Goal: Task Accomplishment & Management: Manage account settings

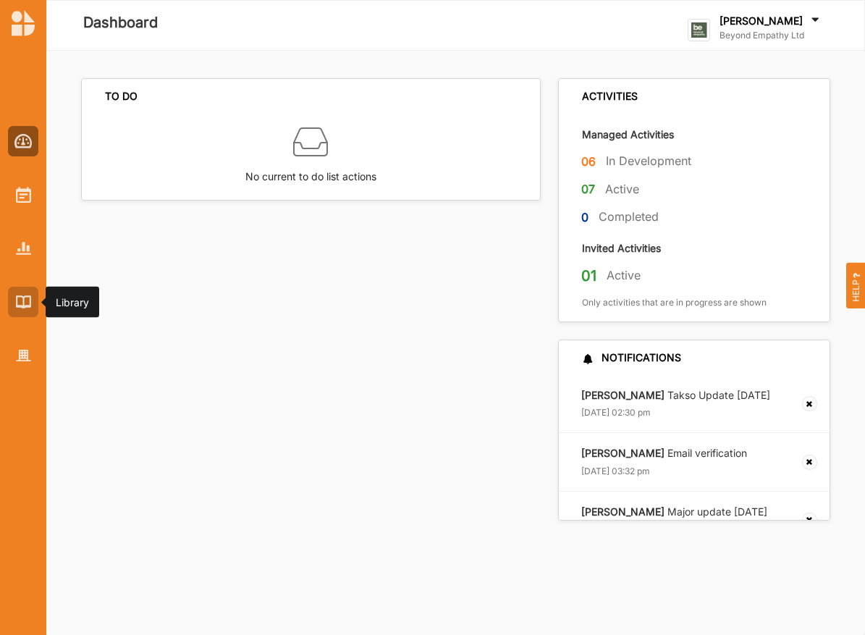
click at [8, 308] on div at bounding box center [23, 302] width 30 height 30
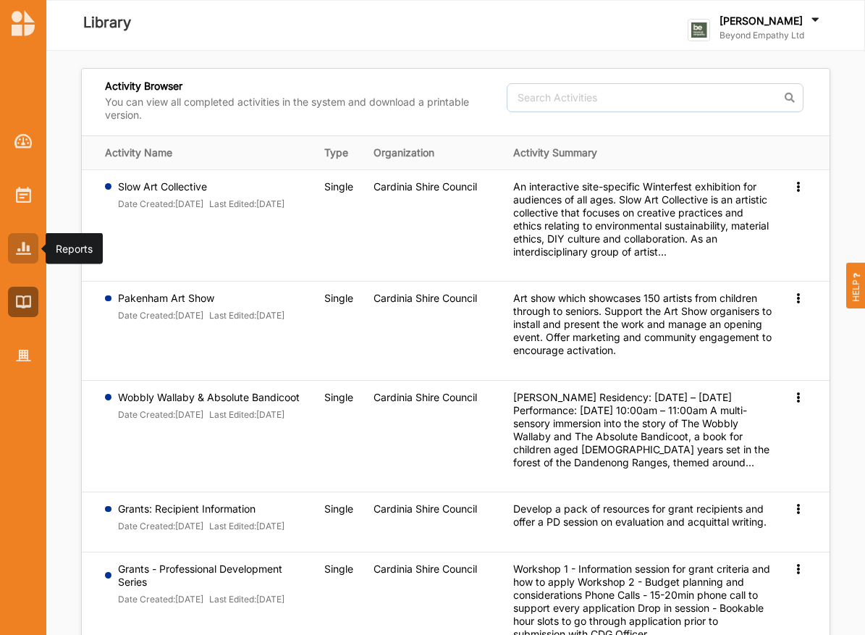
click at [29, 261] on div at bounding box center [23, 248] width 30 height 30
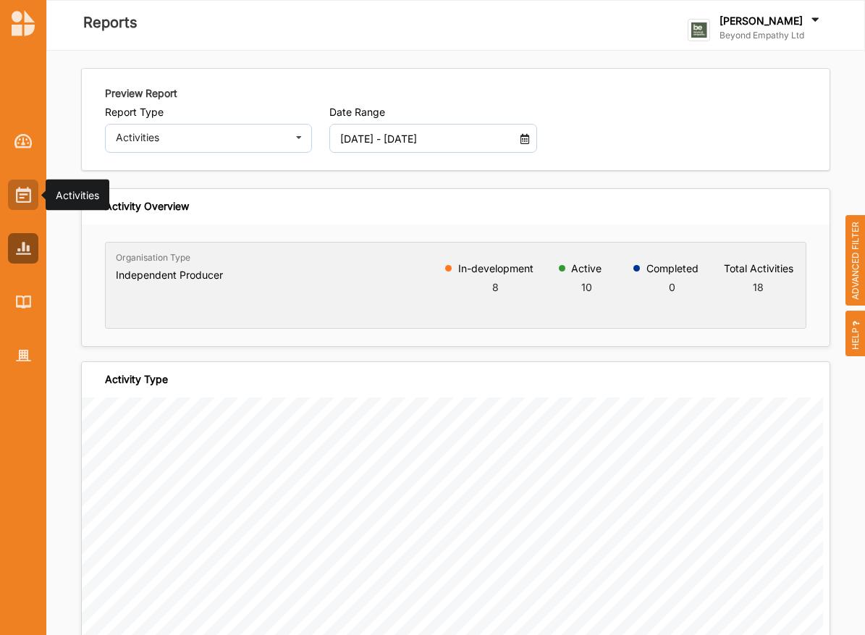
click at [22, 198] on img at bounding box center [23, 195] width 15 height 16
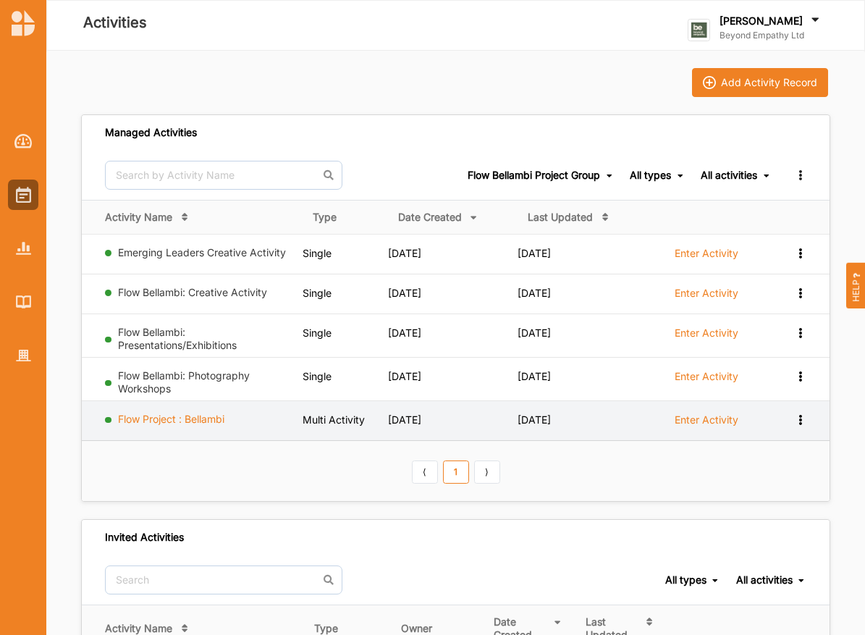
click at [195, 415] on link "Flow Project : Bellambi" at bounding box center [171, 419] width 106 height 12
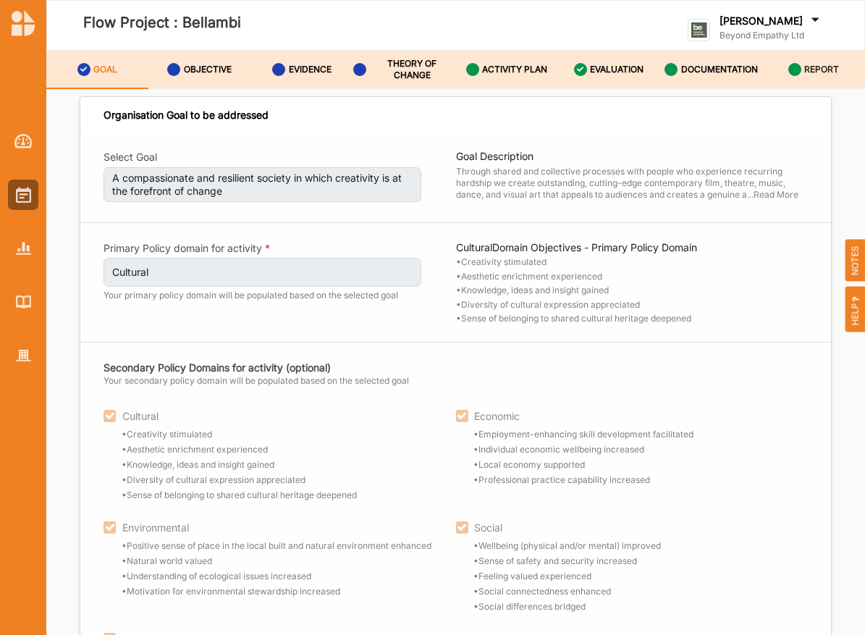
click at [794, 53] on link "REPORT" at bounding box center [814, 70] width 102 height 38
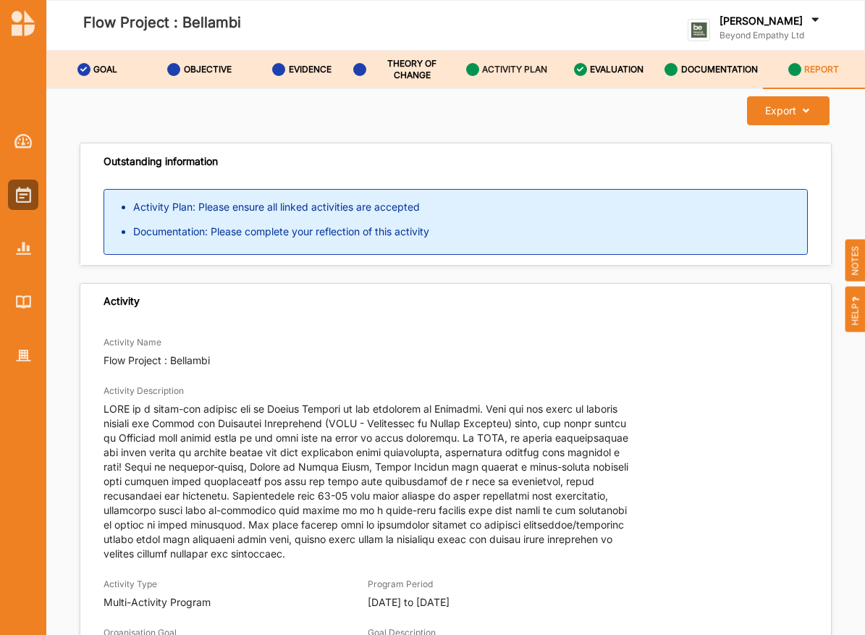
click at [483, 72] on label "ACTIVITY PLAN" at bounding box center [514, 70] width 65 height 12
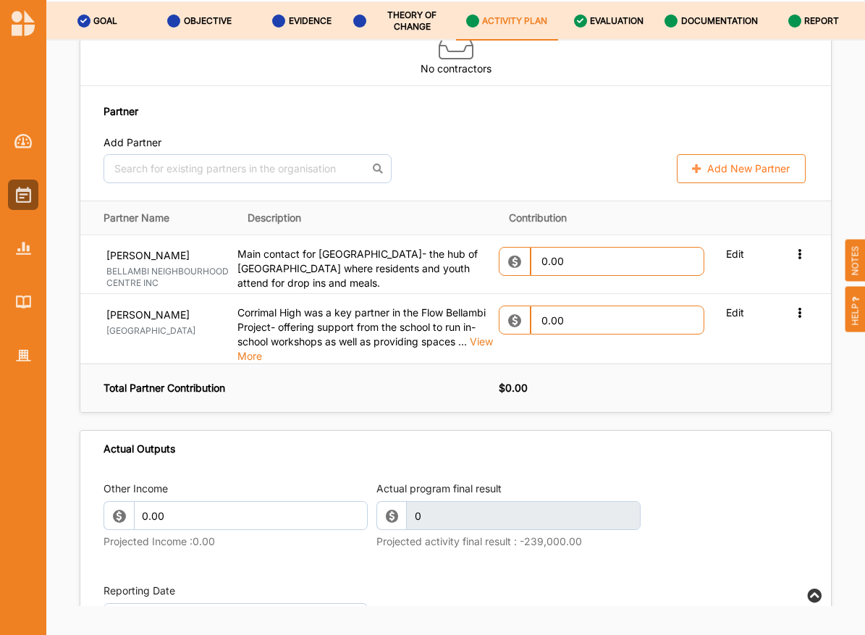
scroll to position [1817, 0]
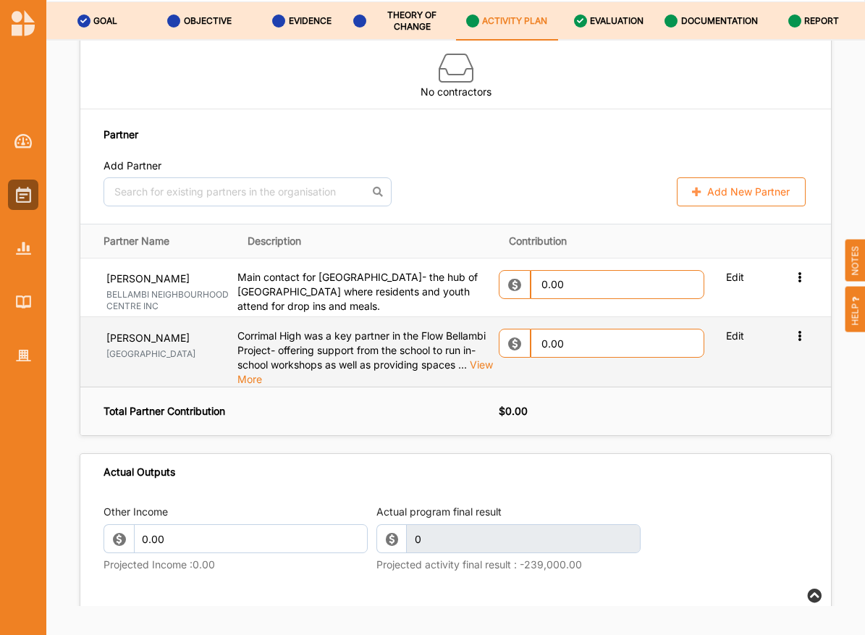
click at [493, 358] on span "View More" at bounding box center [365, 371] width 256 height 27
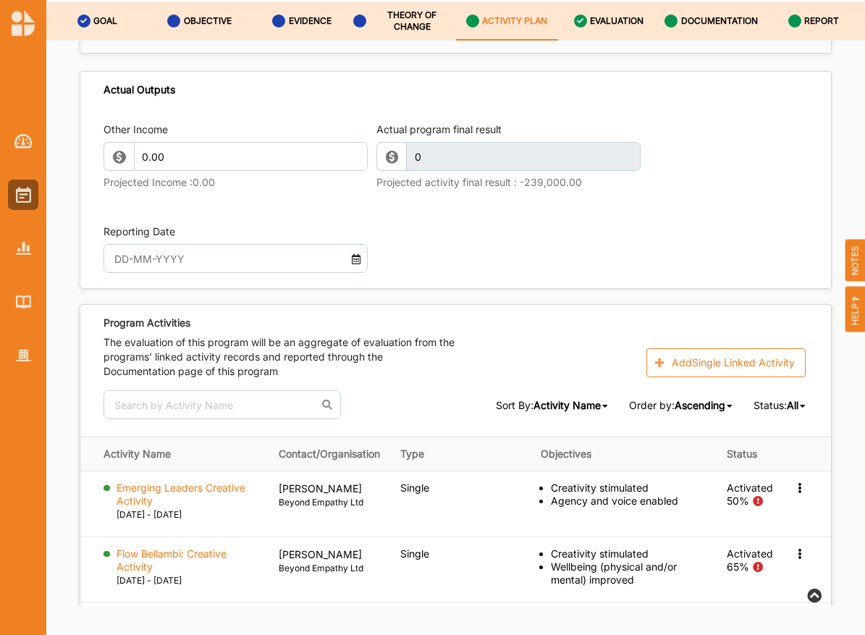
scroll to position [2379, 0]
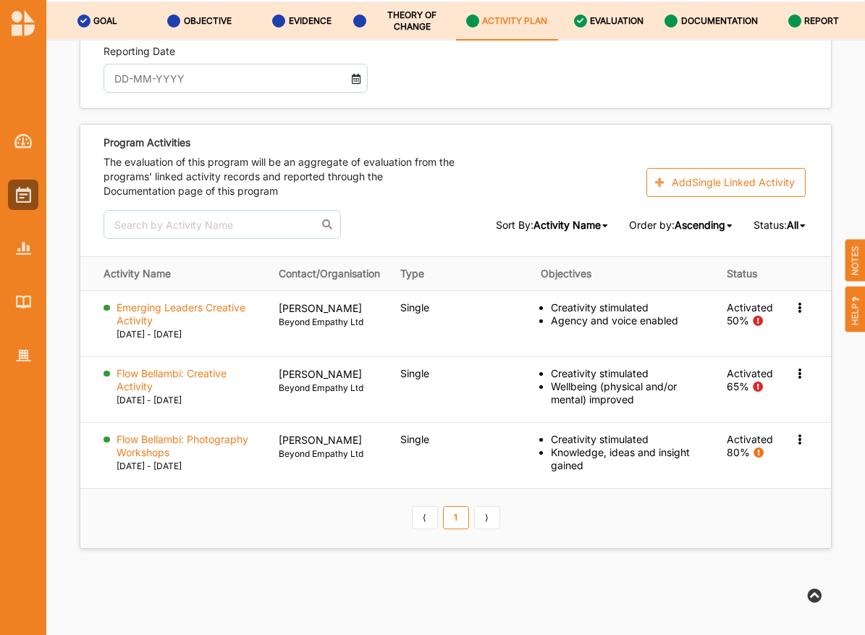
click at [769, 612] on button "Next" at bounding box center [791, 626] width 82 height 29
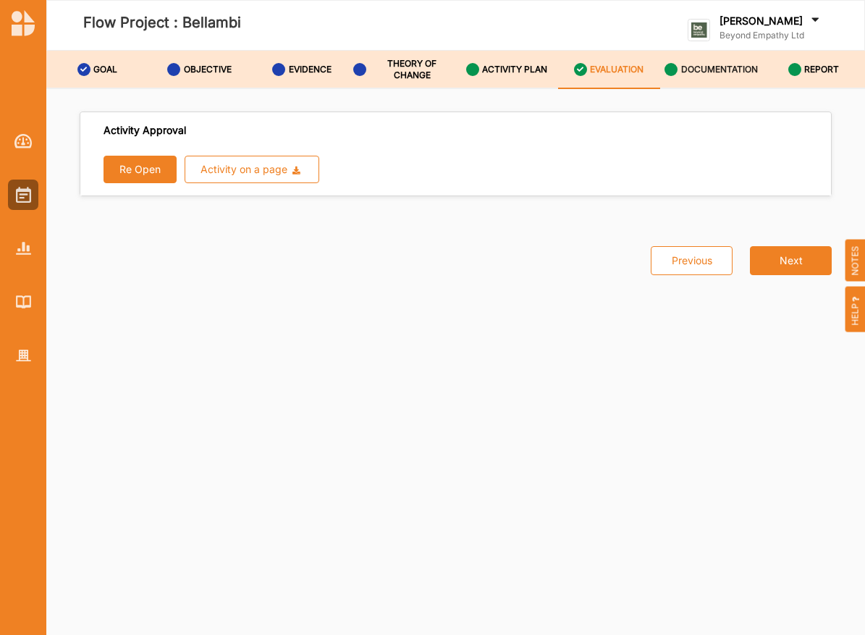
click at [699, 75] on div "DOCUMENTATION" at bounding box center [710, 69] width 93 height 26
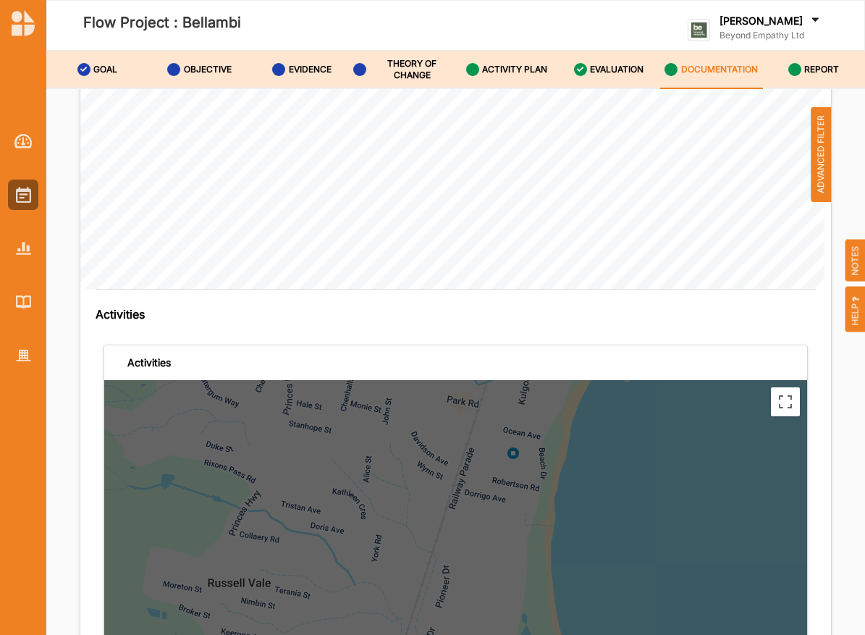
scroll to position [3521, 0]
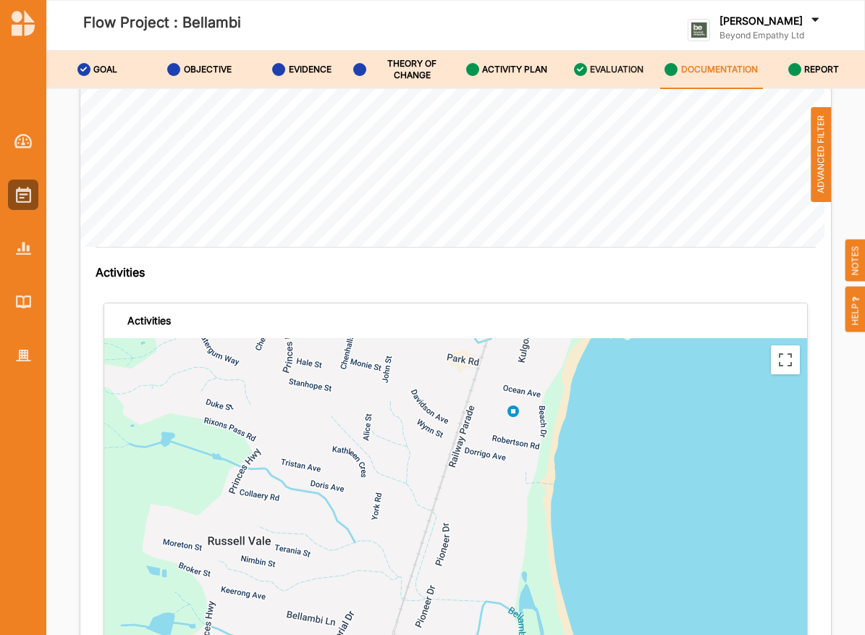
click at [608, 67] on label "EVALUATION" at bounding box center [617, 70] width 54 height 12
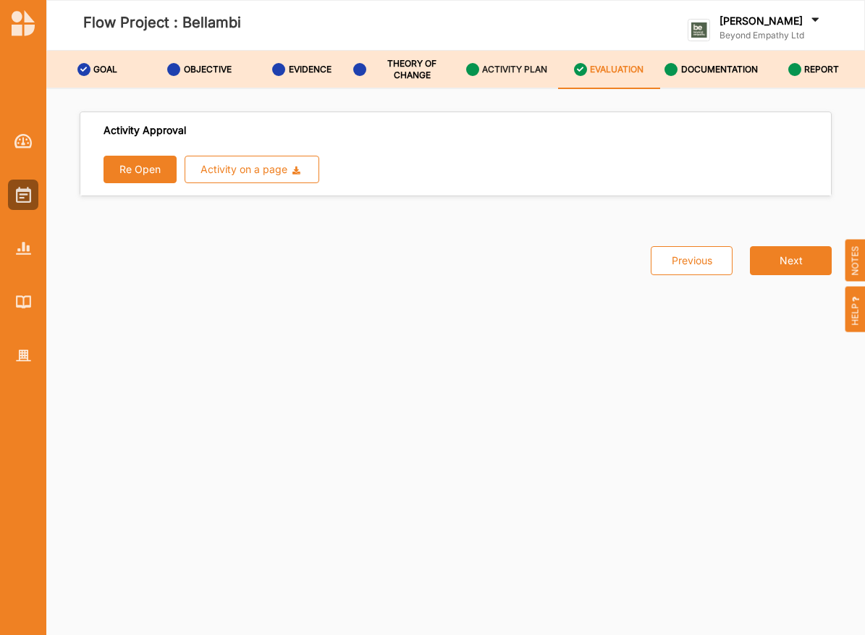
click at [500, 59] on div "ACTIVITY PLAN" at bounding box center [507, 69] width 82 height 26
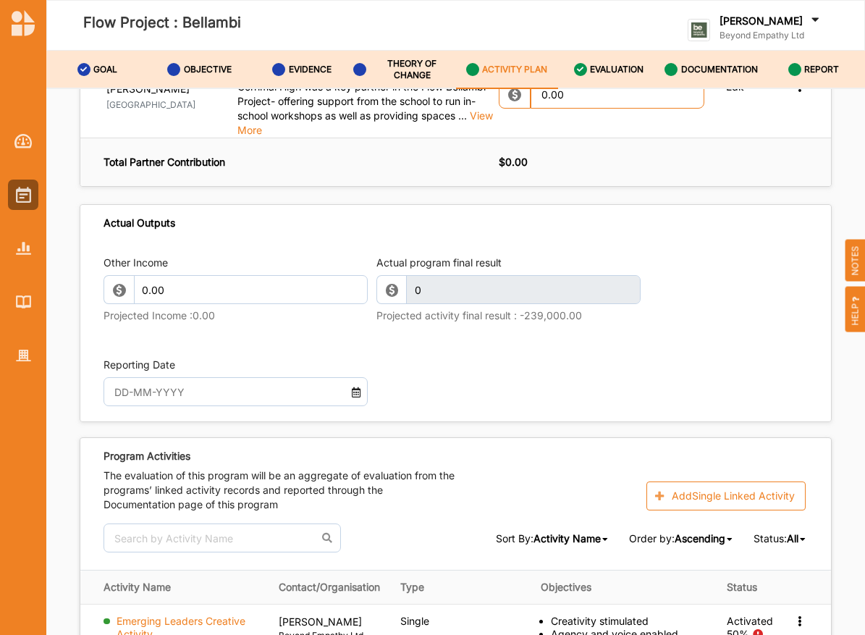
scroll to position [2113, 0]
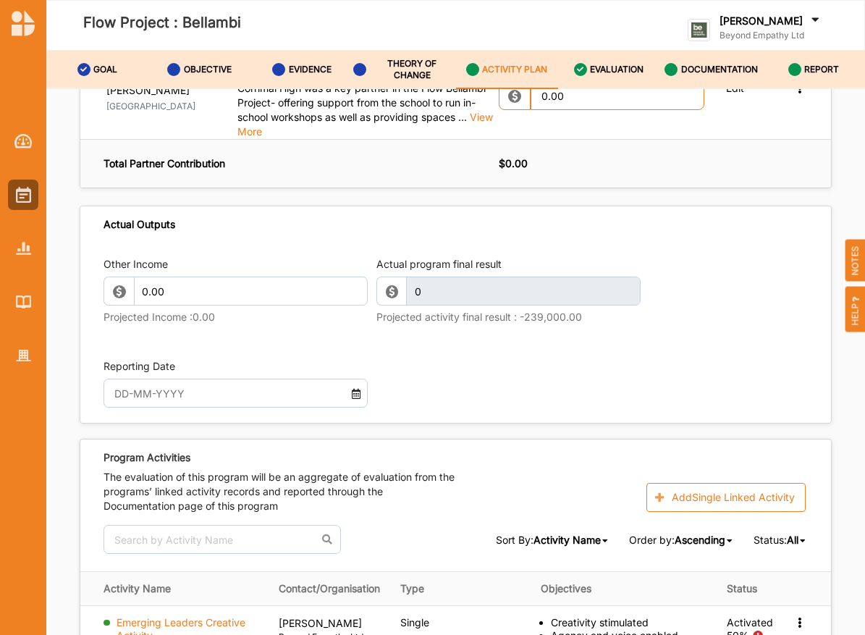
click at [284, 379] on input "text" at bounding box center [225, 393] width 237 height 29
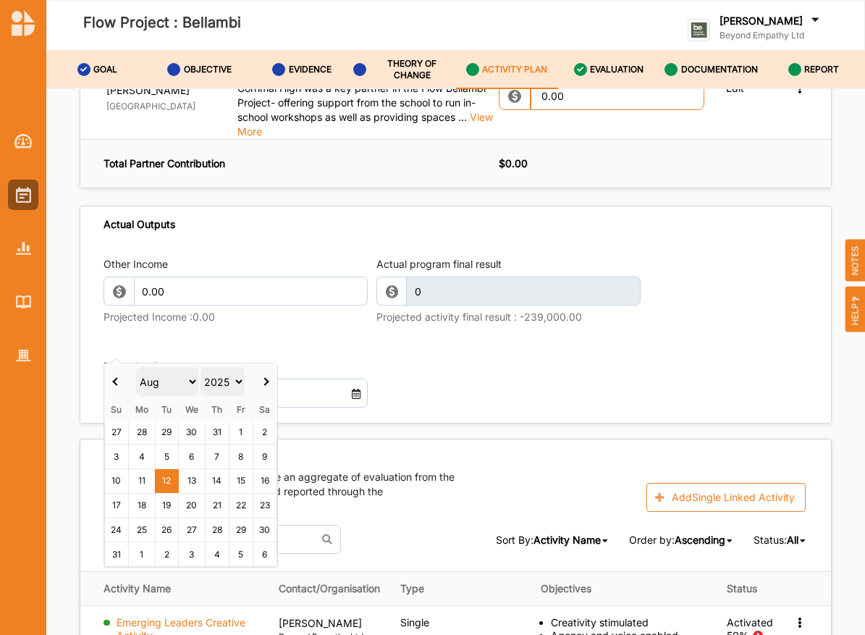
click at [267, 384] on th at bounding box center [265, 382] width 25 height 36
click at [104, 387] on div "Jan Feb Mar Apr May Jun Jul Aug Sep Oct Nov Dec 2017 2018 2019 2020 2021 2022 2…" at bounding box center [192, 465] width 177 height 205
click at [113, 384] on th at bounding box center [116, 382] width 25 height 36
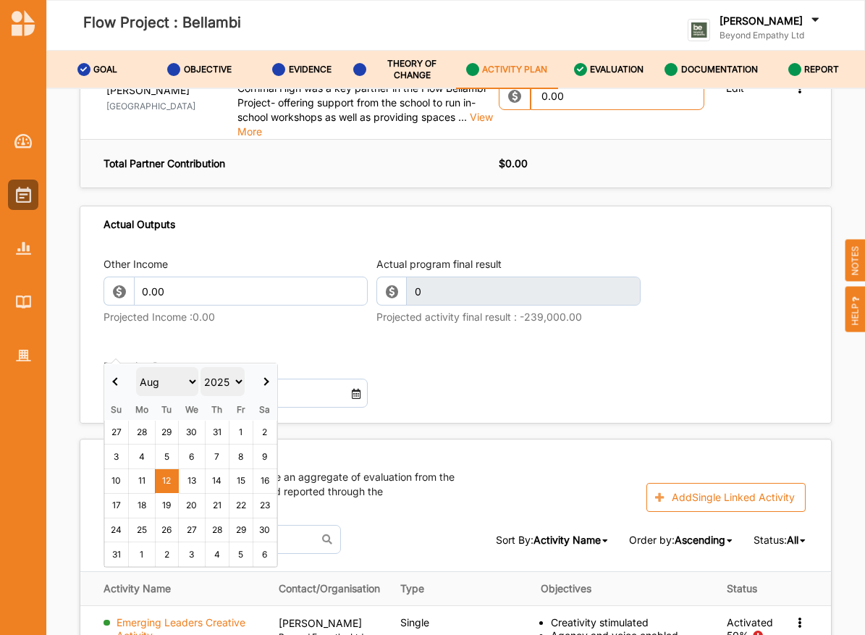
type input "[DATE]"
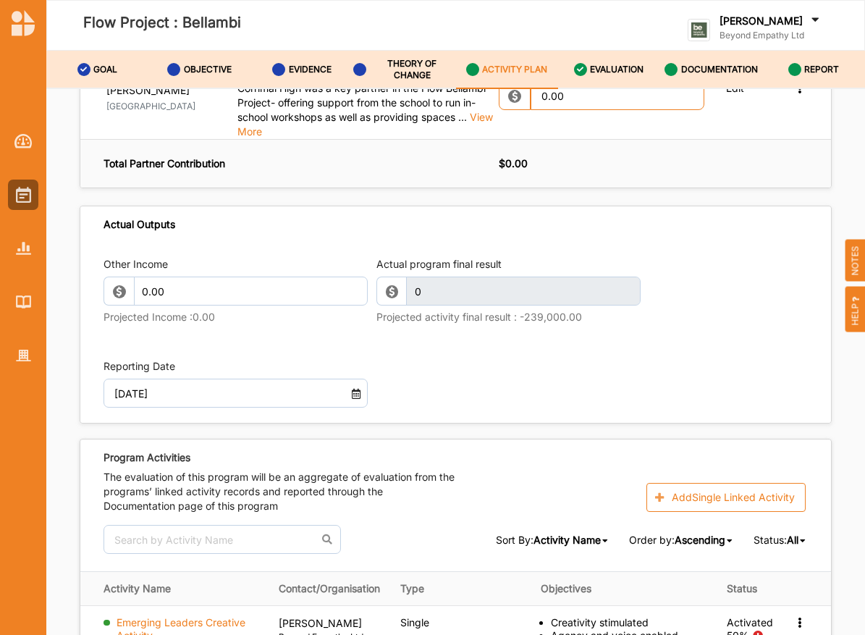
click at [539, 352] on div "Reporting Date 31 Aug 2025" at bounding box center [456, 384] width 704 height 64
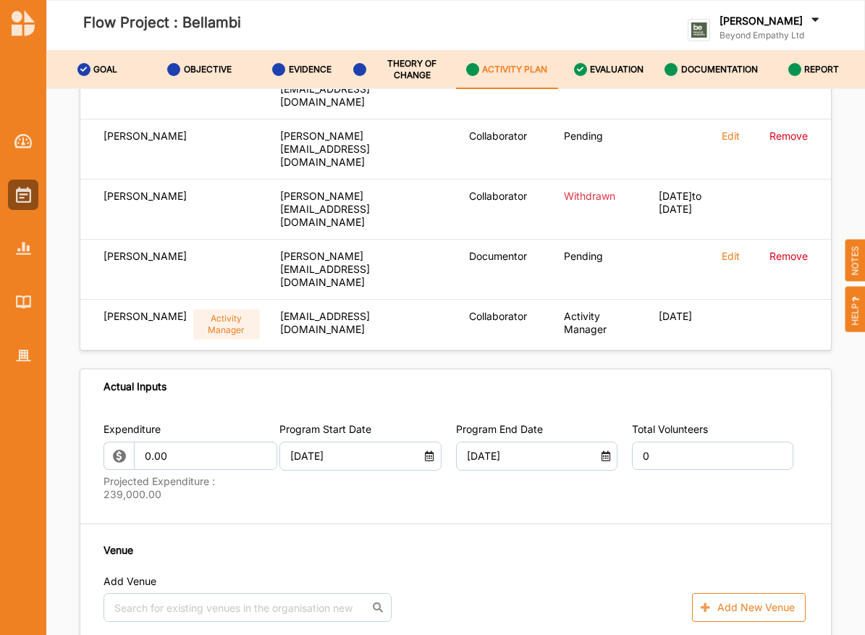
scroll to position [472, 0]
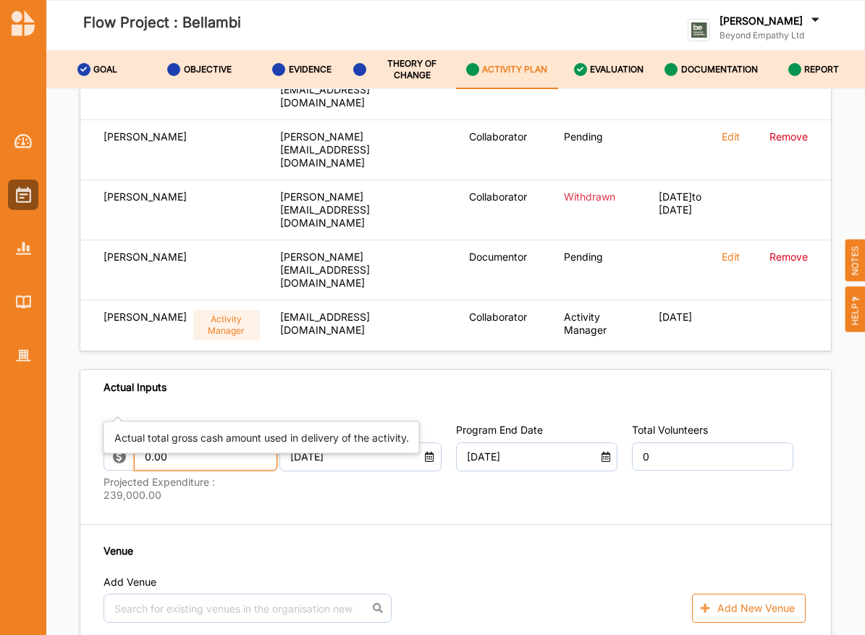
click at [181, 442] on input "0.00" at bounding box center [205, 456] width 143 height 29
drag, startPoint x: 170, startPoint y: 396, endPoint x: 92, endPoint y: 394, distance: 78.2
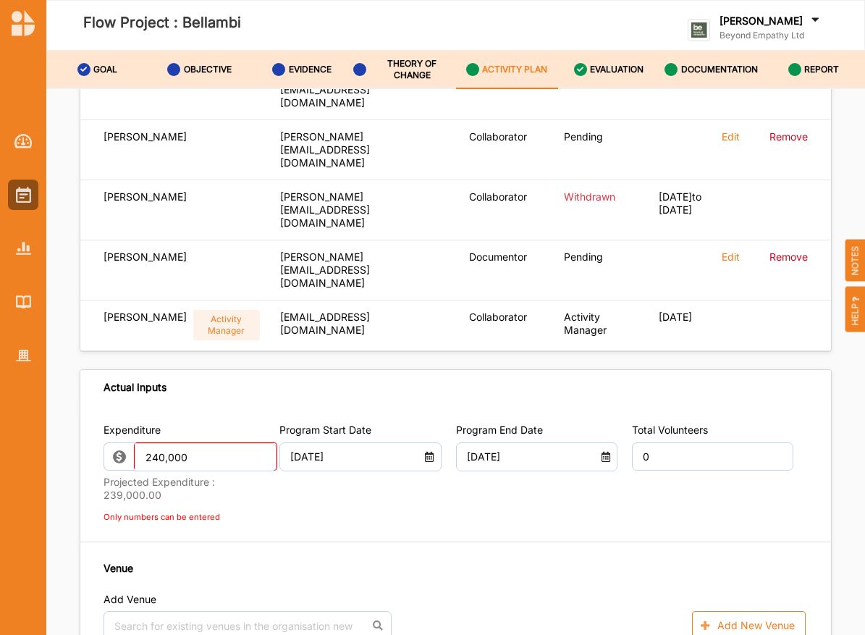
click at [295, 439] on div "Program Start Date 20 Jul 2023" at bounding box center [367, 474] width 176 height 102
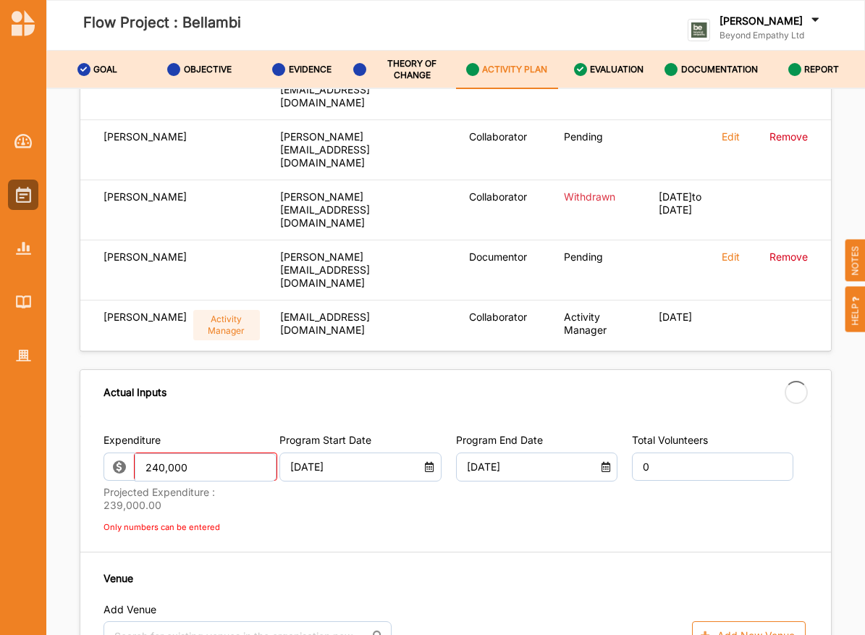
type input "240,000.00"
type input "-240,000.00"
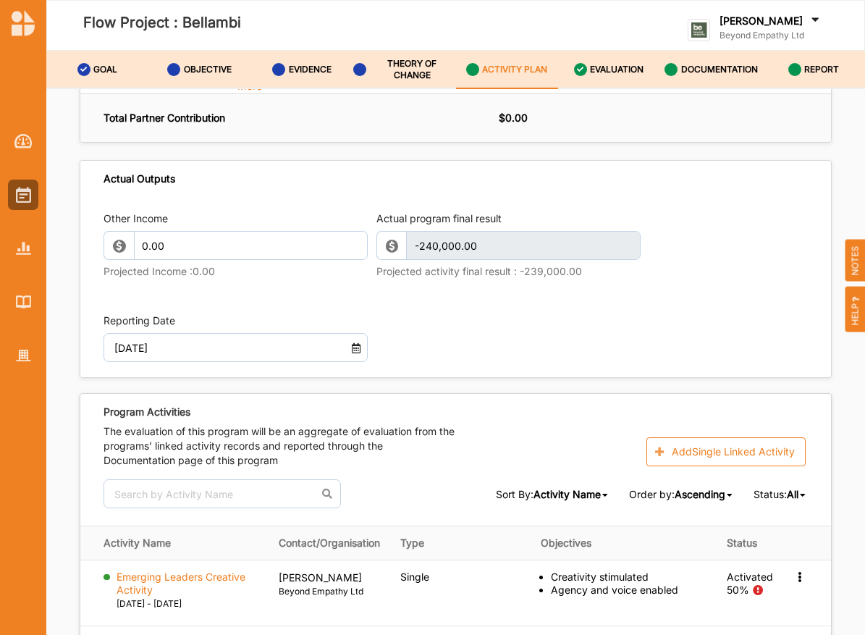
scroll to position [2379, 0]
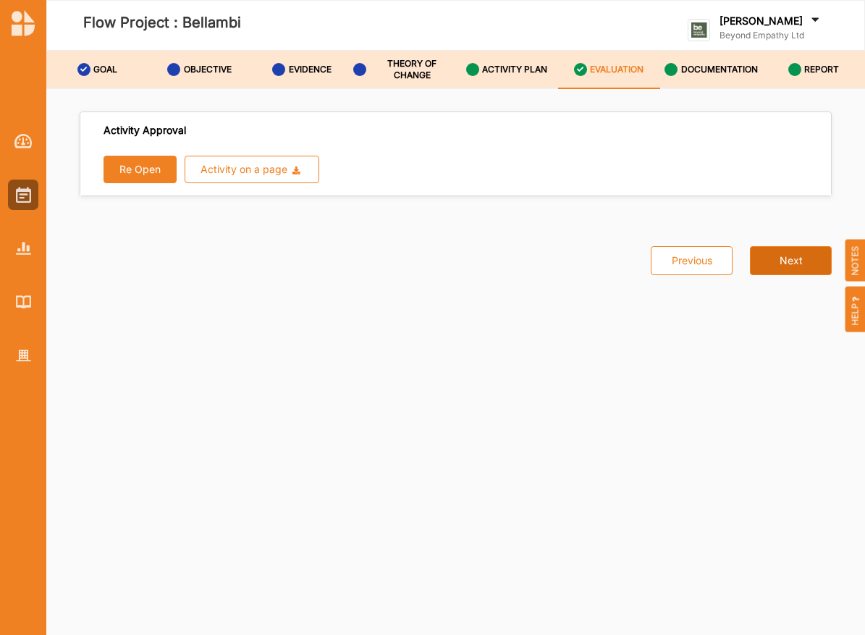
click at [780, 261] on button "Next" at bounding box center [791, 260] width 82 height 29
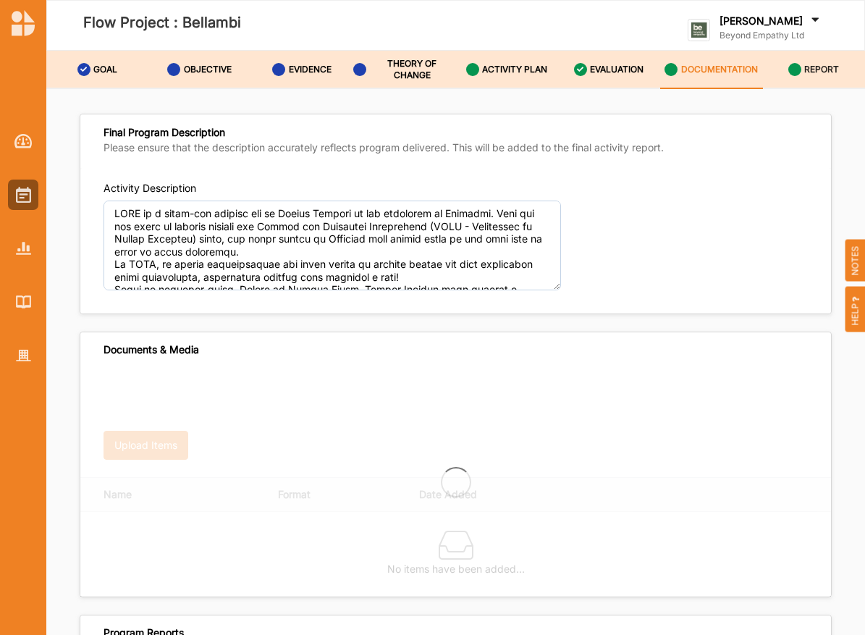
click at [832, 71] on label "REPORT" at bounding box center [821, 70] width 35 height 12
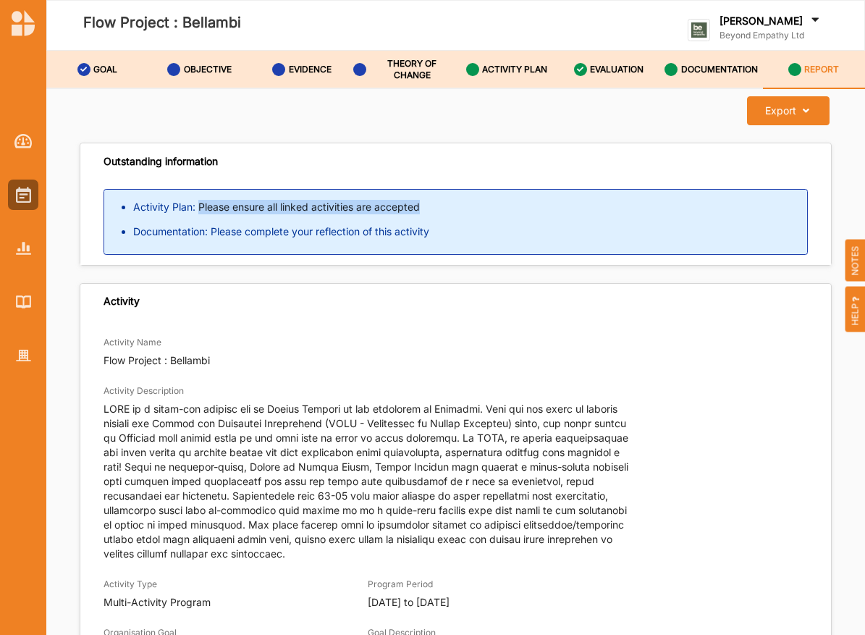
drag, startPoint x: 436, startPoint y: 208, endPoint x: 200, endPoint y: 205, distance: 236.7
click at [200, 205] on li "Activity Plan: Please ensure all linked activities are accepted" at bounding box center [470, 207] width 674 height 14
click at [473, 73] on icon at bounding box center [472, 69] width 13 height 13
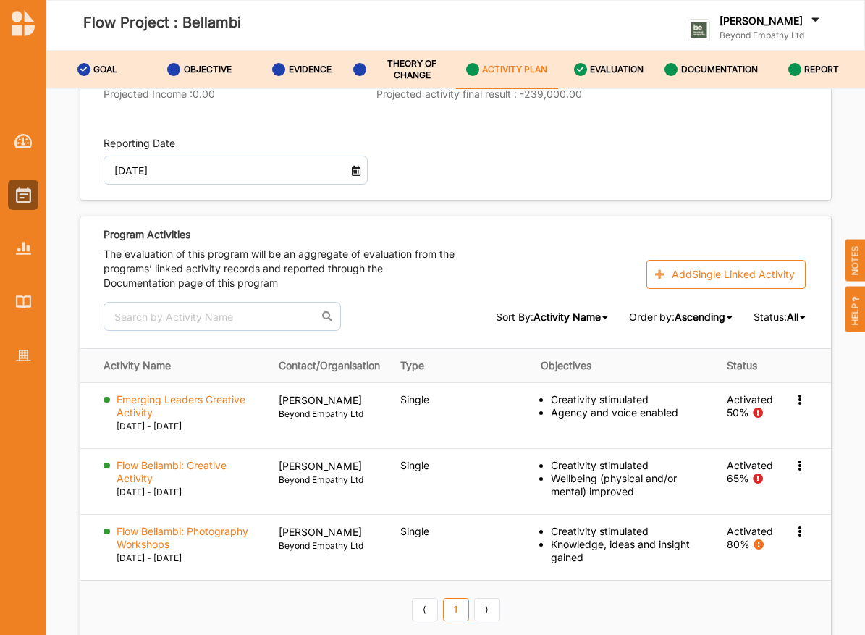
scroll to position [2379, 0]
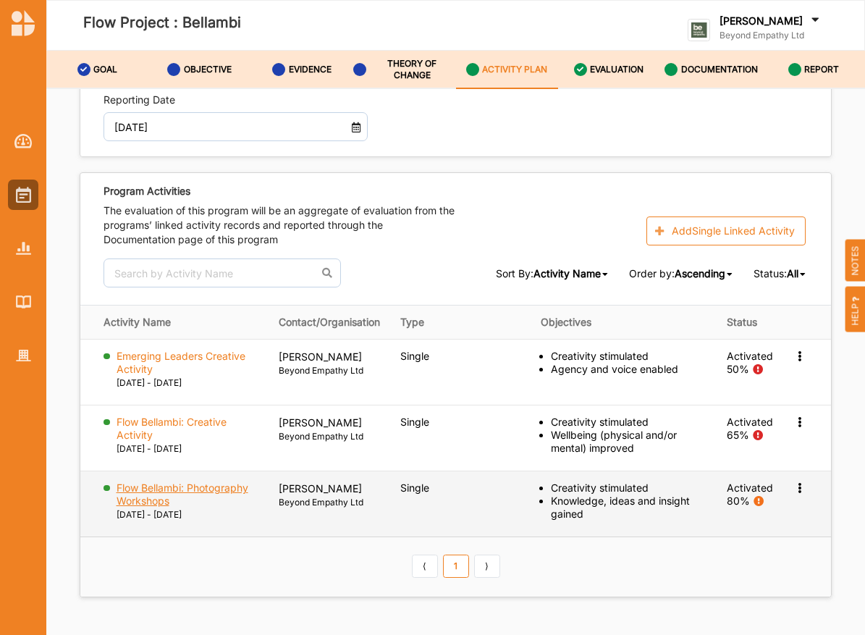
click at [143, 481] on label "Flow Bellambi: Photography Workshops" at bounding box center [188, 494] width 142 height 26
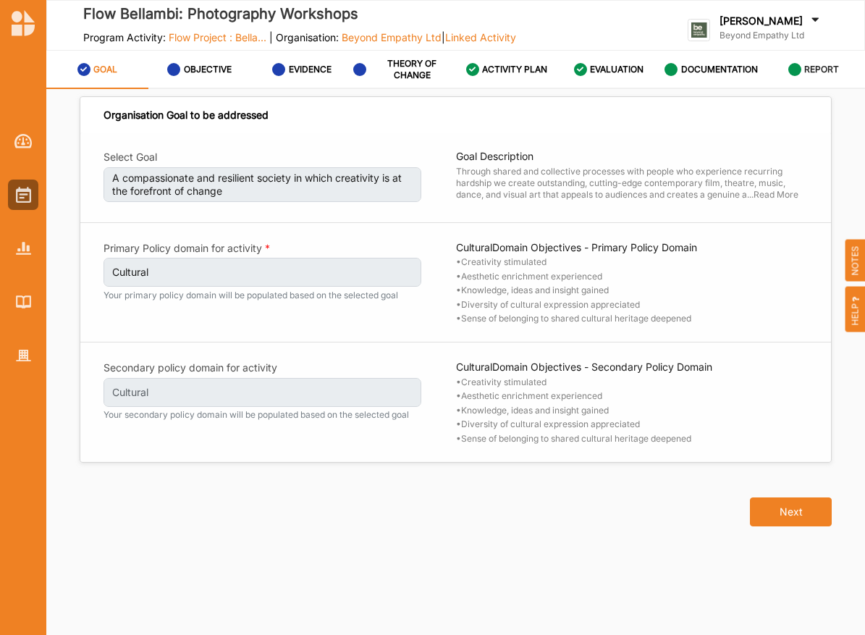
click at [814, 72] on label "REPORT" at bounding box center [821, 70] width 35 height 12
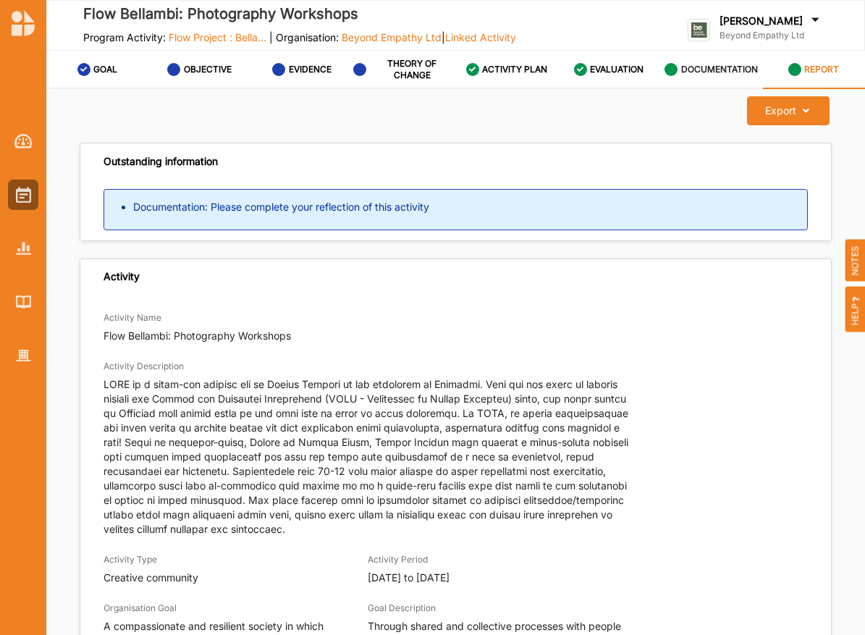
click at [689, 79] on div "DOCUMENTATION" at bounding box center [710, 69] width 93 height 26
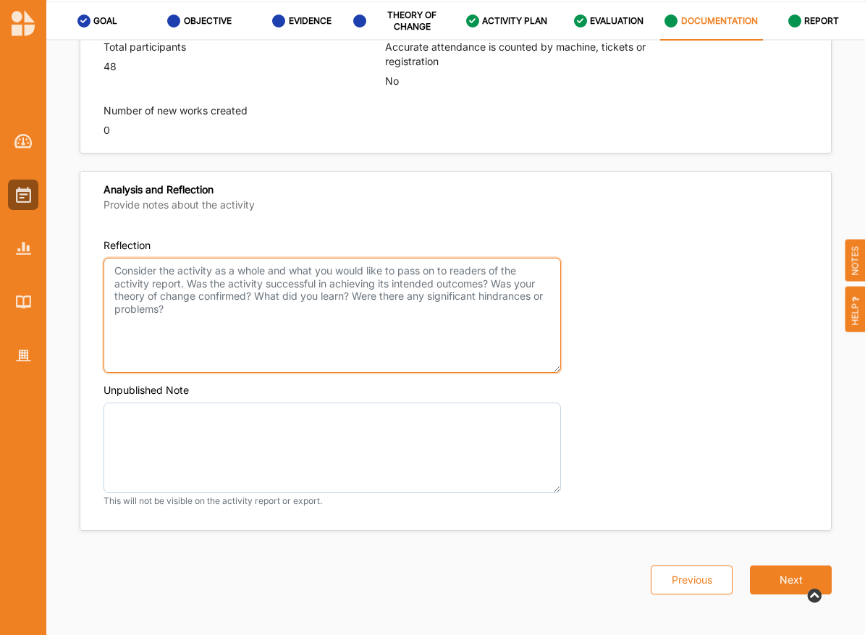
scroll to position [1022, 0]
click at [371, 287] on textarea "Reflection" at bounding box center [332, 316] width 457 height 116
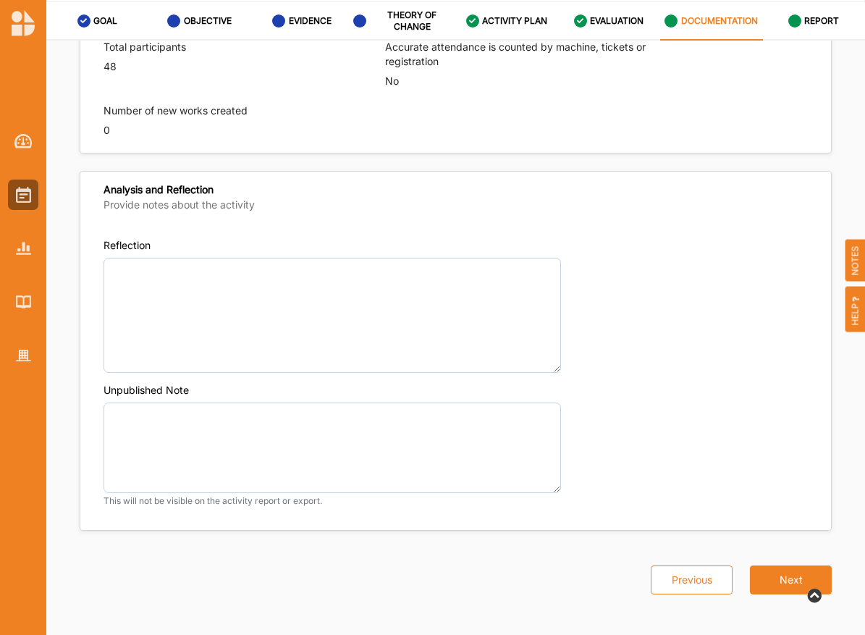
click at [316, 383] on div "Unpublished Note This will not be visible on the activity report or export." at bounding box center [456, 445] width 704 height 124
click at [790, 586] on button "Next" at bounding box center [791, 579] width 82 height 29
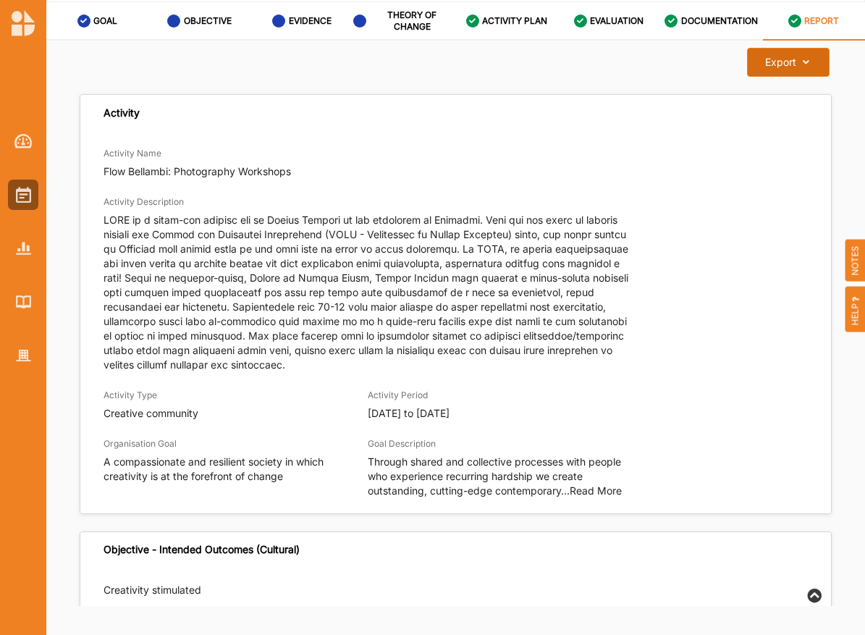
click at [667, 147] on div "Activity Name Flow Bellambi: Photography Workshops" at bounding box center [456, 161] width 704 height 33
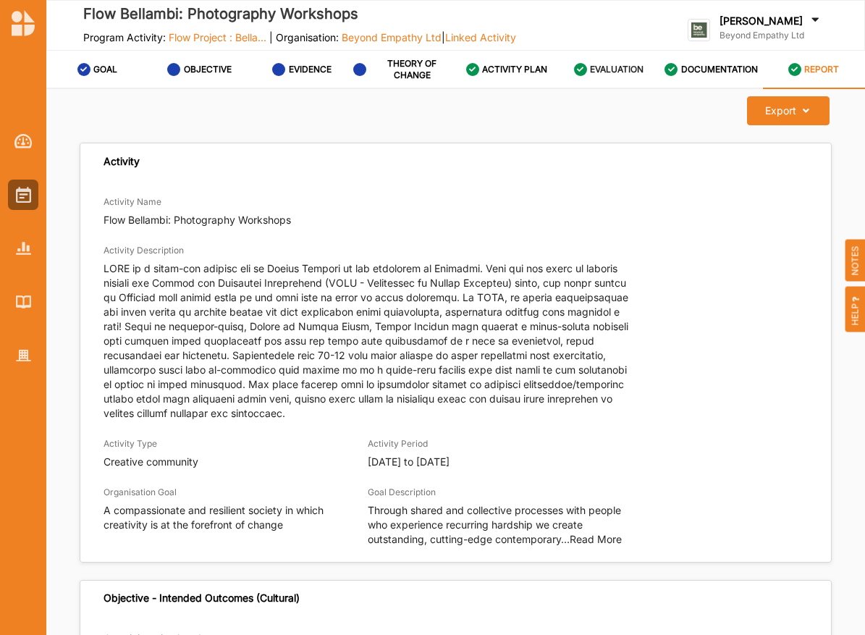
click at [624, 75] on label "EVALUATION" at bounding box center [617, 70] width 54 height 12
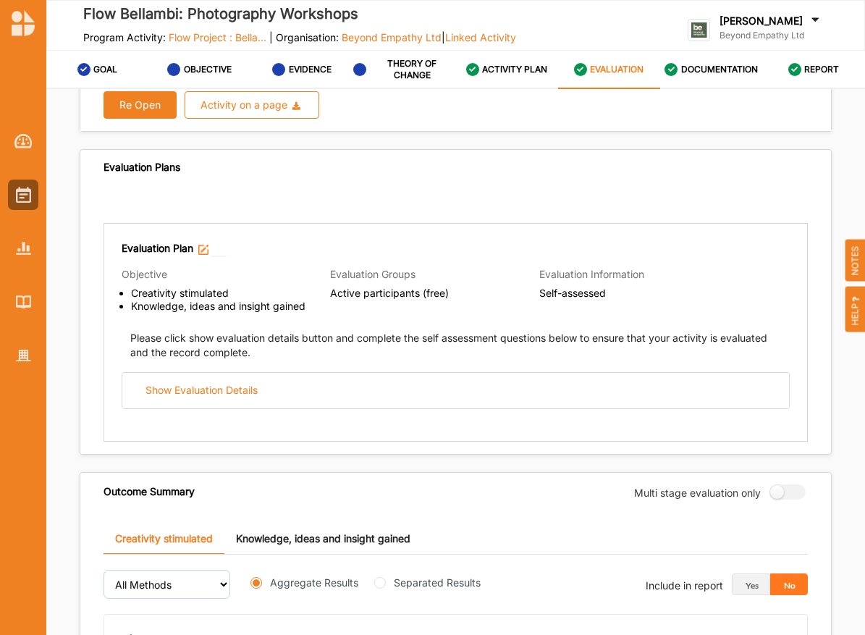
scroll to position [69, 0]
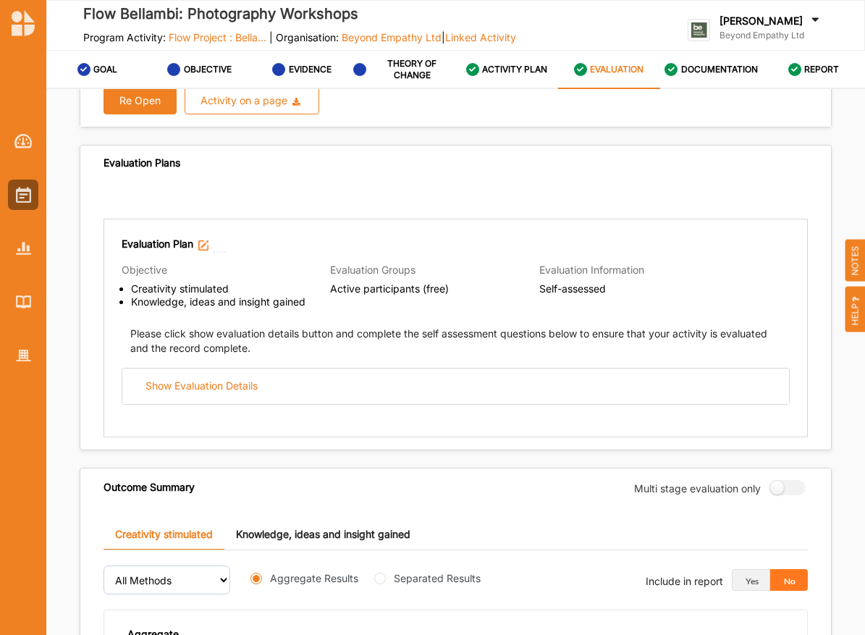
click at [566, 364] on div "Please click show evaluation details button and complete the self assessment qu…" at bounding box center [456, 358] width 668 height 91
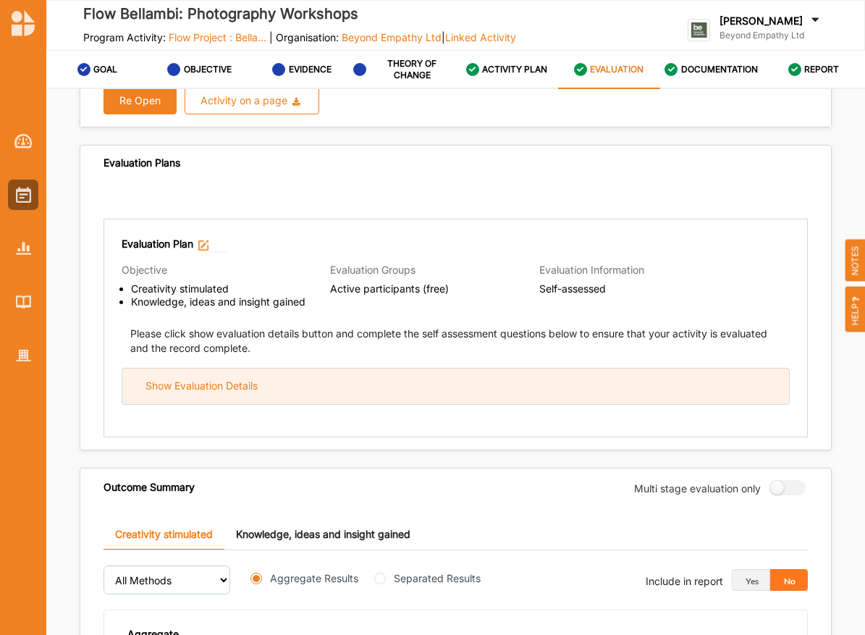
click at [559, 399] on div "Show Evaluation Details" at bounding box center [455, 385] width 667 height 35
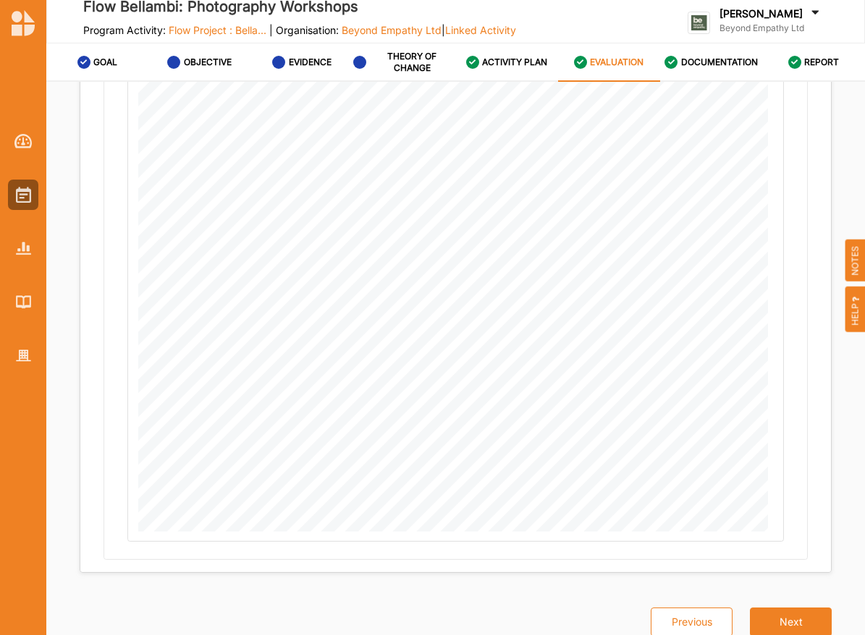
scroll to position [48, 0]
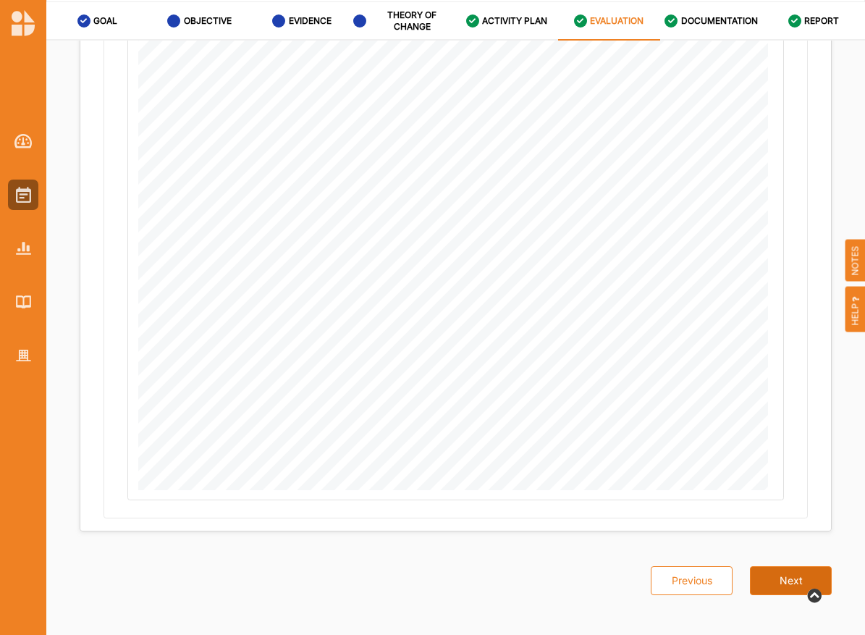
click at [780, 580] on button "Next" at bounding box center [791, 580] width 82 height 29
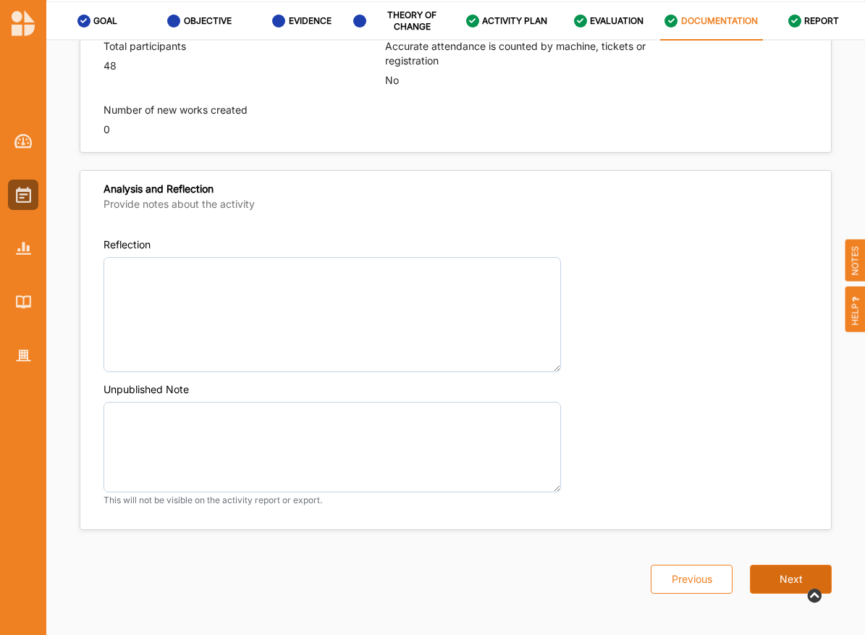
click at [780, 580] on button "Next" at bounding box center [791, 579] width 82 height 29
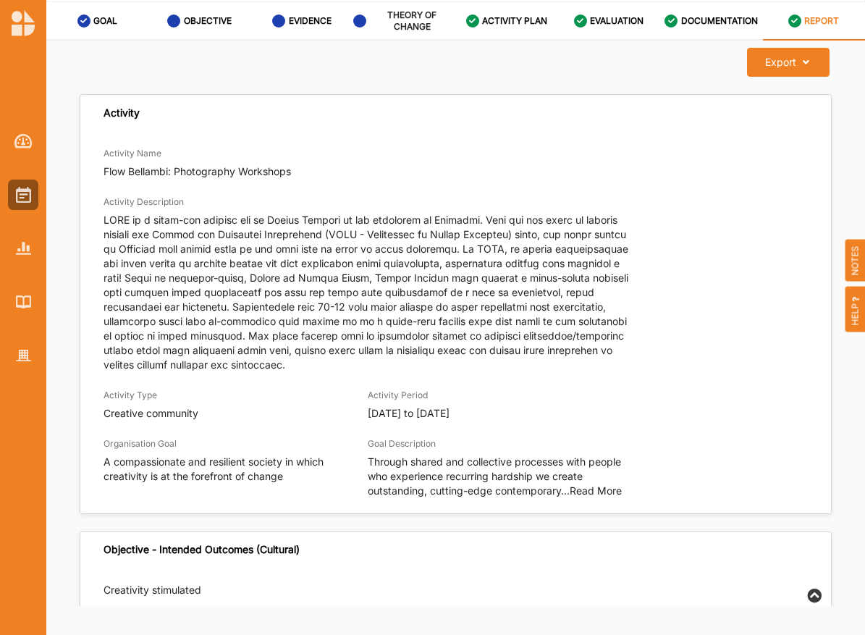
click at [387, 15] on label "THEORY OF CHANGE" at bounding box center [412, 20] width 86 height 23
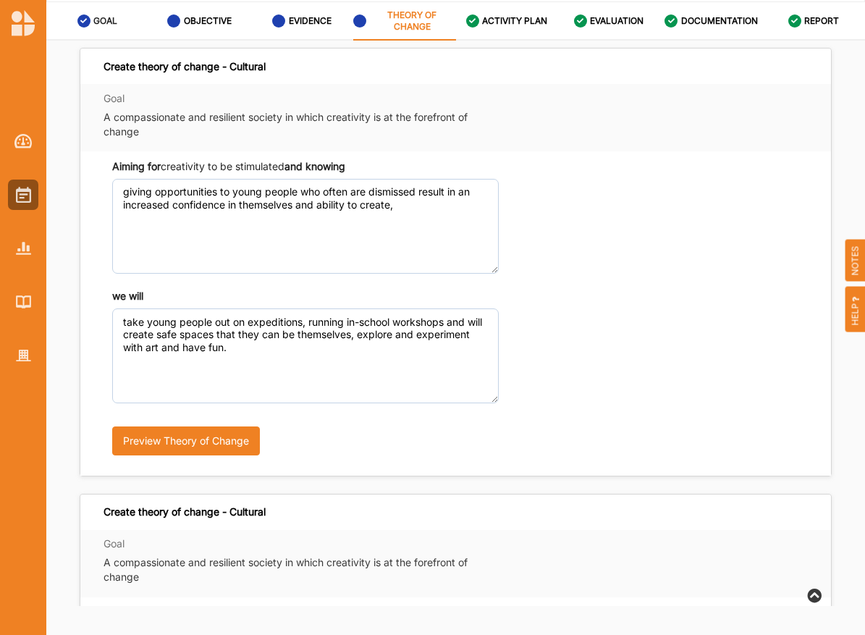
click at [76, 14] on link "GOAL" at bounding box center [97, 21] width 102 height 38
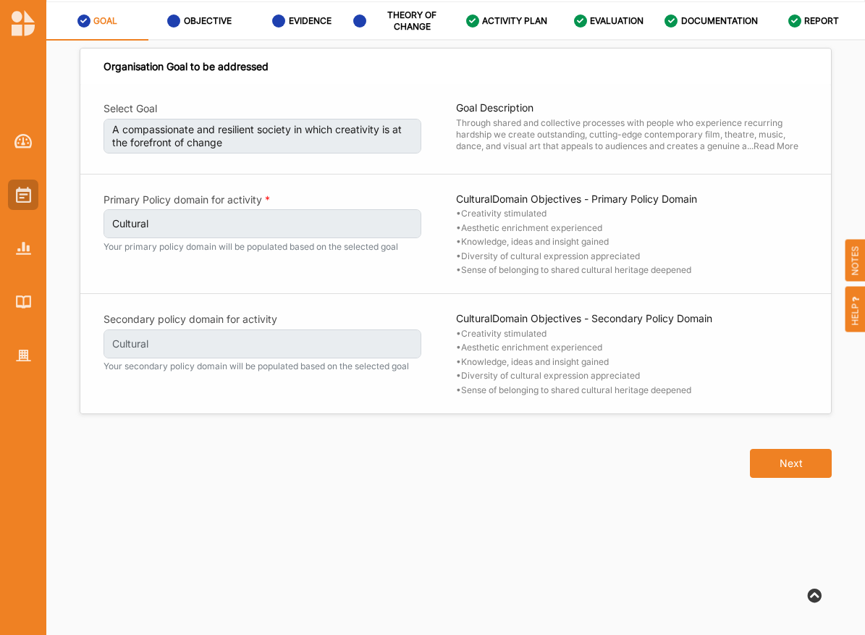
click at [27, 190] on img at bounding box center [23, 195] width 15 height 16
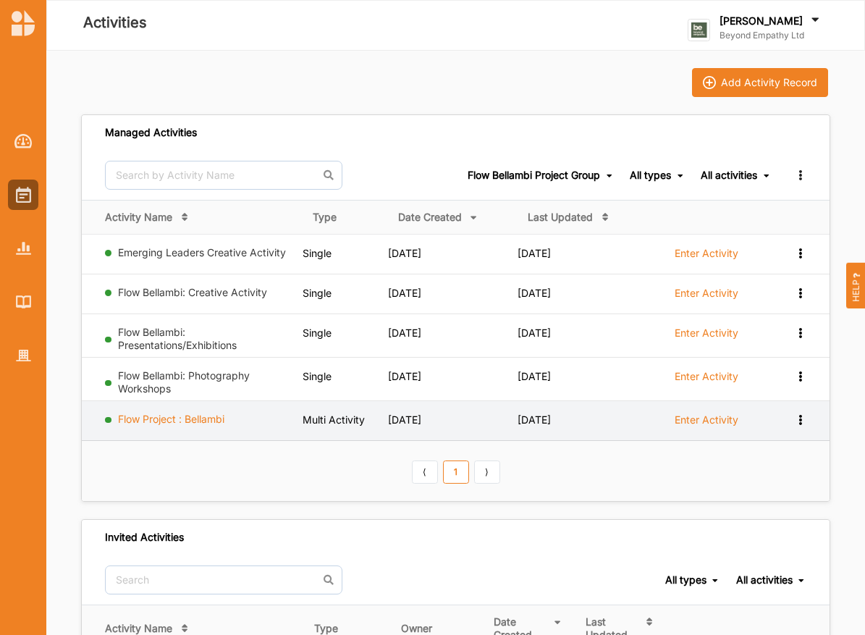
click at [214, 419] on link "Flow Project : Bellambi" at bounding box center [171, 419] width 106 height 12
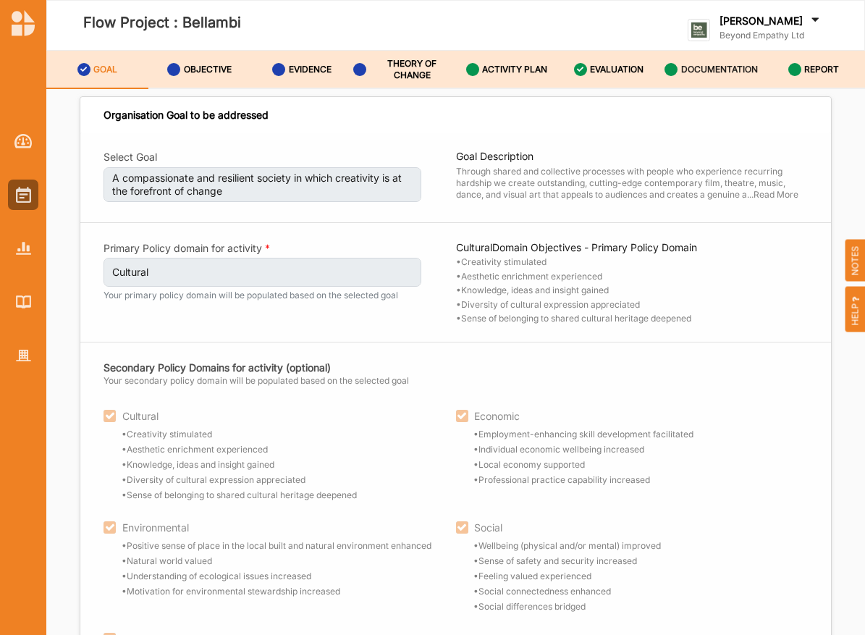
click at [725, 58] on div "DOCUMENTATION" at bounding box center [710, 69] width 93 height 26
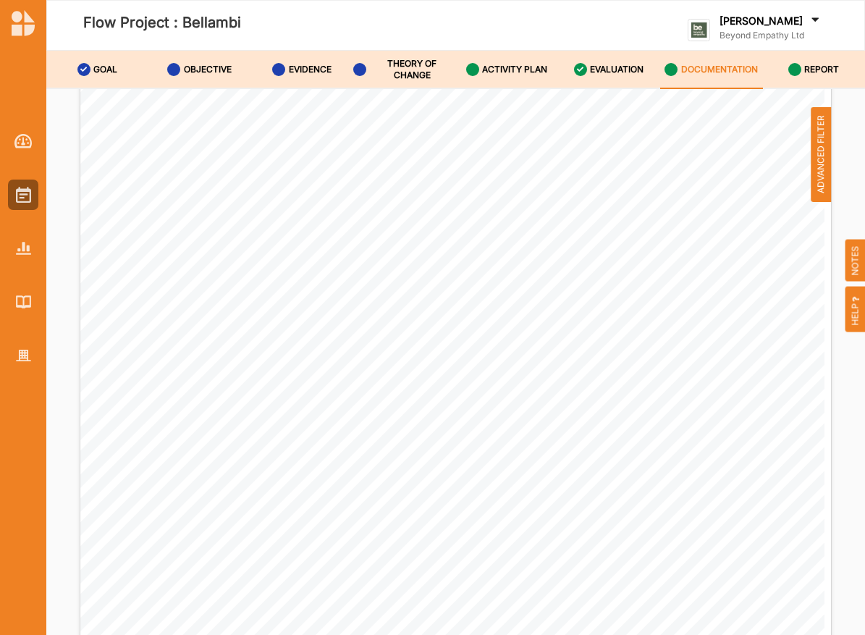
scroll to position [1161, 0]
click at [838, 50] on div "[PERSON_NAME] Beyond Empathy Ltd Beyond Empathy ... User Profile Help Log Out" at bounding box center [752, 25] width 187 height 69
click at [812, 69] on label "REPORT" at bounding box center [821, 70] width 35 height 12
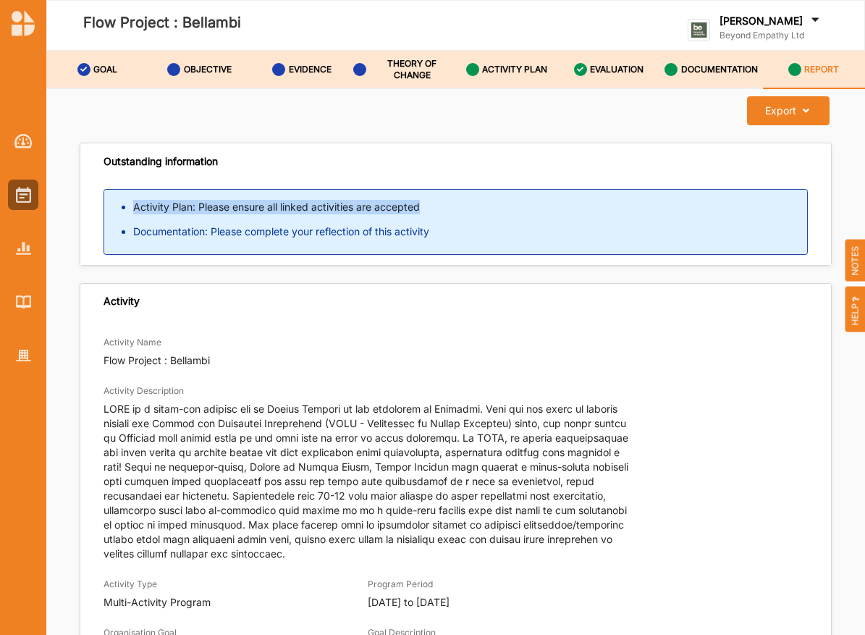
drag, startPoint x: 439, startPoint y: 205, endPoint x: 117, endPoint y: 201, distance: 322.9
click at [117, 201] on ul "Activity Plan: Please ensure all linked activities are accepted" at bounding box center [455, 207] width 703 height 14
click at [505, 69] on label "ACTIVITY PLAN" at bounding box center [514, 70] width 65 height 12
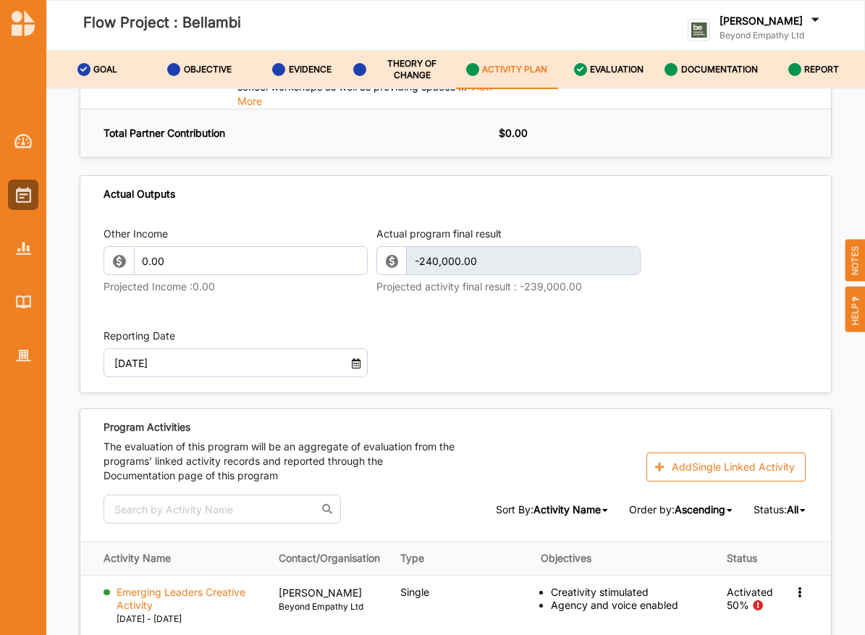
scroll to position [2379, 0]
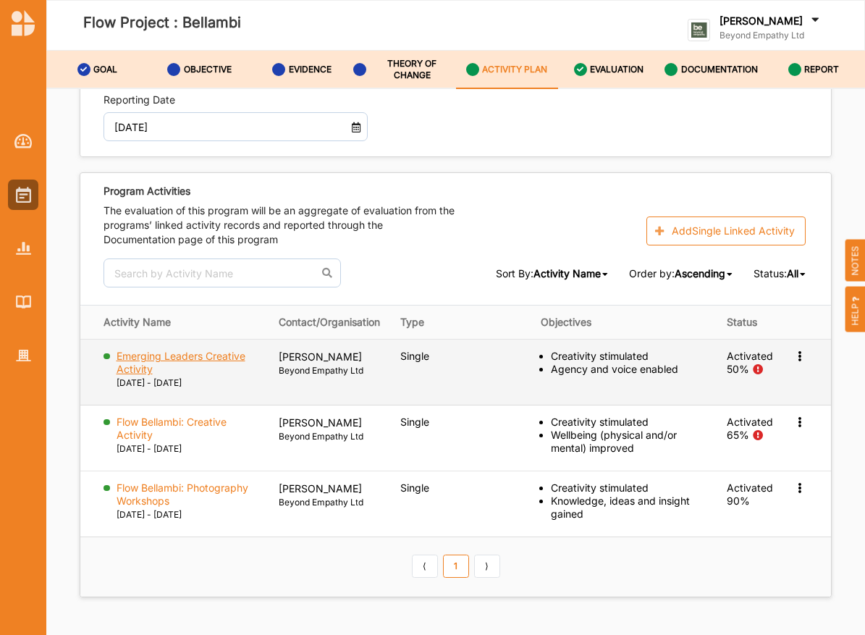
click at [175, 350] on label "Emerging Leaders Creative Activity" at bounding box center [188, 363] width 142 height 26
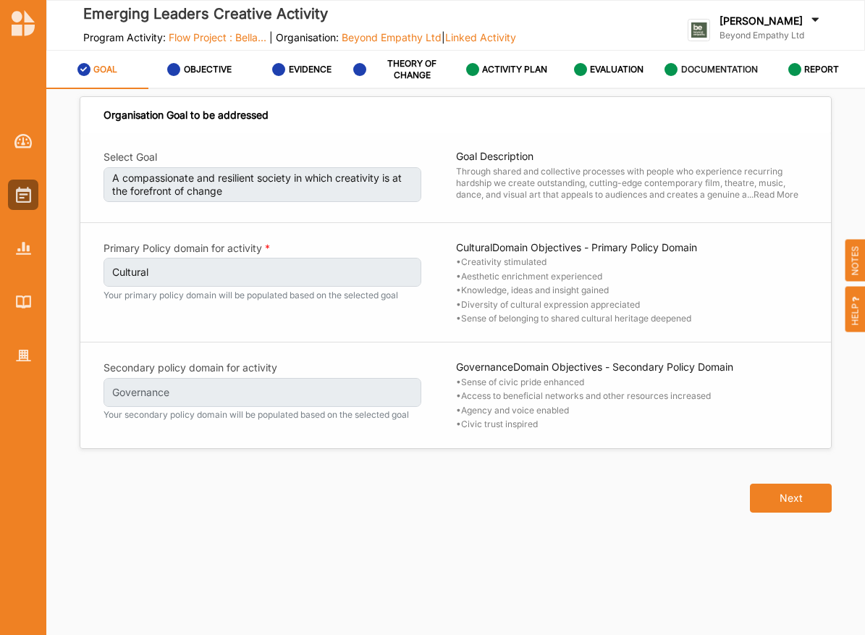
click at [733, 69] on label "DOCUMENTATION" at bounding box center [719, 70] width 77 height 12
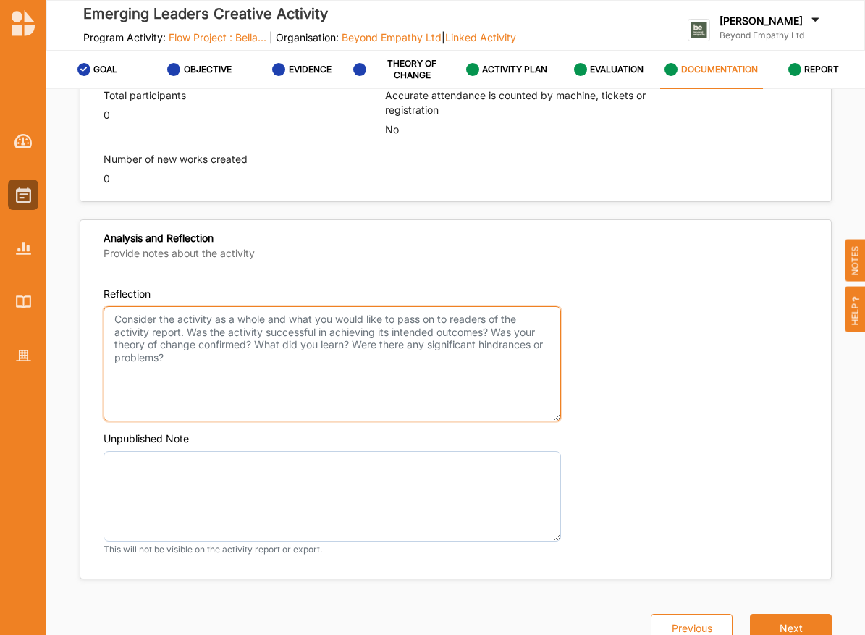
scroll to position [1022, 0]
click at [367, 339] on textarea "Reflection" at bounding box center [332, 364] width 457 height 116
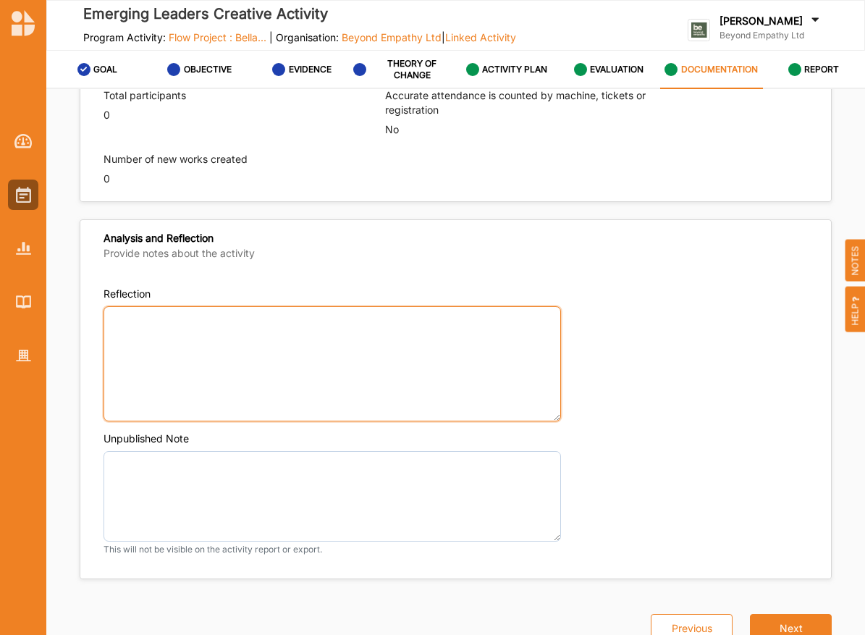
click at [326, 410] on textarea "Reflection" at bounding box center [332, 364] width 457 height 116
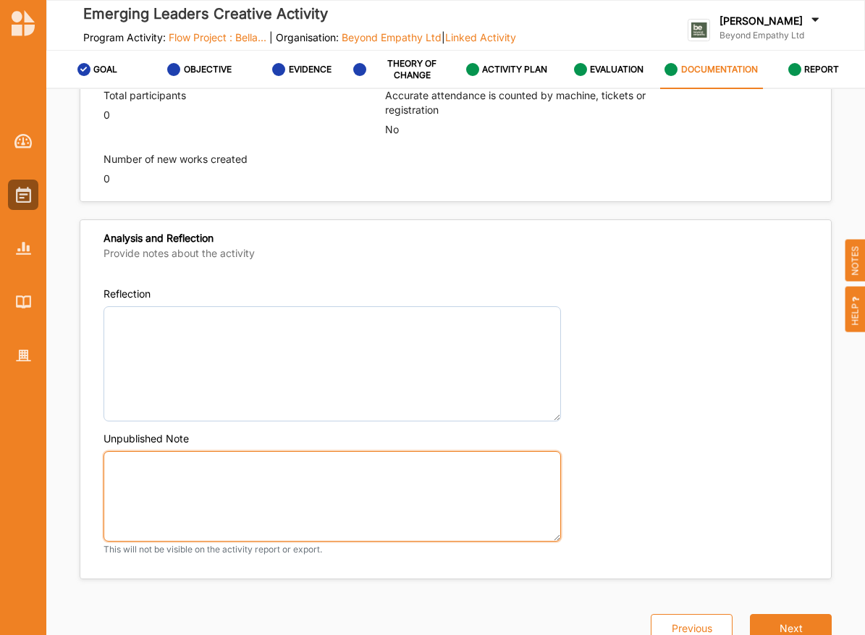
click at [326, 468] on textarea "Unpublished Note" at bounding box center [332, 496] width 457 height 90
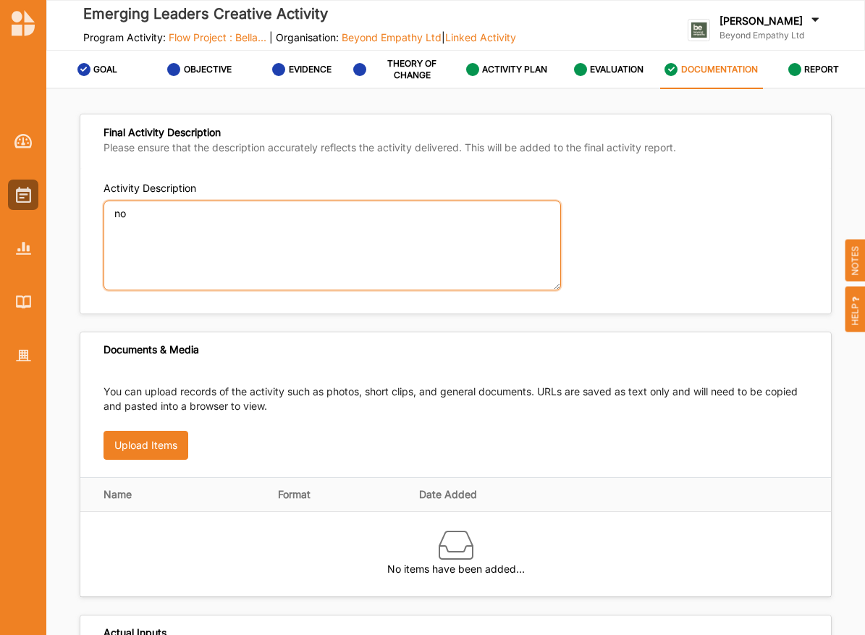
click at [256, 206] on textarea "no" at bounding box center [332, 246] width 457 height 90
click at [408, 287] on textarea "n" at bounding box center [332, 246] width 457 height 90
type textarea "n"
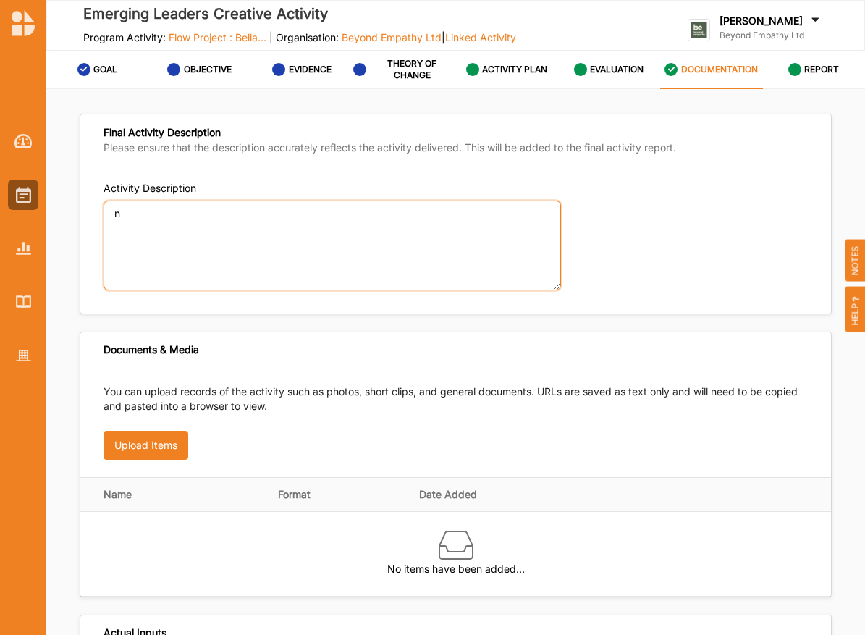
click at [306, 236] on textarea "n" at bounding box center [332, 246] width 457 height 90
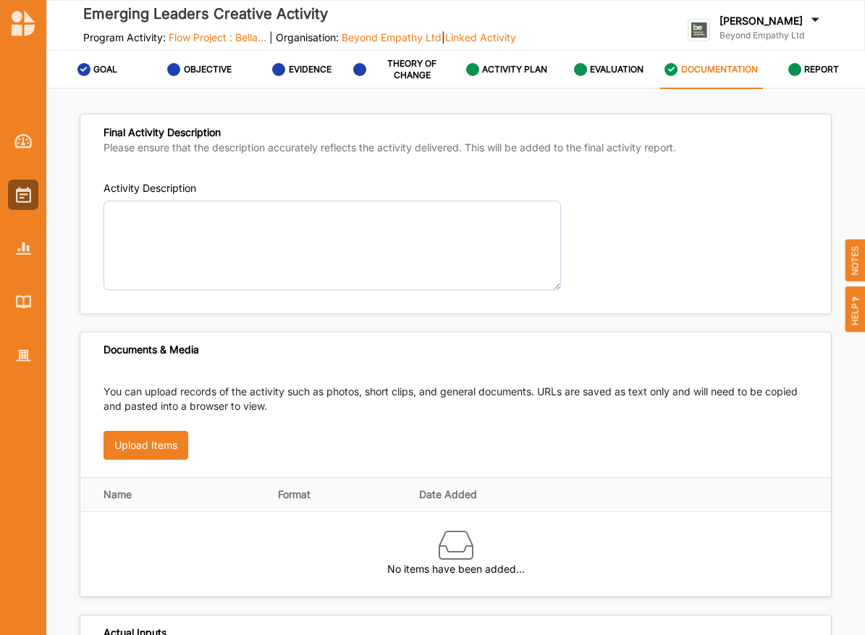
click at [339, 358] on div "Documents & Media" at bounding box center [455, 349] width 751 height 35
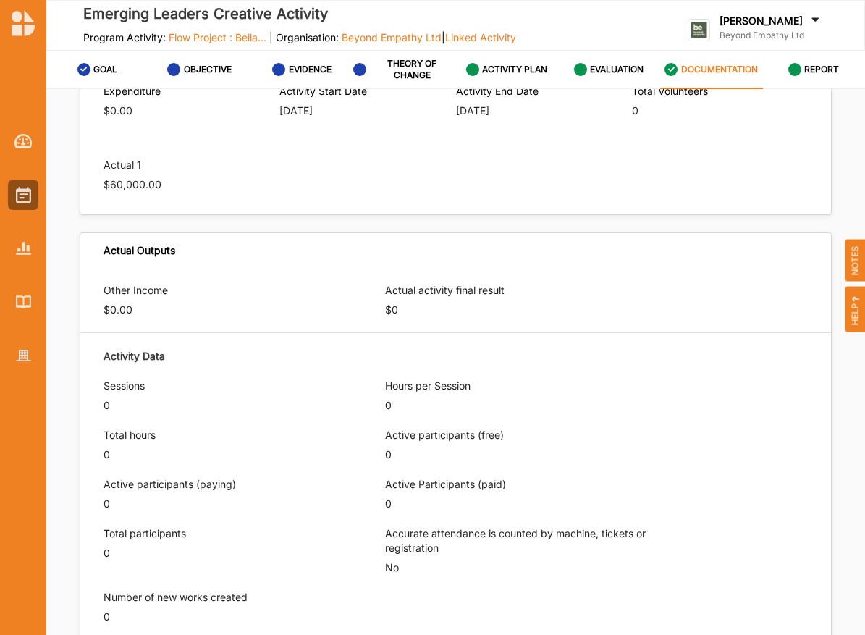
scroll to position [1022, 0]
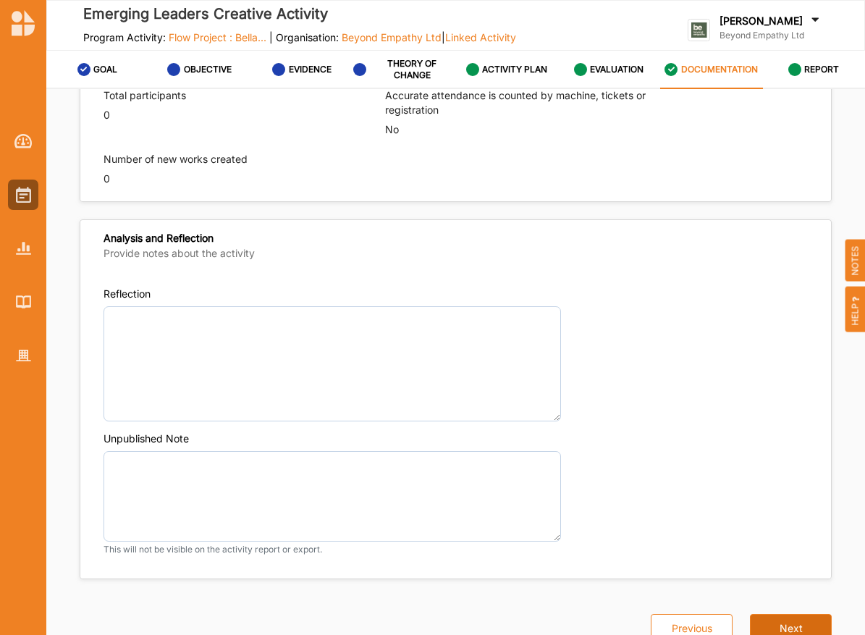
click at [774, 614] on button "Next" at bounding box center [791, 628] width 82 height 29
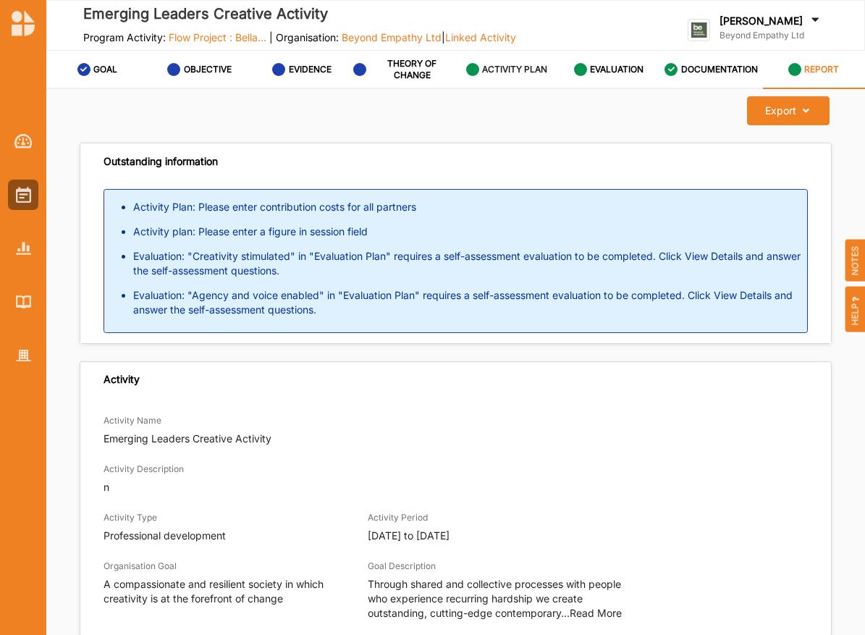
click at [498, 68] on label "ACTIVITY PLAN" at bounding box center [514, 70] width 65 height 12
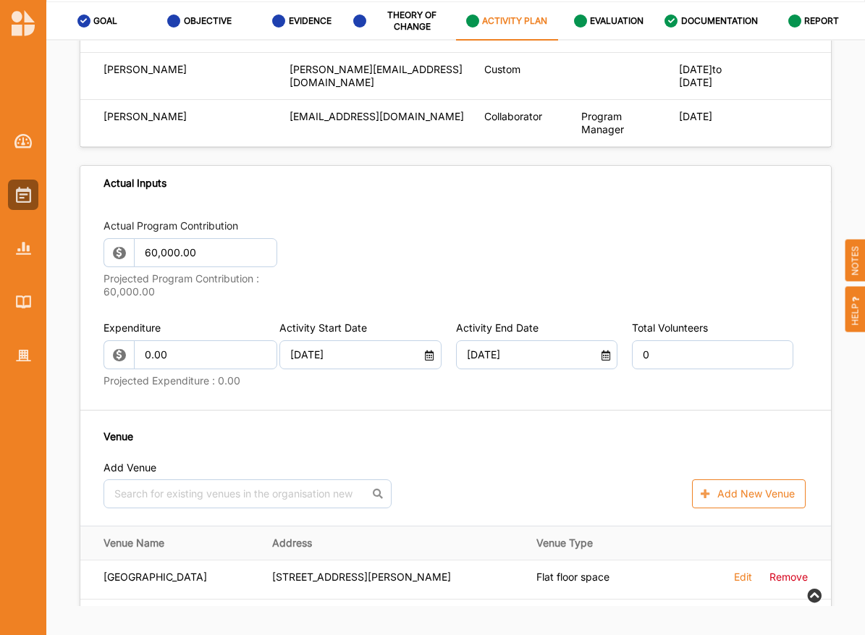
scroll to position [779, 0]
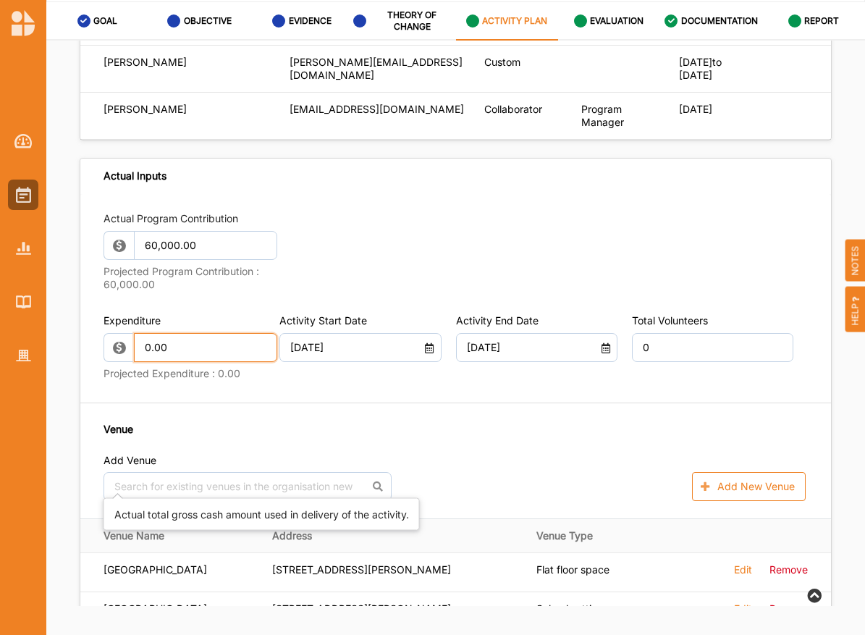
click at [165, 362] on input "0.00" at bounding box center [205, 347] width 143 height 29
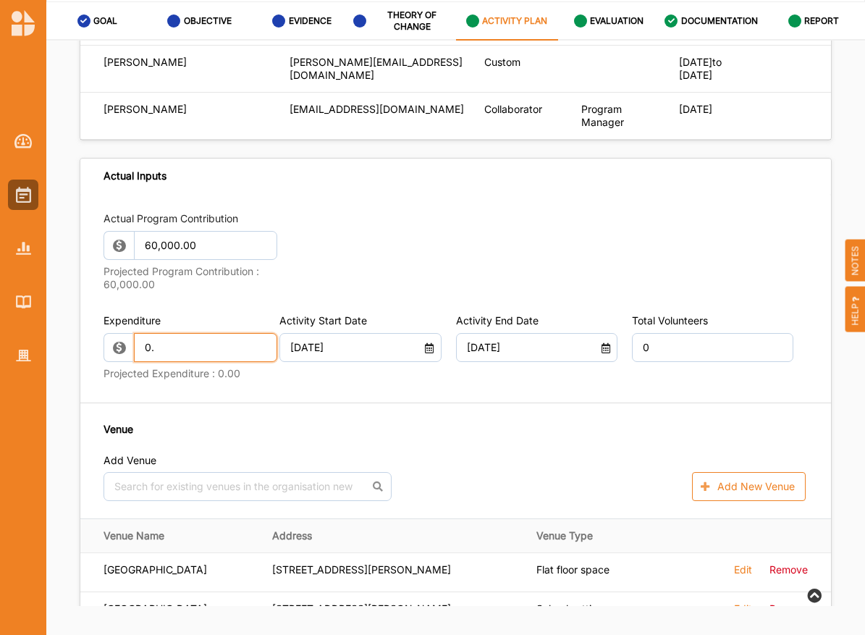
type input "0"
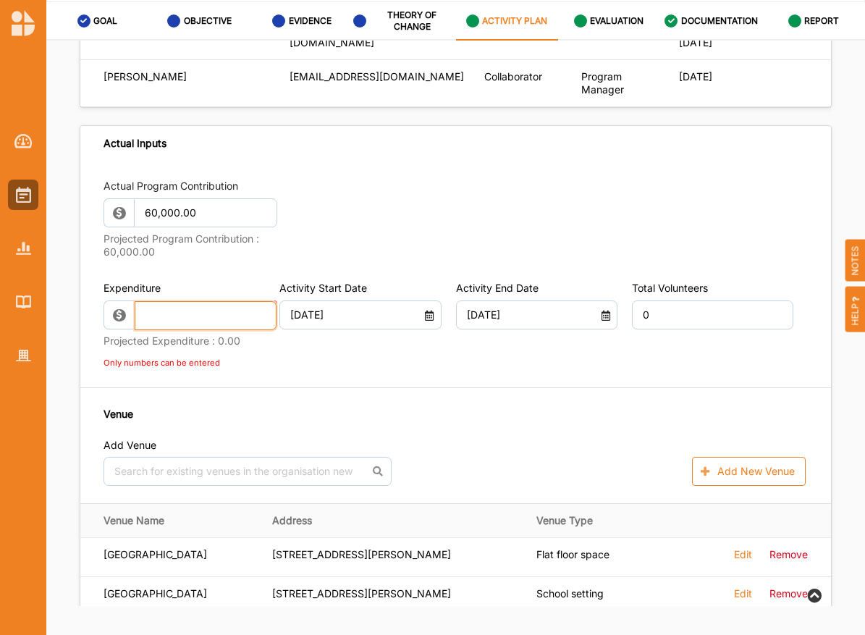
scroll to position [818, 0]
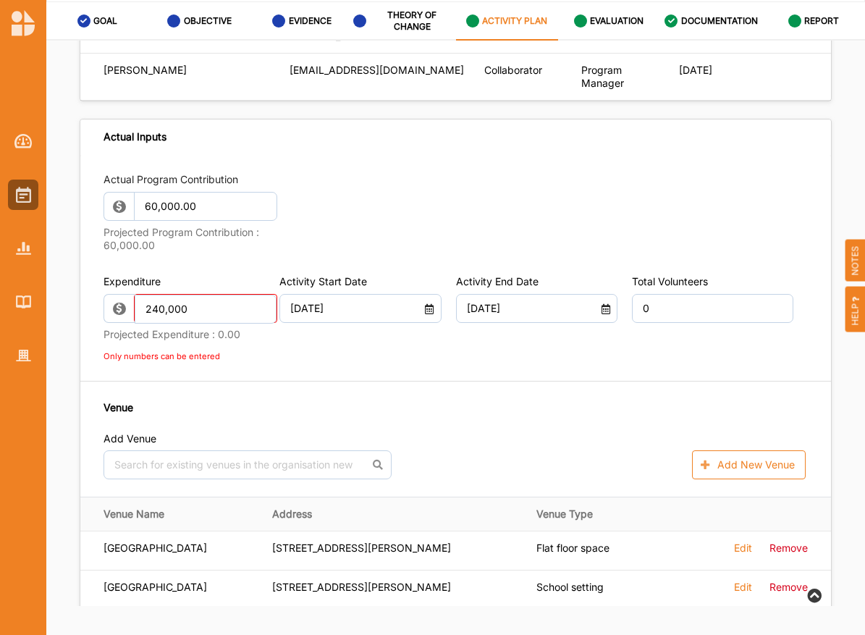
click at [565, 257] on div "Actual Program Contribution 60,000.00 Projected Program Contribution : 60,000.00" at bounding box center [456, 214] width 704 height 85
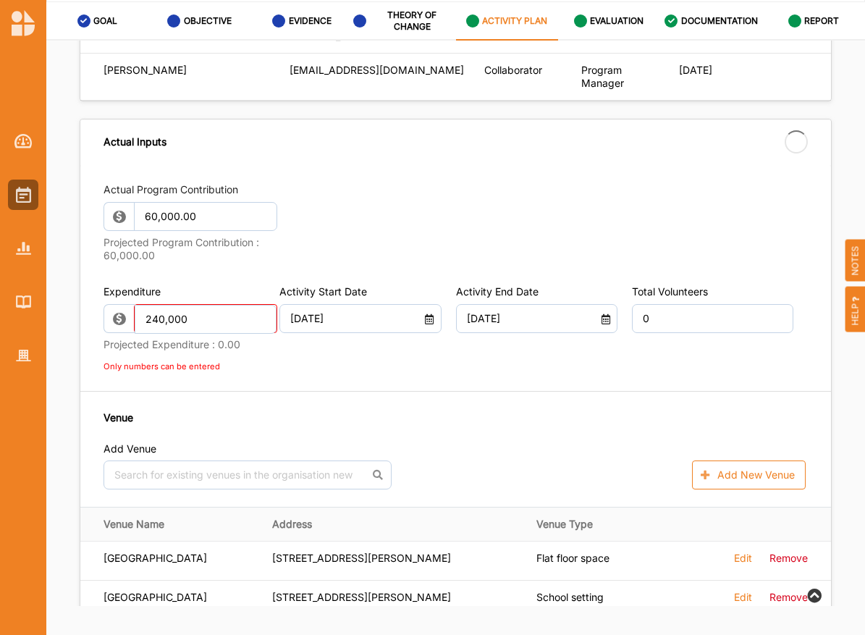
type input "240,000.00"
type input "-240,000.00"
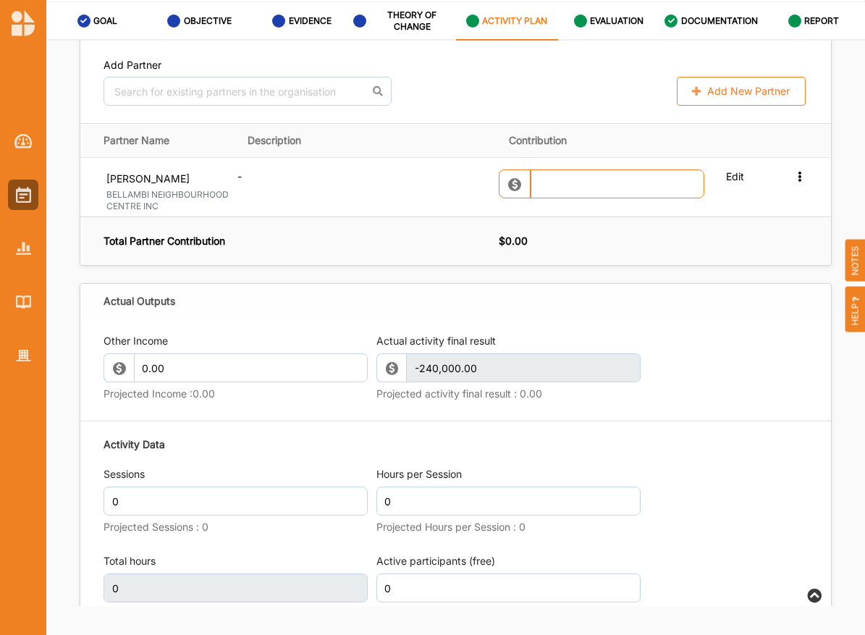
scroll to position [1650, 0]
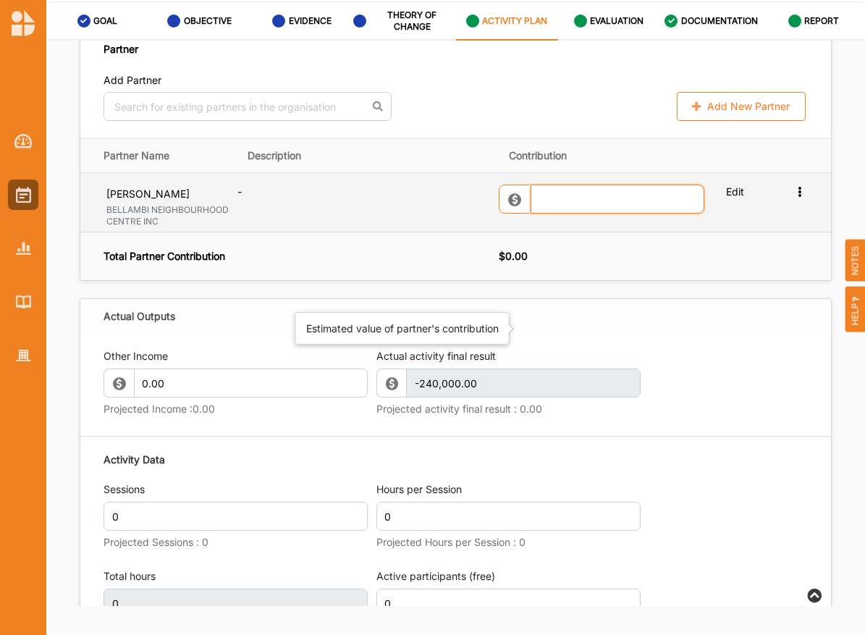
click at [586, 214] on input "text" at bounding box center [618, 199] width 174 height 29
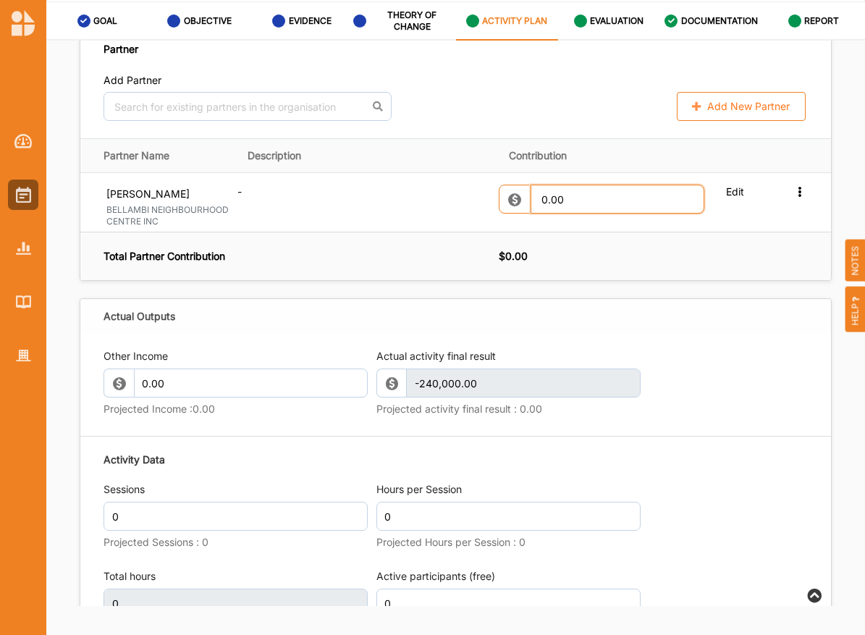
type input "0.00"
click at [800, 334] on div "Actual Outputs" at bounding box center [455, 316] width 751 height 35
click at [681, 280] on th "$ 0.00" at bounding box center [665, 256] width 332 height 48
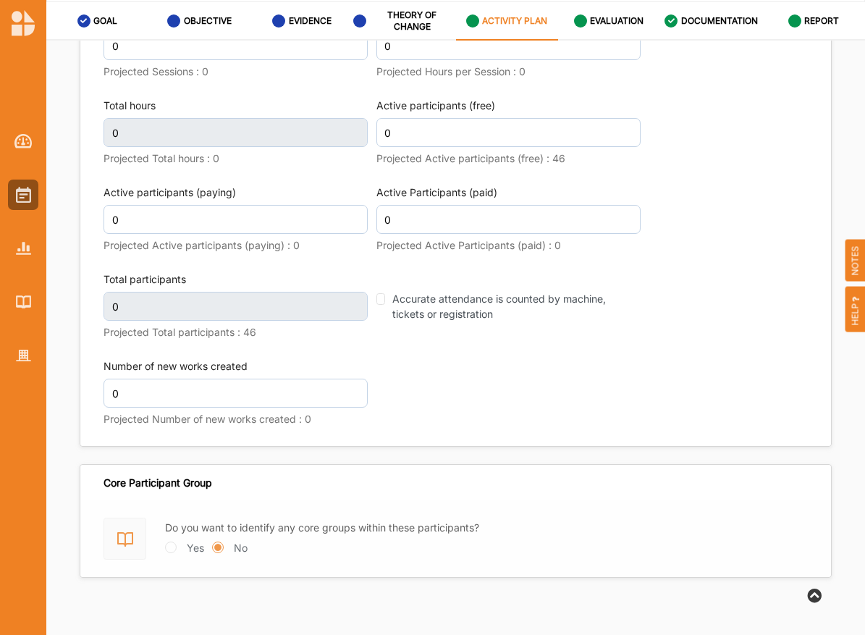
scroll to position [2122, 0]
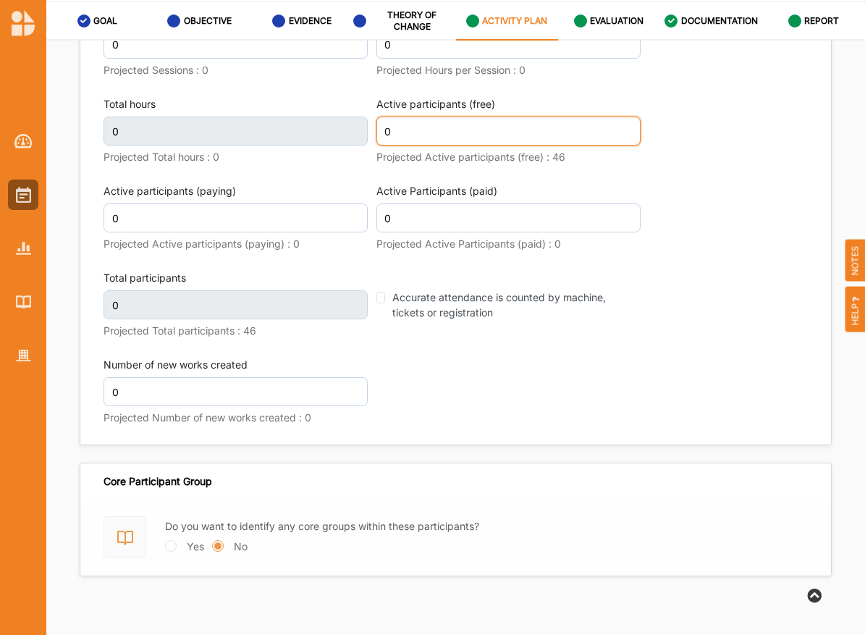
click at [526, 145] on input "0" at bounding box center [508, 131] width 264 height 29
type input "5"
type input "48"
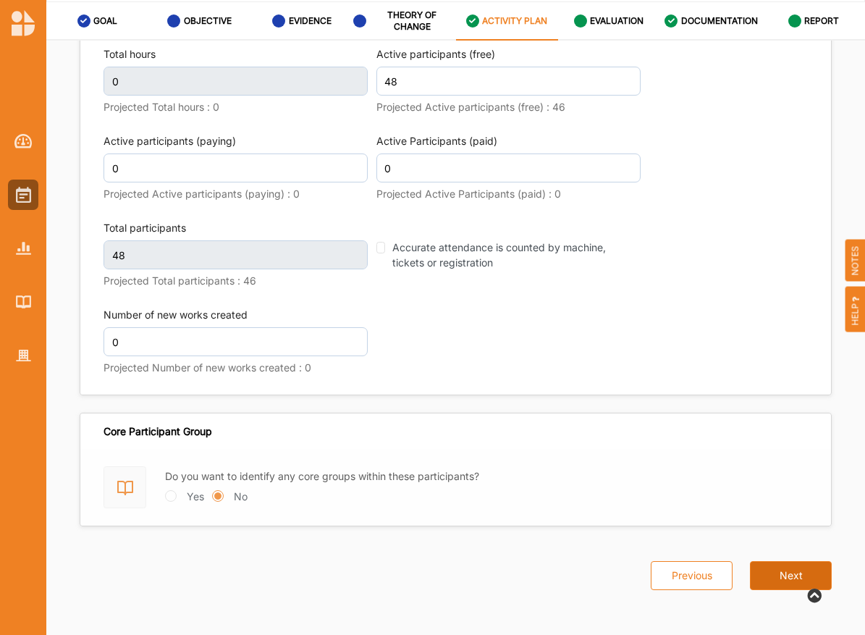
click at [759, 570] on button "Next" at bounding box center [791, 575] width 82 height 29
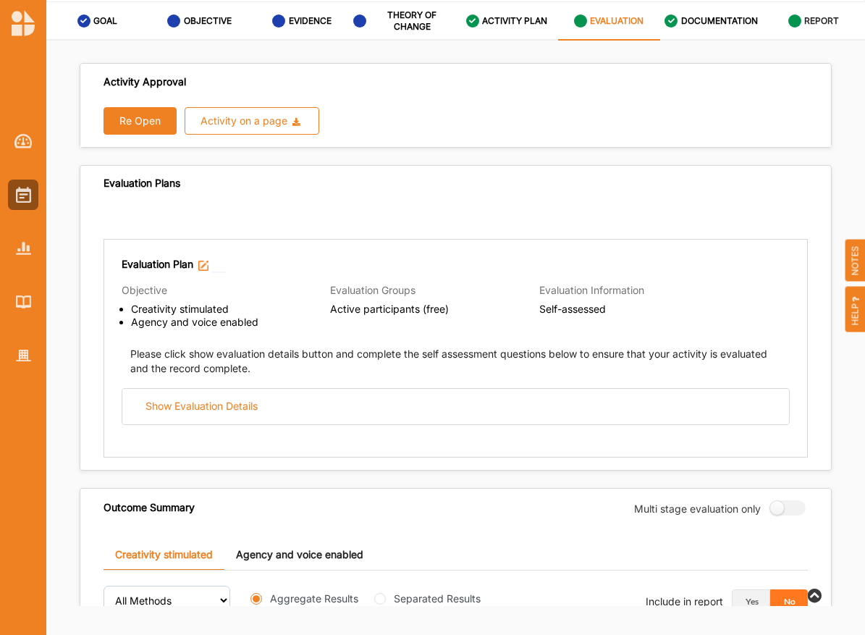
click at [806, 20] on label "REPORT" at bounding box center [821, 21] width 35 height 12
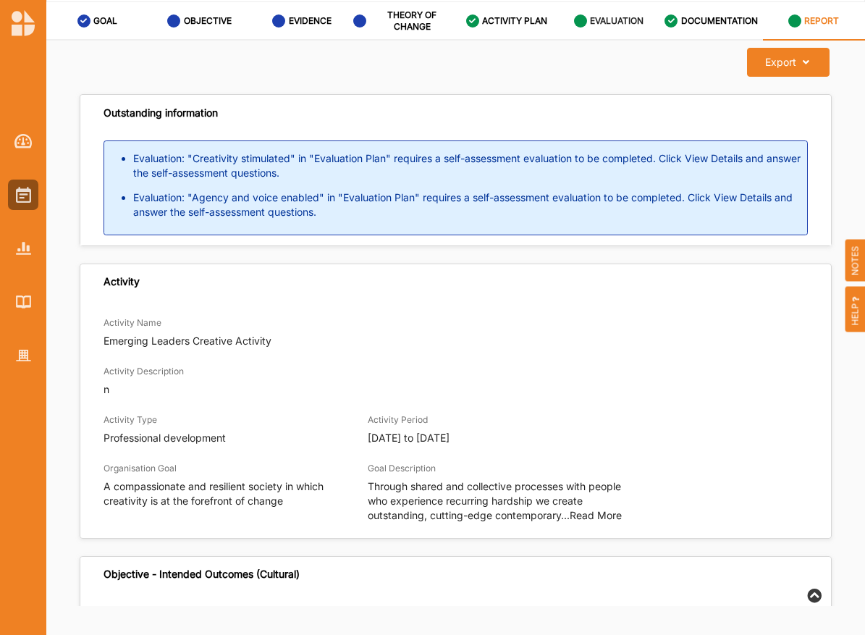
click at [616, 33] on div "EVALUATION" at bounding box center [609, 21] width 70 height 26
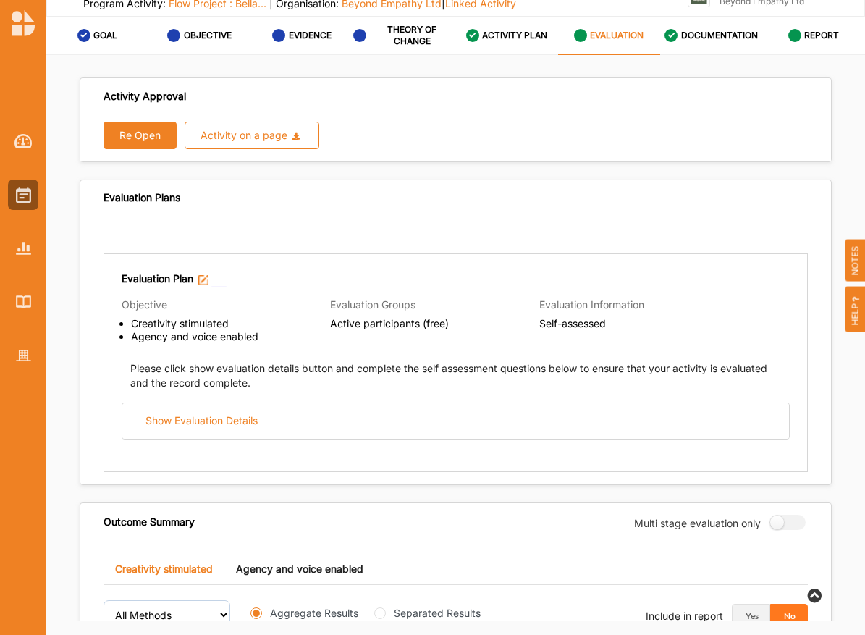
scroll to position [48, 0]
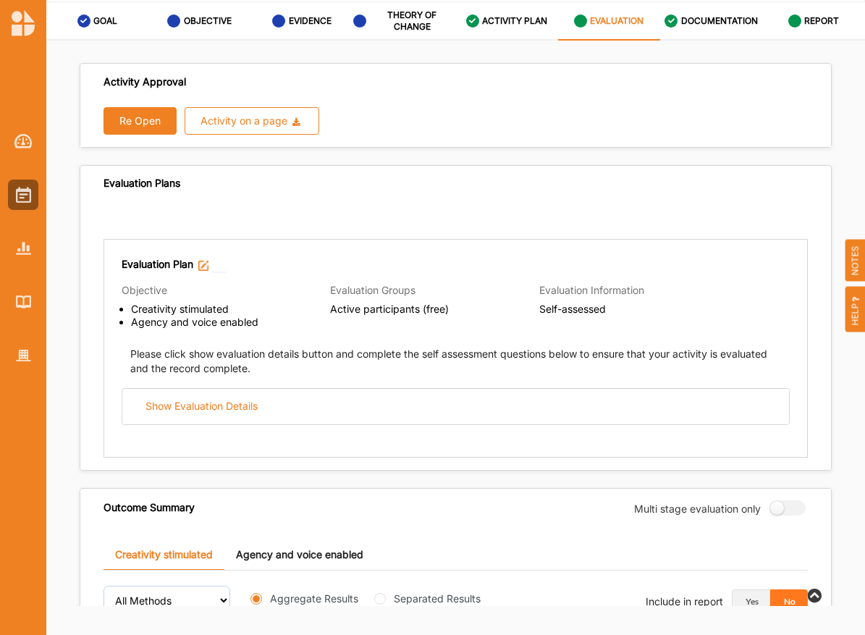
click at [489, 388] on div "Show Evaluation Details" at bounding box center [456, 406] width 668 height 37
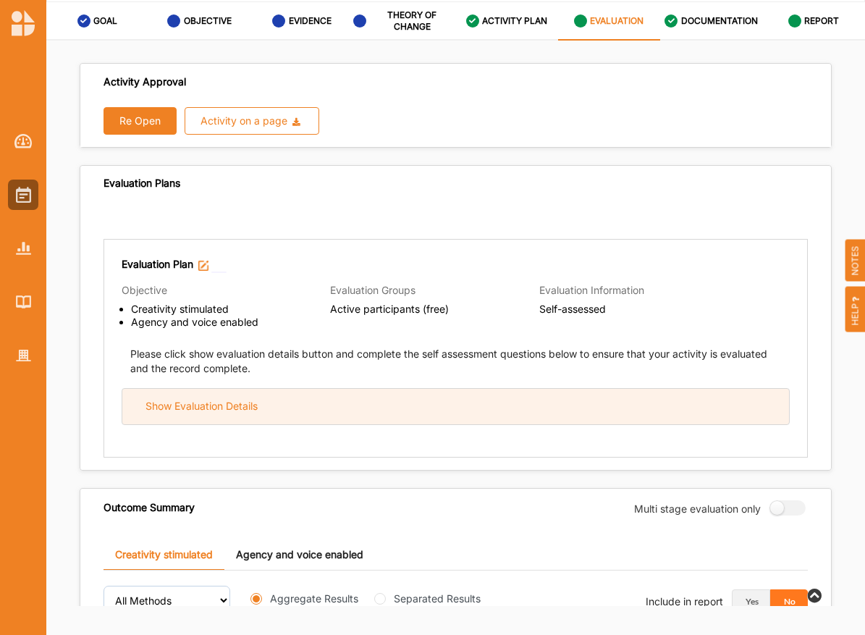
click at [482, 402] on div "Show Evaluation Details" at bounding box center [455, 406] width 667 height 35
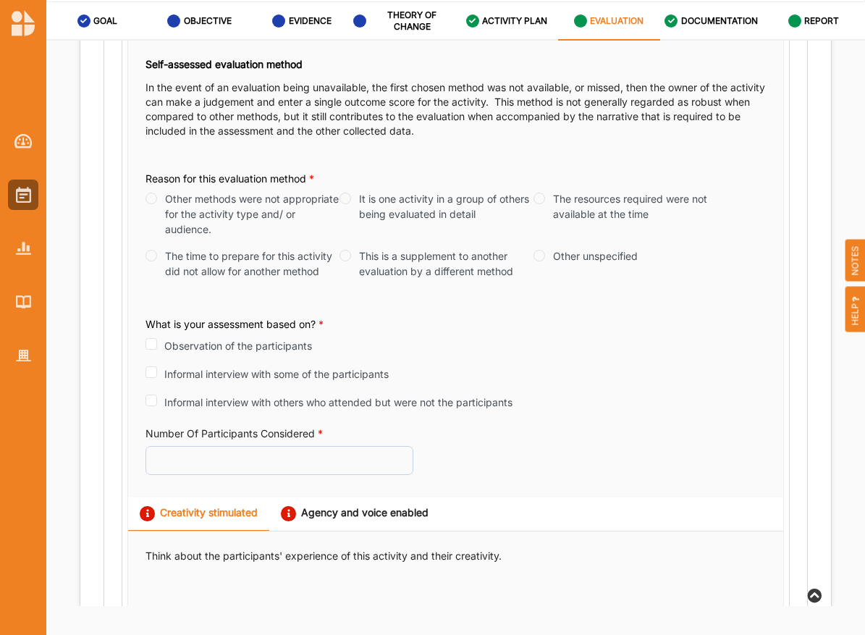
scroll to position [332, 0]
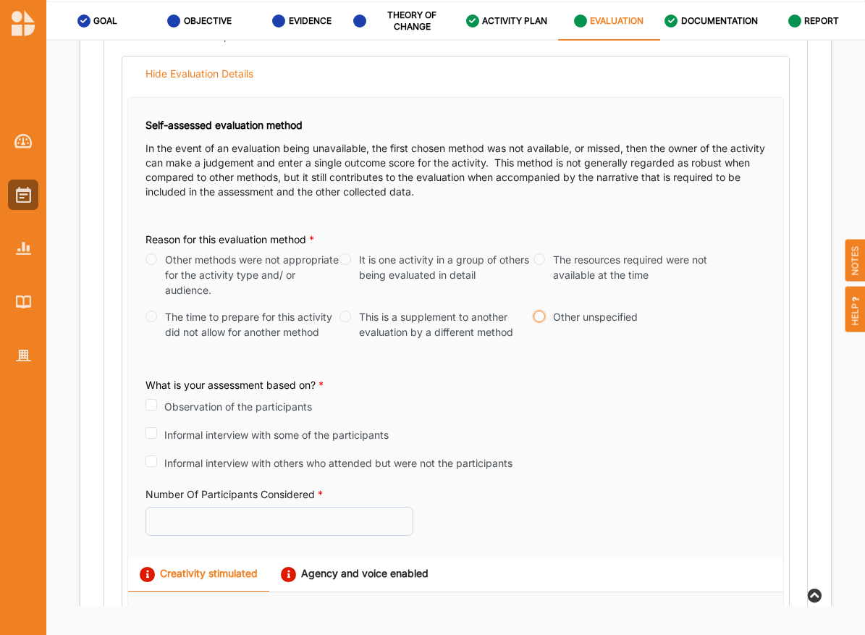
click at [534, 314] on input "Other unspecified" at bounding box center [539, 317] width 12 height 12
radio input "true"
click at [145, 462] on input "Informal interview with others who attended but were not the participants" at bounding box center [151, 461] width 12 height 12
checkbox input "true"
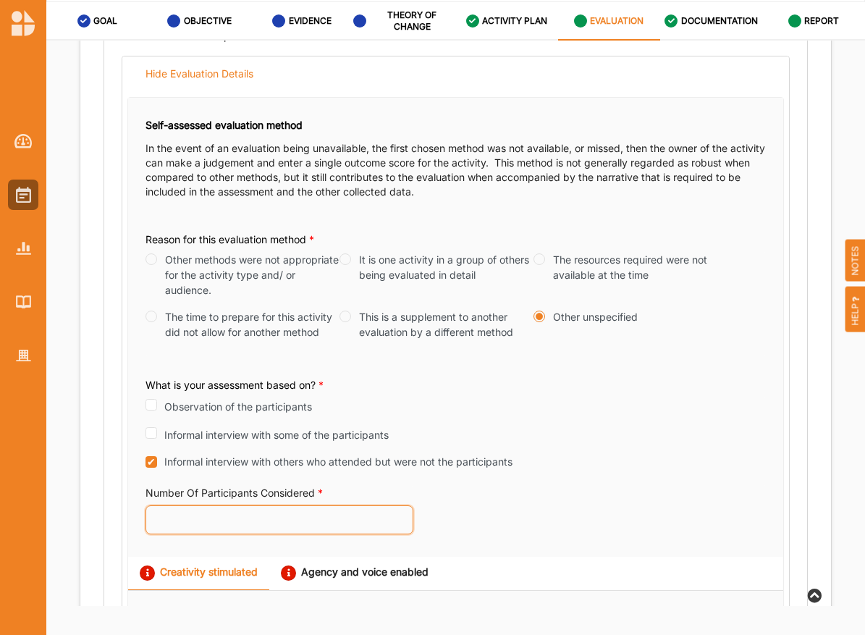
click at [221, 523] on input "Number Of Participants Considered *" at bounding box center [279, 519] width 268 height 29
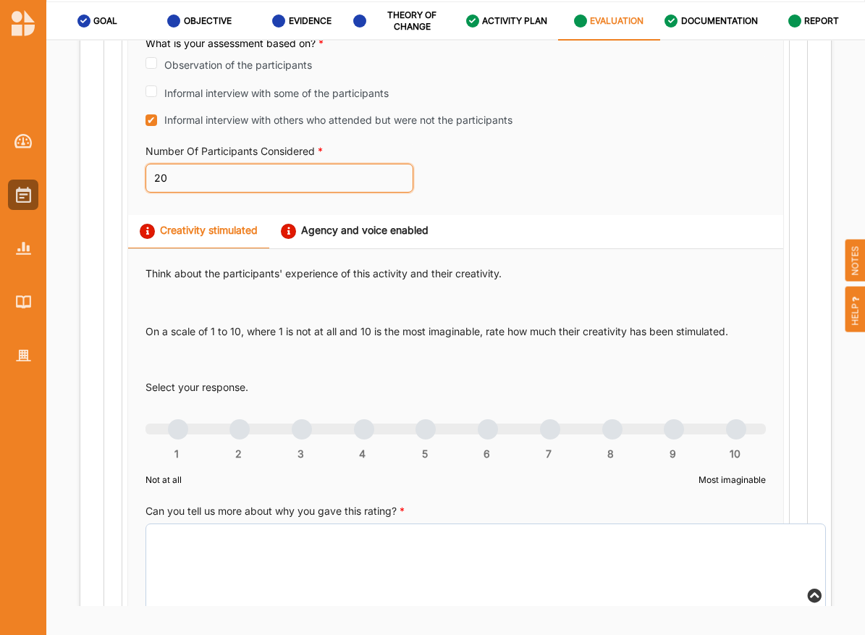
scroll to position [693, 0]
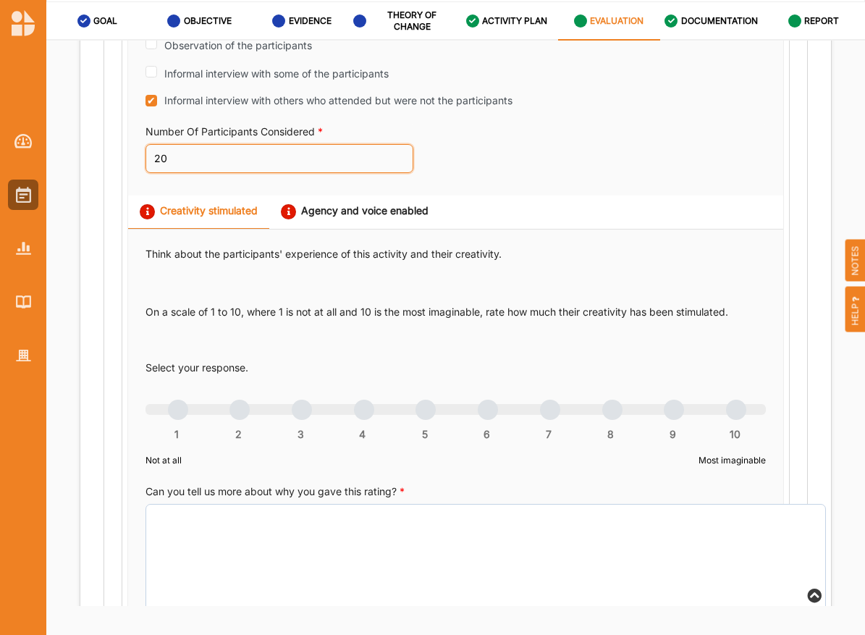
type input "20"
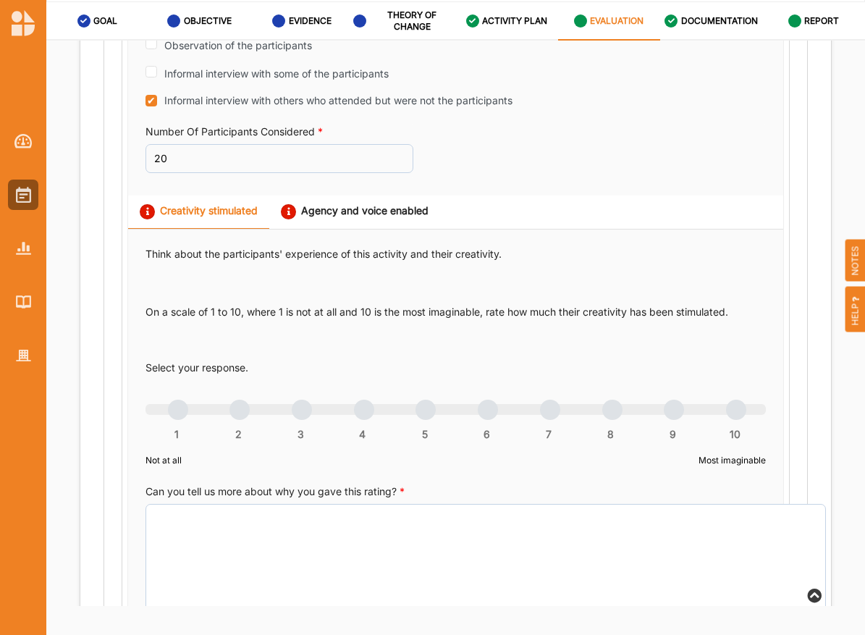
click at [504, 410] on div at bounding box center [455, 409] width 620 height 11
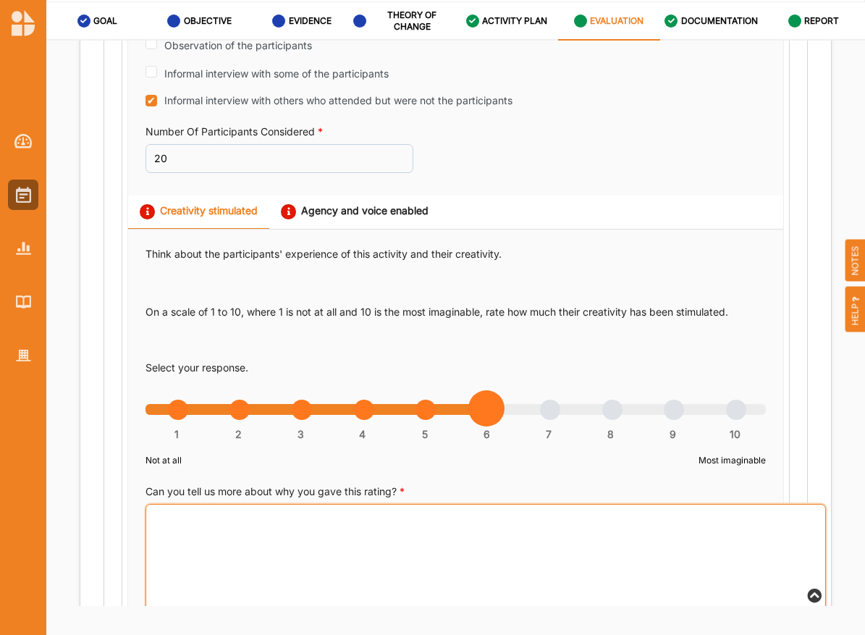
click at [516, 555] on textarea "Can you tell us more about why you gave this rating? *" at bounding box center [485, 559] width 680 height 110
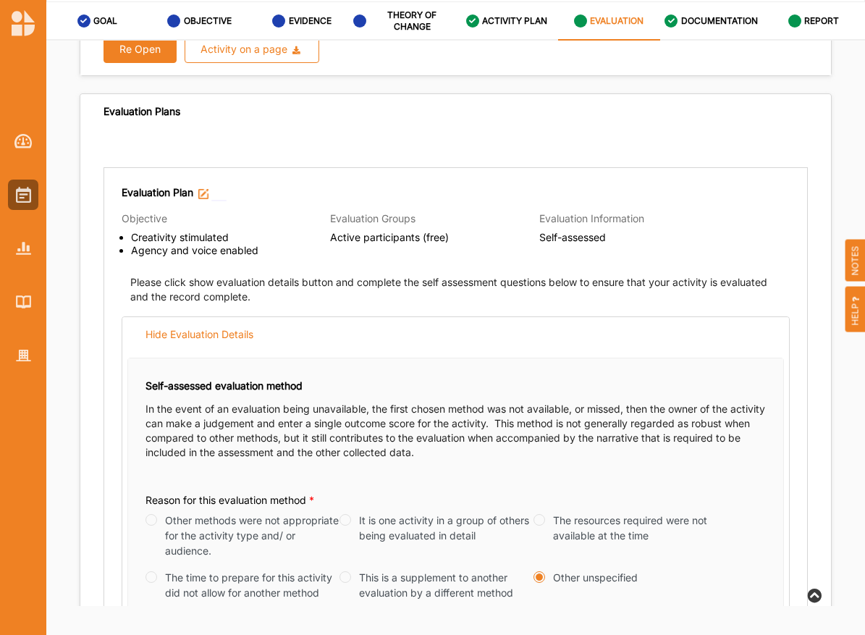
scroll to position [0, 0]
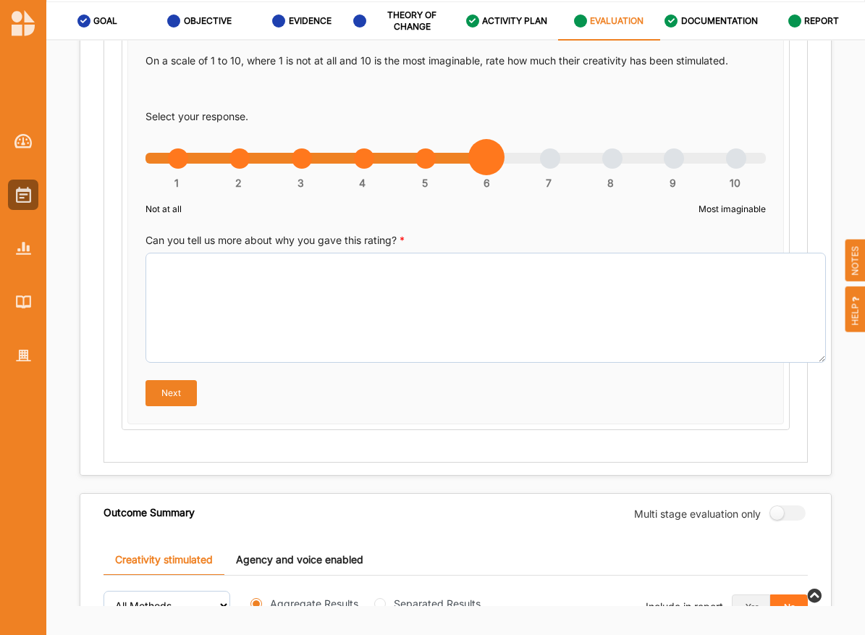
click at [176, 398] on button "Next" at bounding box center [170, 393] width 51 height 26
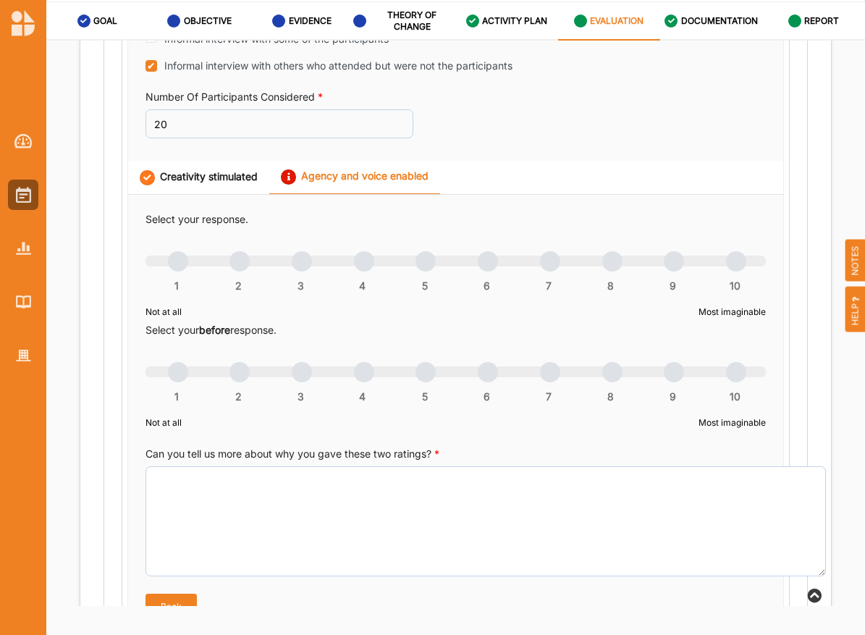
scroll to position [645, 0]
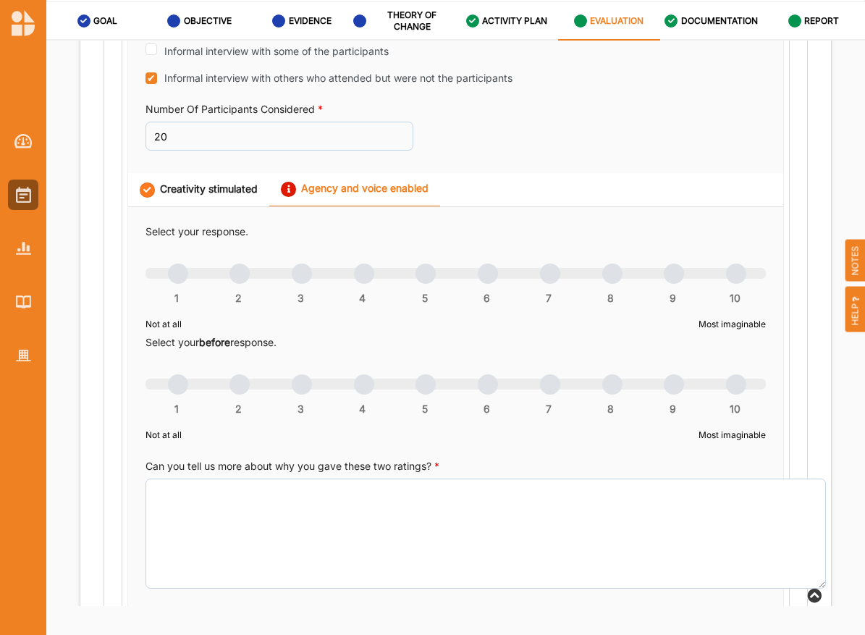
click at [423, 279] on div "1 2 3 4 5 6 7 8 9 10" at bounding box center [455, 281] width 620 height 10
click at [540, 387] on div "1 2 3 4 5 6 7 8 9 10" at bounding box center [455, 392] width 620 height 10
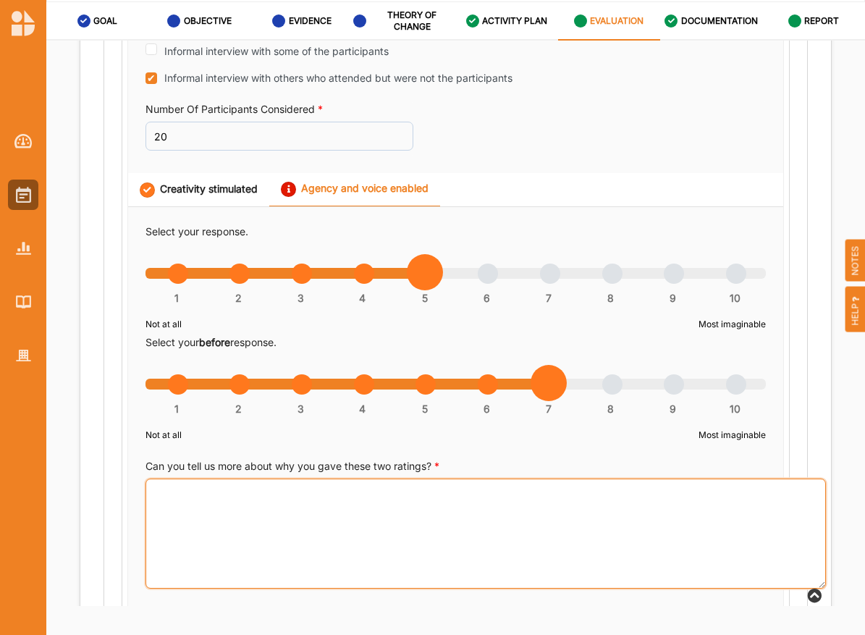
click at [277, 500] on textarea "Can you tell us more about why you gave these two ratings? *" at bounding box center [485, 533] width 680 height 110
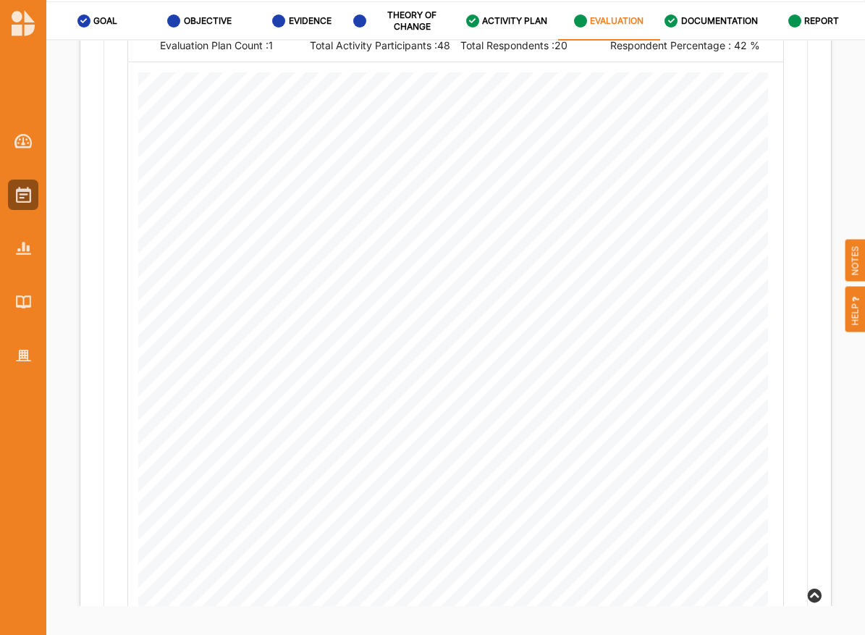
scroll to position [1673, 0]
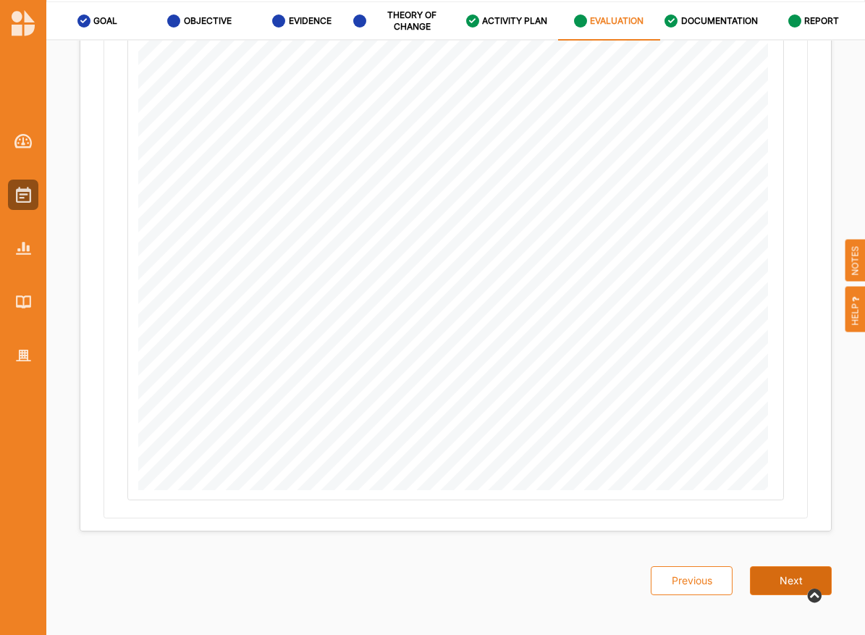
click at [764, 566] on button "Next" at bounding box center [791, 580] width 82 height 29
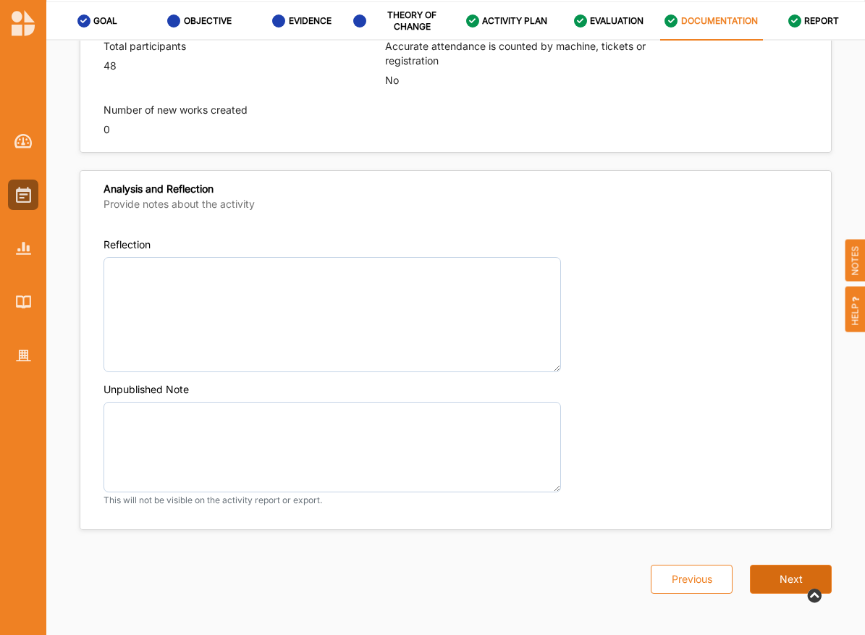
click at [764, 565] on button "Next" at bounding box center [791, 579] width 82 height 29
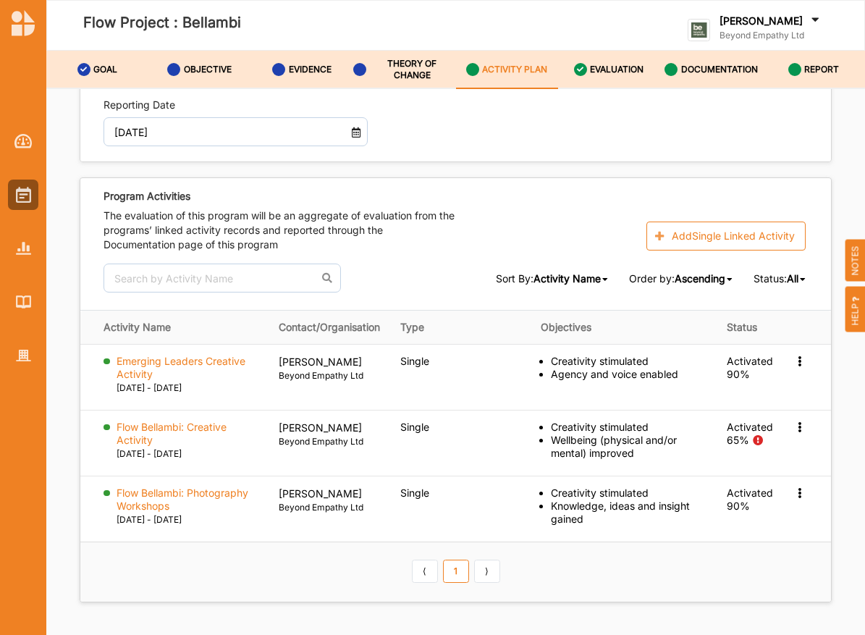
scroll to position [2379, 0]
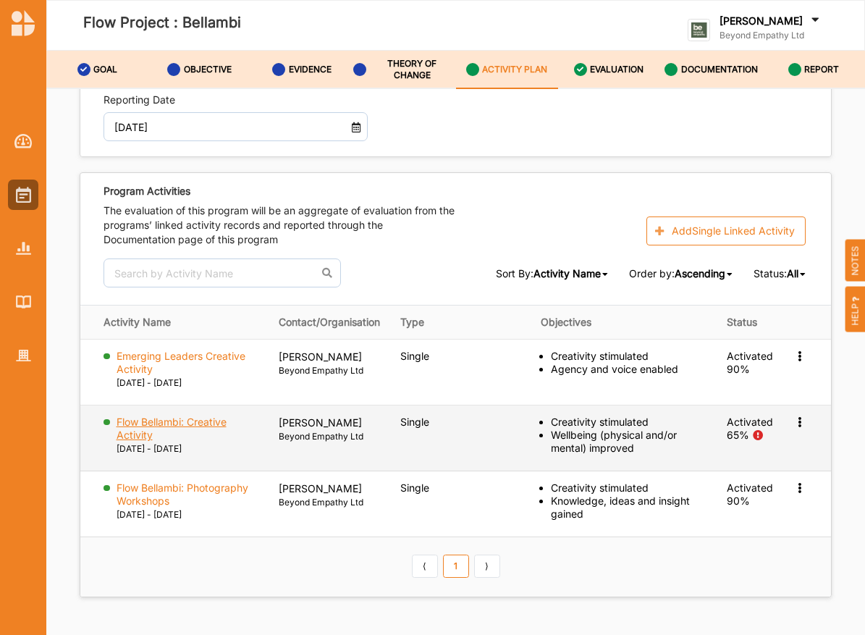
click at [184, 415] on label "Flow Bellambi: Creative Activity" at bounding box center [188, 428] width 142 height 26
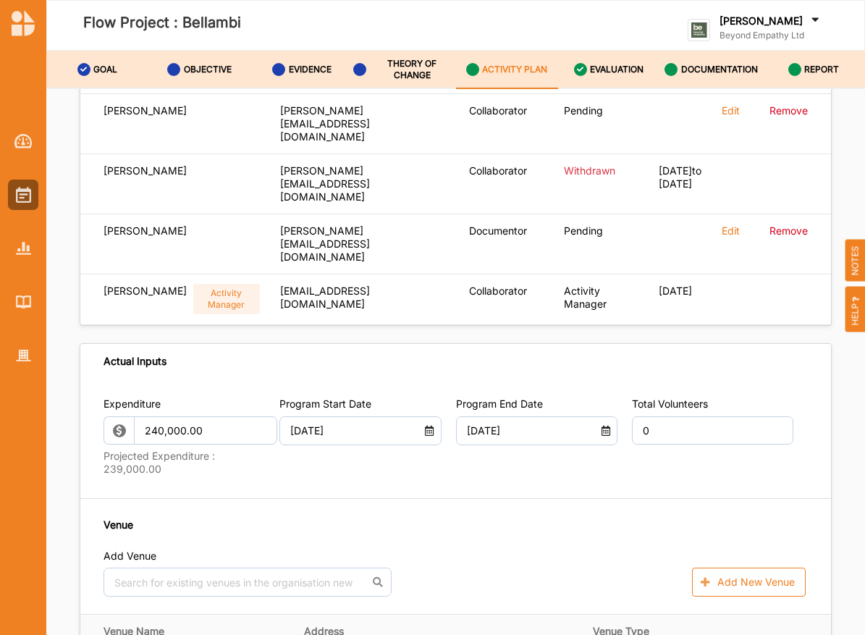
scroll to position [0, 0]
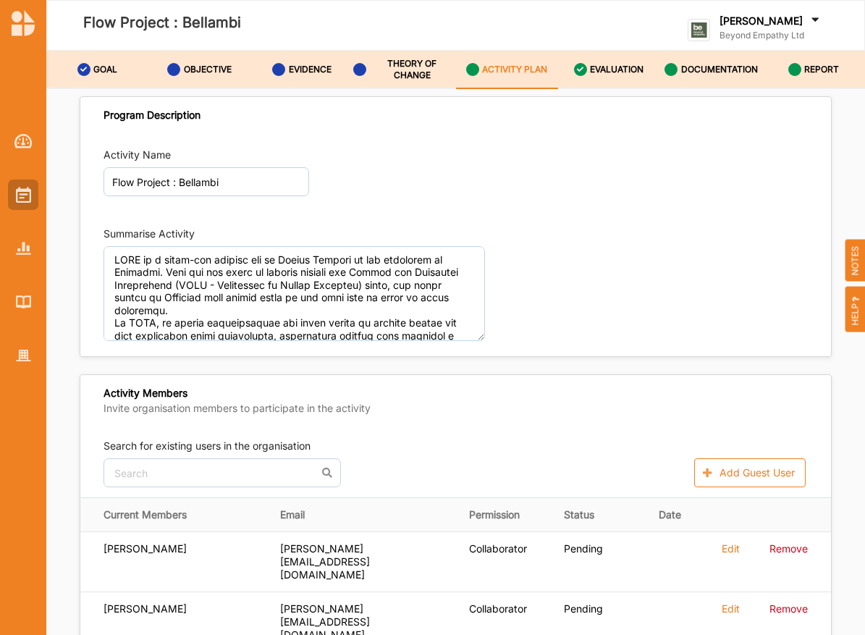
click at [18, 202] on img at bounding box center [23, 195] width 15 height 16
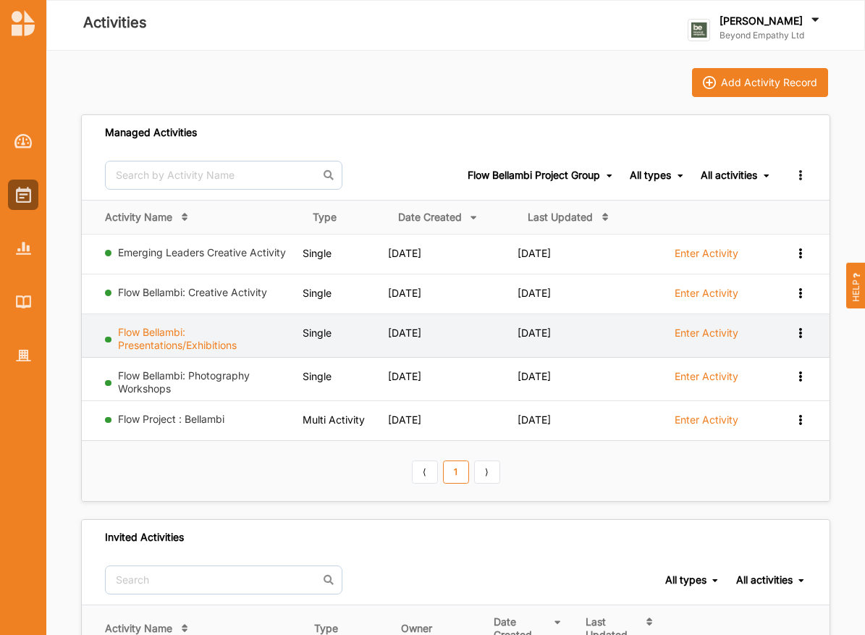
click at [181, 346] on link "Flow Bellambi: Presentations/Exhibitions" at bounding box center [177, 338] width 119 height 25
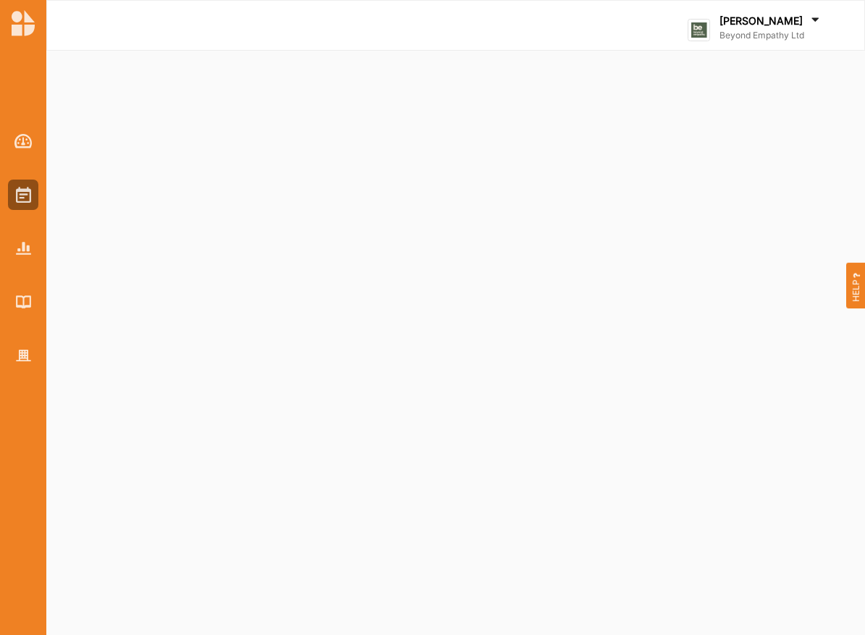
select select "2"
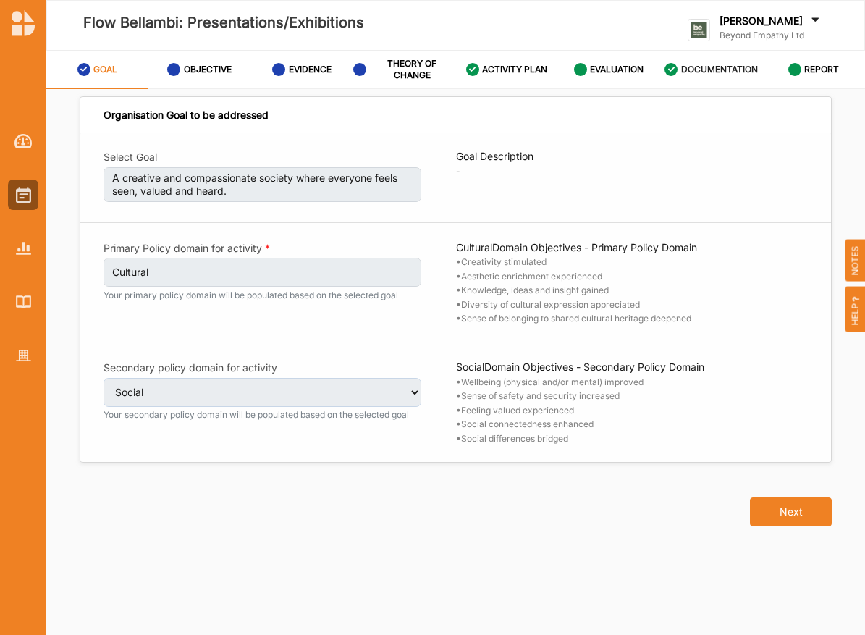
click at [717, 72] on label "DOCUMENTATION" at bounding box center [719, 70] width 77 height 12
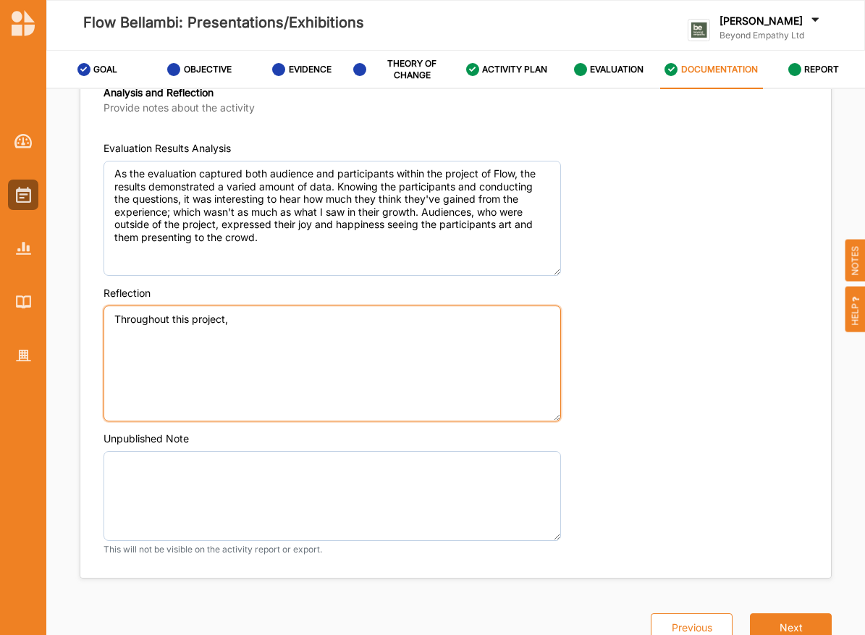
scroll to position [1093, 0]
click at [415, 347] on textarea "Throughout this project," at bounding box center [332, 364] width 457 height 116
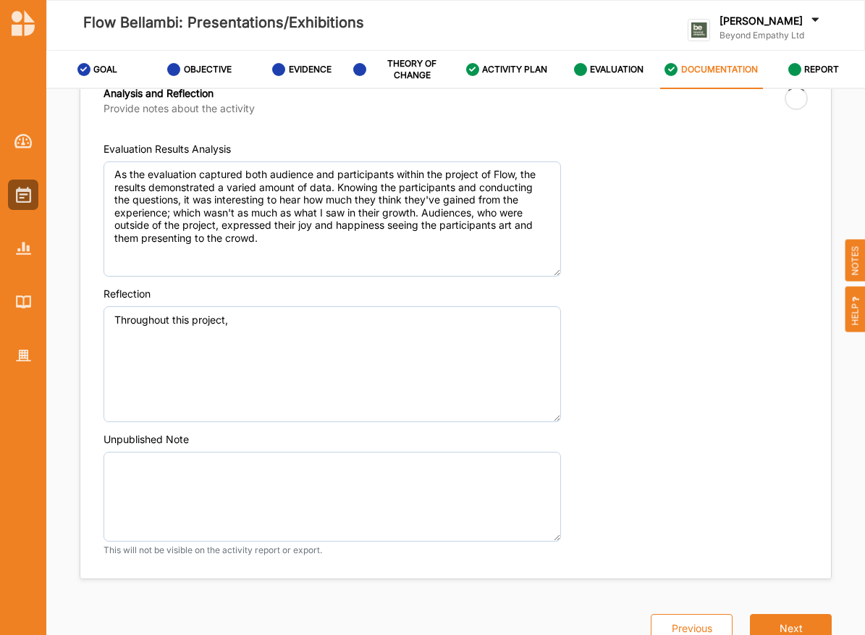
click at [29, 30] on img at bounding box center [23, 23] width 23 height 26
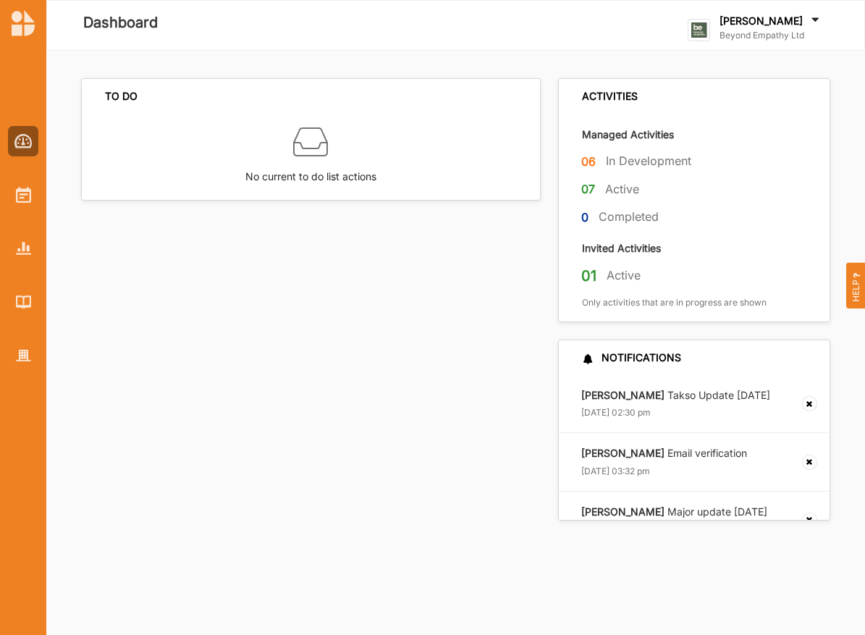
click at [747, 39] on label "Beyond Empathy Ltd" at bounding box center [770, 36] width 103 height 12
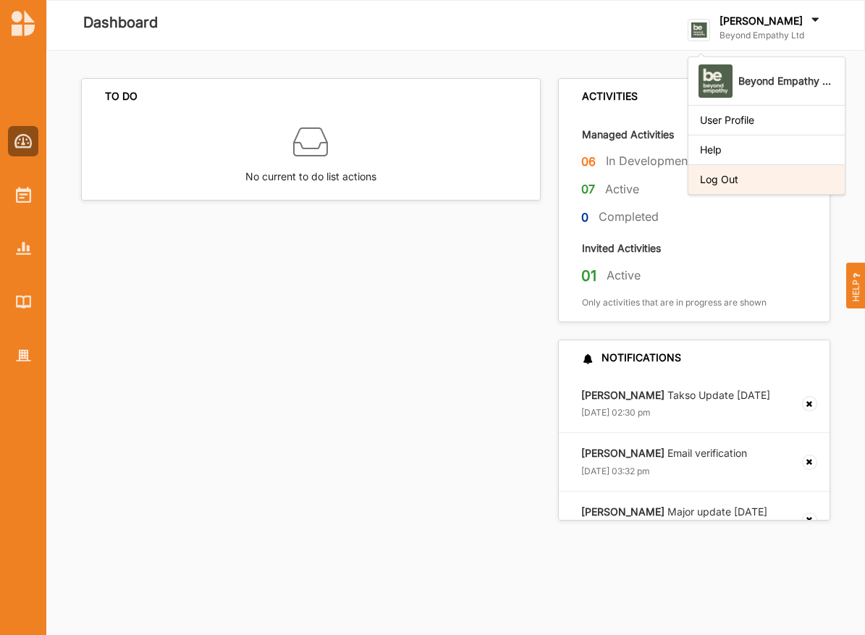
click at [746, 180] on div "Log Out" at bounding box center [766, 179] width 133 height 13
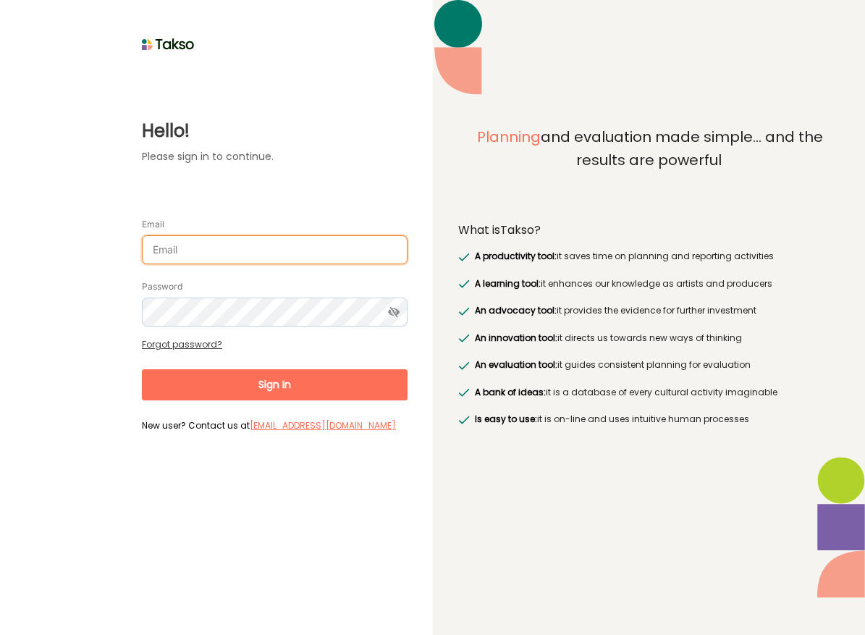
type input "[PERSON_NAME][EMAIL_ADDRESS][DOMAIN_NAME]"
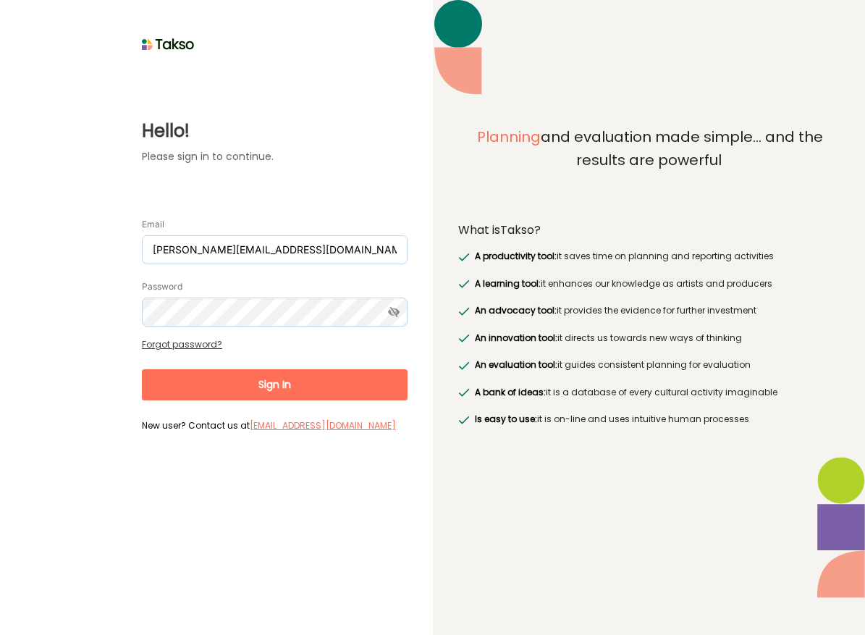
click at [300, 393] on button "Sign In" at bounding box center [275, 384] width 266 height 31
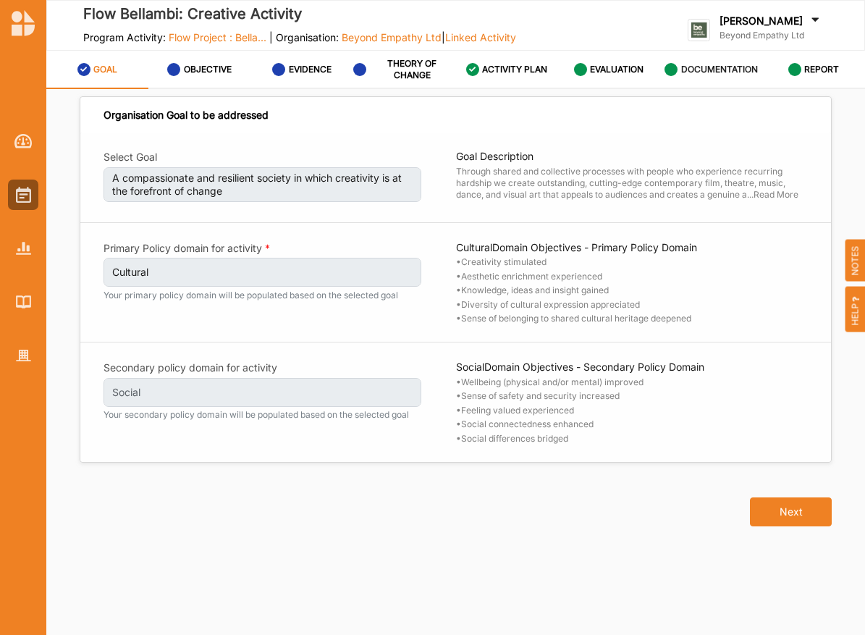
click at [685, 67] on label "DOCUMENTATION" at bounding box center [719, 70] width 77 height 12
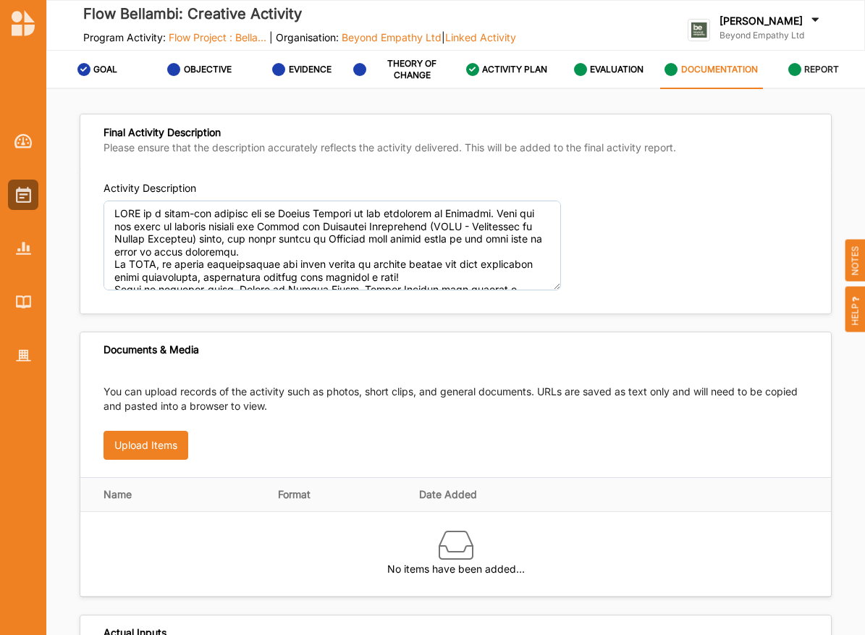
click at [810, 71] on label "REPORT" at bounding box center [821, 70] width 35 height 12
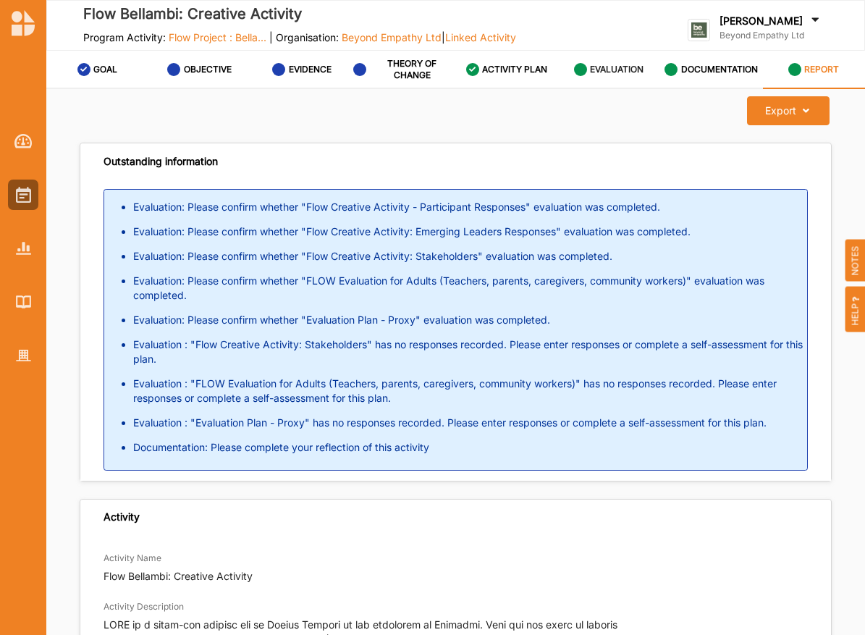
click at [584, 76] on div "EVALUATION" at bounding box center [609, 69] width 70 height 26
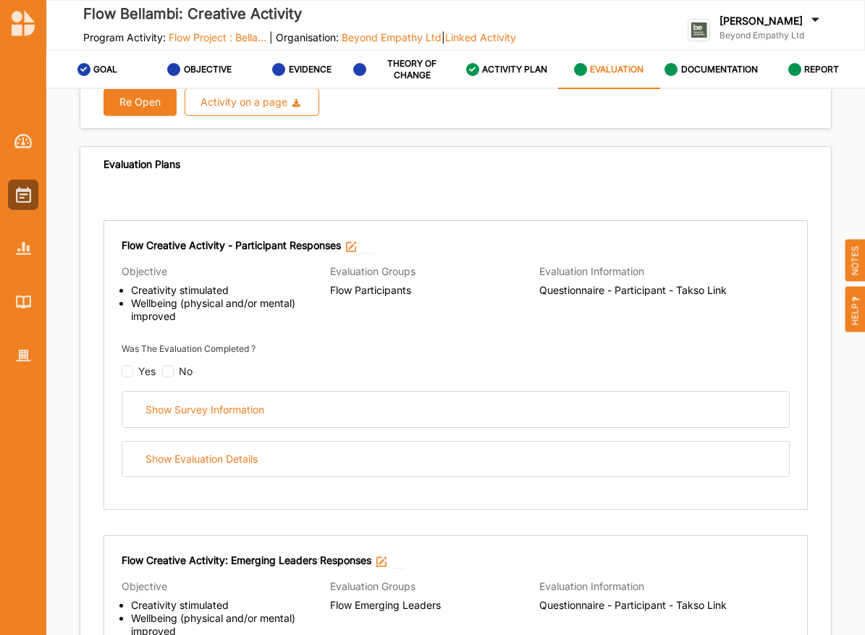
scroll to position [69, 0]
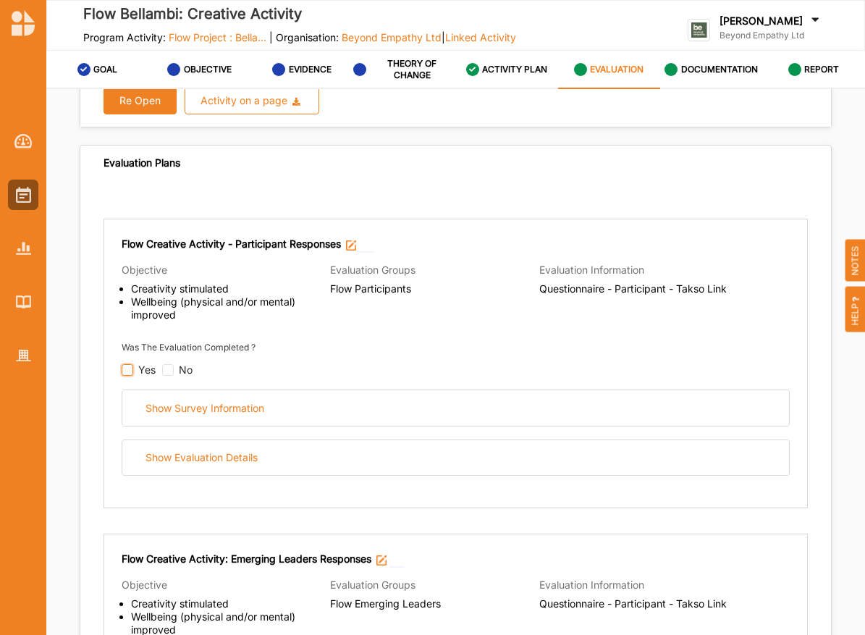
click at [128, 367] on input "checkbox" at bounding box center [128, 370] width 12 height 12
checkbox input "false"
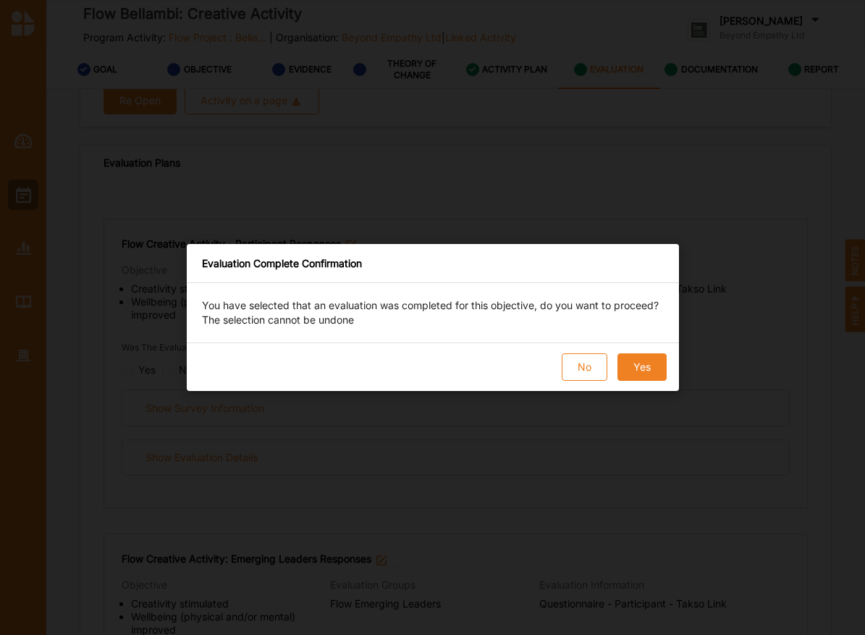
click at [657, 366] on button "Yes" at bounding box center [641, 367] width 49 height 28
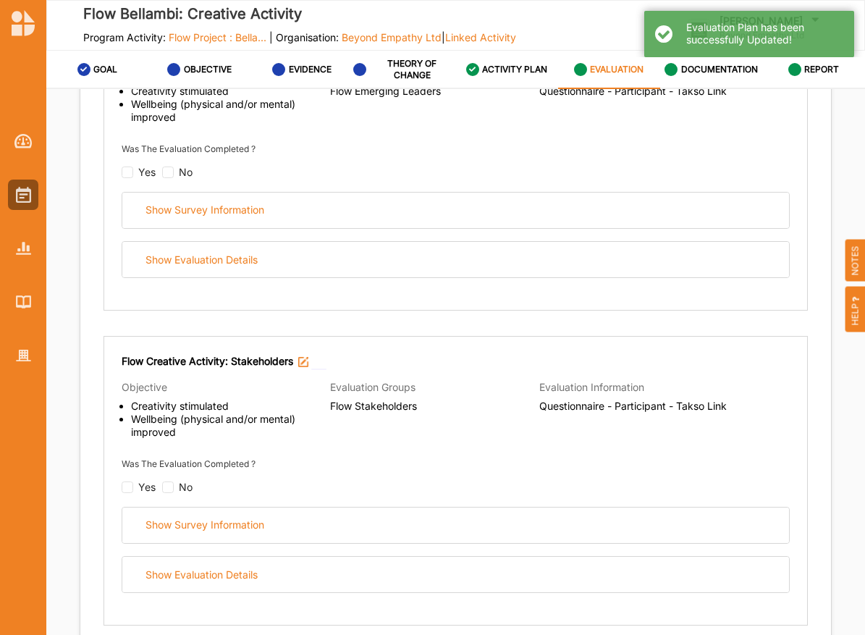
scroll to position [494, 0]
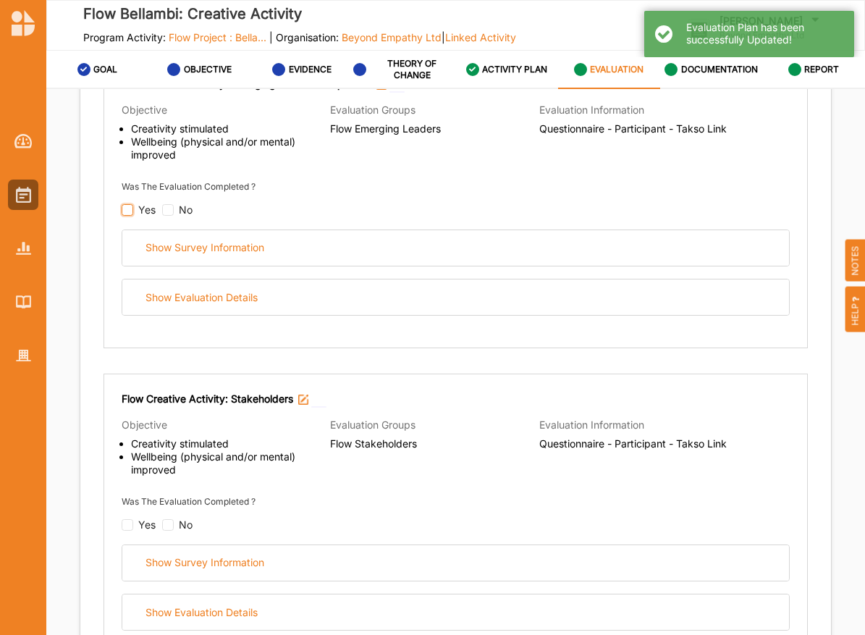
checkbox input "false"
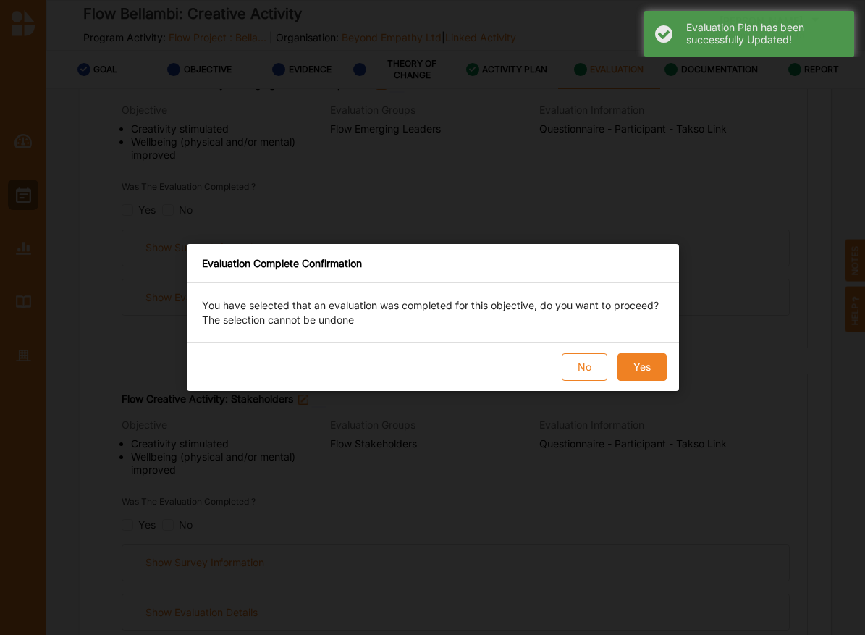
click at [677, 379] on div "No Yes" at bounding box center [433, 366] width 492 height 48
click at [649, 379] on button "Yes" at bounding box center [641, 367] width 49 height 28
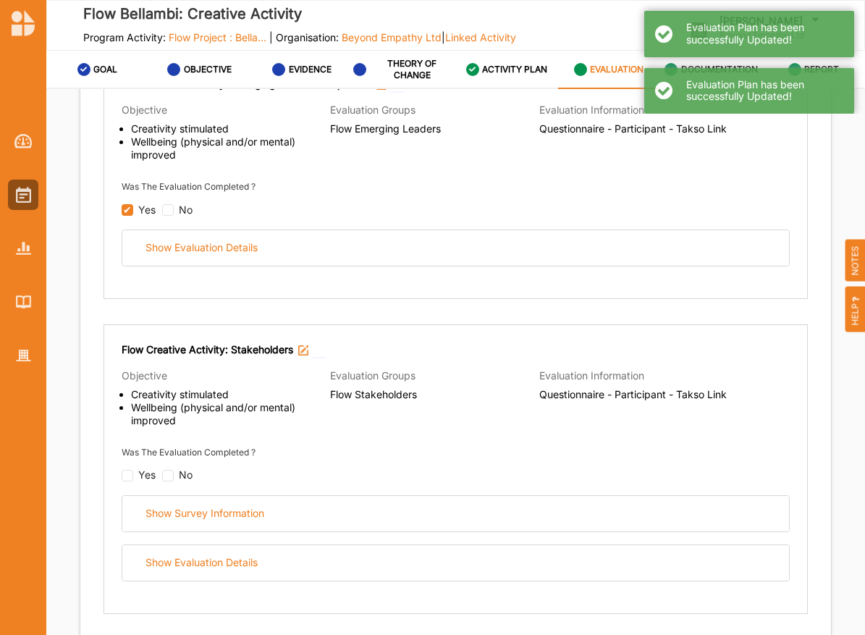
click at [126, 480] on div "Flow Creative Activity: Stakeholders Objective Creativity stimulated Wellbeing …" at bounding box center [456, 461] width 668 height 239
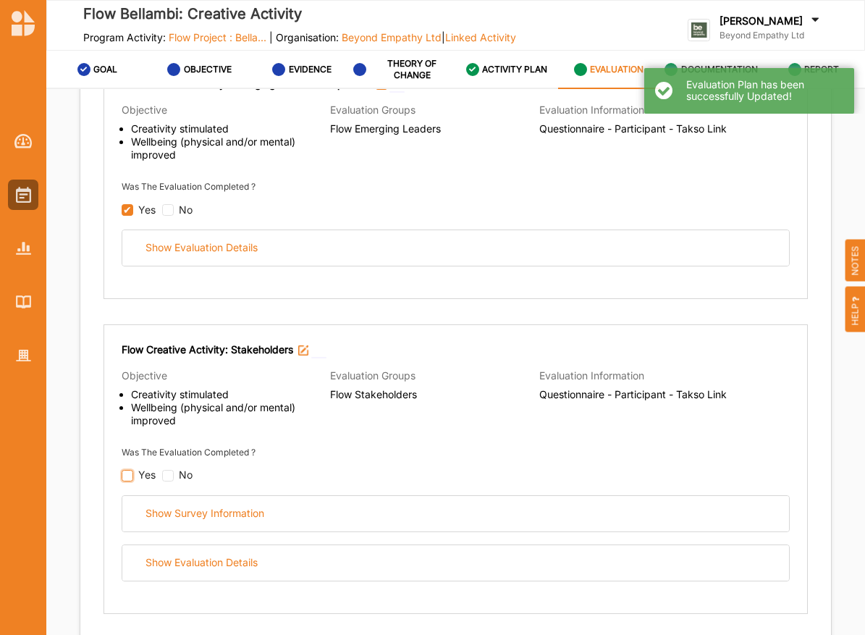
checkbox input "false"
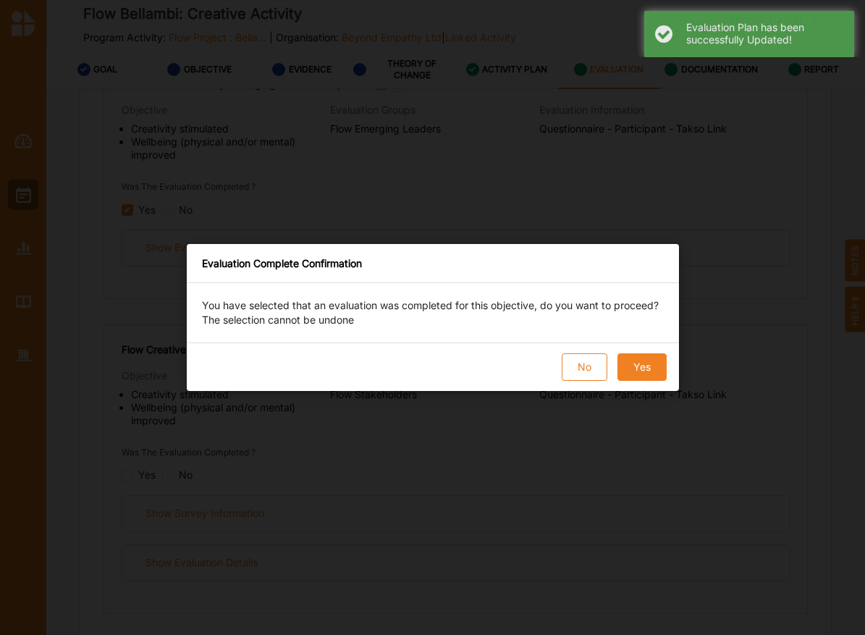
click at [638, 376] on button "Yes" at bounding box center [641, 367] width 49 height 28
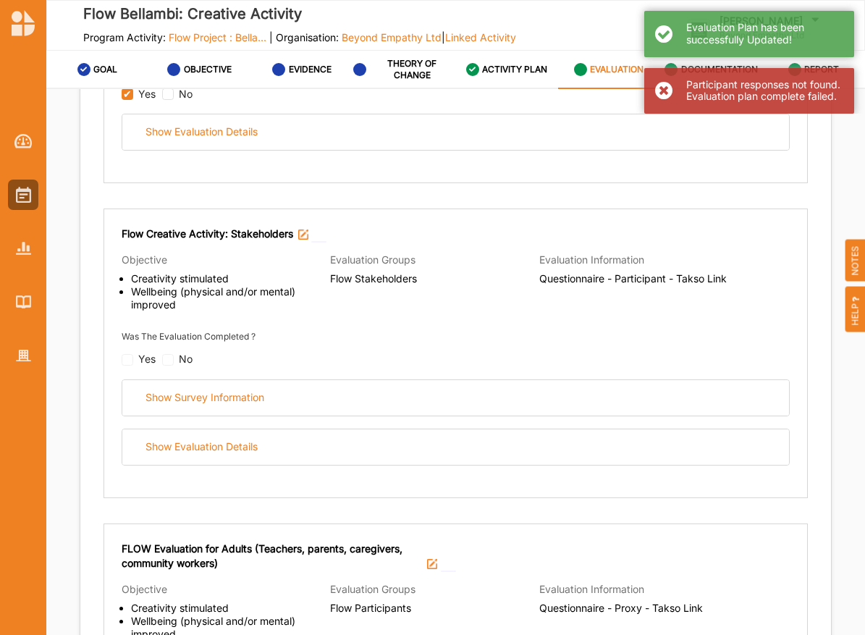
scroll to position [607, 0]
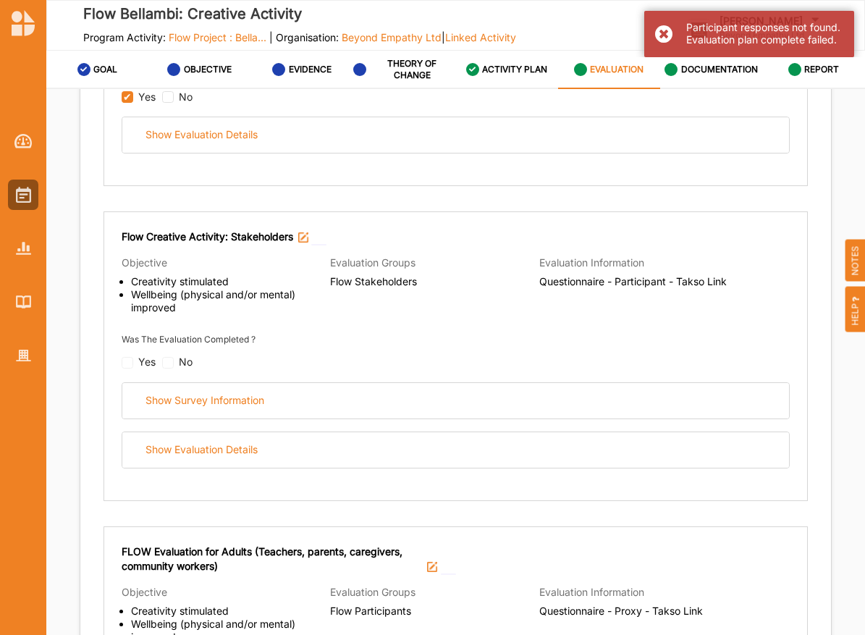
click at [279, 465] on div "Flow Creative Activity: Stakeholders Objective Creativity stimulated Wellbeing …" at bounding box center [456, 356] width 704 height 290
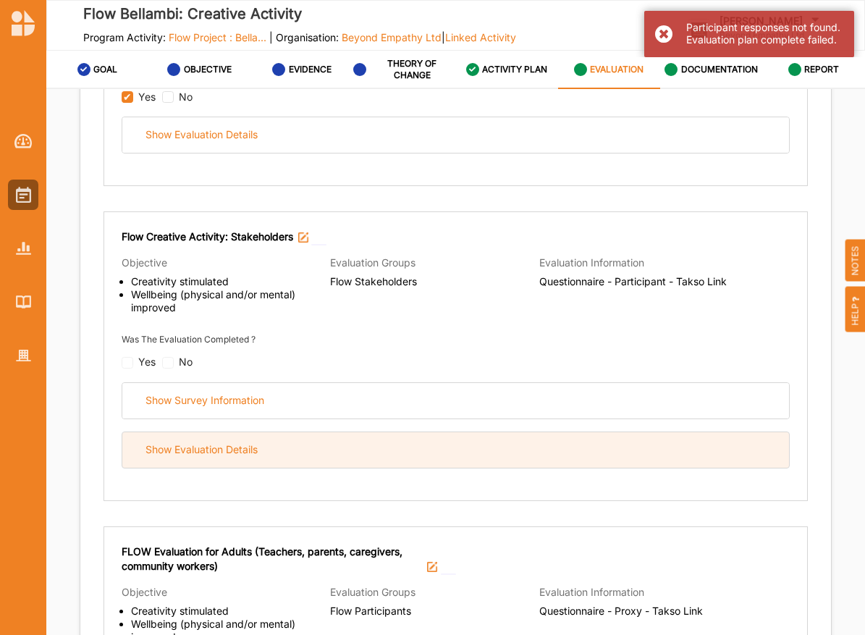
click at [279, 456] on div "Show Evaluation Details" at bounding box center [455, 449] width 667 height 35
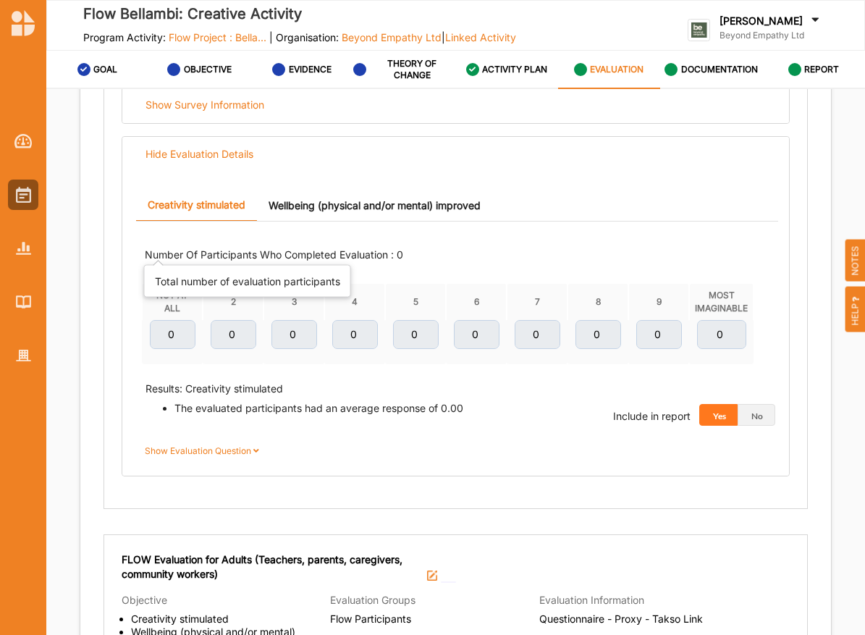
scroll to position [901, 0]
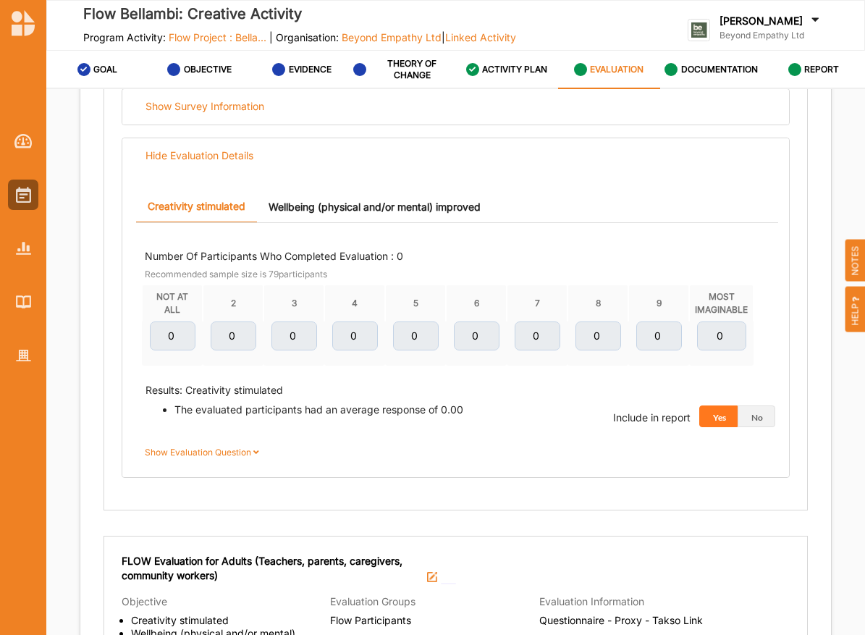
click at [442, 225] on div "Creativity stimulated Wellbeing (physical and/or mental) improved Number Of Par…" at bounding box center [455, 331] width 657 height 281
click at [429, 214] on link "Wellbeing (physical and/or mental) improved" at bounding box center [374, 206] width 235 height 31
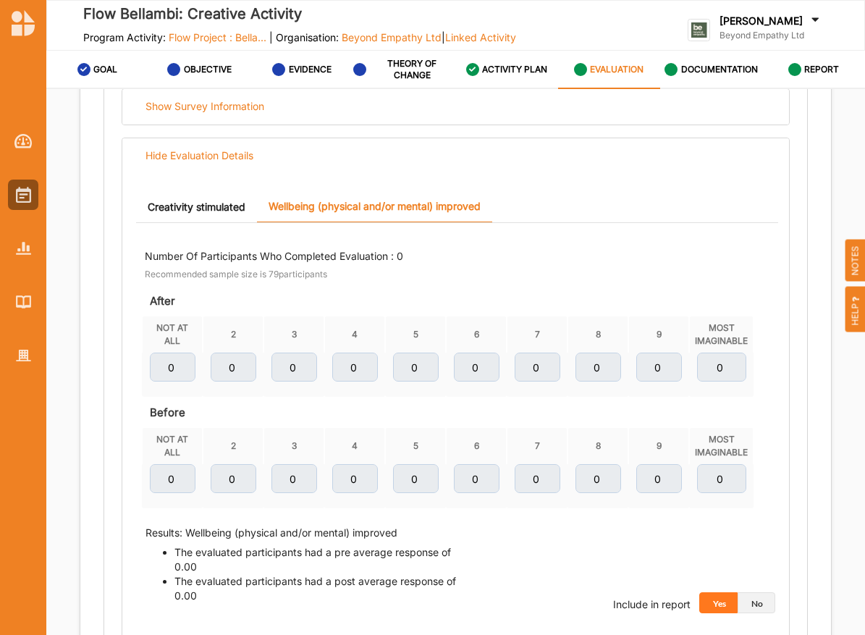
click at [756, 596] on button "No" at bounding box center [757, 603] width 38 height 22
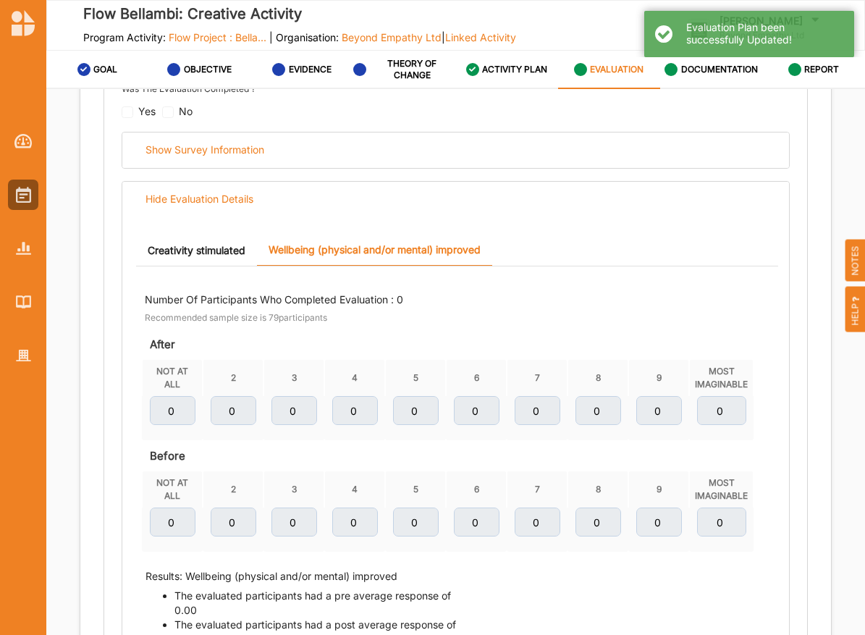
scroll to position [844, 0]
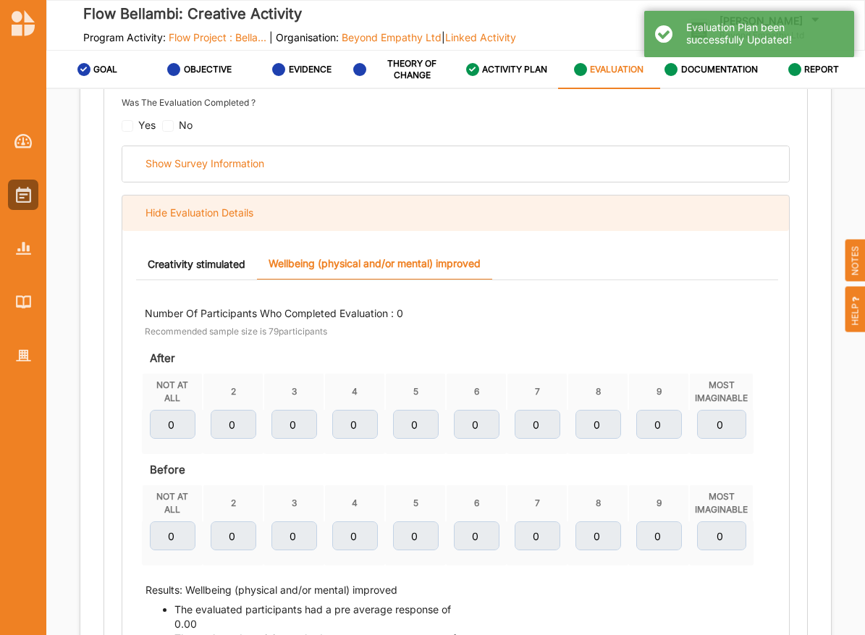
click at [167, 212] on div "Hide Evaluation Details" at bounding box center [199, 212] width 108 height 13
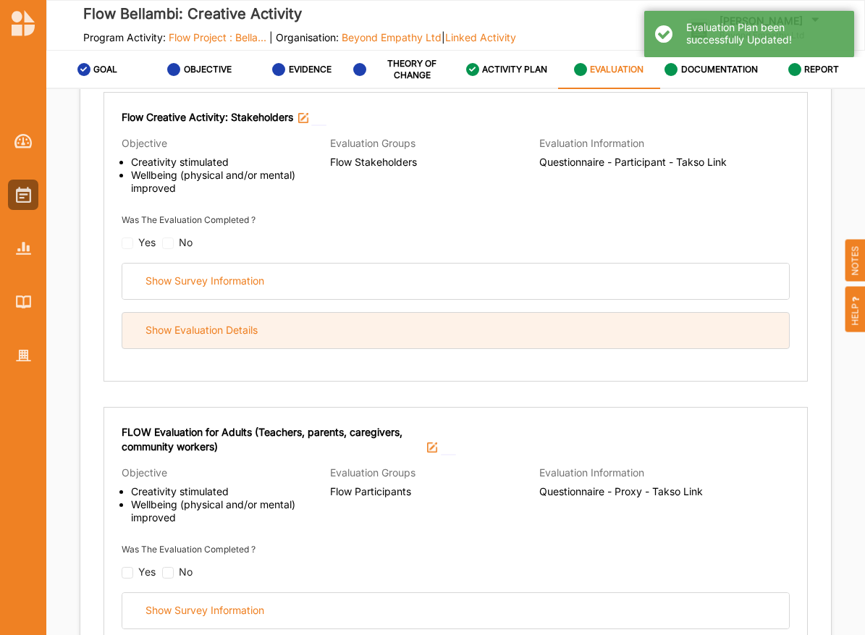
scroll to position [719, 0]
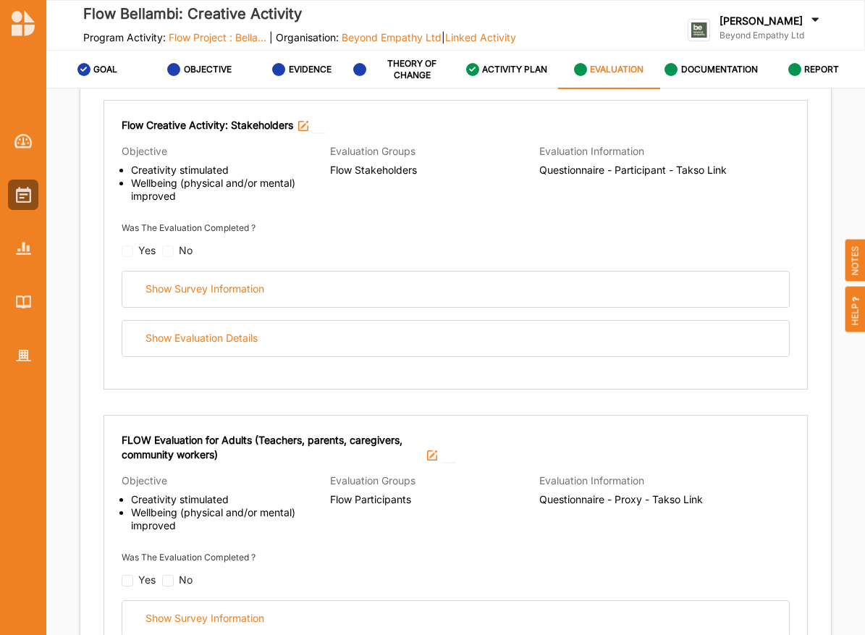
click at [168, 246] on div "No" at bounding box center [177, 251] width 30 height 12
click at [172, 246] on div "No" at bounding box center [177, 251] width 30 height 12
click at [124, 245] on div "Yes" at bounding box center [139, 251] width 34 height 12
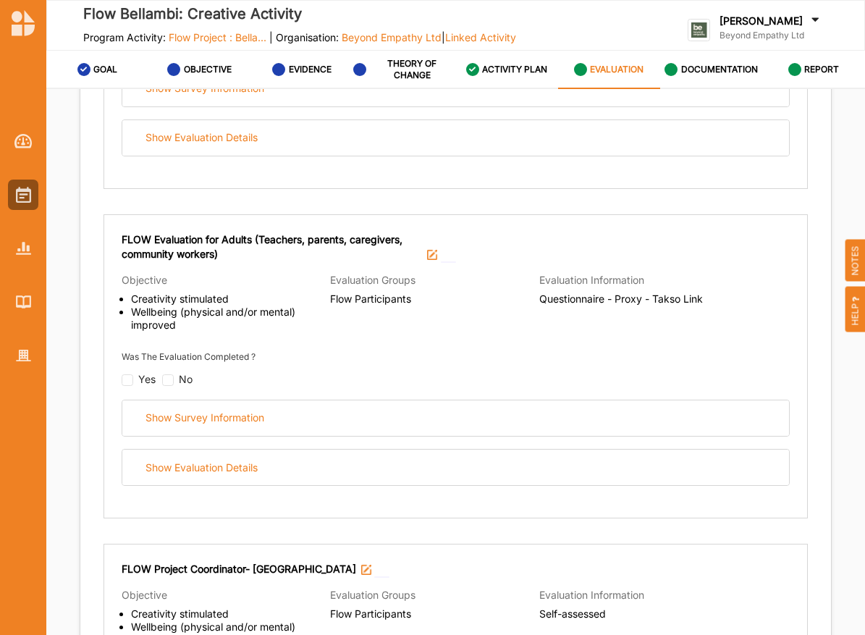
scroll to position [922, 0]
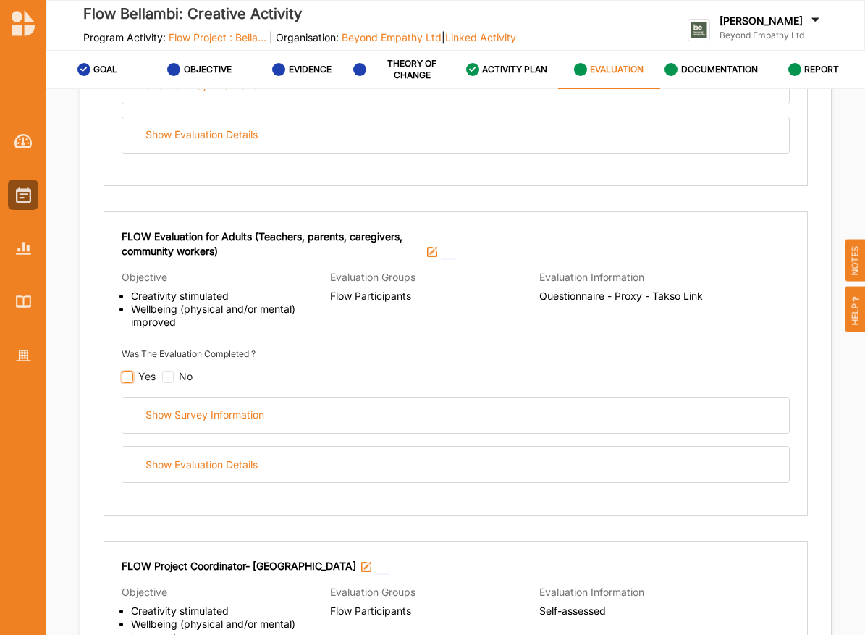
checkbox input "false"
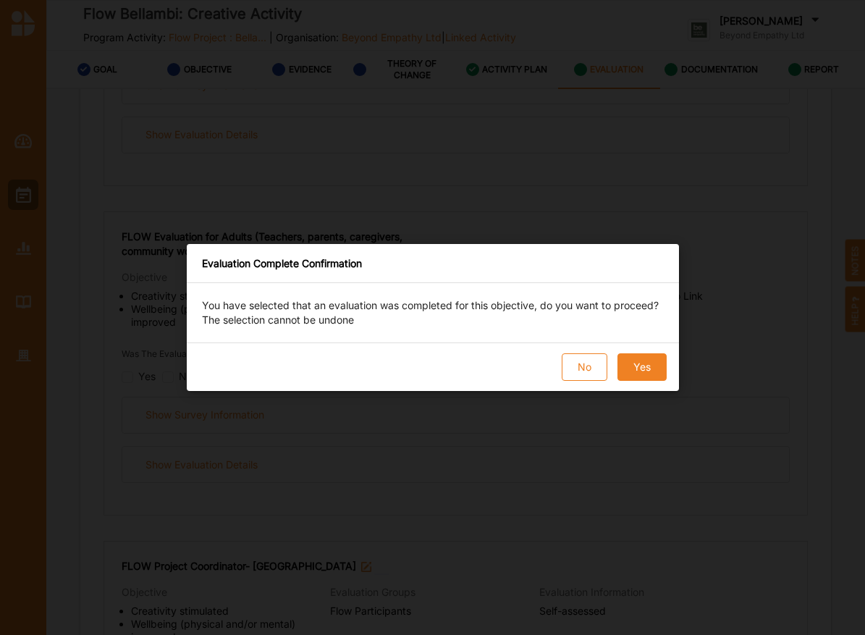
click at [646, 365] on button "Yes" at bounding box center [641, 367] width 49 height 28
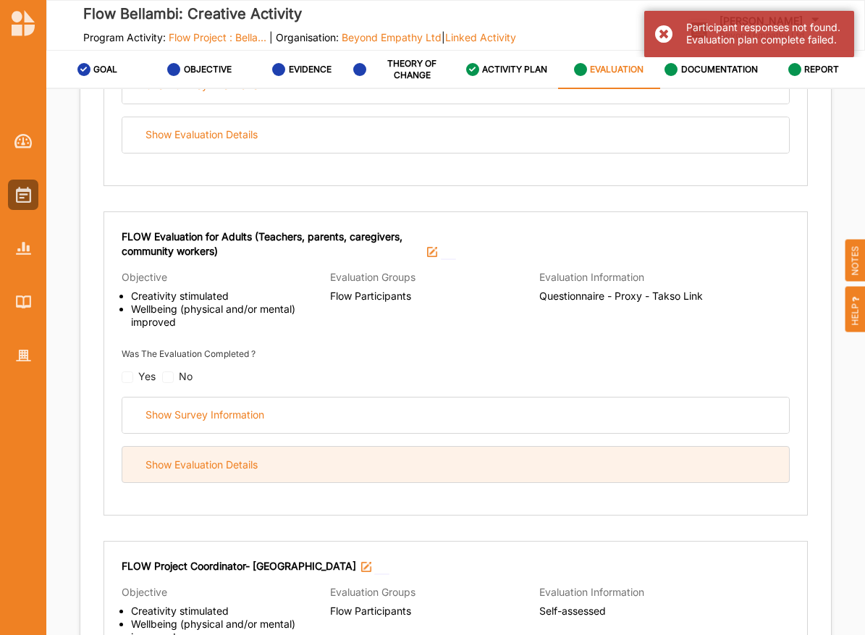
click at [319, 450] on div "Show Evaluation Details" at bounding box center [455, 464] width 667 height 35
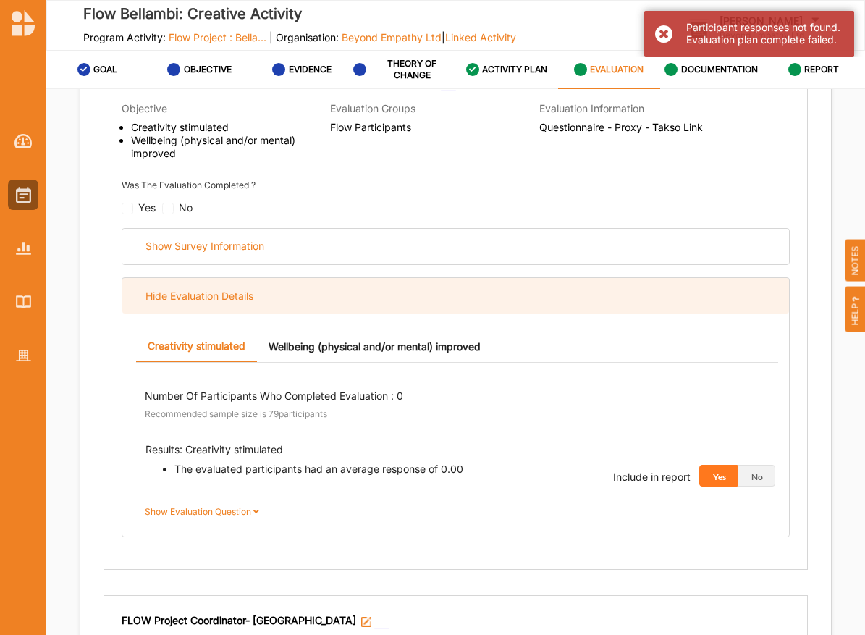
scroll to position [1101, 0]
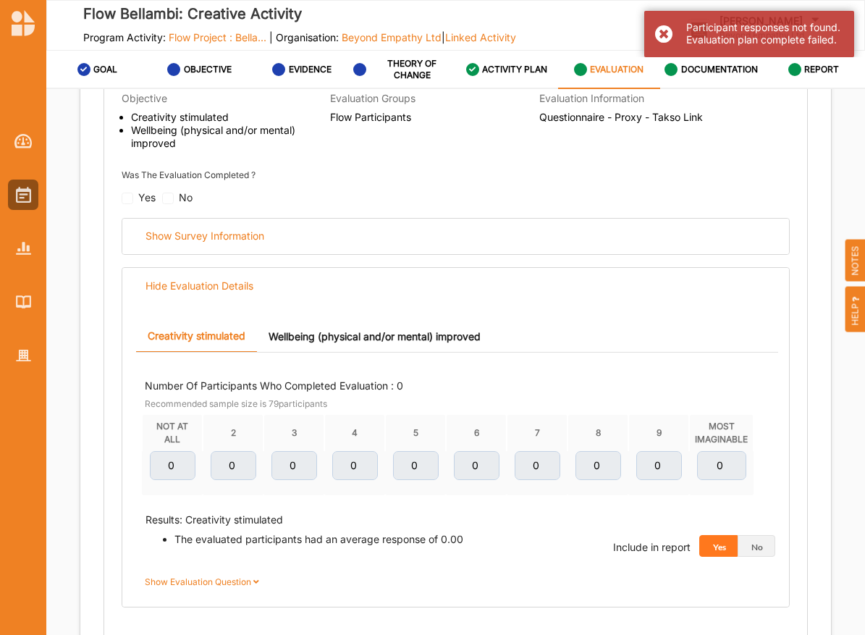
click at [169, 193] on div "No" at bounding box center [177, 199] width 30 height 12
click at [166, 193] on div "No" at bounding box center [177, 199] width 30 height 12
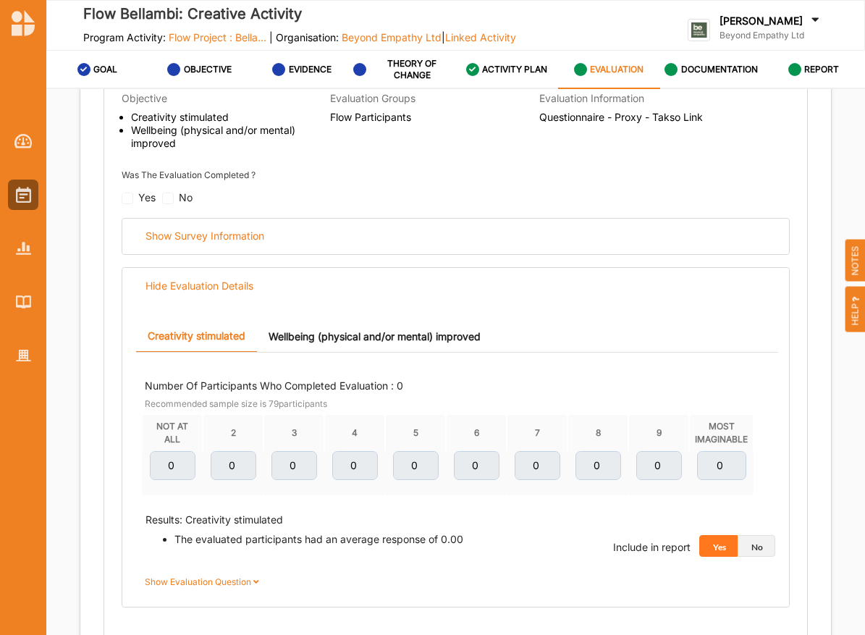
click at [769, 557] on div "Include in report Yes No" at bounding box center [624, 526] width 319 height 62
click at [754, 557] on button "No" at bounding box center [757, 546] width 38 height 22
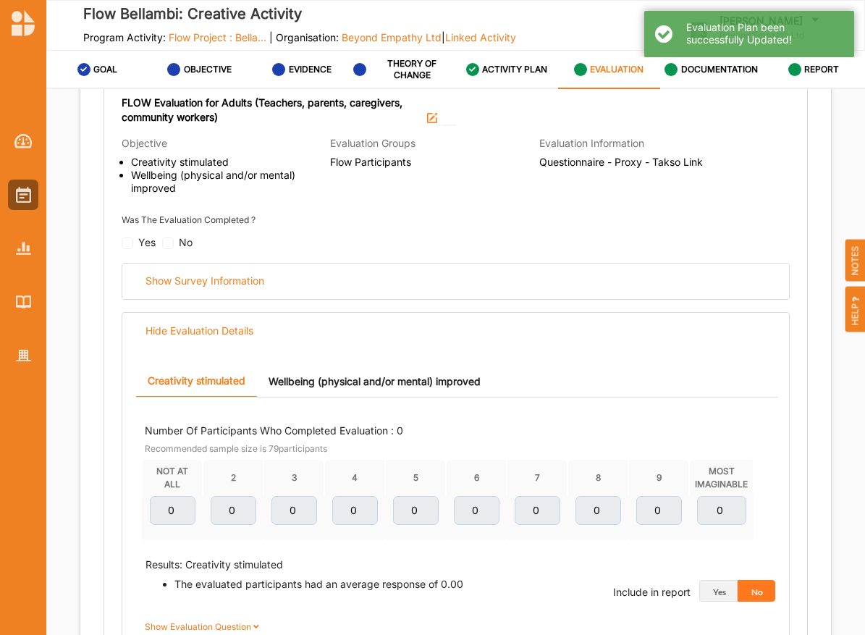
scroll to position [1050, 0]
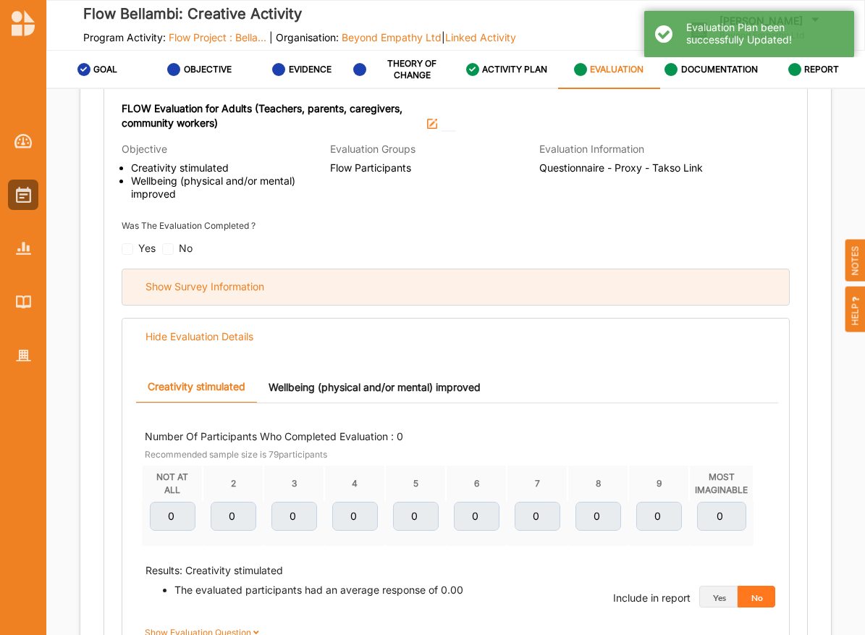
click at [419, 287] on div "Show Survey Information" at bounding box center [455, 286] width 667 height 35
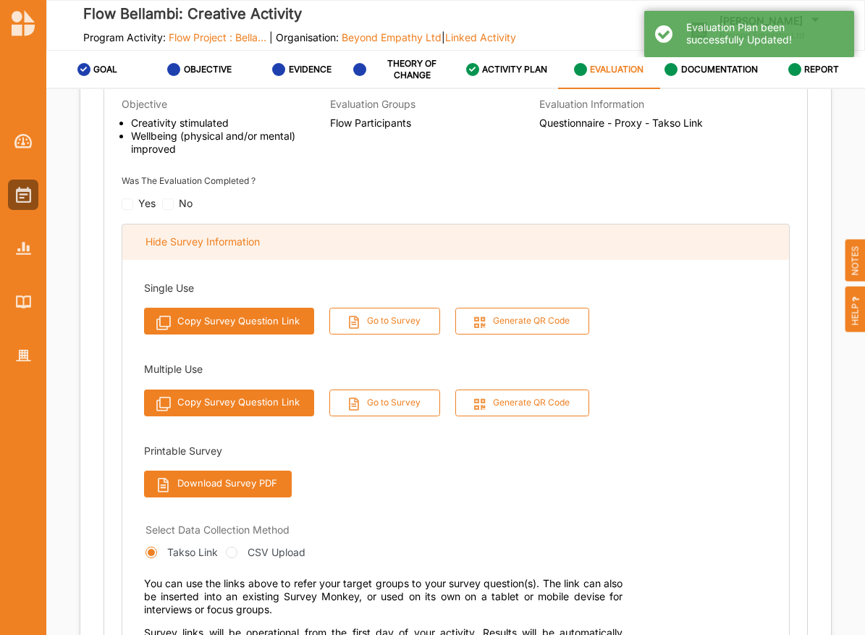
scroll to position [1094, 0]
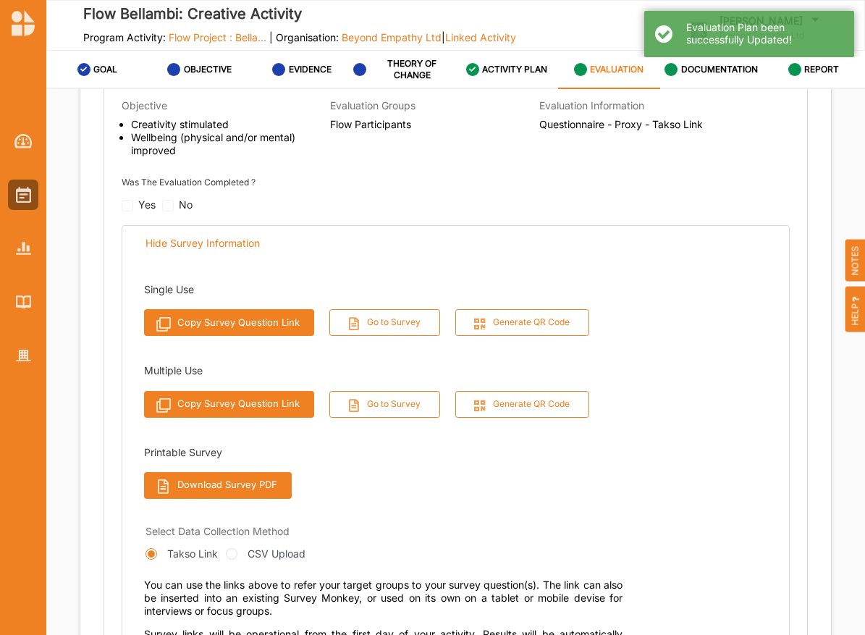
click at [417, 267] on div "Single Use Copy Survey Question Link Go to Survey Generate QR Code Multiple Use…" at bounding box center [368, 389] width 448 height 244
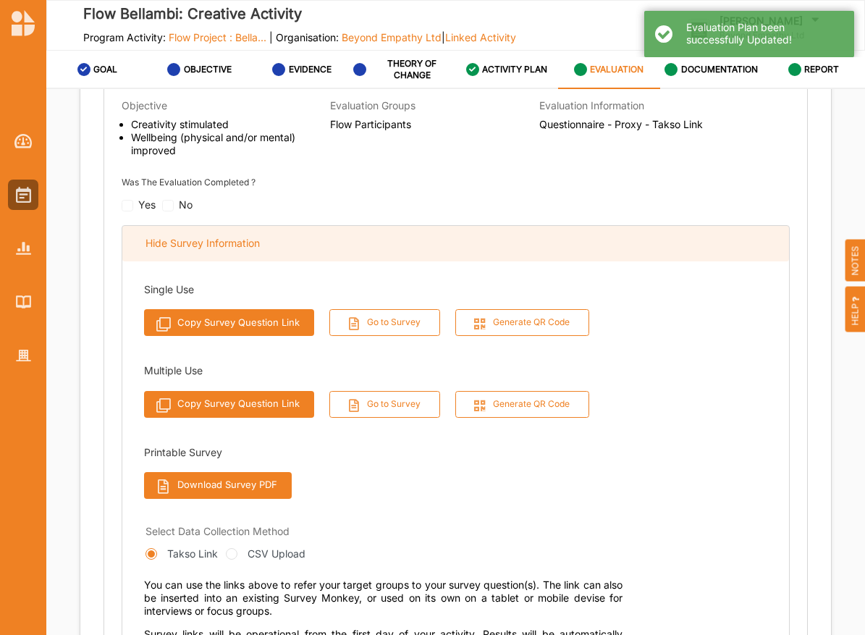
click at [413, 235] on div "Hide Survey Information" at bounding box center [455, 243] width 667 height 35
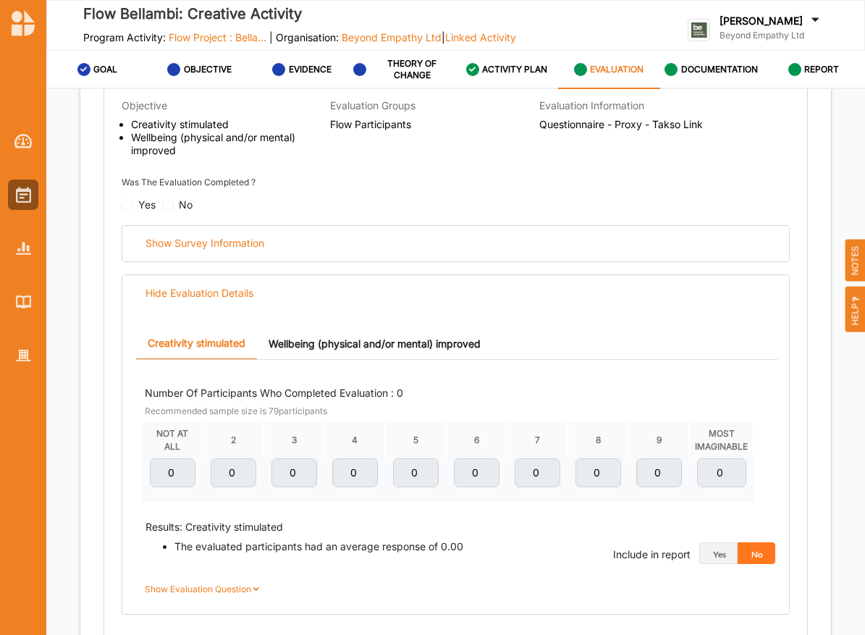
click at [168, 193] on div "No" at bounding box center [178, 202] width 33 height 19
click at [168, 200] on div "No" at bounding box center [177, 206] width 30 height 12
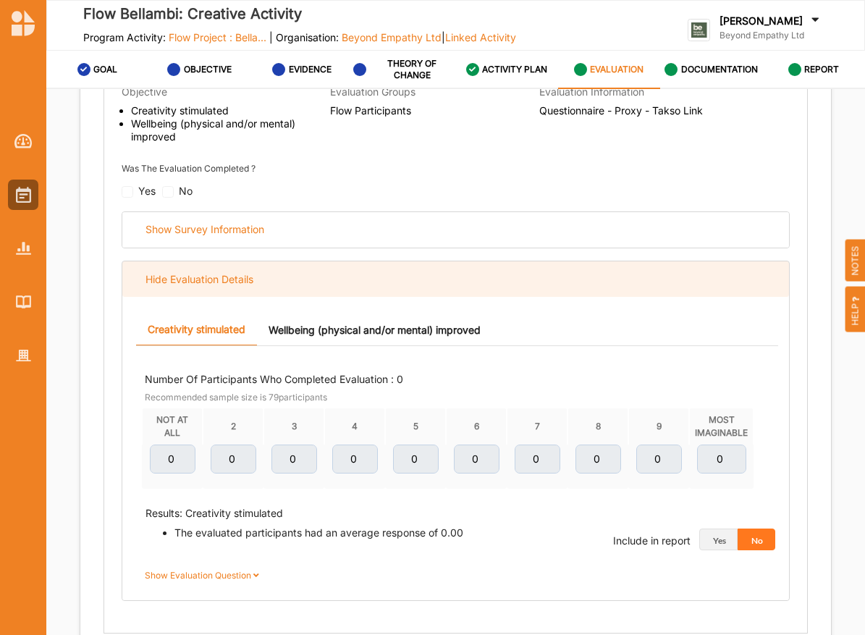
click at [222, 276] on div "Hide Evaluation Details" at bounding box center [199, 279] width 108 height 13
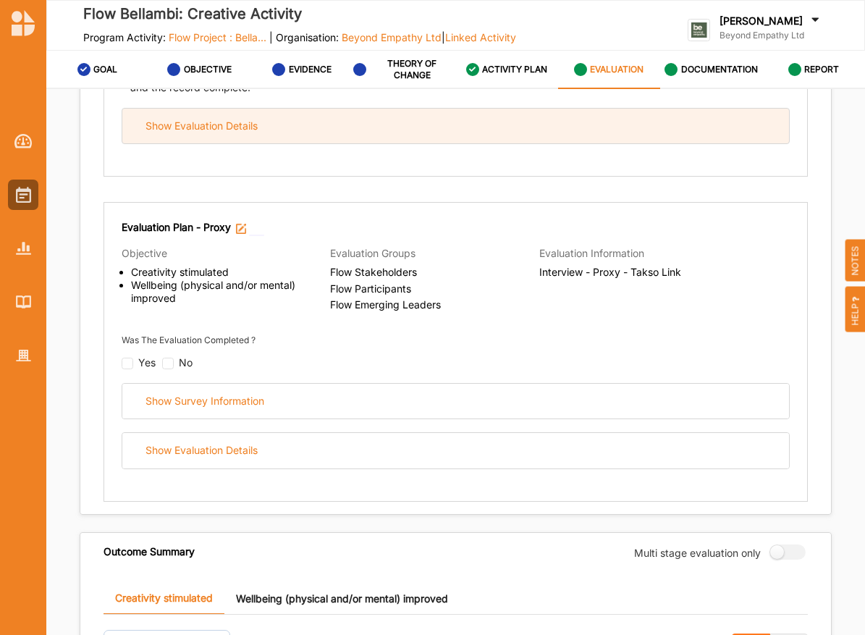
scroll to position [1567, 0]
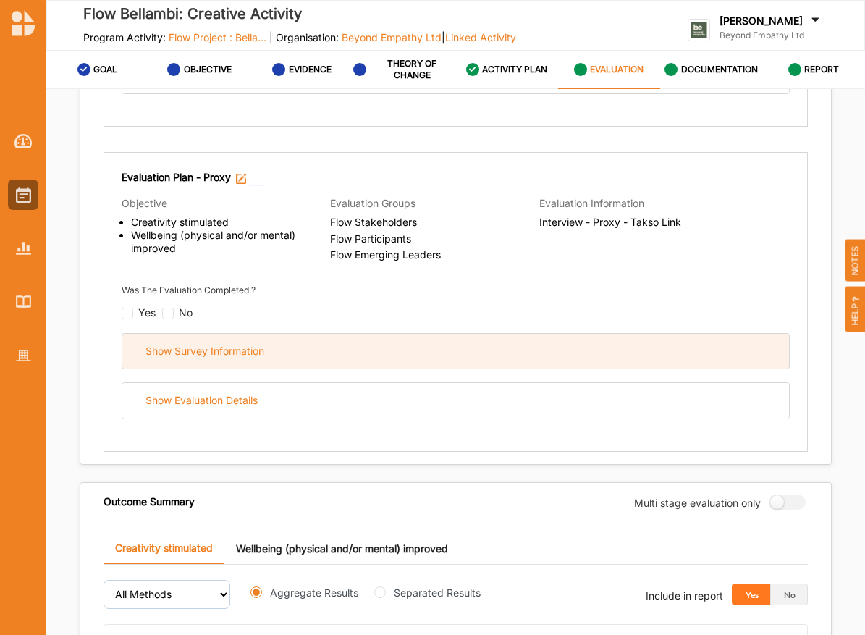
click at [253, 345] on div "Show Survey Information" at bounding box center [204, 351] width 119 height 13
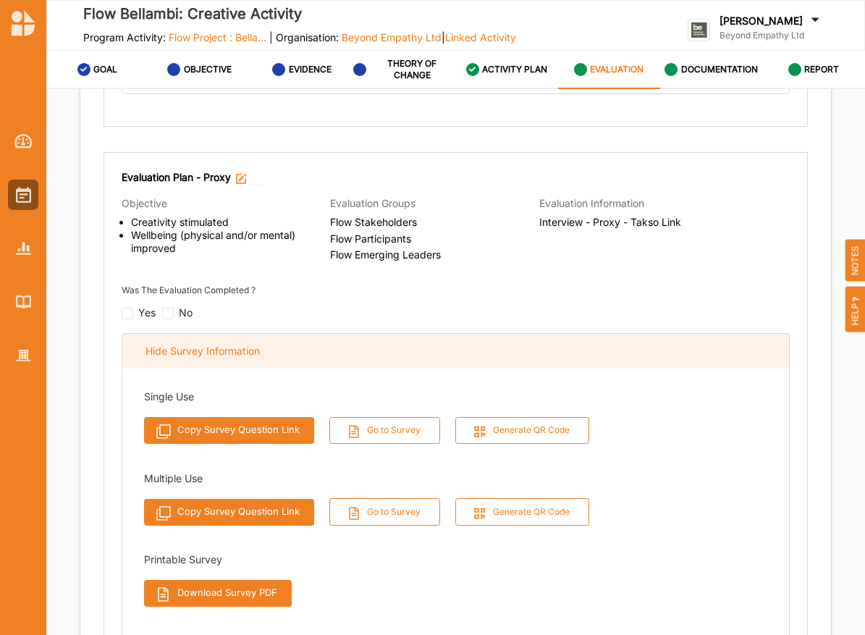
click at [253, 345] on div "Hide Survey Information" at bounding box center [202, 351] width 114 height 13
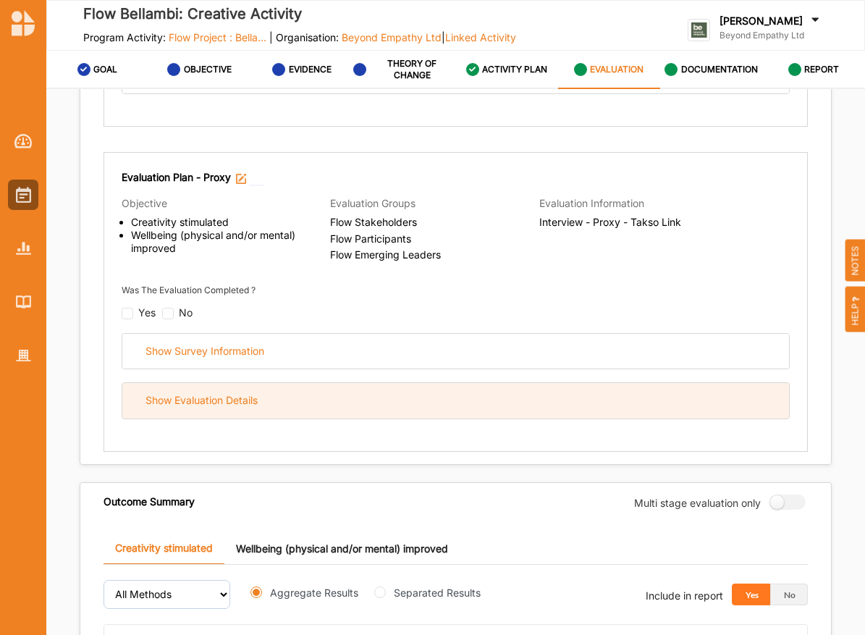
click at [259, 394] on div "Show Evaluation Details" at bounding box center [455, 400] width 667 height 35
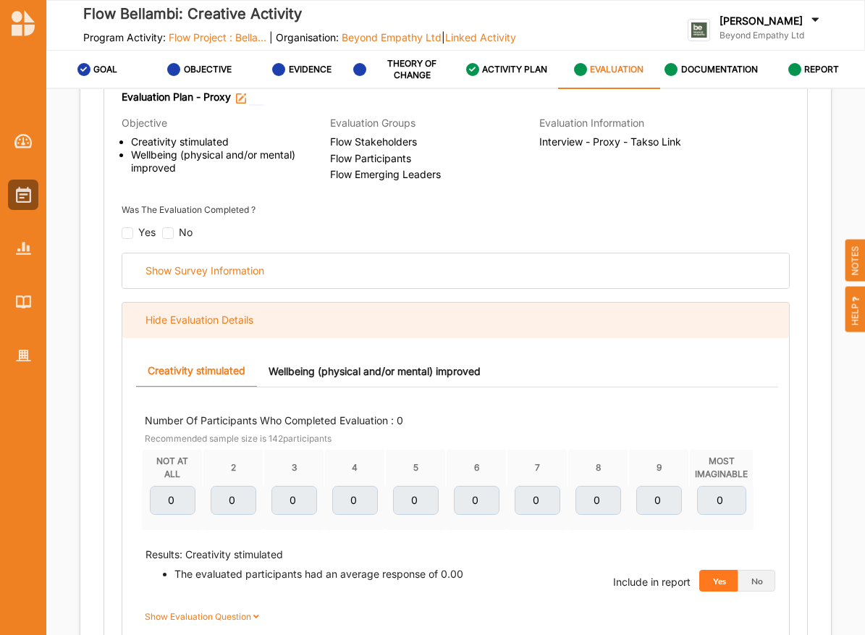
scroll to position [1642, 0]
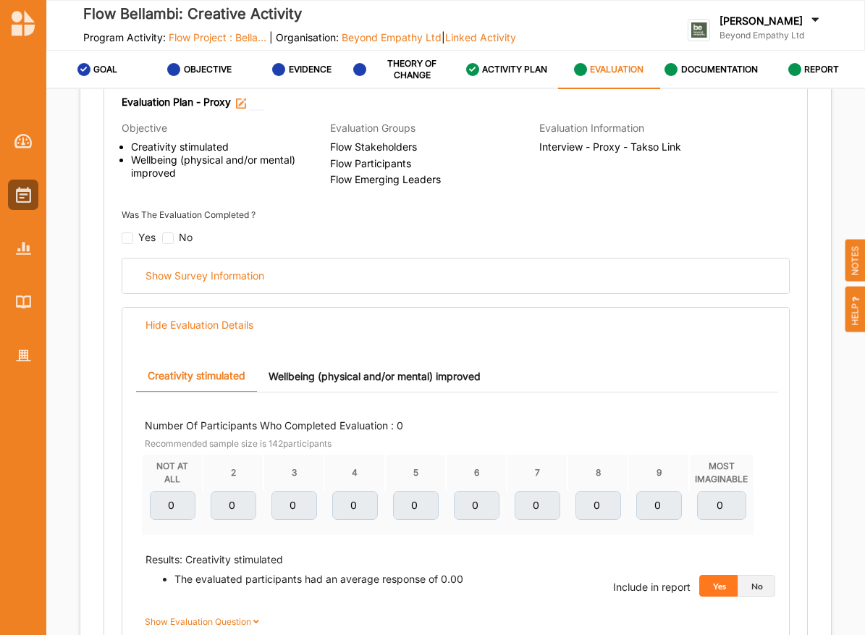
click at [769, 586] on button "No" at bounding box center [757, 586] width 38 height 22
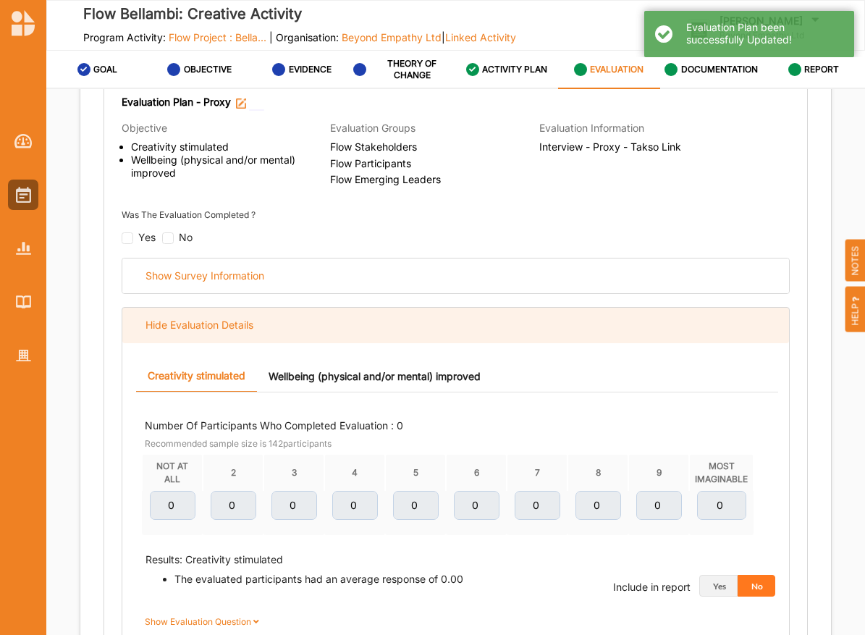
click at [275, 308] on div "Hide Evaluation Details" at bounding box center [455, 325] width 667 height 35
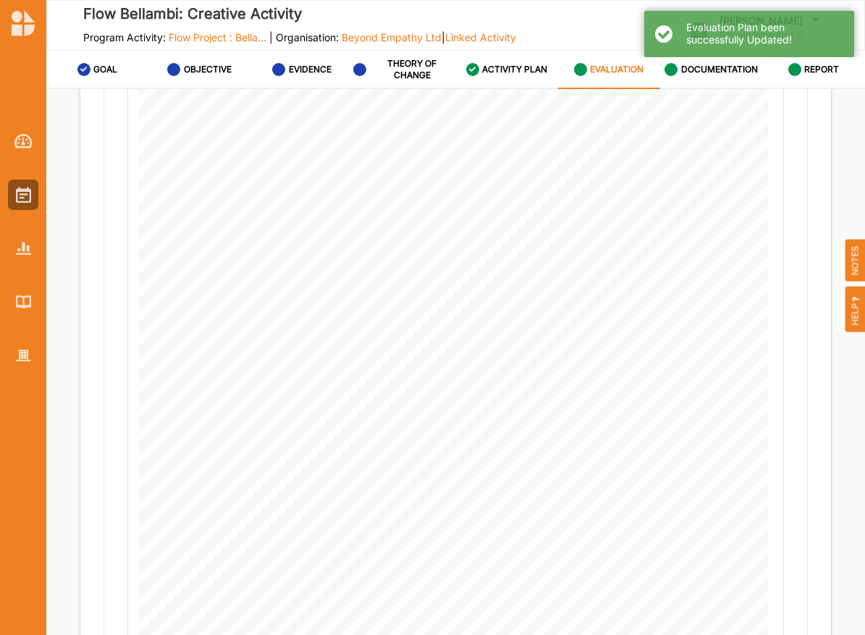
scroll to position [2286, 0]
click at [779, 624] on button "Next" at bounding box center [791, 638] width 82 height 29
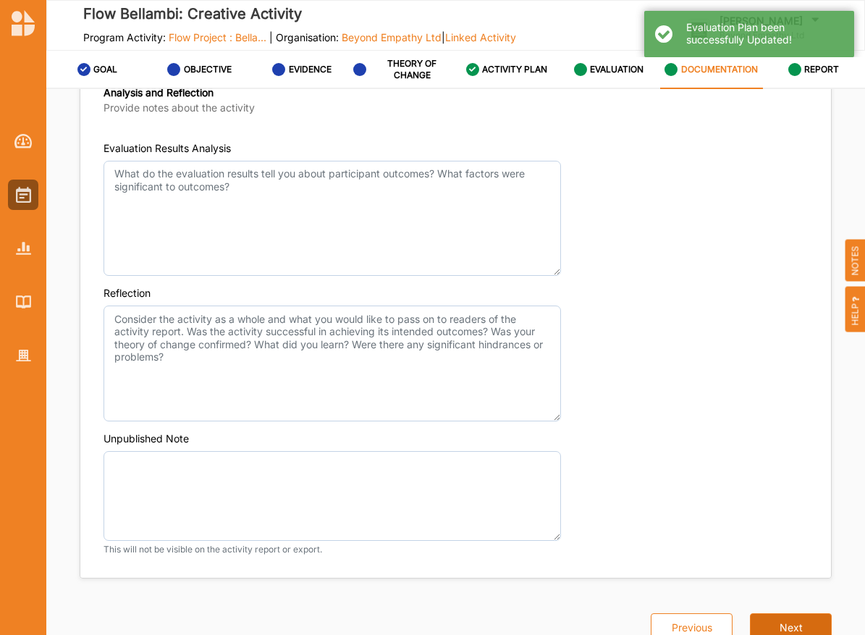
click at [779, 618] on button "Next" at bounding box center [791, 627] width 82 height 29
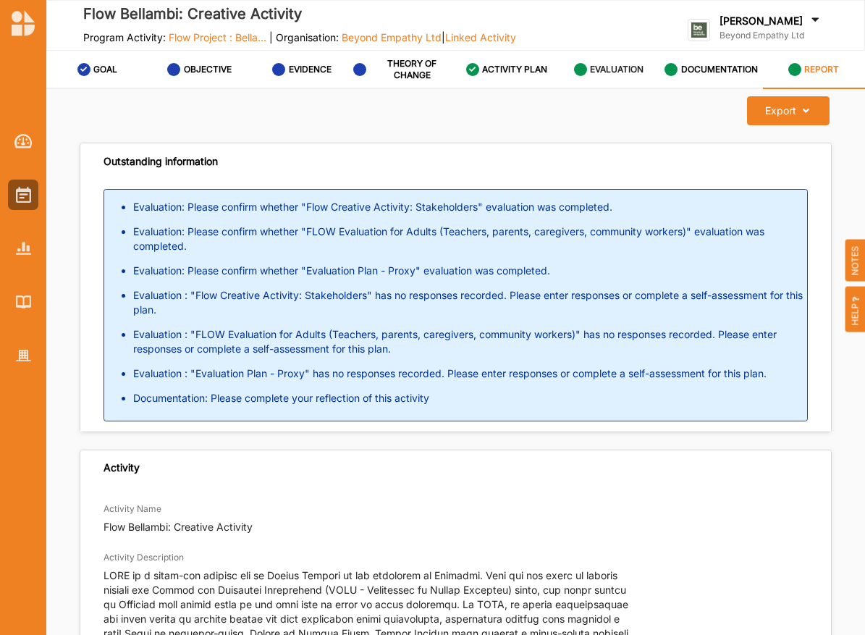
click at [588, 74] on div "EVALUATION" at bounding box center [609, 69] width 70 height 26
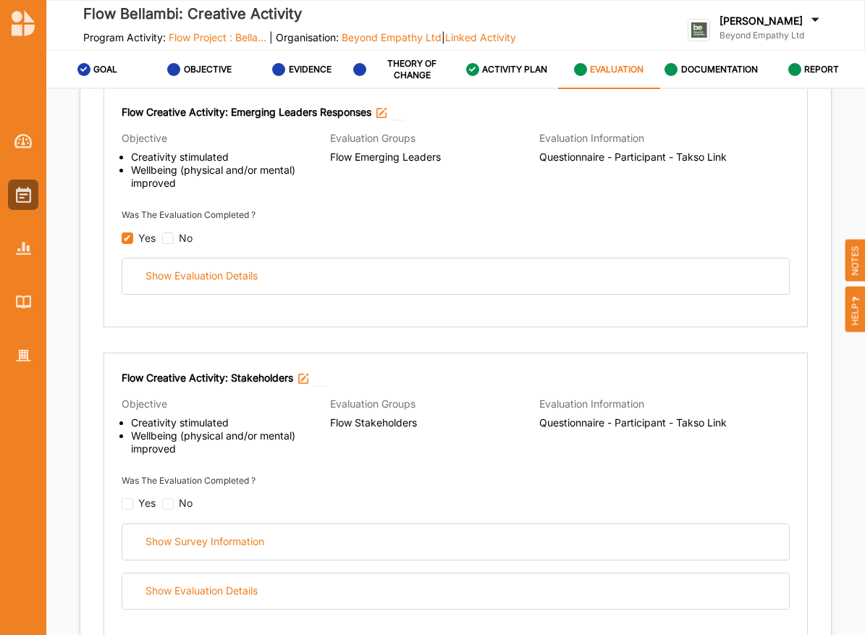
scroll to position [523, 0]
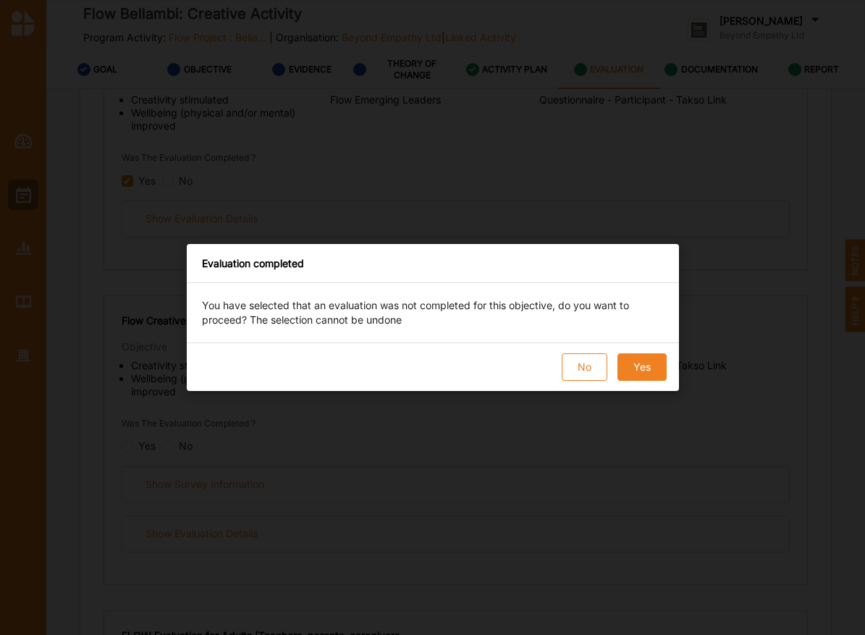
click at [667, 371] on div "No Yes" at bounding box center [433, 366] width 492 height 48
click at [662, 371] on button "Yes" at bounding box center [641, 367] width 49 height 28
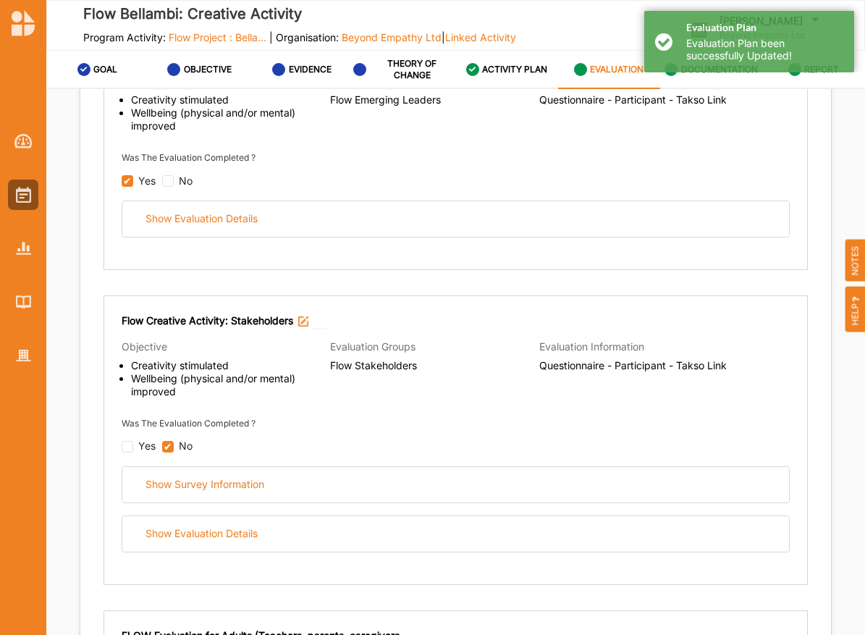
checkbox input "true"
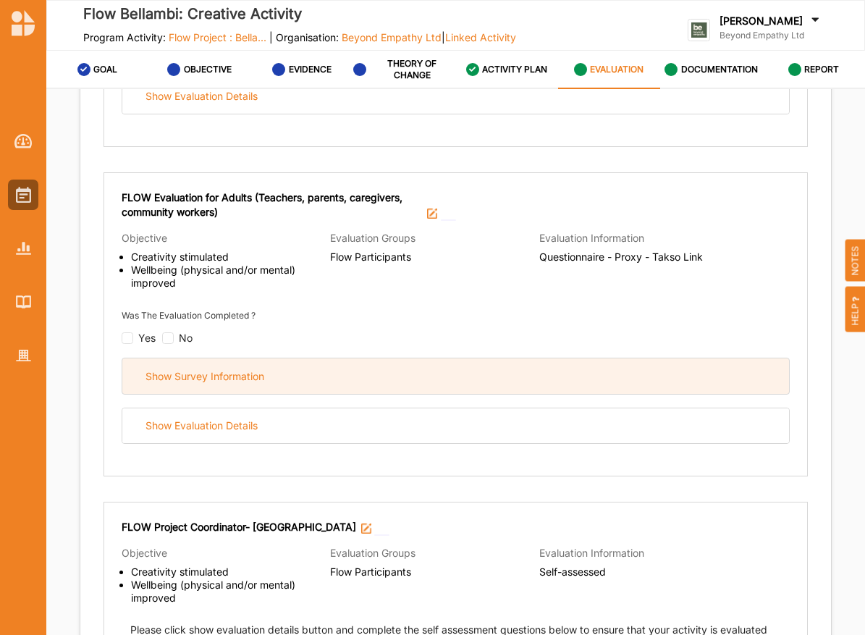
scroll to position [924, 0]
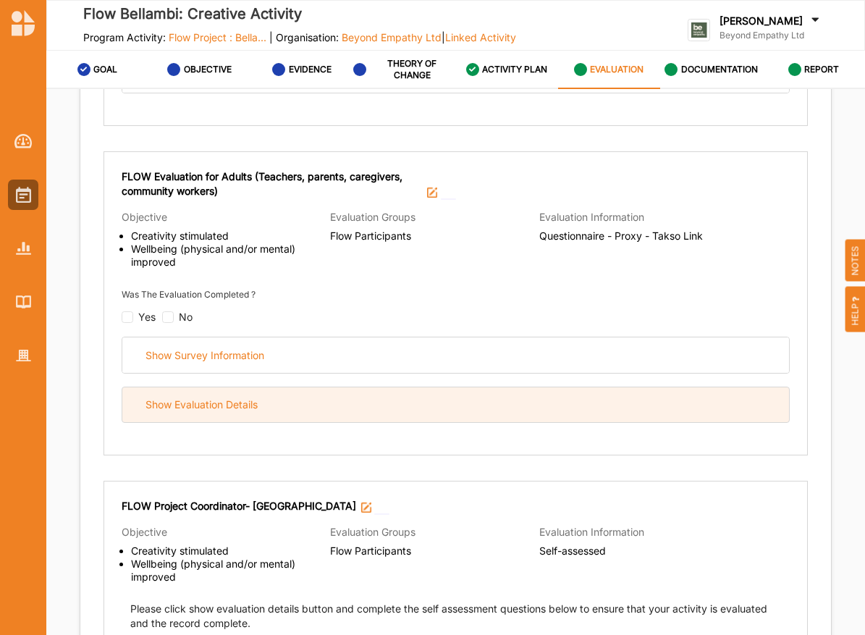
click at [278, 393] on div "Show Evaluation Details" at bounding box center [455, 404] width 667 height 35
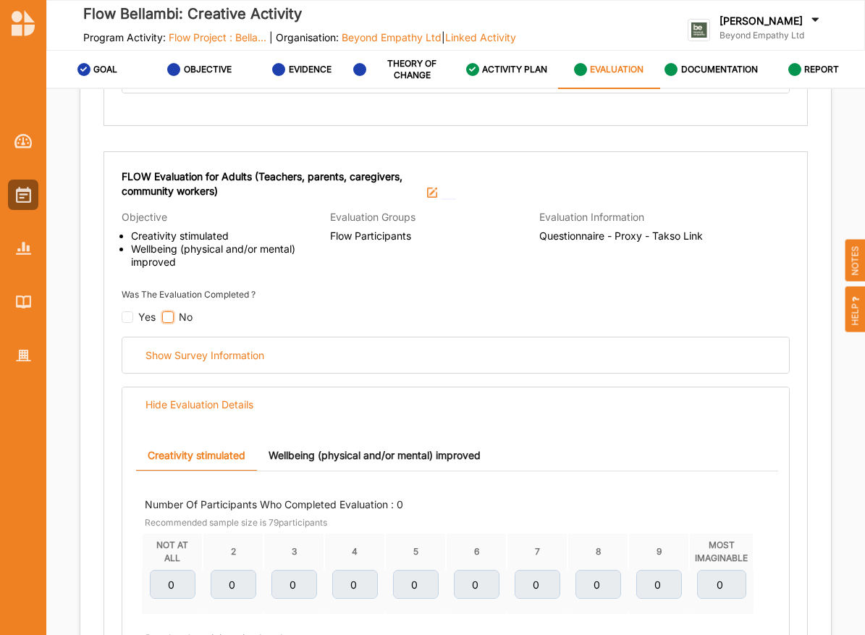
checkbox input "false"
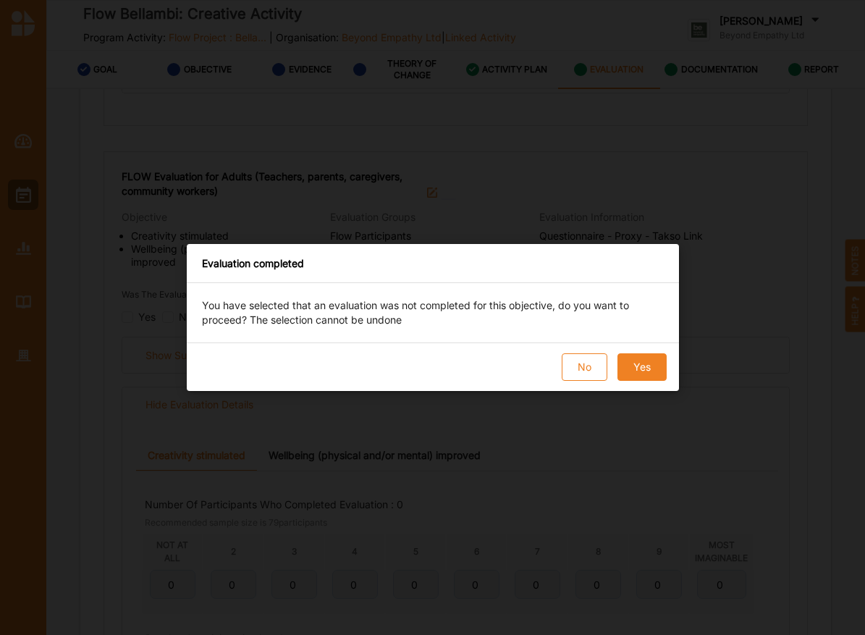
click at [643, 370] on button "Yes" at bounding box center [641, 367] width 49 height 28
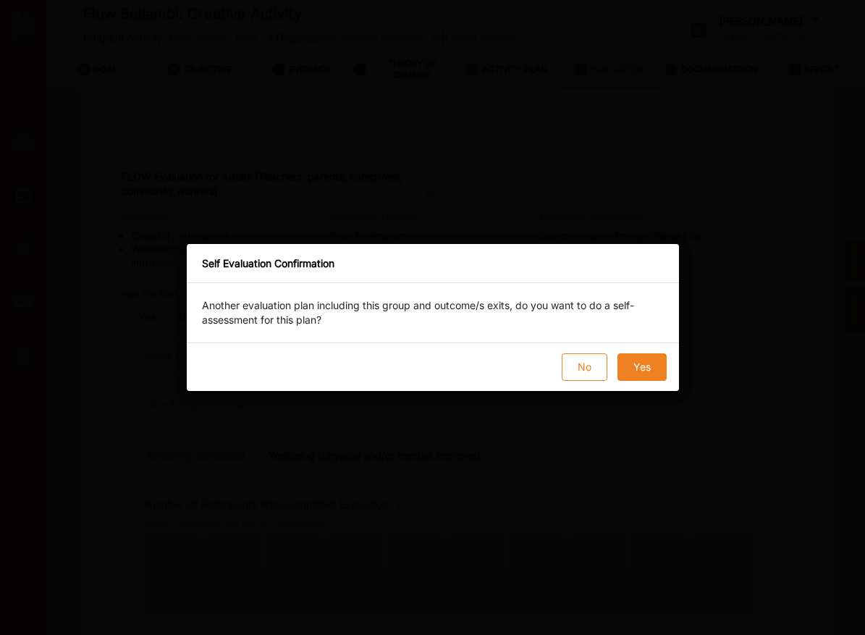
click at [631, 367] on button "Yes" at bounding box center [641, 367] width 49 height 28
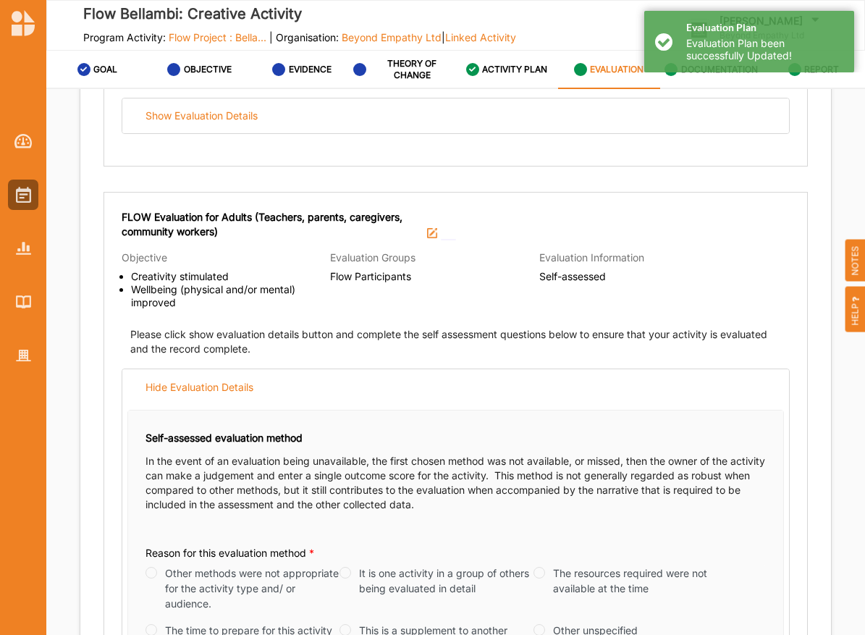
scroll to position [878, 0]
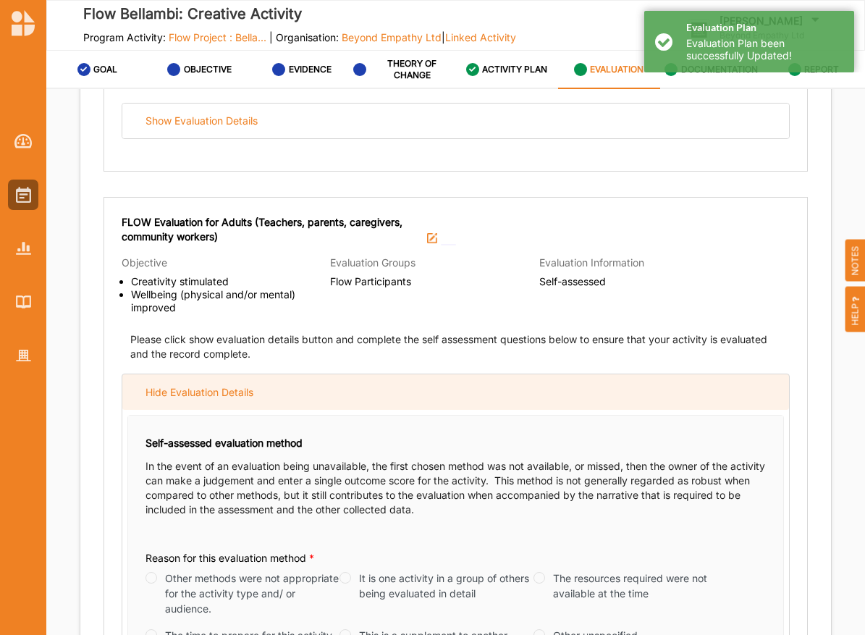
click at [213, 391] on div "Hide Evaluation Details" at bounding box center [199, 392] width 108 height 13
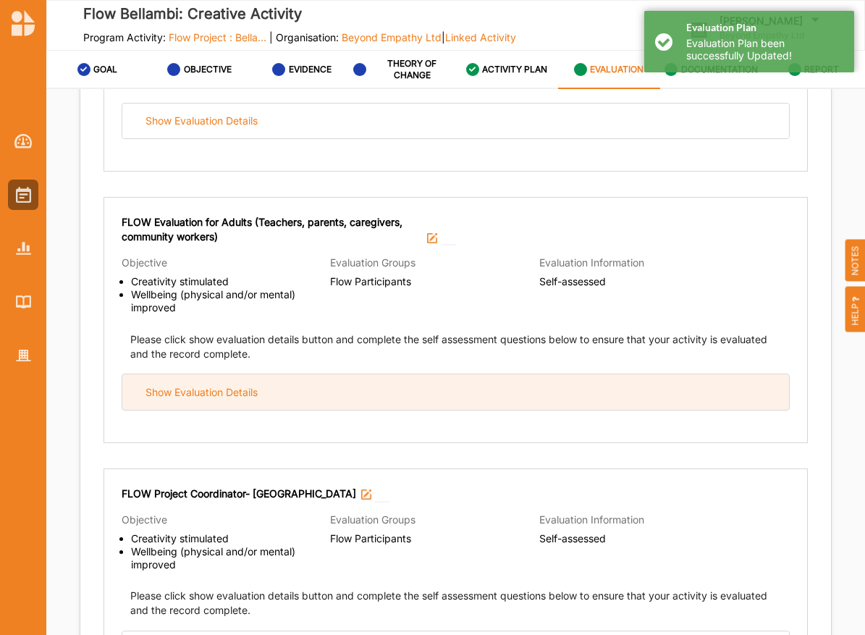
click at [213, 391] on div "Show Evaluation Details" at bounding box center [201, 392] width 112 height 13
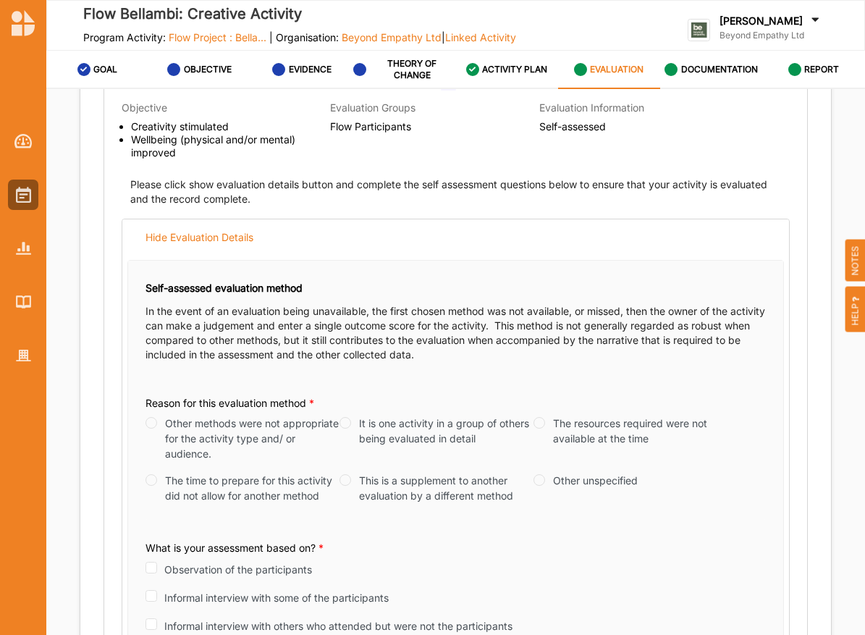
scroll to position [1040, 0]
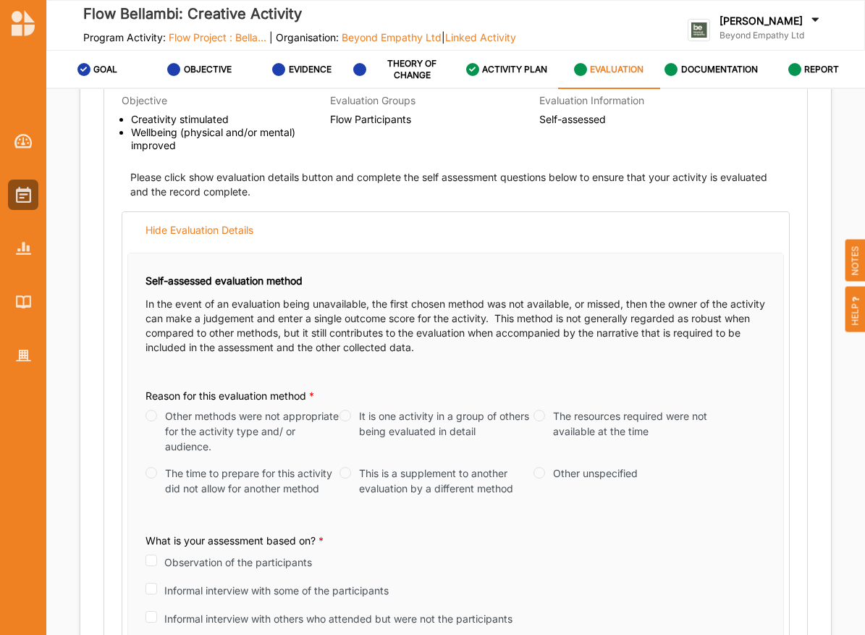
click at [516, 465] on label "This is a supplement to another evaluation by a different method" at bounding box center [446, 480] width 174 height 30
click at [351, 467] on input "This is a supplement to another evaluation by a different method" at bounding box center [345, 473] width 12 height 12
radio input "true"
click at [536, 467] on input "Other unspecified" at bounding box center [539, 473] width 12 height 12
radio input "true"
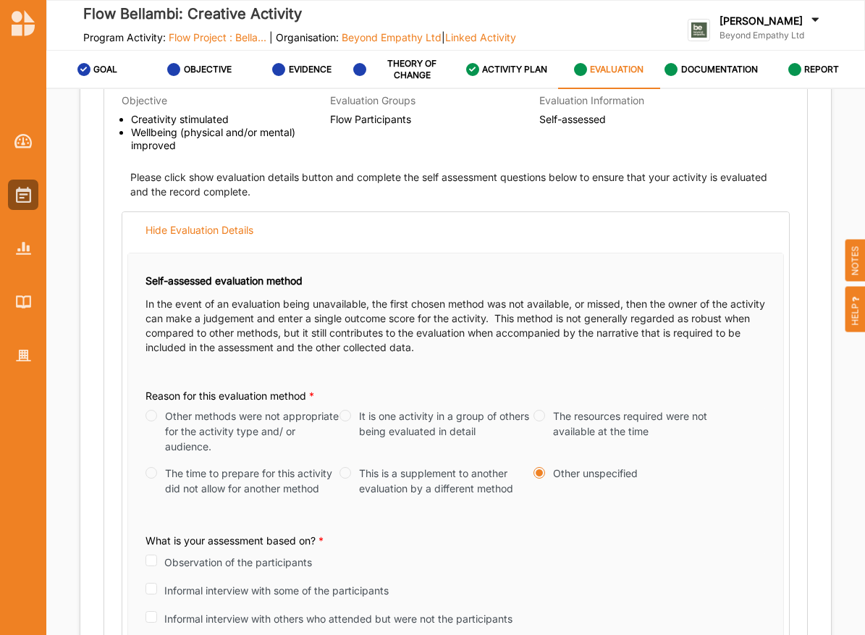
click at [154, 560] on div "Observation of the participants" at bounding box center [228, 561] width 166 height 17
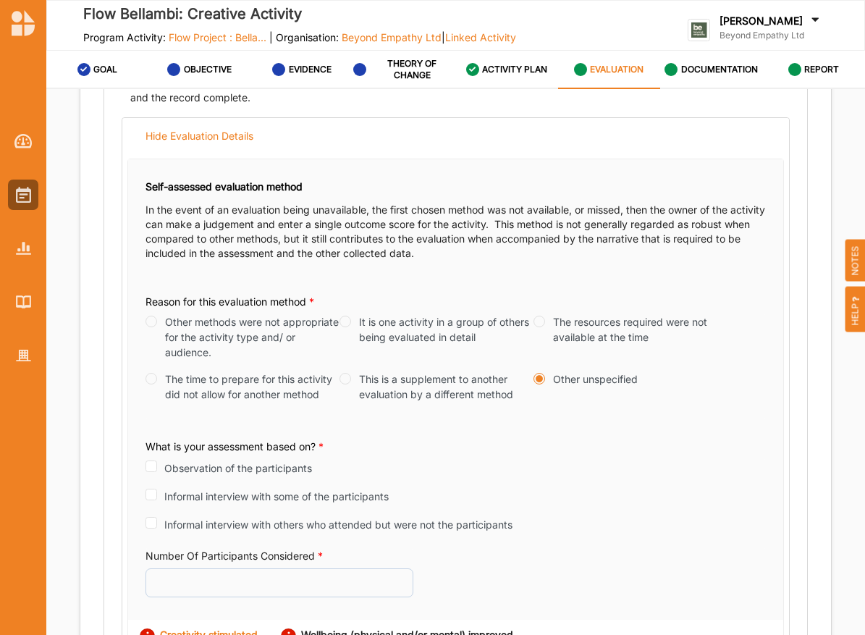
scroll to position [1136, 0]
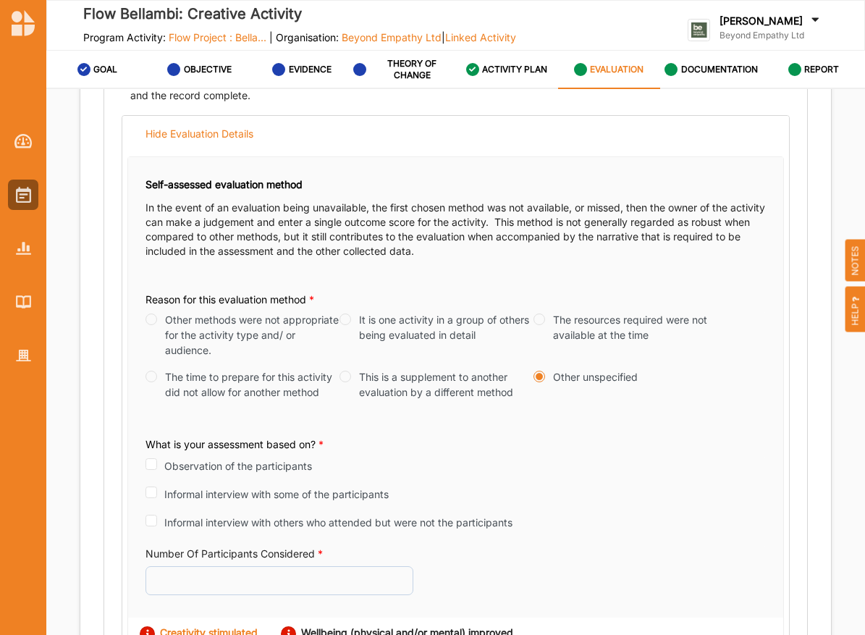
click at [166, 464] on label "Observation of the participants" at bounding box center [238, 465] width 148 height 15
click at [157, 464] on input "Observation of the participants" at bounding box center [151, 464] width 12 height 12
checkbox input "true"
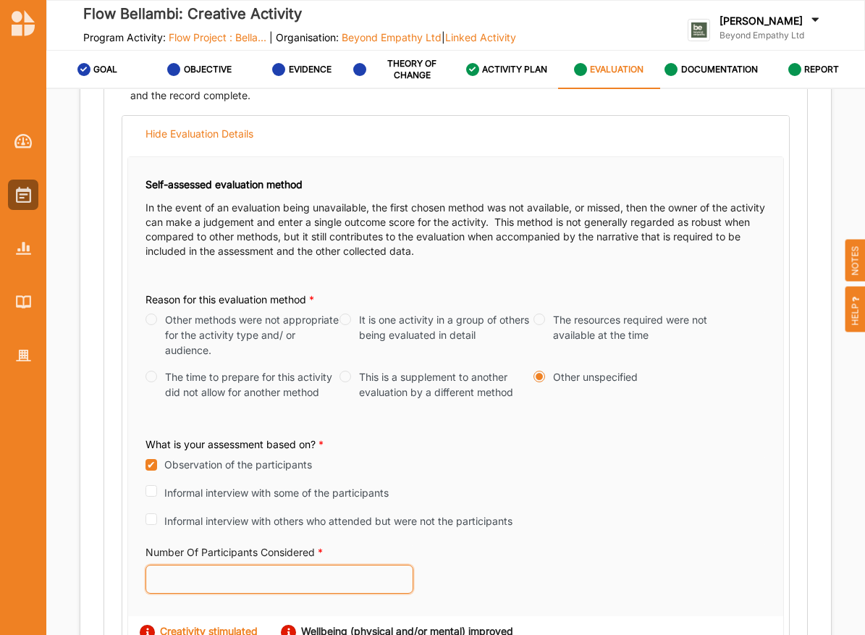
click at [303, 568] on input "Number Of Participants Considered *" at bounding box center [279, 579] width 268 height 29
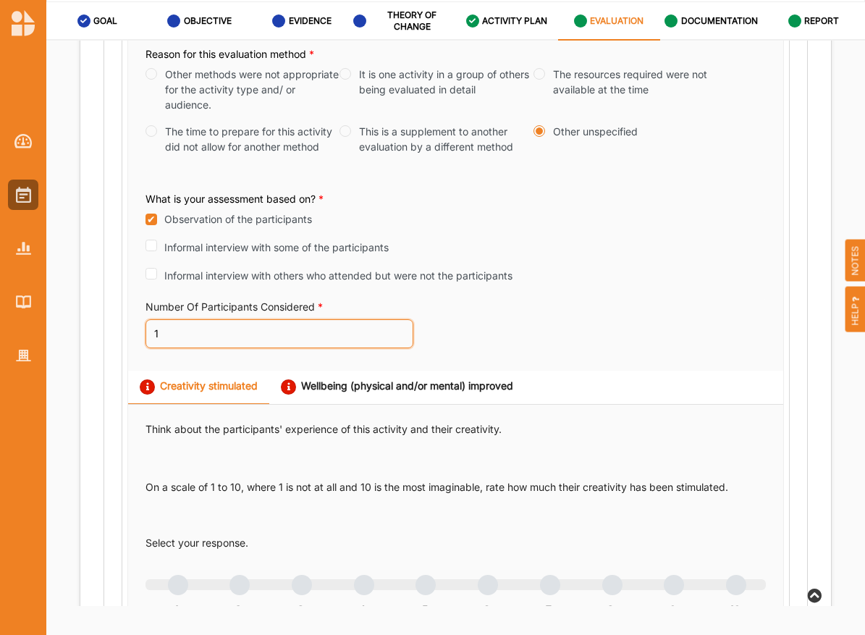
scroll to position [1336, 0]
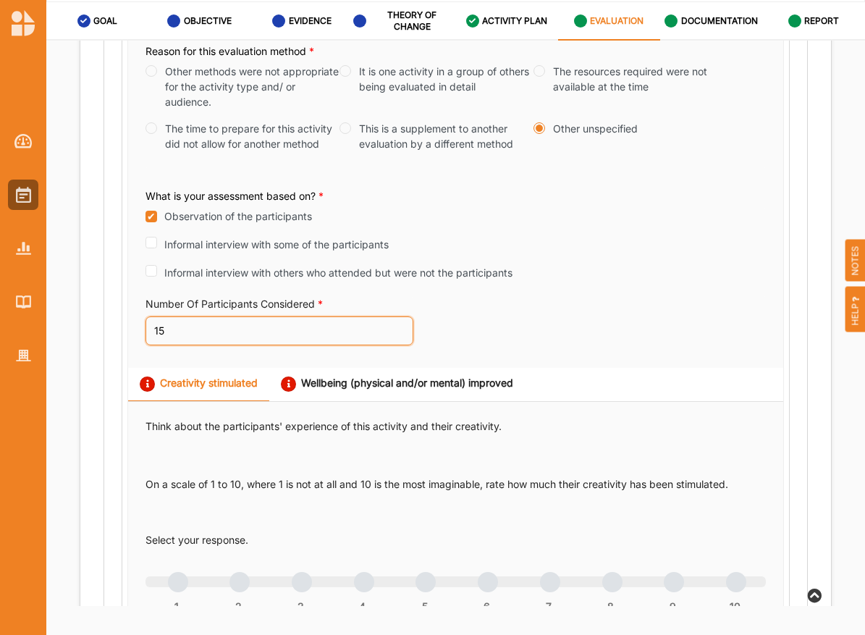
type input "15"
click at [591, 467] on div "Think about the participants' experience of this activity and their creativity.…" at bounding box center [455, 469] width 620 height 101
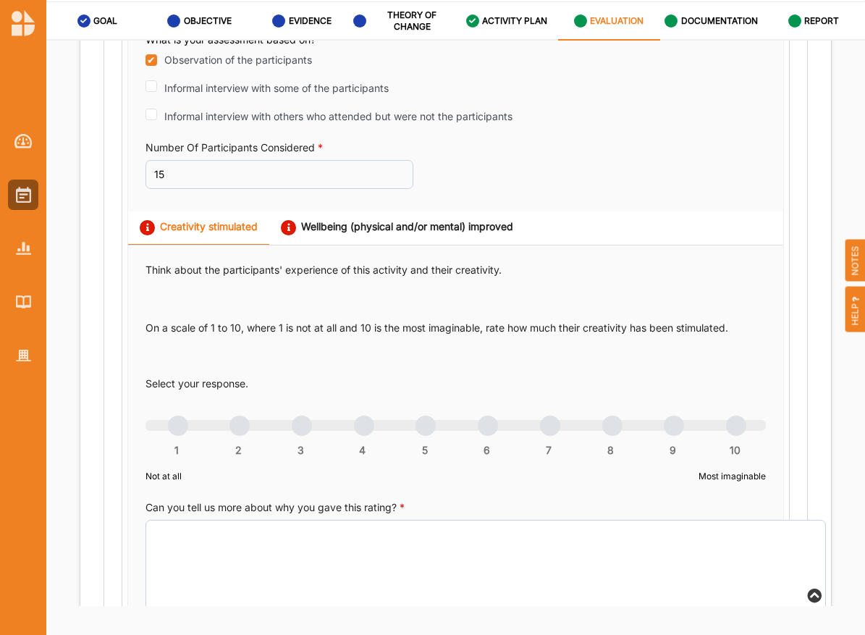
scroll to position [1496, 0]
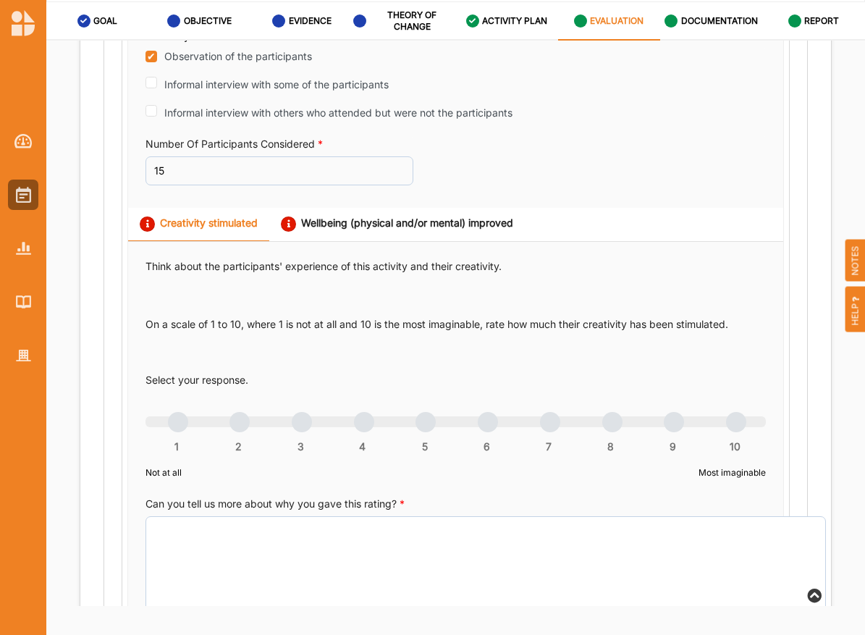
click at [556, 437] on div "Select your response. 1 2 3 4 5 6 7 8 9 10 Not at all Most imaginable" at bounding box center [455, 428] width 620 height 111
click at [542, 424] on div "1 2 3 4 5 6 7 8 9 10" at bounding box center [455, 429] width 620 height 10
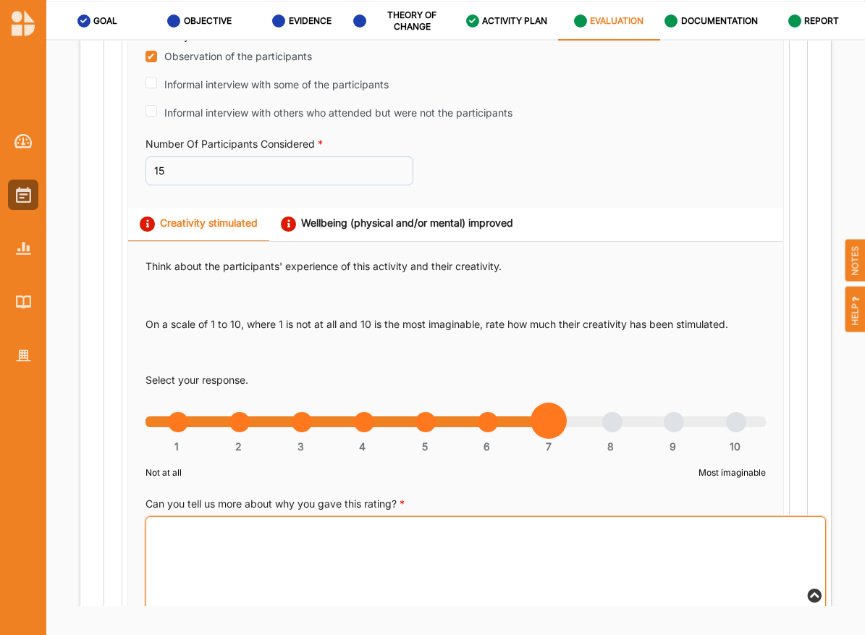
click at [506, 597] on textarea "Can you tell us more about why you gave this rating? *" at bounding box center [485, 571] width 680 height 110
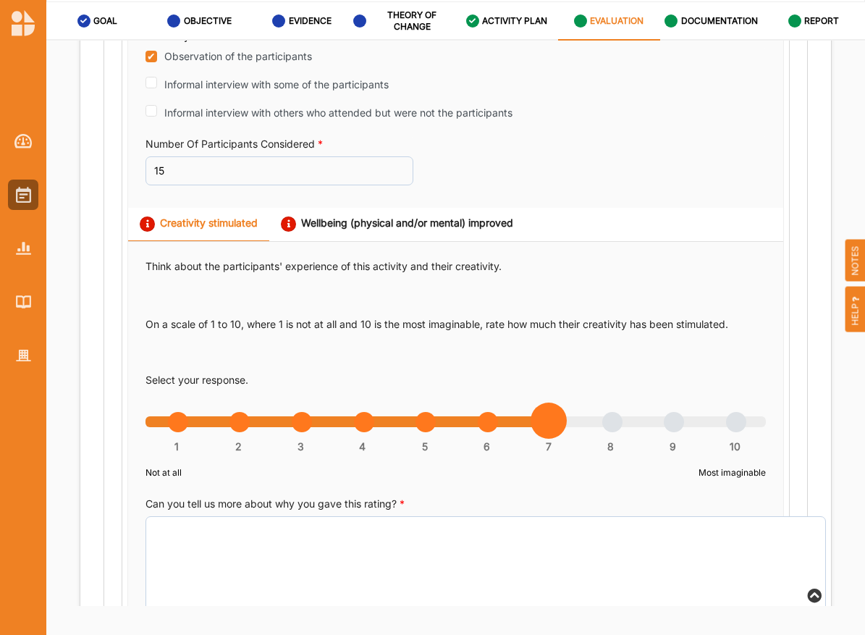
click at [459, 216] on div "Wellbeing (physical and/or mental) improved" at bounding box center [397, 223] width 232 height 15
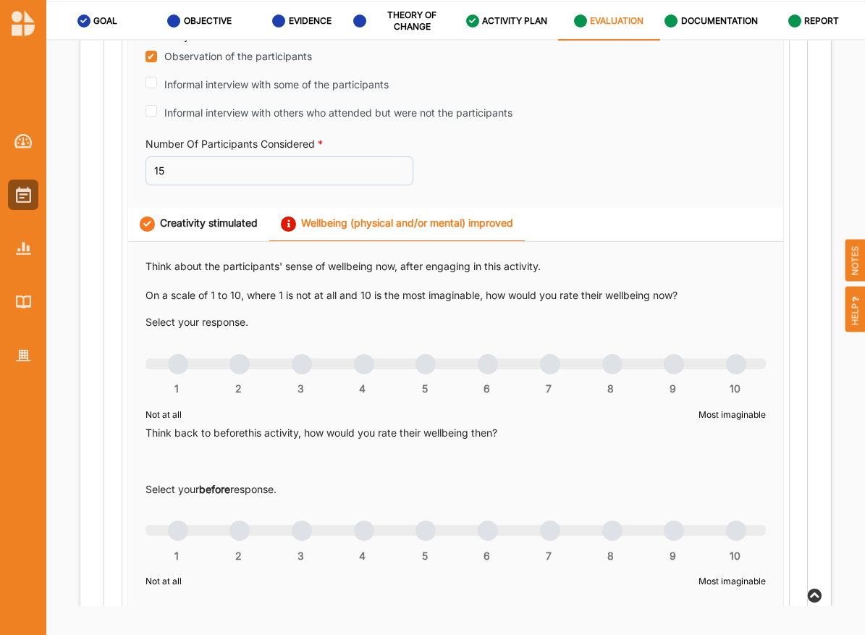
click at [426, 366] on div "1 2 3 4 5 6 7 8 9 10" at bounding box center [455, 371] width 620 height 10
click at [546, 533] on div "1 2 3 4 5 6 7 8 9 10" at bounding box center [455, 538] width 620 height 10
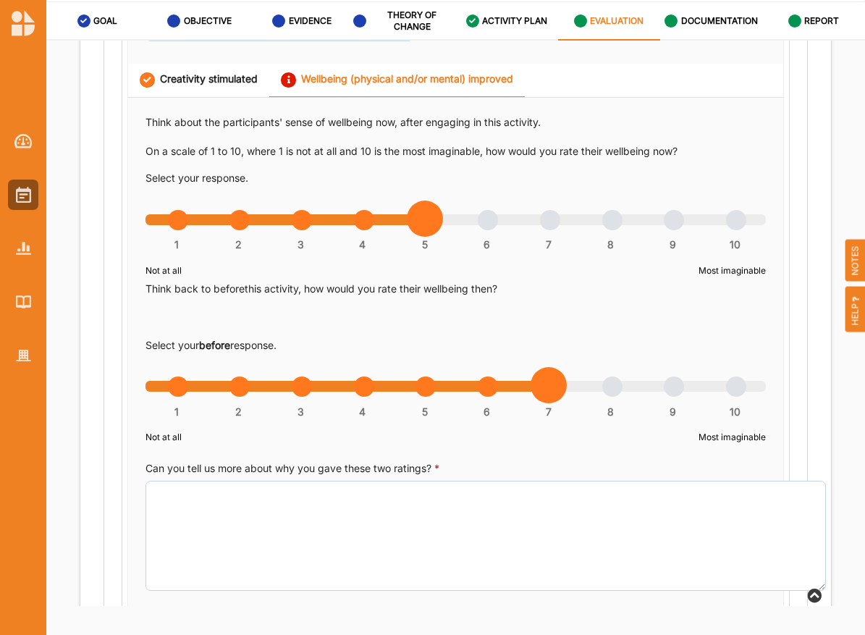
scroll to position [1653, 0]
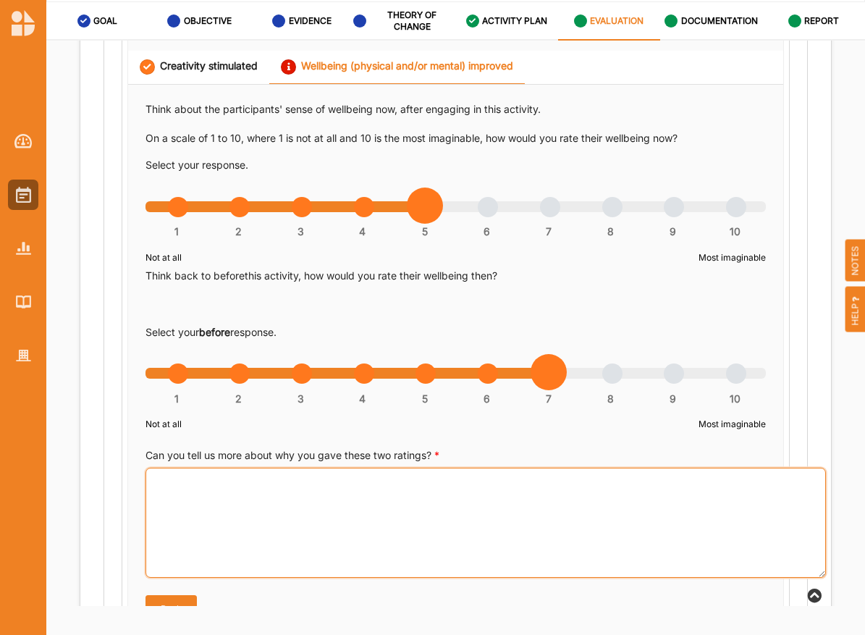
click at [537, 523] on textarea "Can you tell us more about why you gave these two ratings? *" at bounding box center [485, 523] width 680 height 110
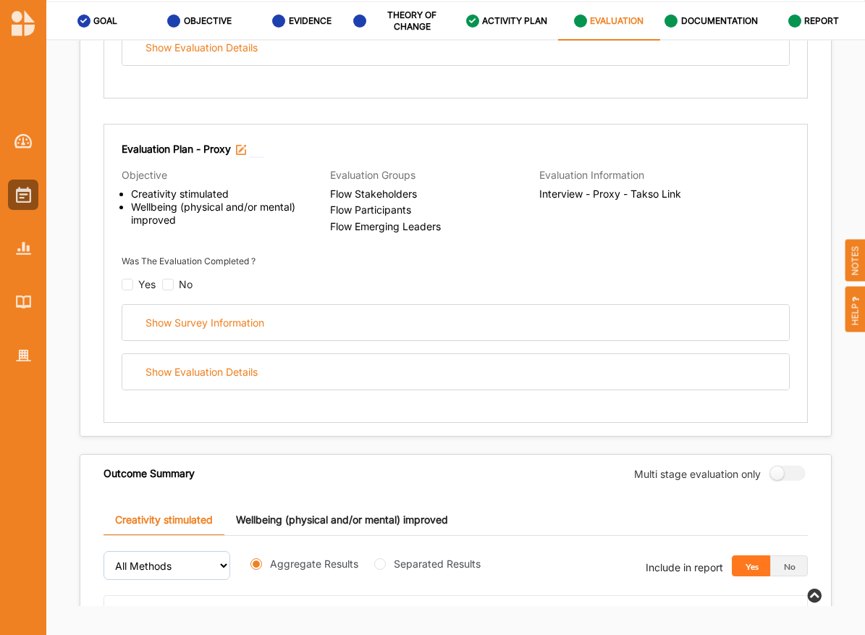
scroll to position [2482, 0]
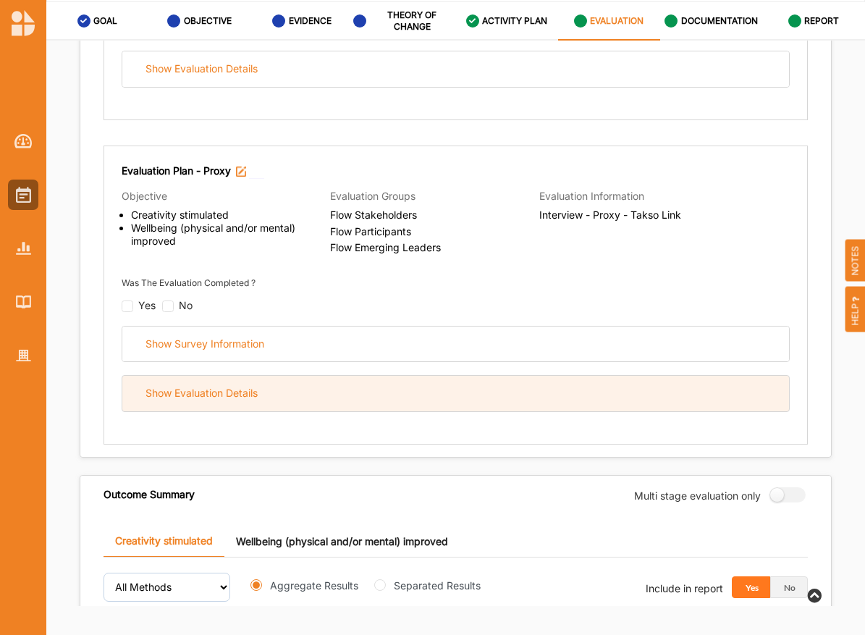
click at [232, 378] on div "Show Evaluation Details" at bounding box center [455, 393] width 667 height 35
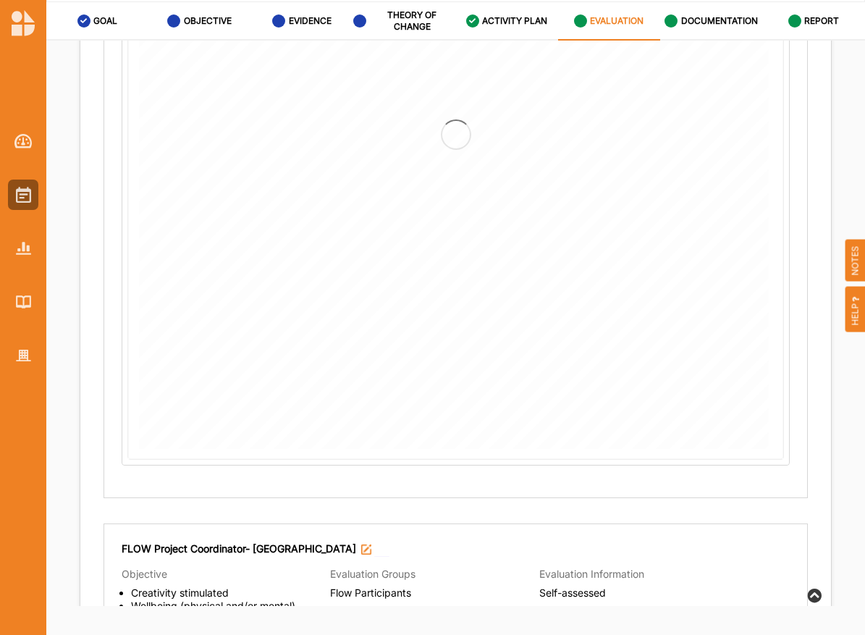
scroll to position [3144, 0]
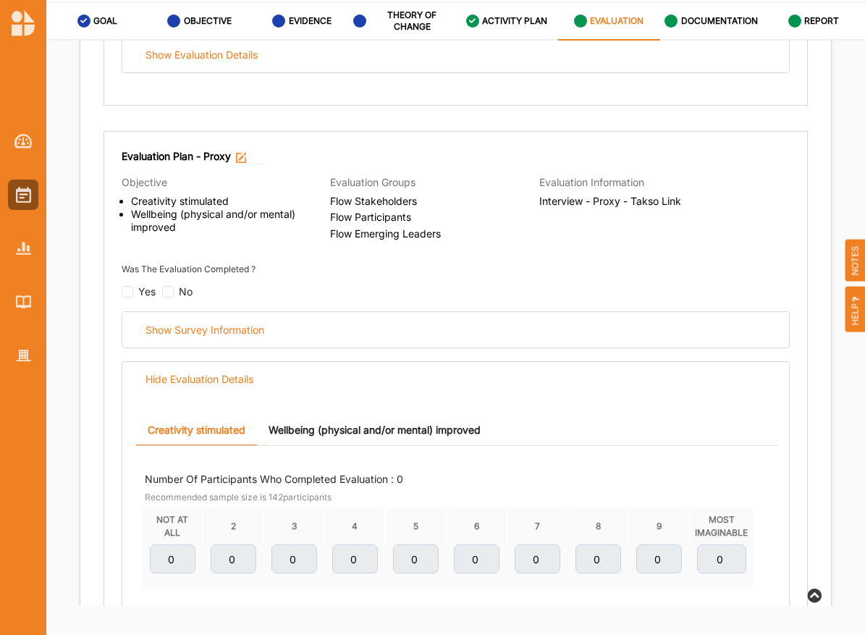
click at [174, 288] on div "No" at bounding box center [177, 292] width 30 height 12
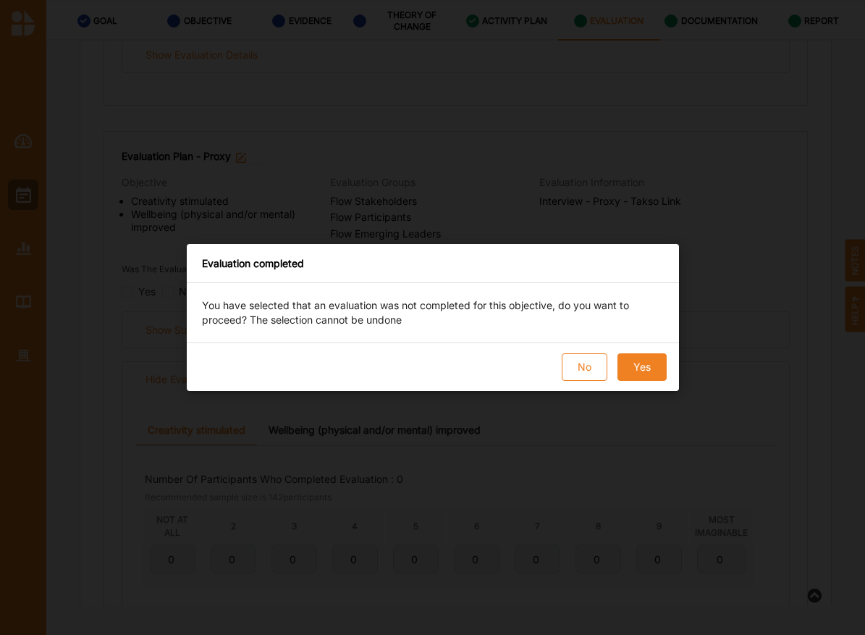
click at [646, 375] on button "Yes" at bounding box center [641, 367] width 49 height 28
checkbox input "true"
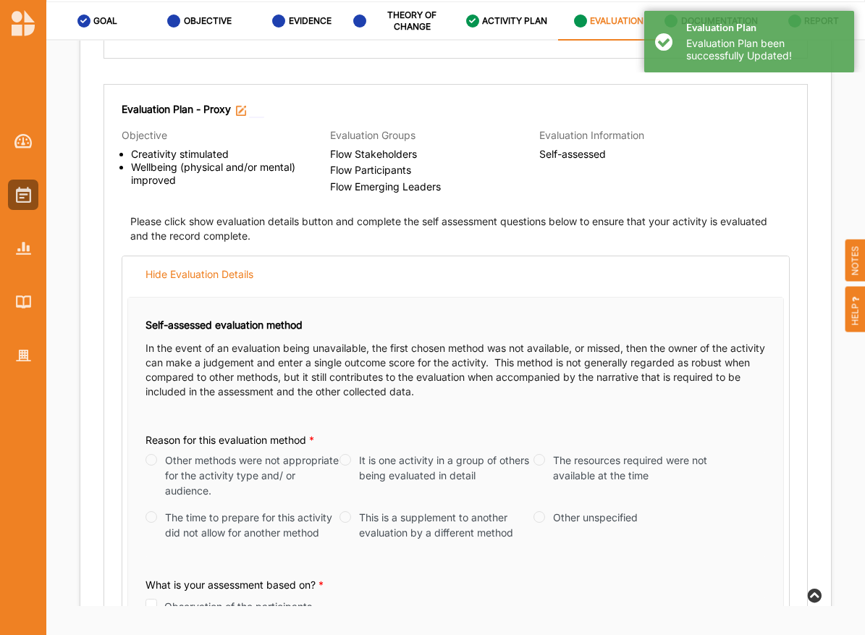
scroll to position [3193, 0]
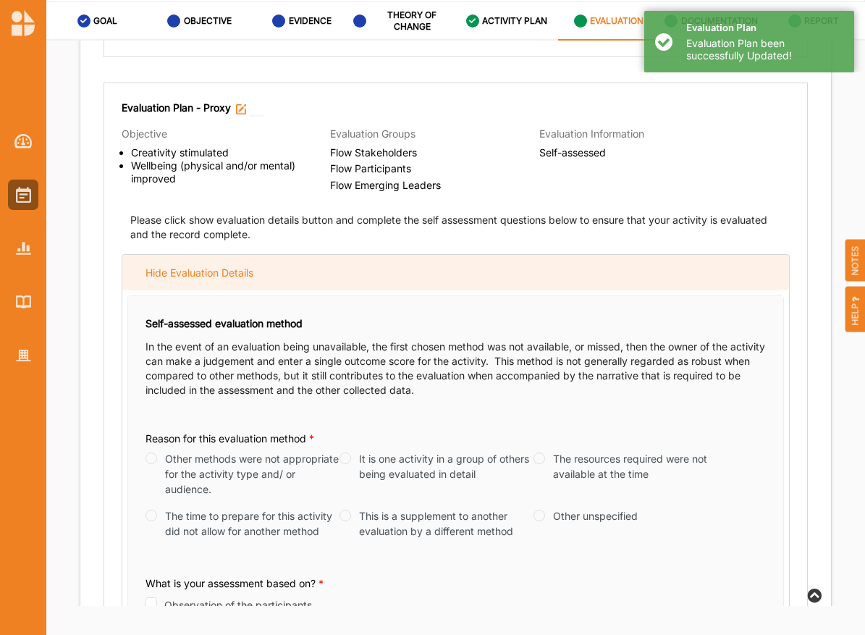
click at [457, 262] on div "Hide Evaluation Details" at bounding box center [455, 272] width 667 height 35
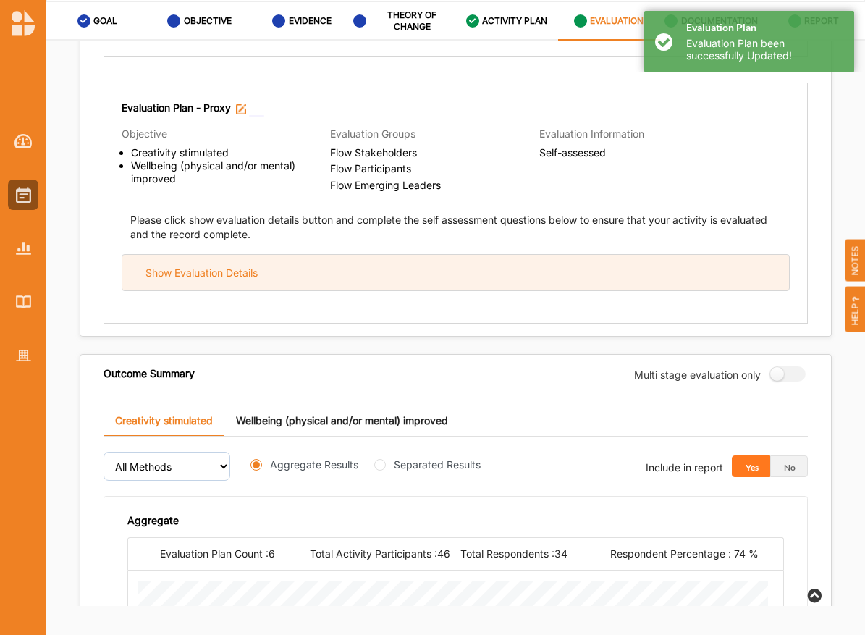
click at [457, 262] on div "Show Evaluation Details" at bounding box center [455, 272] width 667 height 35
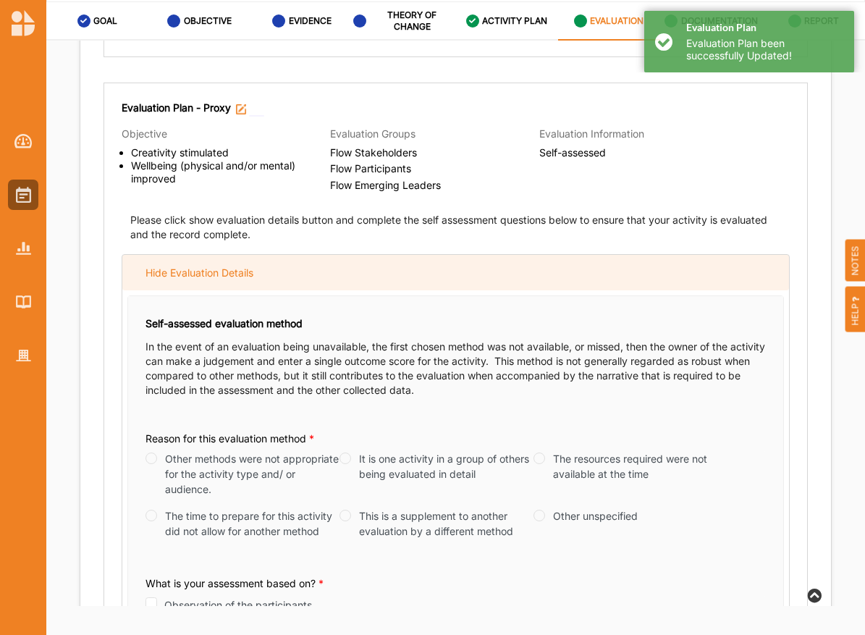
click at [457, 262] on div "Hide Evaluation Details" at bounding box center [455, 272] width 667 height 35
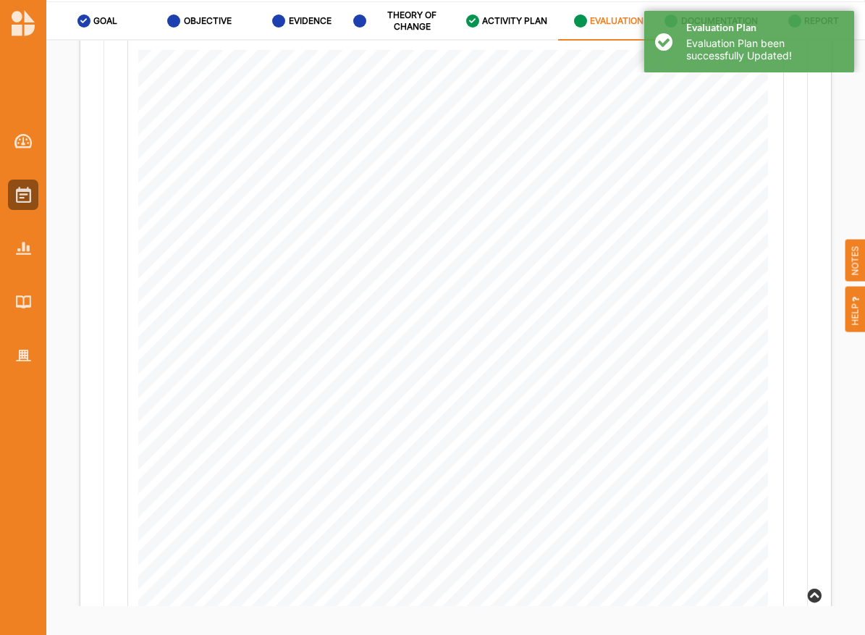
scroll to position [3834, 0]
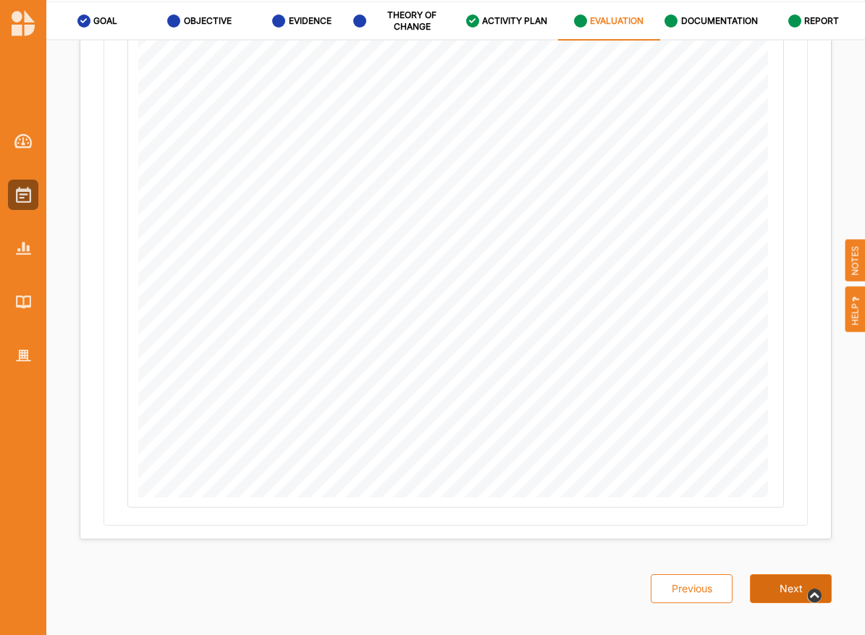
click at [786, 581] on button "Next" at bounding box center [791, 588] width 82 height 29
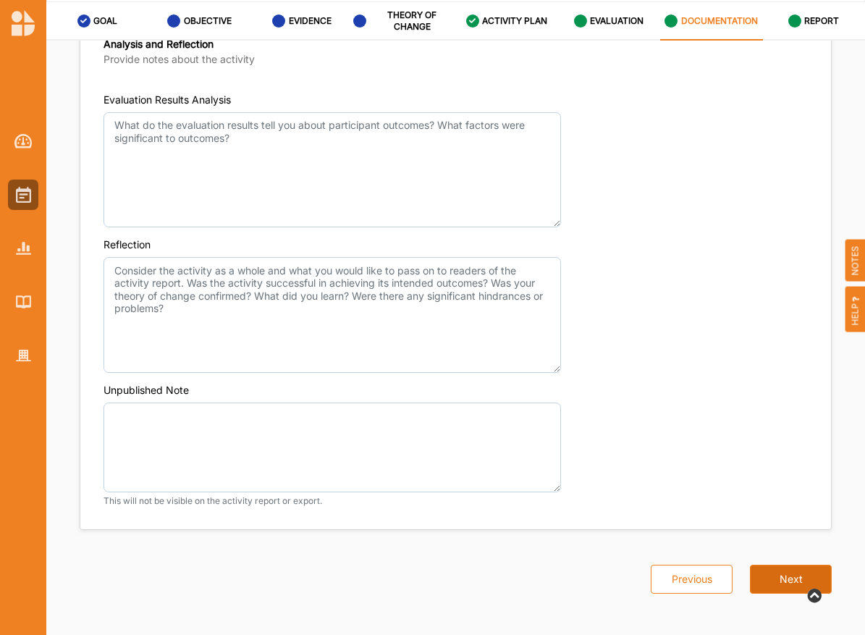
click at [786, 581] on button "Next" at bounding box center [791, 579] width 82 height 29
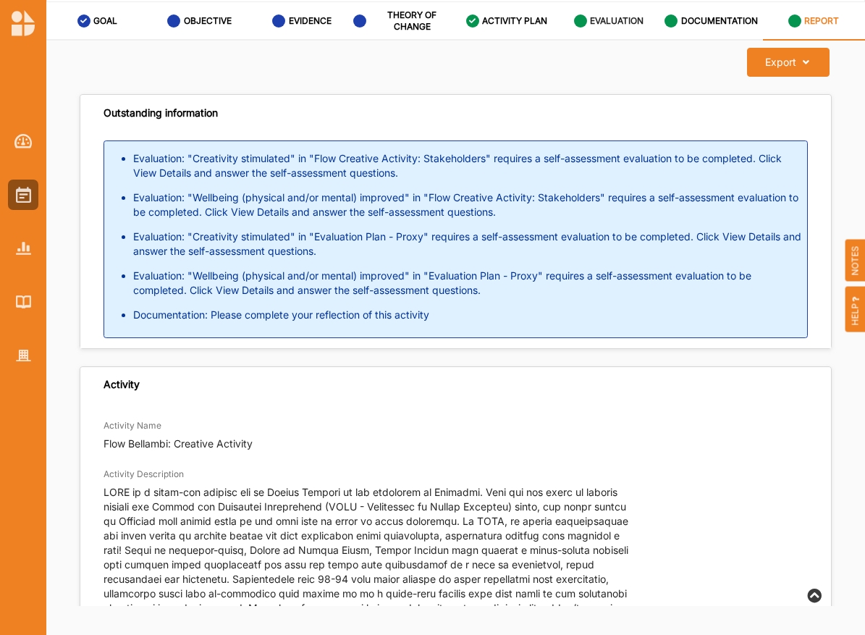
click at [581, 26] on icon at bounding box center [580, 20] width 13 height 13
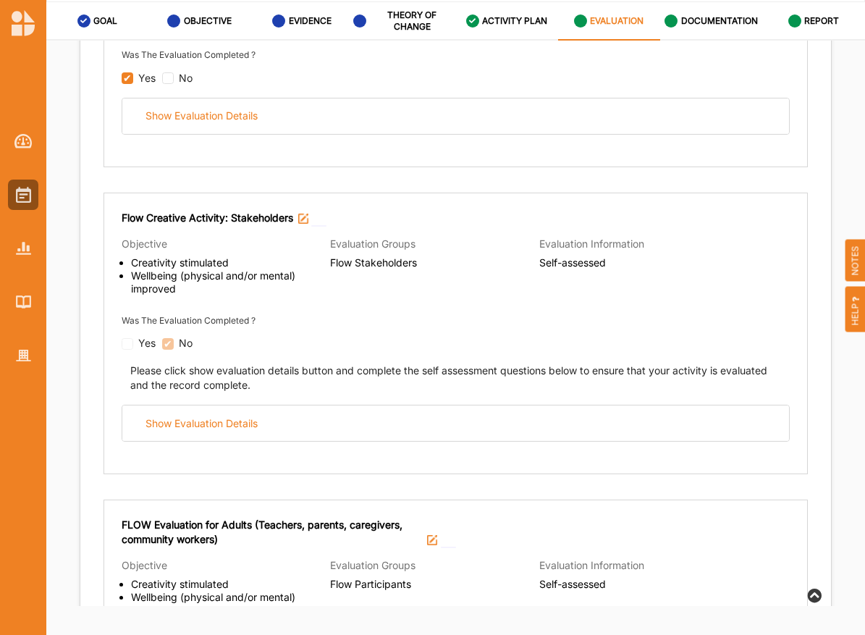
scroll to position [579, 0]
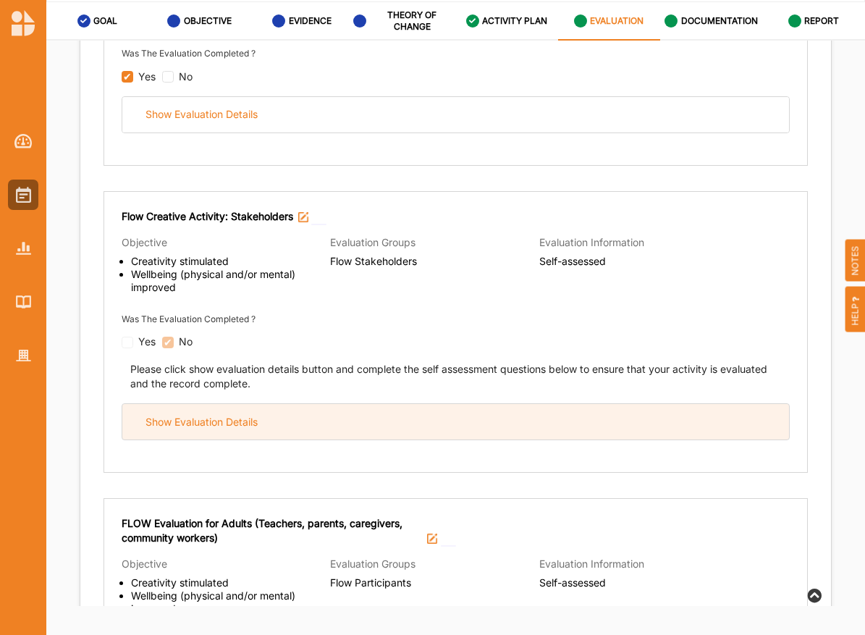
click at [381, 407] on div "Show Evaluation Details" at bounding box center [455, 421] width 667 height 35
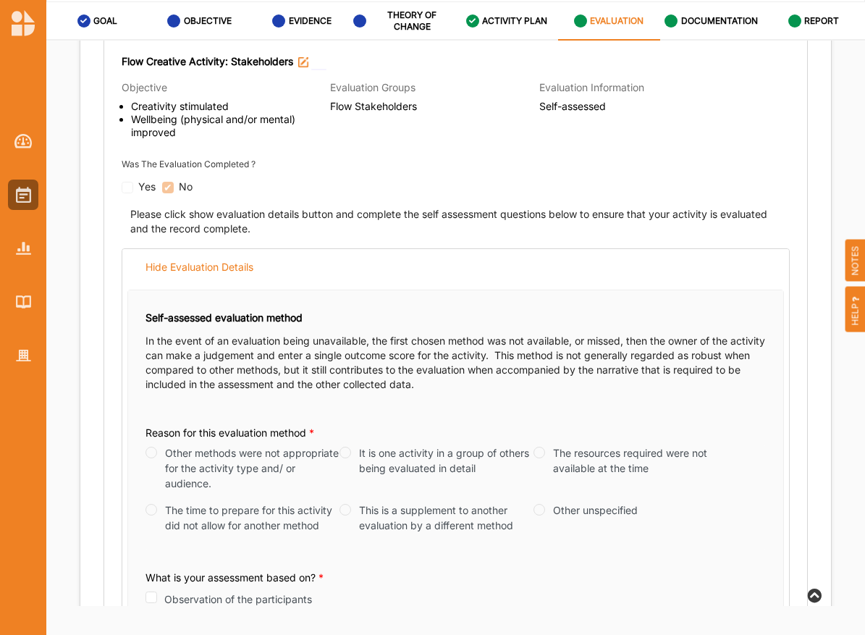
scroll to position [735, 0]
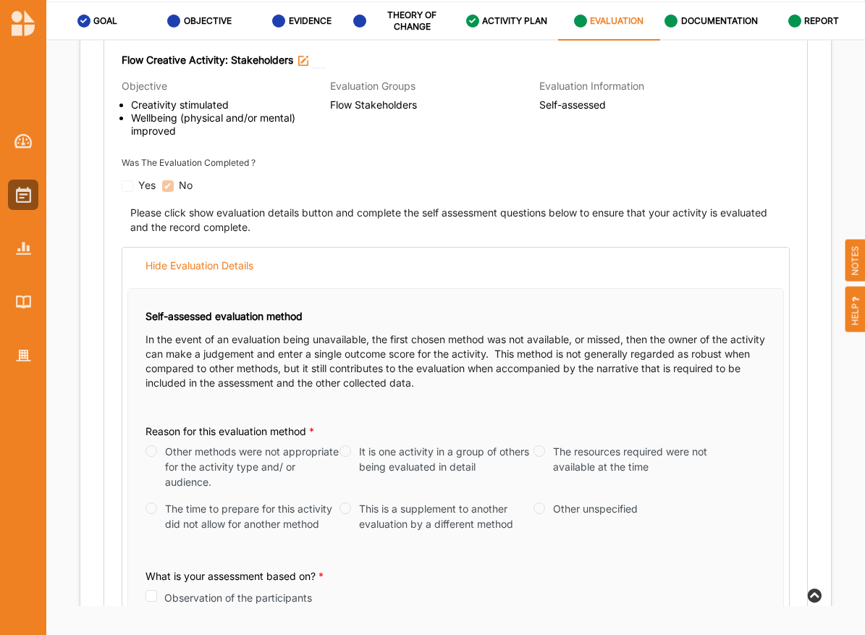
click at [161, 451] on div "Other methods were not appropriate for the activity type and/ or audience." at bounding box center [242, 467] width 194 height 46
click at [167, 448] on label "Other methods were not appropriate for the activity type and/ or audience." at bounding box center [252, 467] width 174 height 46
click at [161, 446] on div "Other methods were not appropriate for the activity type and/ or audience." at bounding box center [242, 467] width 194 height 46
click at [156, 446] on div "Other methods were not appropriate for the activity type and/ or audience." at bounding box center [242, 467] width 194 height 46
click at [145, 446] on input "Other methods were not appropriate for the activity type and/ or audience." at bounding box center [151, 451] width 12 height 12
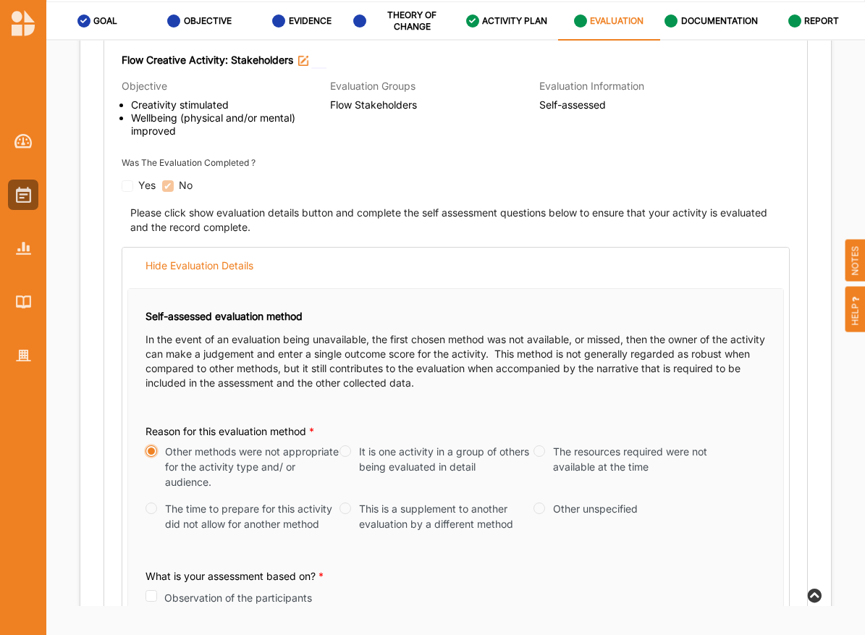
radio input "true"
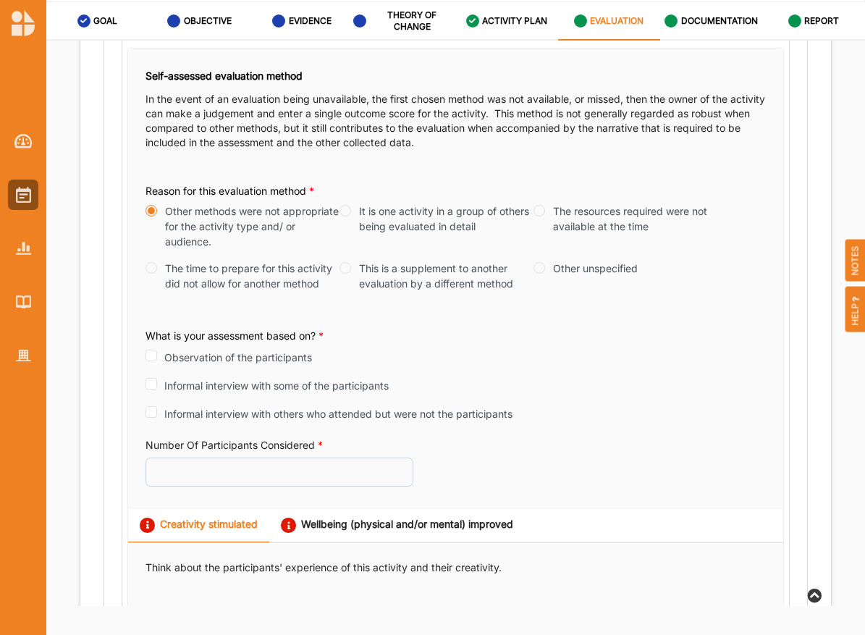
scroll to position [979, 0]
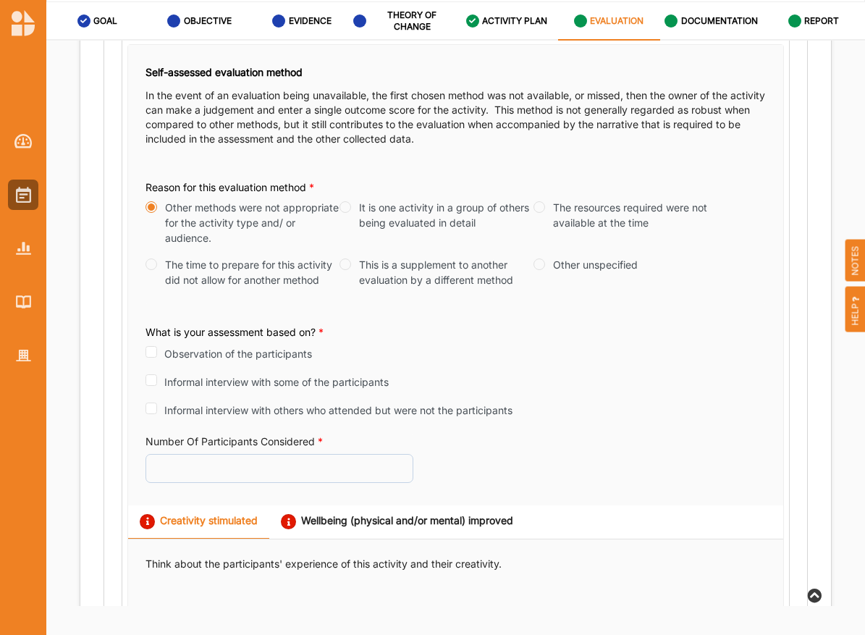
click at [352, 258] on div "This is a supplement to another evaluation by a different method" at bounding box center [436, 272] width 194 height 30
click at [348, 258] on div "This is a supplement to another evaluation by a different method" at bounding box center [436, 272] width 194 height 30
click at [339, 258] on input "This is a supplement to another evaluation by a different method" at bounding box center [345, 264] width 12 height 12
radio input "true"
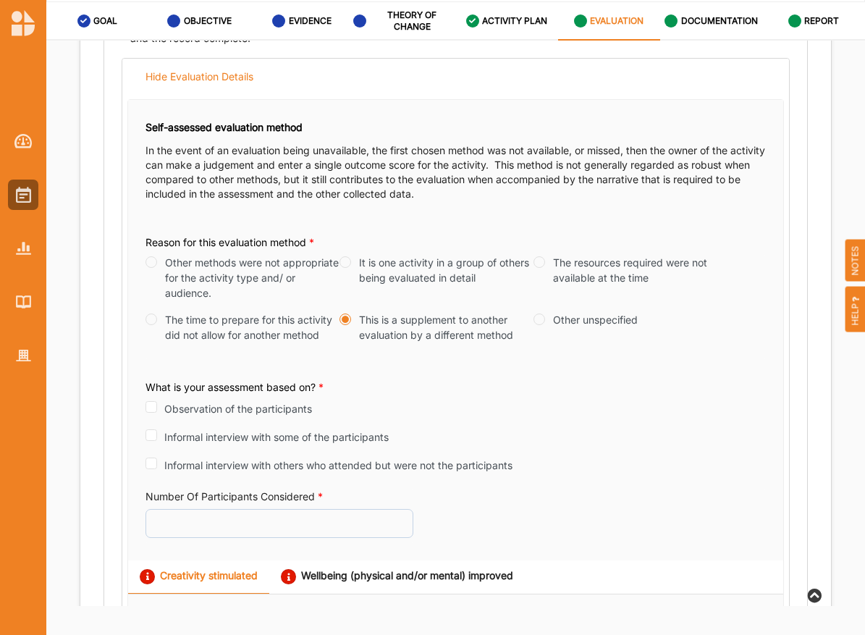
scroll to position [968, 0]
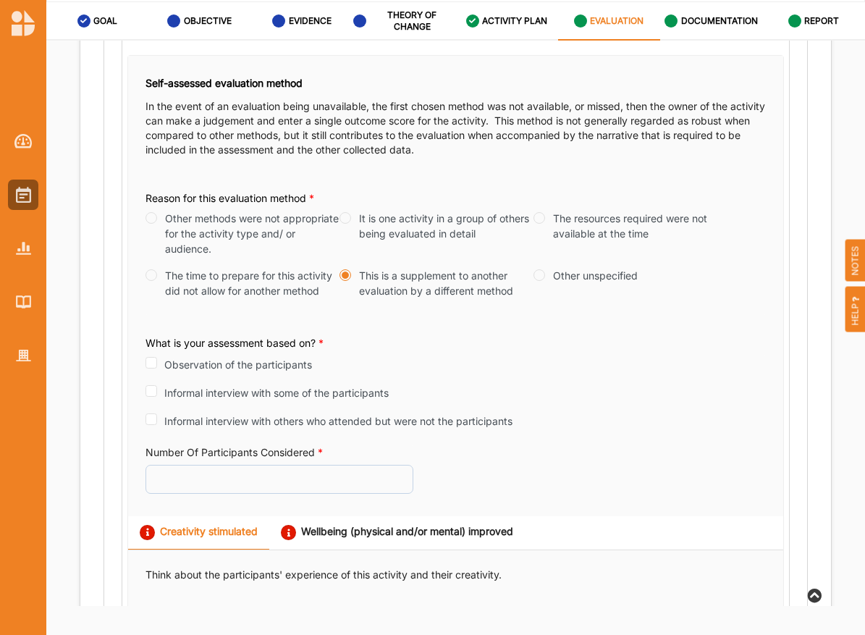
click at [254, 361] on label "Observation of the participants" at bounding box center [238, 364] width 148 height 15
click at [157, 361] on input "Observation of the participants" at bounding box center [151, 363] width 12 height 12
checkbox input "true"
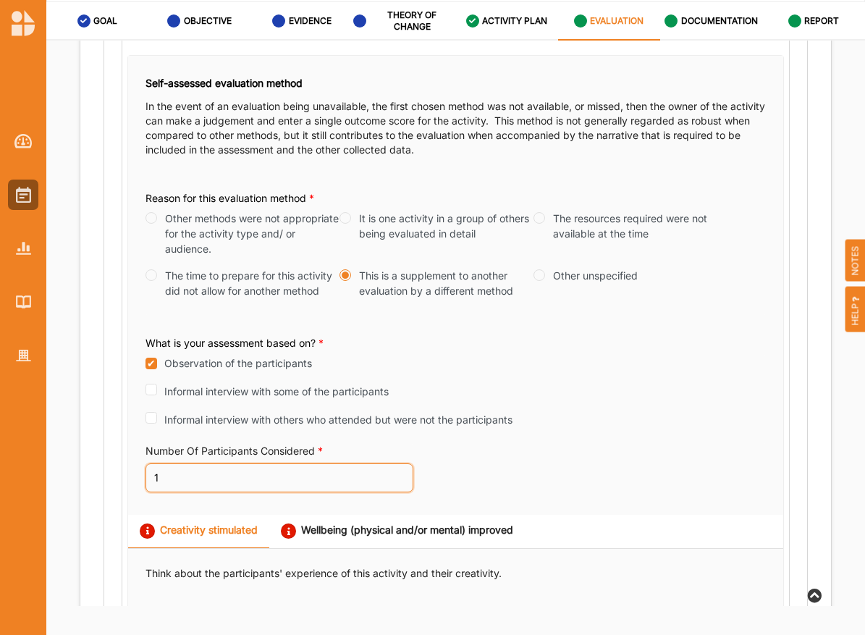
click at [392, 475] on input "1" at bounding box center [279, 477] width 268 height 29
click at [397, 470] on input "2" at bounding box center [279, 477] width 268 height 29
click at [397, 470] on input "3" at bounding box center [279, 477] width 268 height 29
click at [397, 470] on input "4" at bounding box center [279, 477] width 268 height 29
click at [397, 470] on input "5" at bounding box center [279, 477] width 268 height 29
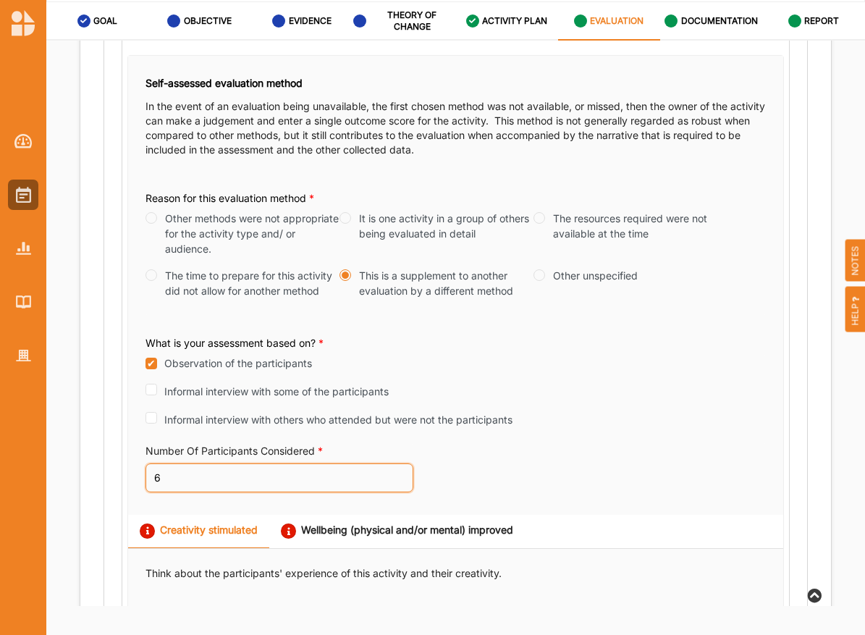
click at [397, 470] on input "6" at bounding box center [279, 477] width 268 height 29
click at [397, 470] on input "7" at bounding box center [279, 477] width 268 height 29
click at [397, 470] on input "8" at bounding box center [279, 477] width 268 height 29
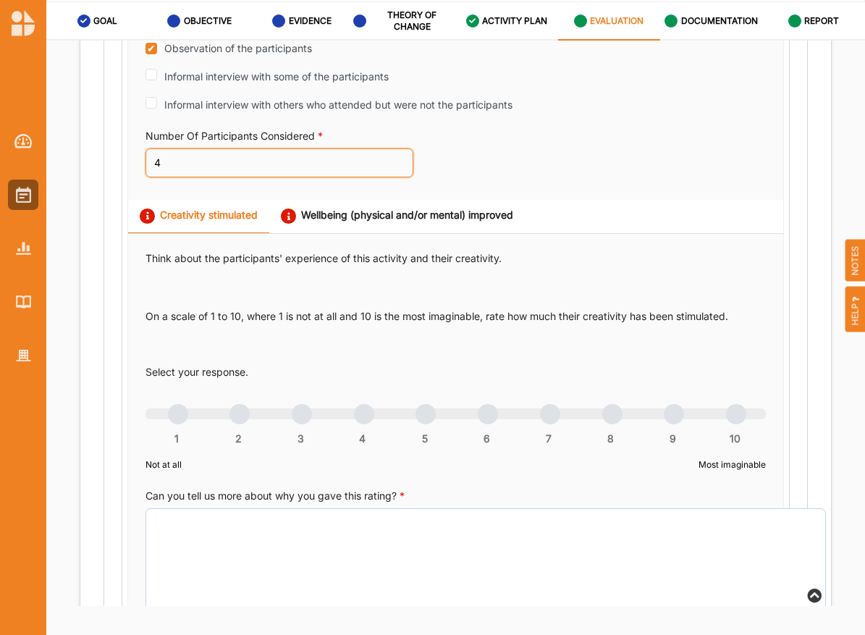
scroll to position [1292, 0]
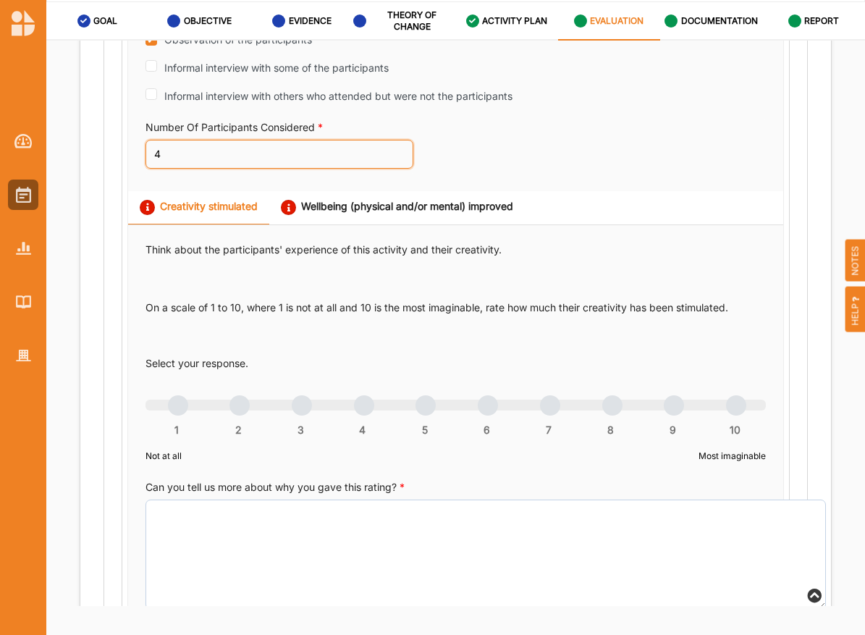
type input "4"
click at [486, 408] on div "1 2 3 4 5 6 7 8 9 10" at bounding box center [455, 413] width 620 height 10
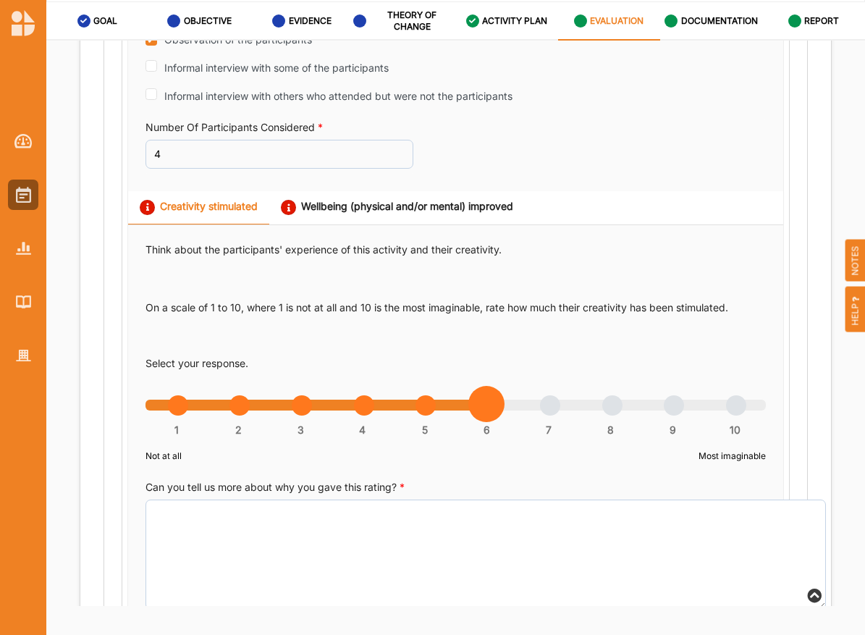
click at [349, 211] on link "Wellbeing (physical and/or mental) improved" at bounding box center [397, 207] width 256 height 33
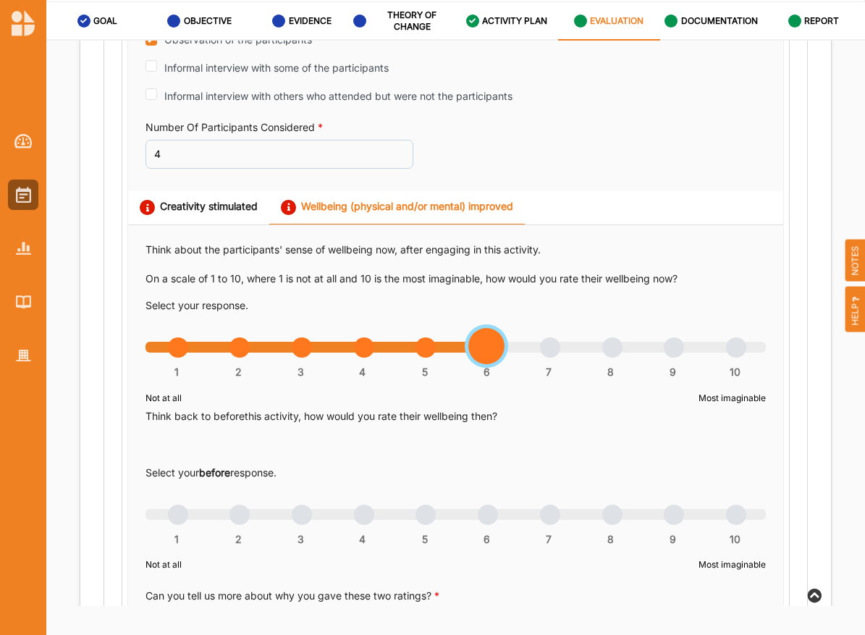
click at [490, 350] on div "1 2 3 4 5 6 7 8 9 10" at bounding box center [455, 355] width 620 height 10
click at [586, 517] on div "1 2 3 4 5 6 7 8 9 10" at bounding box center [455, 522] width 620 height 10
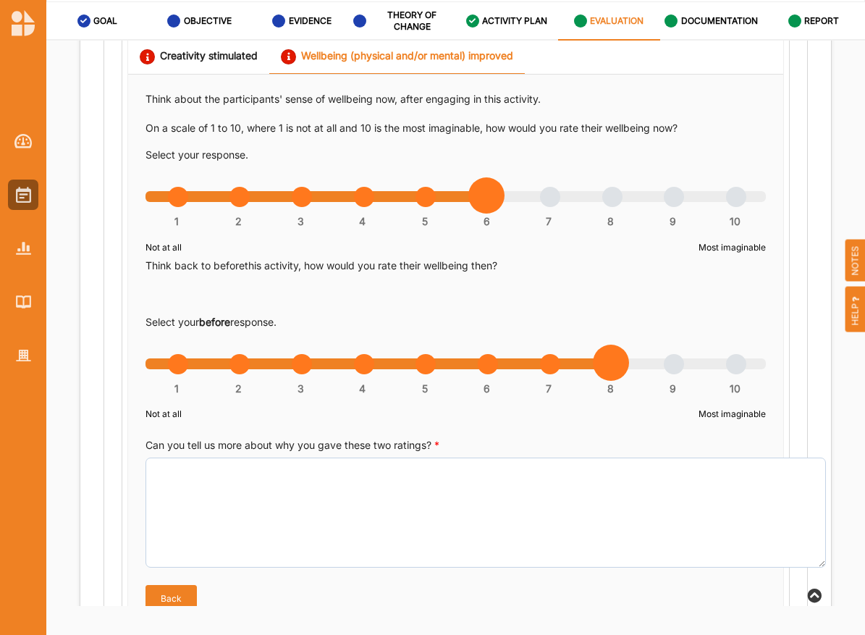
scroll to position [1453, 0]
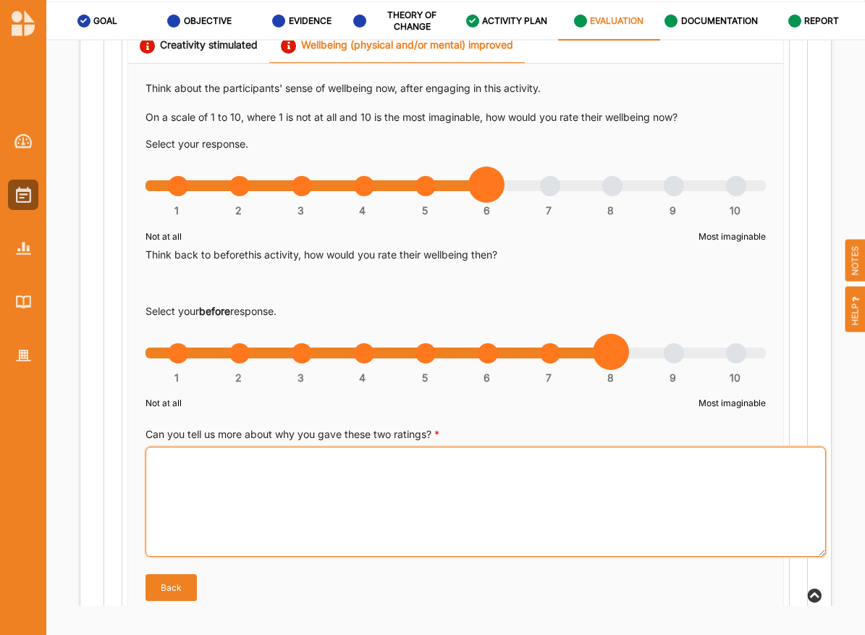
click at [433, 501] on textarea "Can you tell us more about why you gave these two ratings? *" at bounding box center [485, 502] width 680 height 110
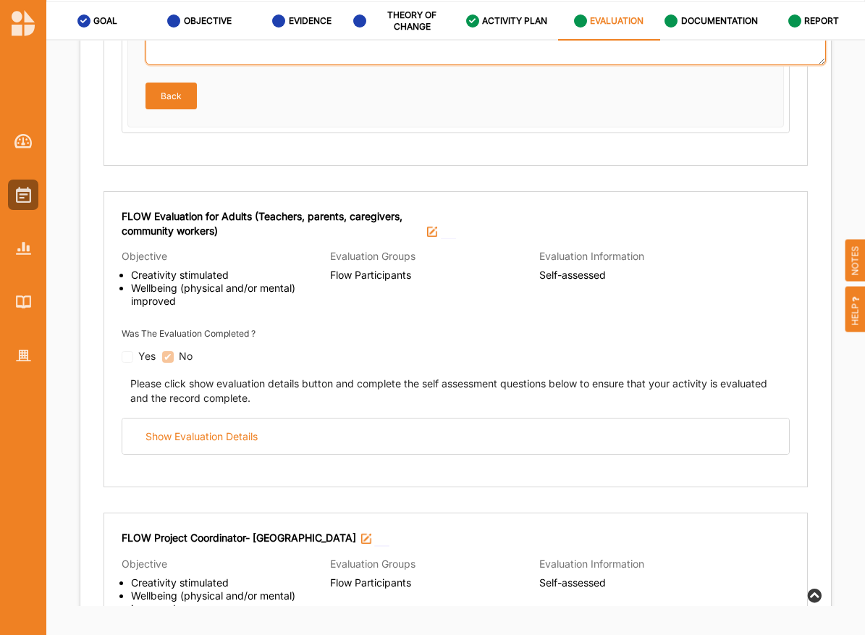
scroll to position [1954, 0]
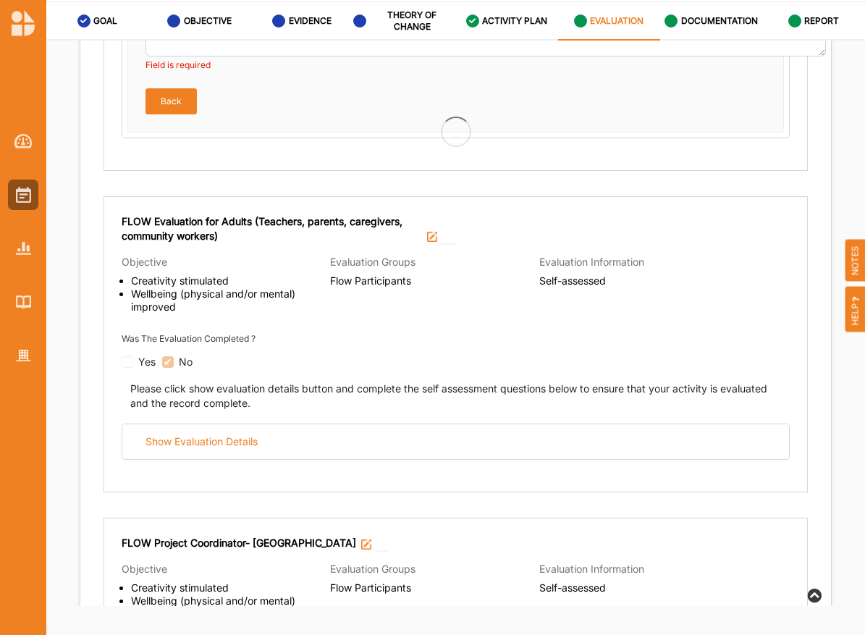
click at [448, 408] on div "Please click show evaluation details button and complete the self assessment qu…" at bounding box center [456, 414] width 668 height 91
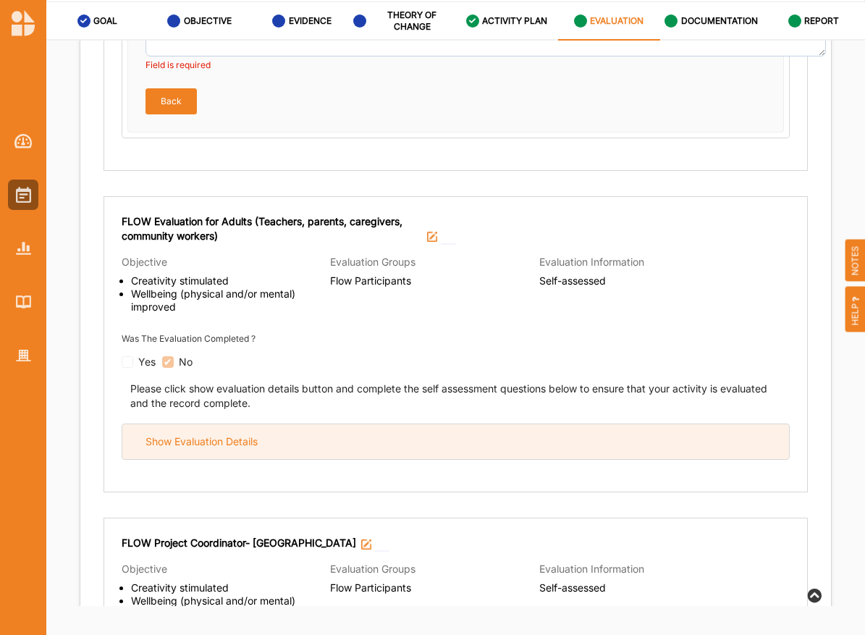
click at [450, 424] on div "Show Evaluation Details" at bounding box center [455, 441] width 667 height 35
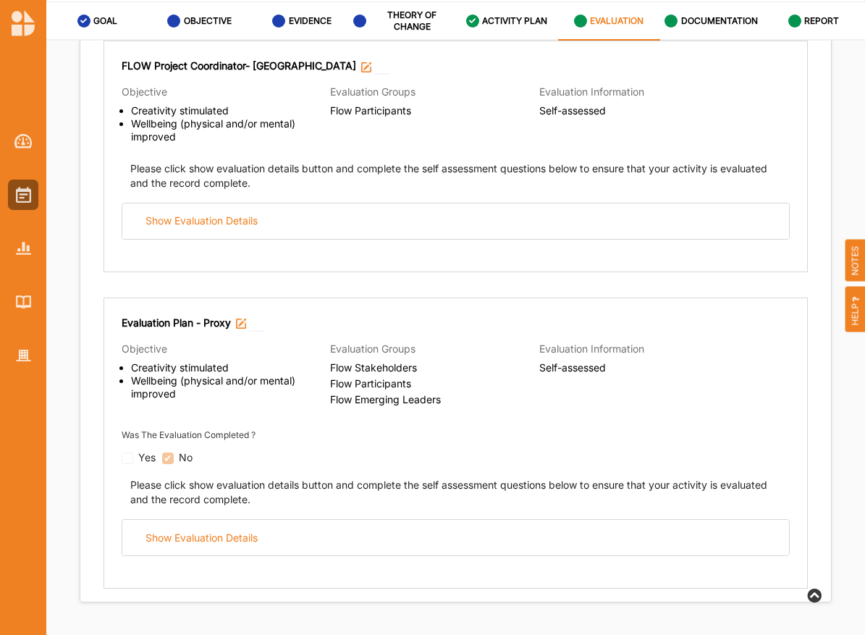
scroll to position [4030, 0]
click at [435, 506] on div "Please click show evaluation details button and complete the self assessment qu…" at bounding box center [456, 508] width 668 height 91
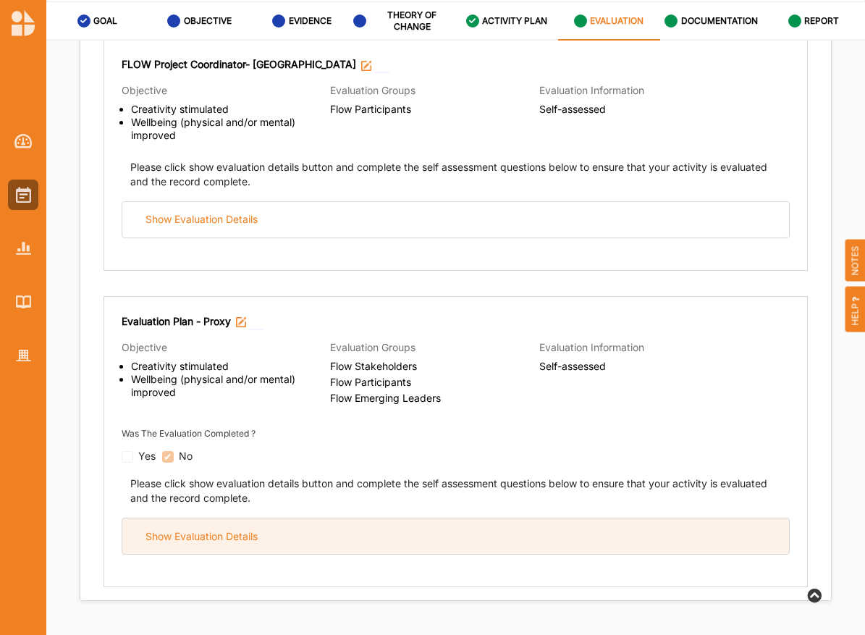
click at [456, 541] on div "Show Evaluation Details" at bounding box center [455, 535] width 667 height 35
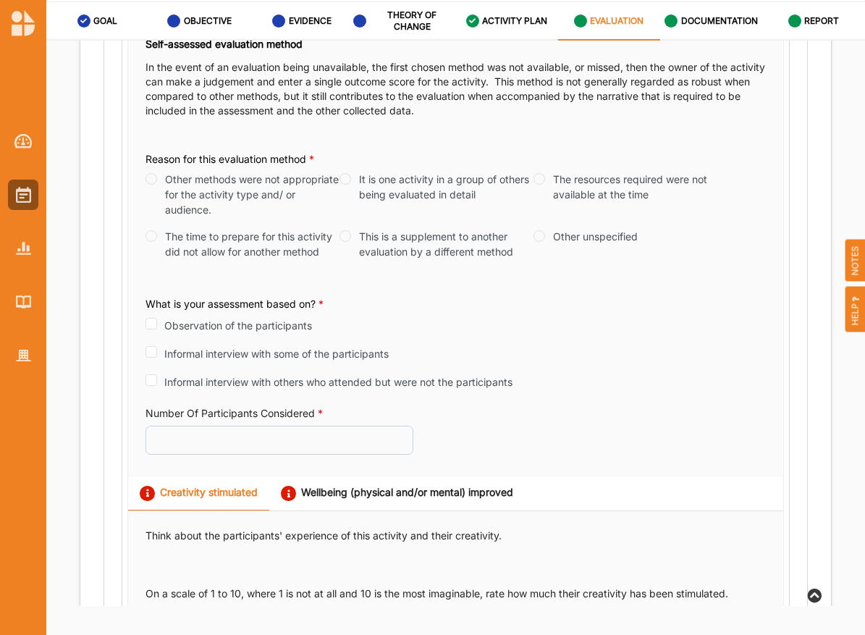
scroll to position [4596, 0]
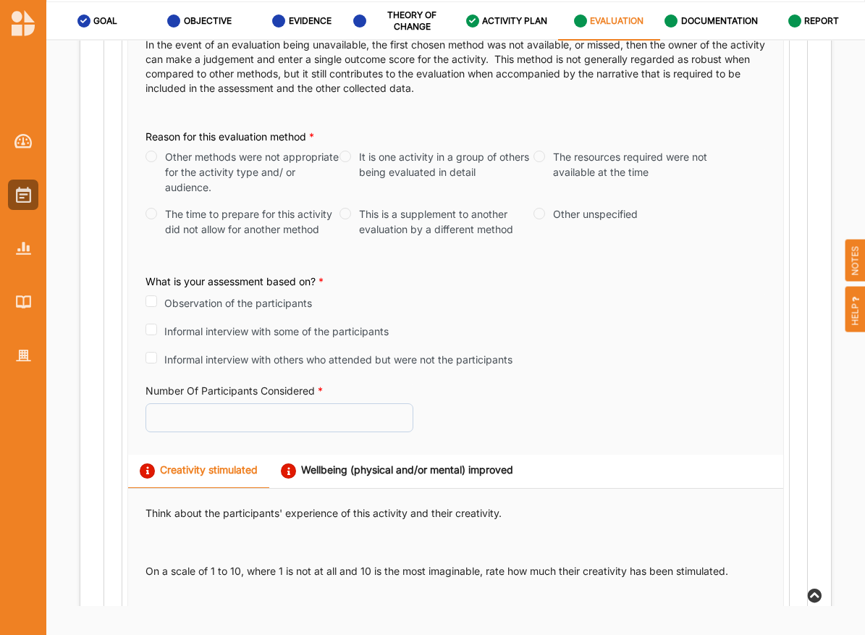
click at [553, 206] on label "Other unspecified" at bounding box center [595, 213] width 85 height 15
click at [545, 208] on input "Other unspecified" at bounding box center [539, 214] width 12 height 12
radio input "true"
click at [150, 294] on div "Observation of the participants" at bounding box center [228, 302] width 166 height 17
click at [150, 295] on input "Observation of the participants" at bounding box center [151, 301] width 12 height 12
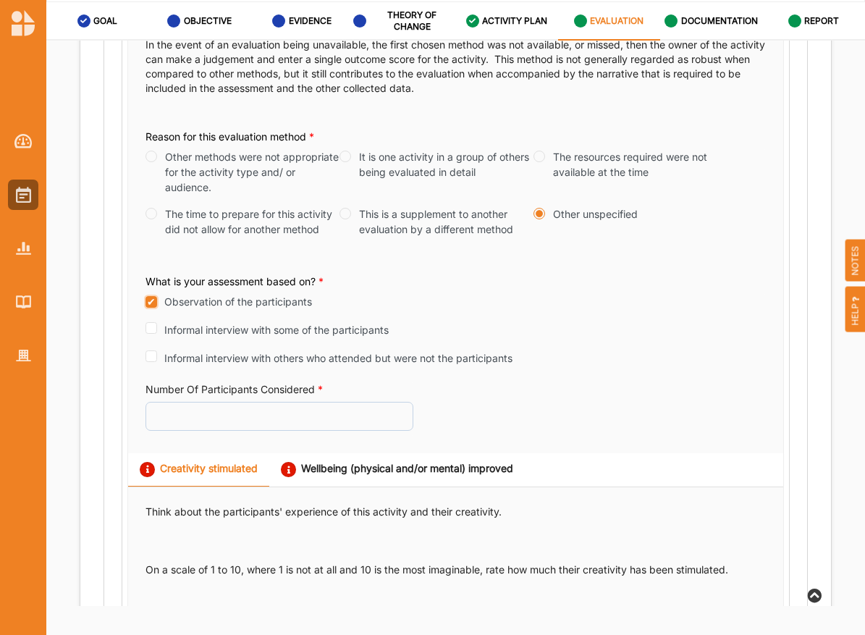
checkbox input "true"
click at [282, 403] on input "Number Of Participants Considered *" at bounding box center [279, 416] width 268 height 29
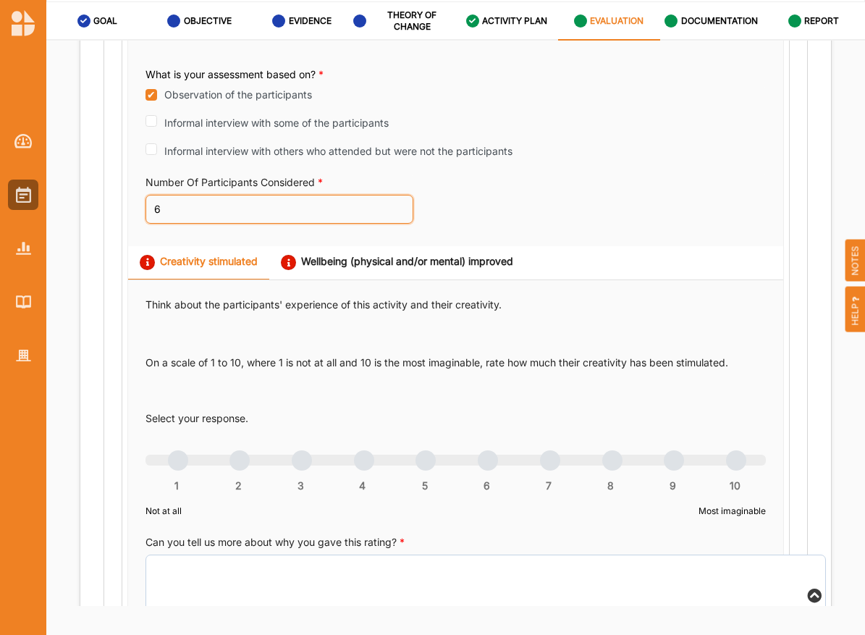
scroll to position [4808, 0]
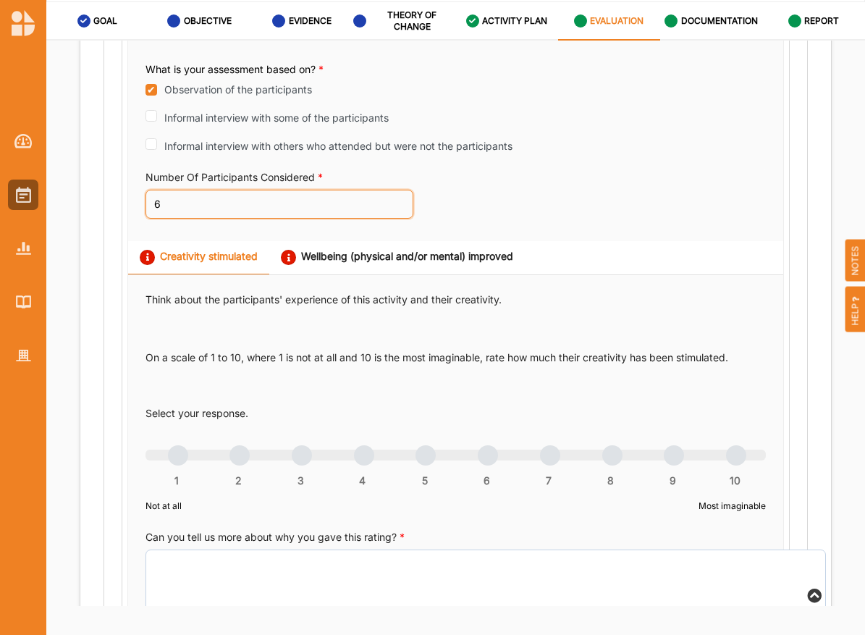
type input "6"
click at [546, 429] on div "Select your response. 1 2 3 4 5 6 7 8 9 10 Not at all Most imaginable" at bounding box center [455, 461] width 620 height 111
click at [546, 457] on div "1 2 3 4 5 6 7 8 9 10" at bounding box center [455, 462] width 620 height 10
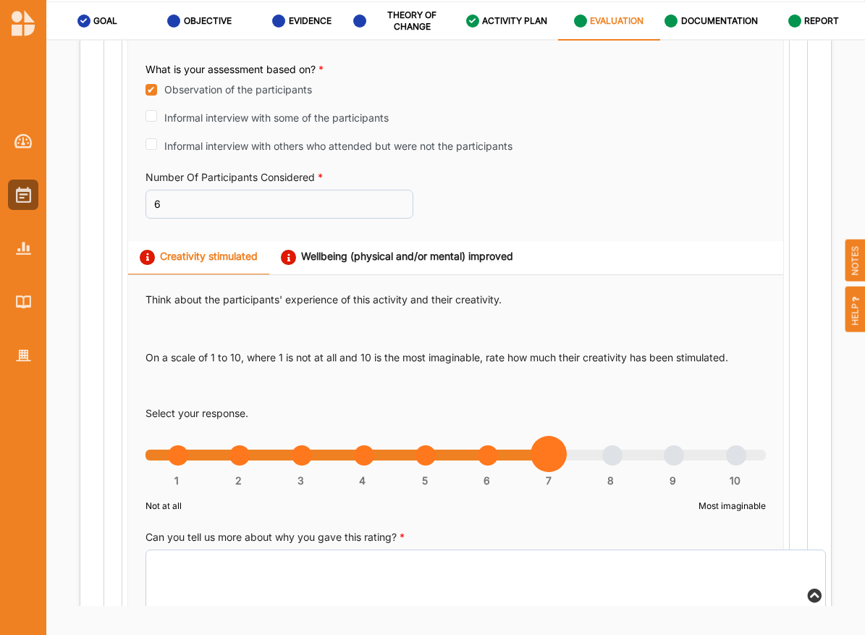
click at [413, 250] on div "Wellbeing (physical and/or mental) improved" at bounding box center [397, 257] width 232 height 15
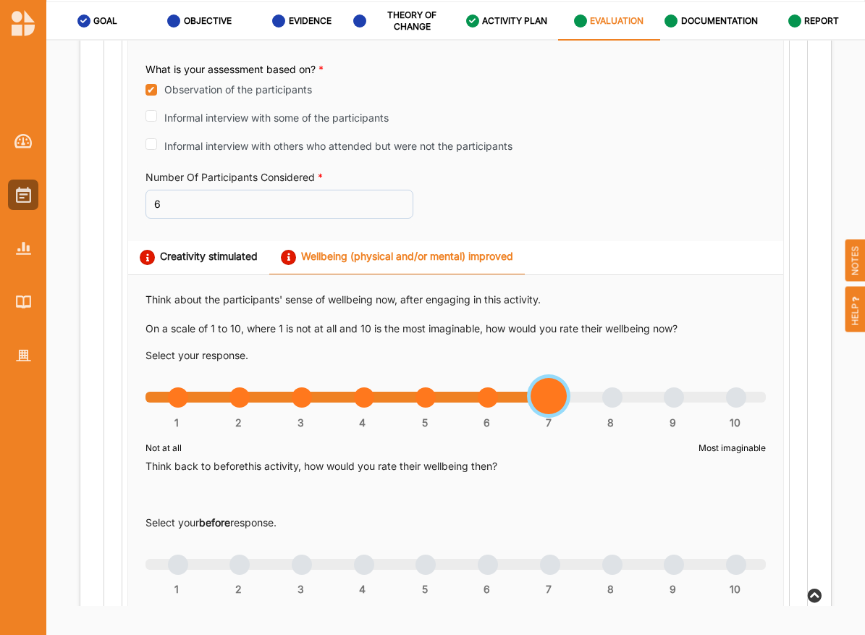
click at [541, 400] on div "1 2 3 4 5 6 7 8 9 10" at bounding box center [455, 405] width 620 height 10
click at [480, 400] on div "1 2 3 4 5 6 7 8 9 10" at bounding box center [455, 405] width 620 height 10
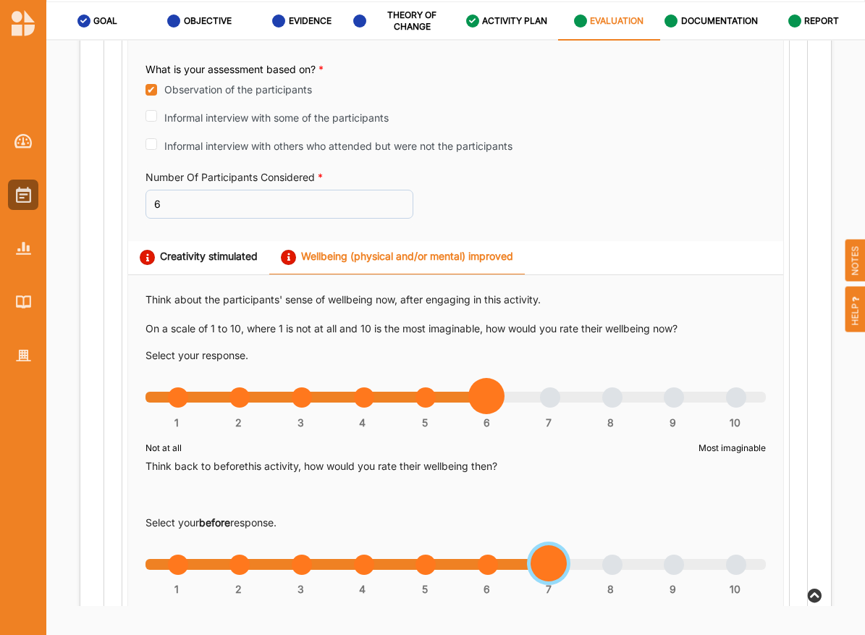
click at [549, 567] on div "1 2 3 4 5 6 7 8 9 10" at bounding box center [455, 572] width 620 height 10
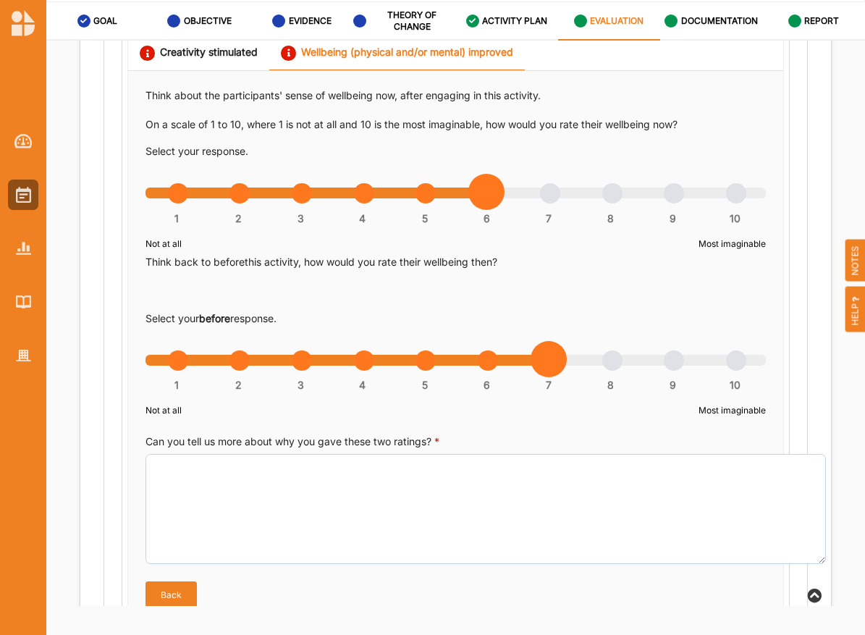
scroll to position [5065, 0]
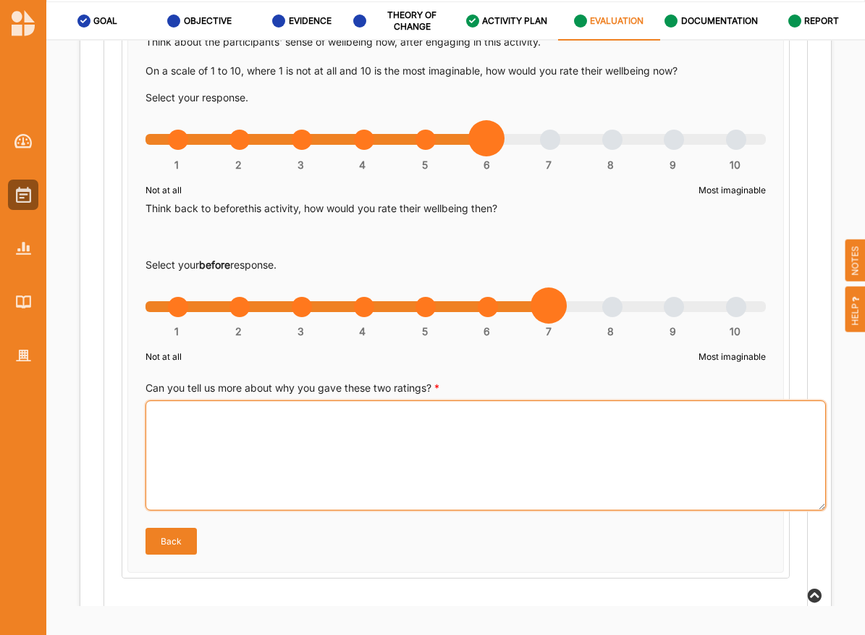
click at [520, 471] on textarea "Can you tell us more about why you gave these two ratings? *" at bounding box center [485, 455] width 680 height 110
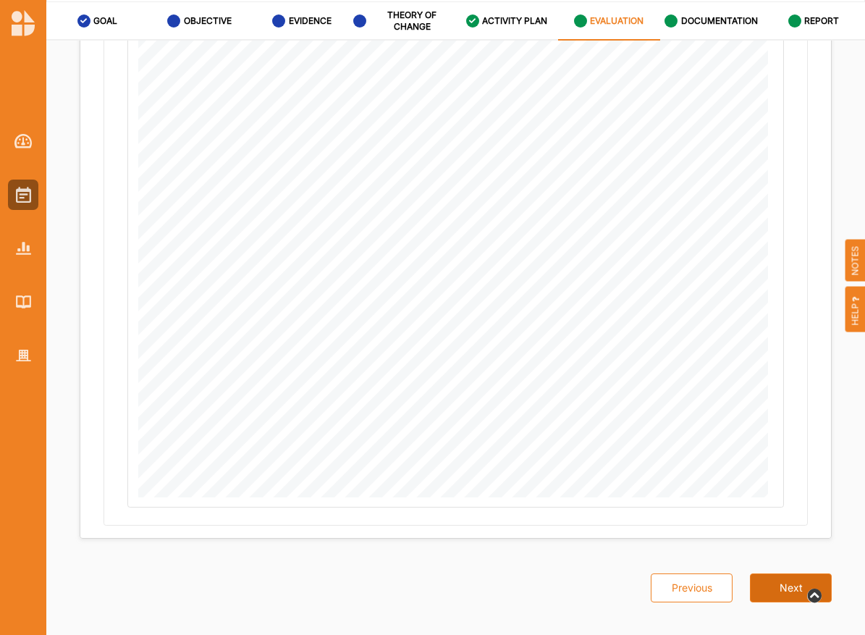
click at [779, 573] on button "Next" at bounding box center [791, 587] width 82 height 29
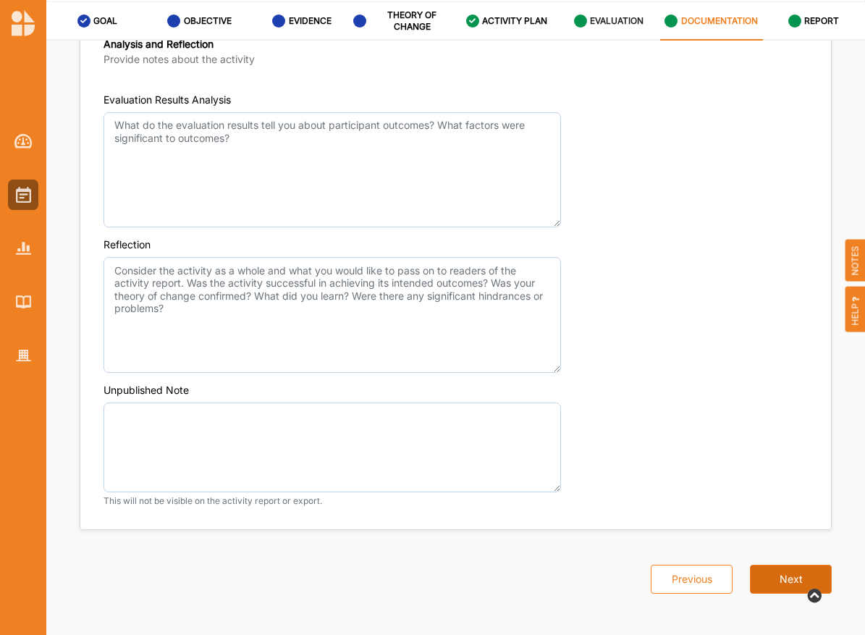
click at [779, 565] on button "Next" at bounding box center [791, 579] width 82 height 29
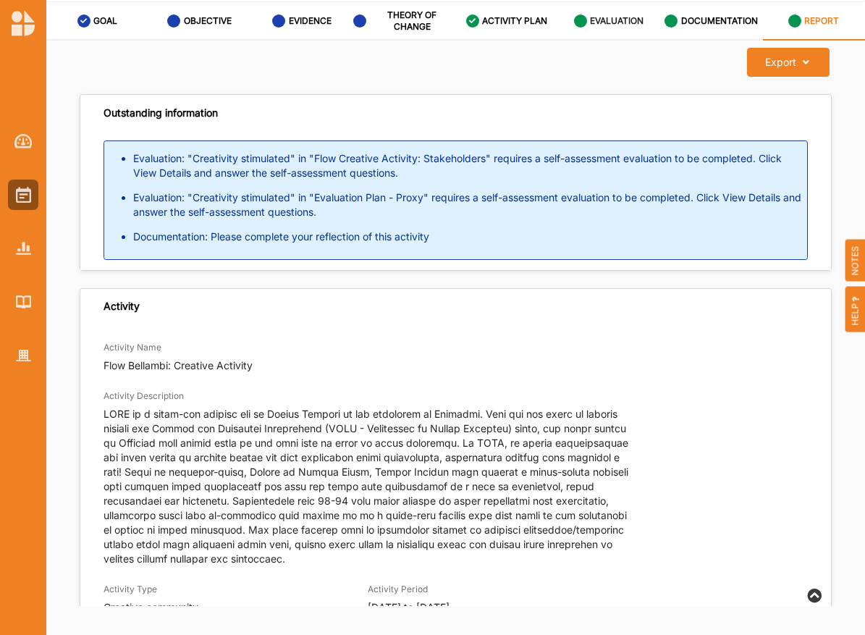
click at [600, 27] on div "EVALUATION" at bounding box center [609, 21] width 70 height 26
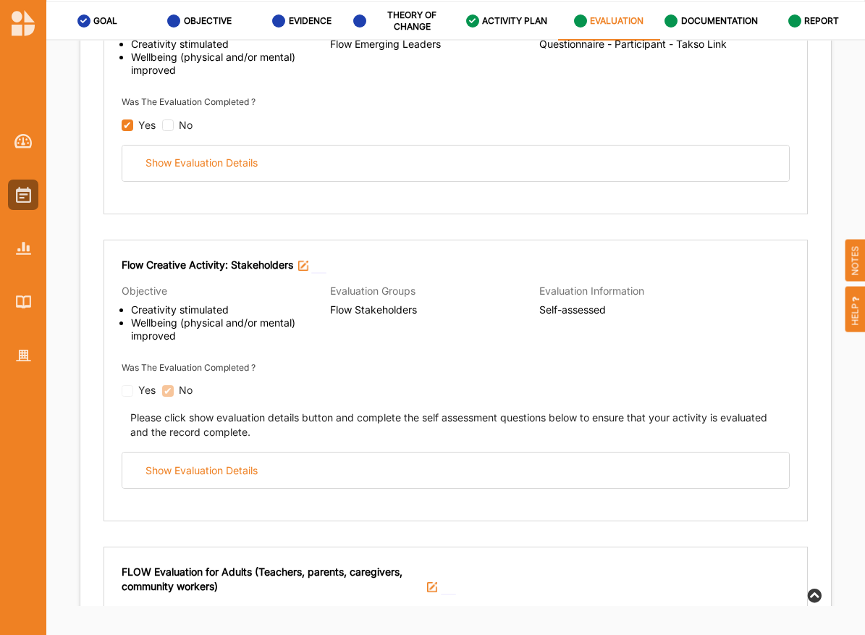
scroll to position [617, 0]
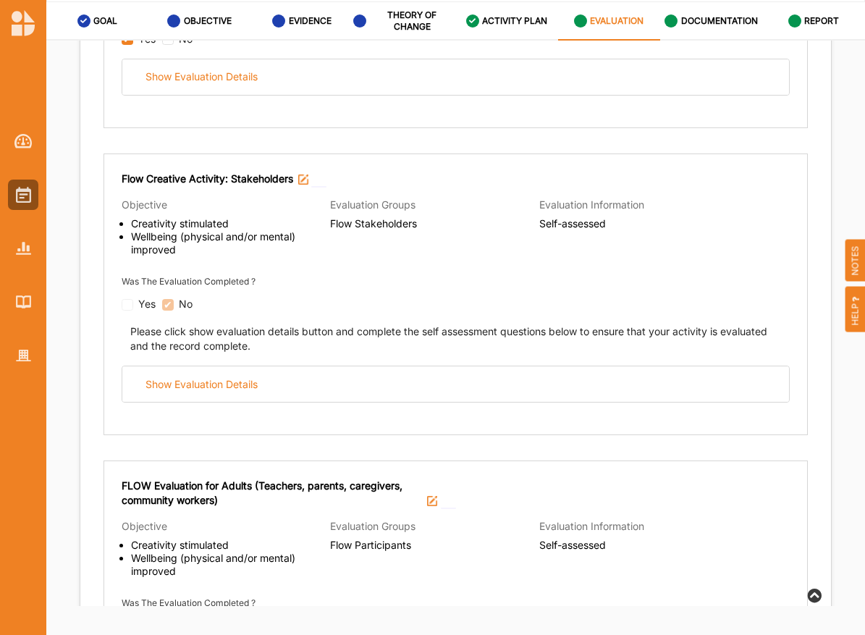
click at [455, 359] on div "Please click show evaluation details button and complete the self assessment qu…" at bounding box center [456, 356] width 668 height 91
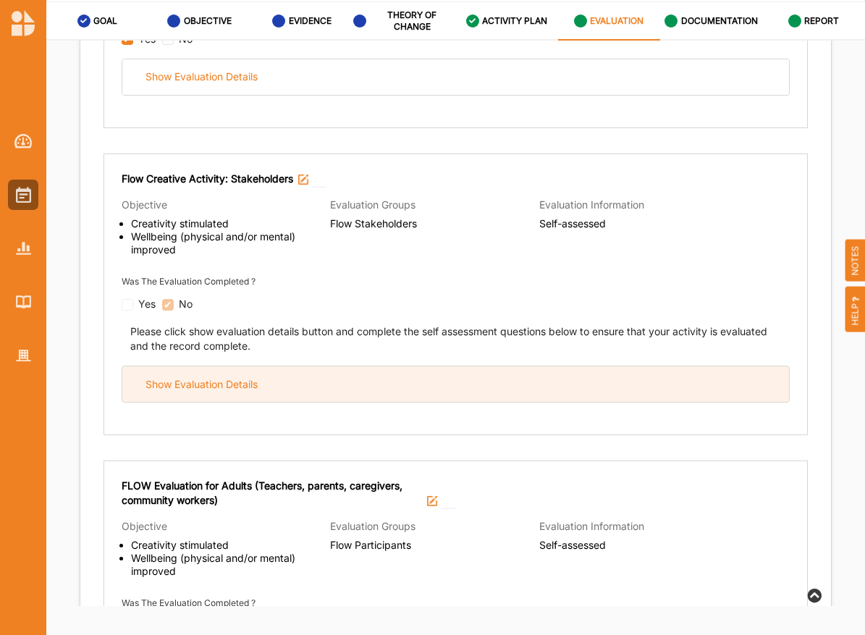
click at [455, 366] on div "Show Evaluation Details" at bounding box center [455, 383] width 667 height 35
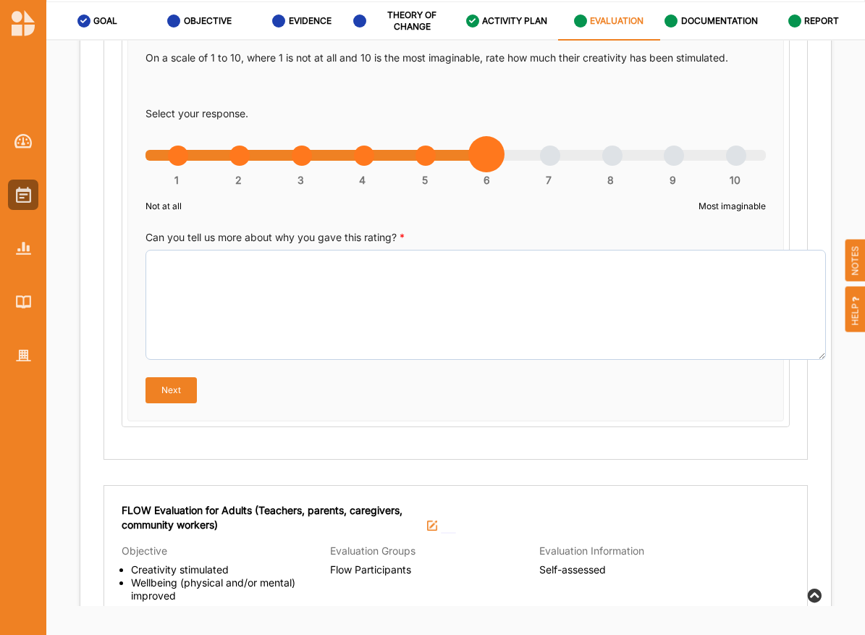
scroll to position [1592, 0]
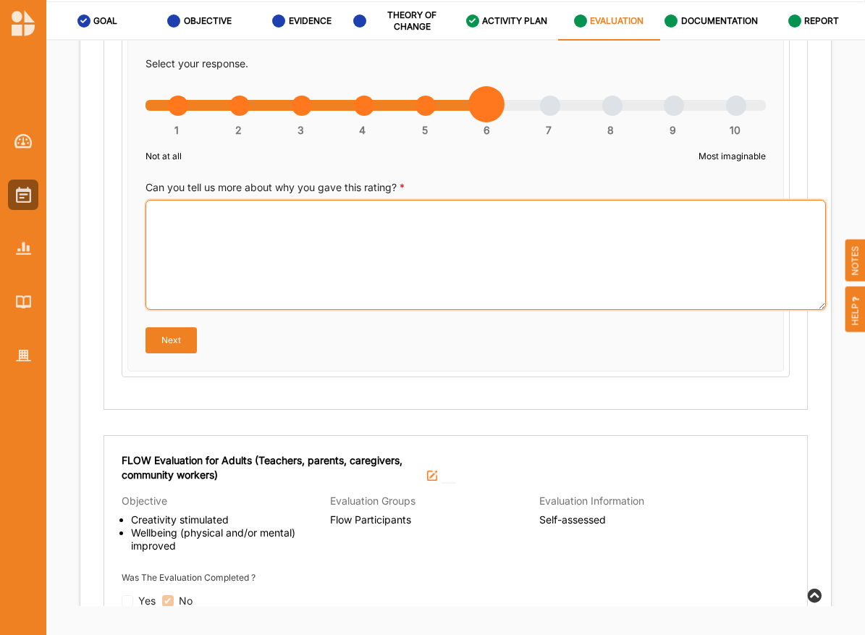
click at [358, 207] on textarea "Can you tell us more about why you gave this rating? *" at bounding box center [485, 255] width 680 height 110
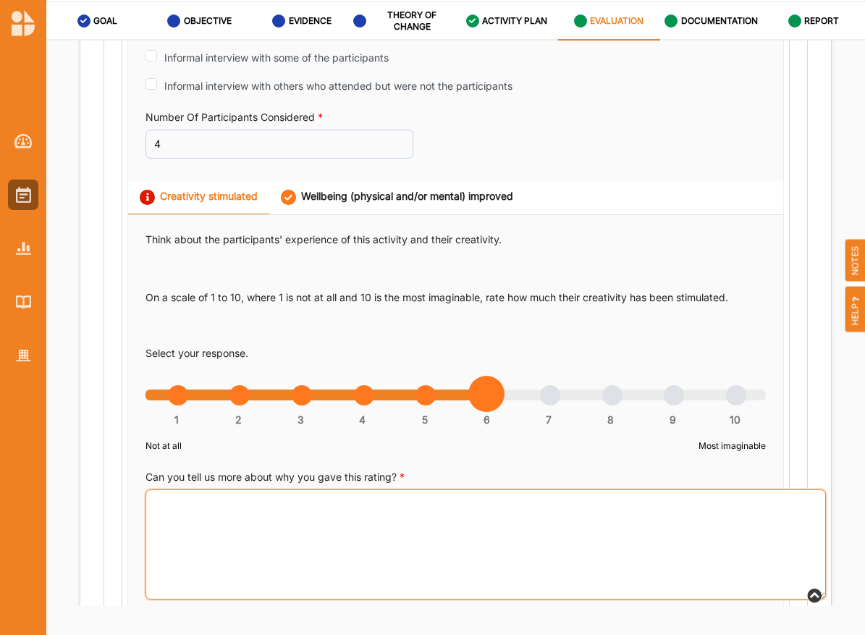
scroll to position [1296, 0]
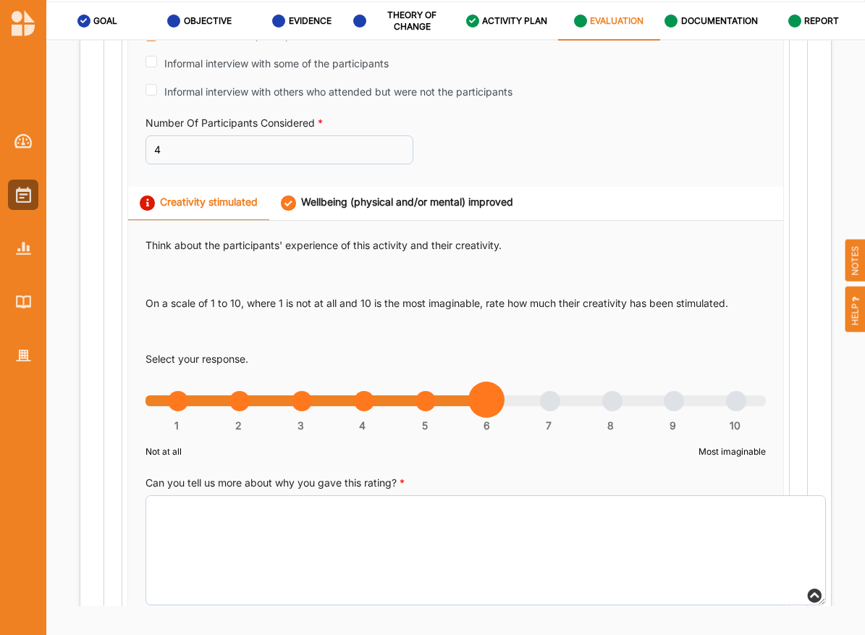
click at [332, 187] on link "Wellbeing (physical and/or mental) improved" at bounding box center [397, 203] width 256 height 33
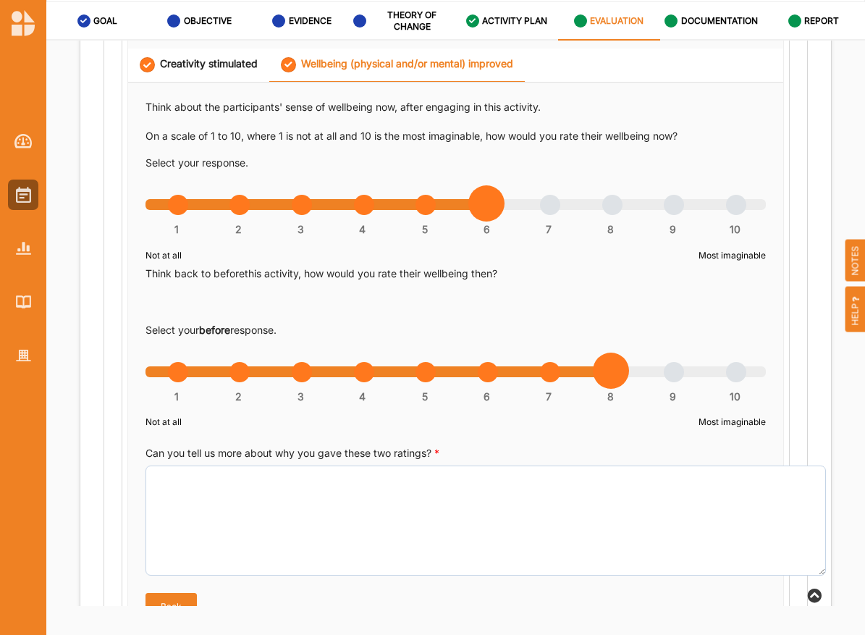
scroll to position [1437, 0]
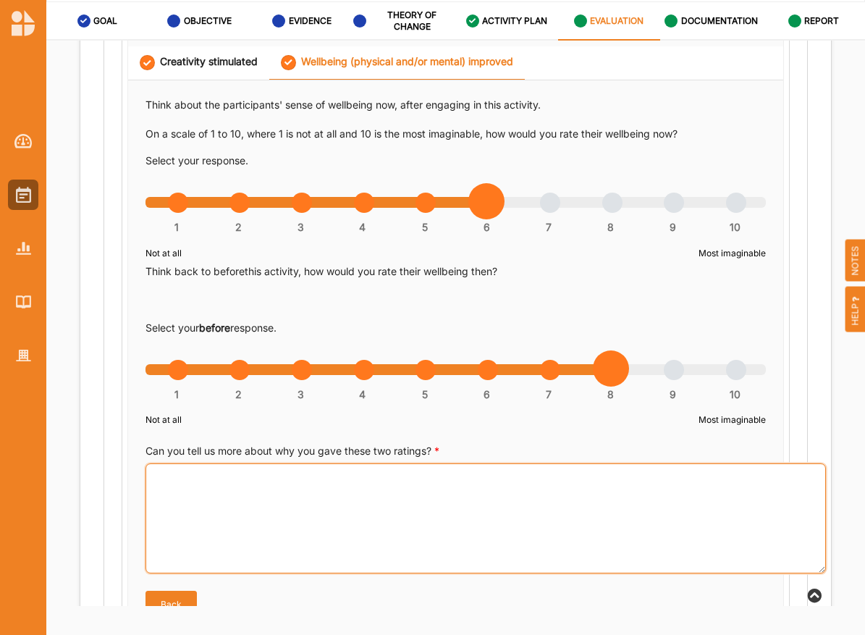
click at [371, 501] on textarea "Can you tell us more about why you gave these two ratings? *" at bounding box center [485, 518] width 680 height 110
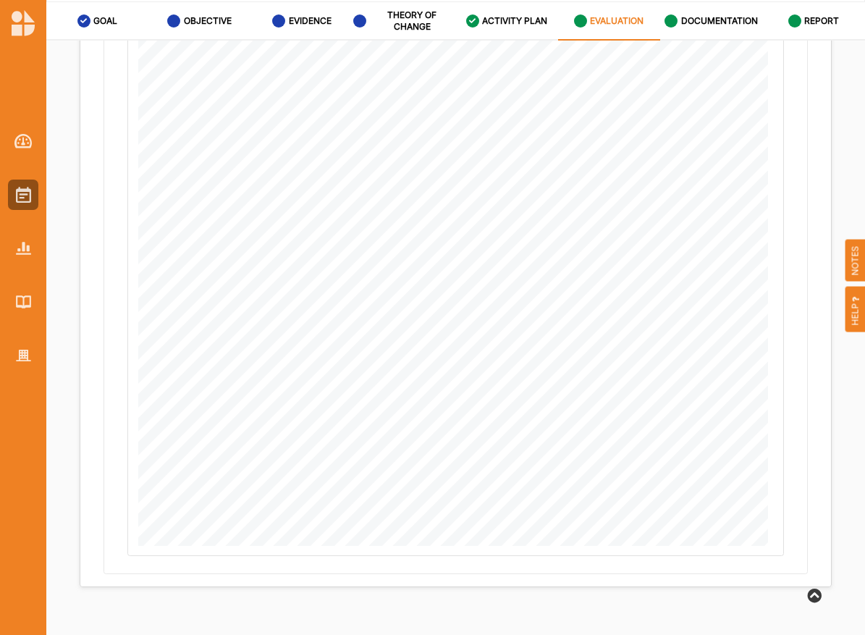
scroll to position [3986, 0]
click at [782, 571] on button "Next" at bounding box center [791, 575] width 82 height 29
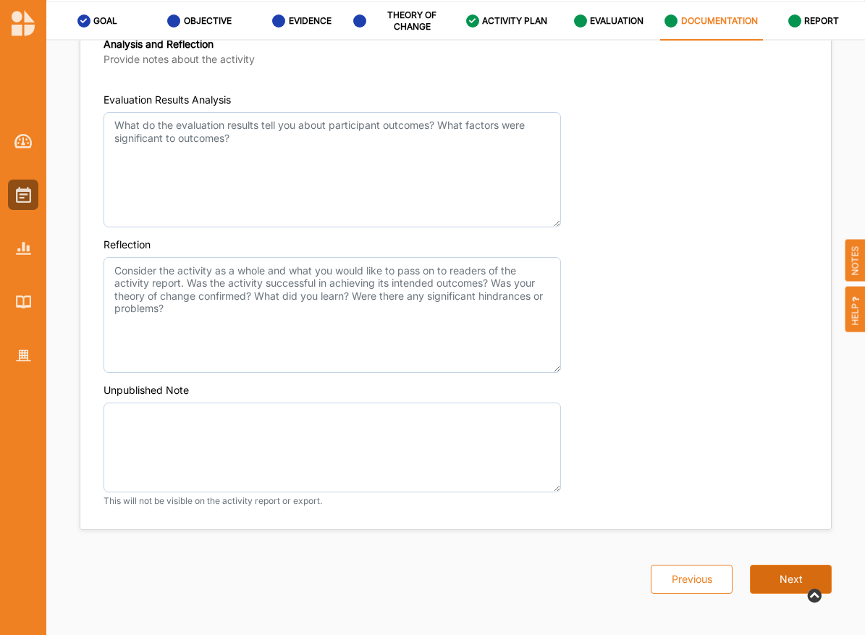
click at [777, 579] on button "Next" at bounding box center [791, 579] width 82 height 29
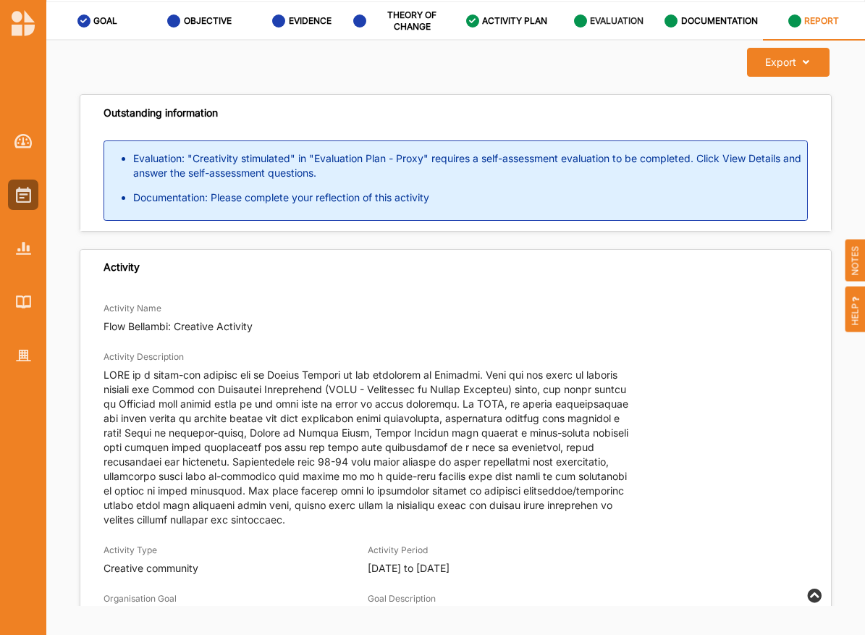
click at [622, 25] on label "EVALUATION" at bounding box center [617, 21] width 54 height 12
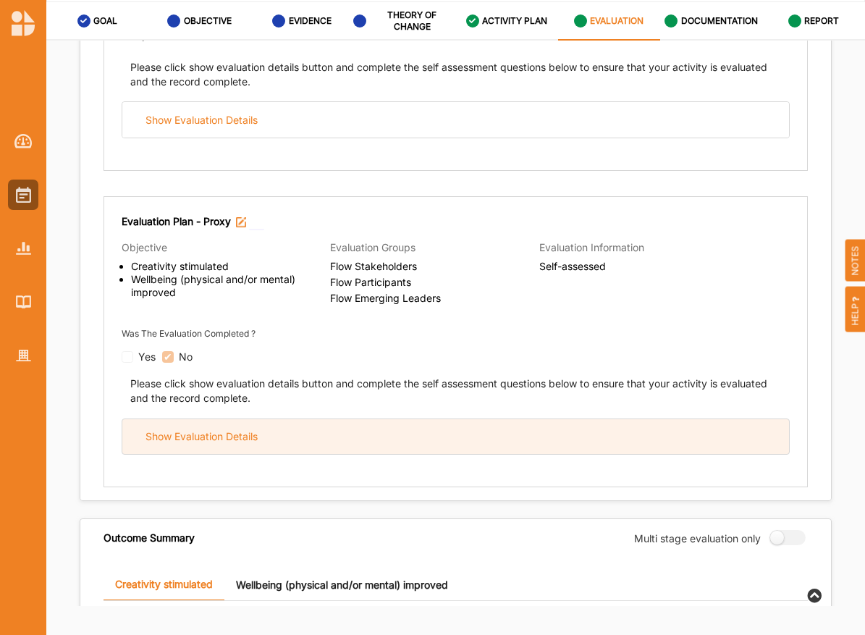
click at [523, 429] on div "Show Evaluation Details" at bounding box center [455, 436] width 667 height 35
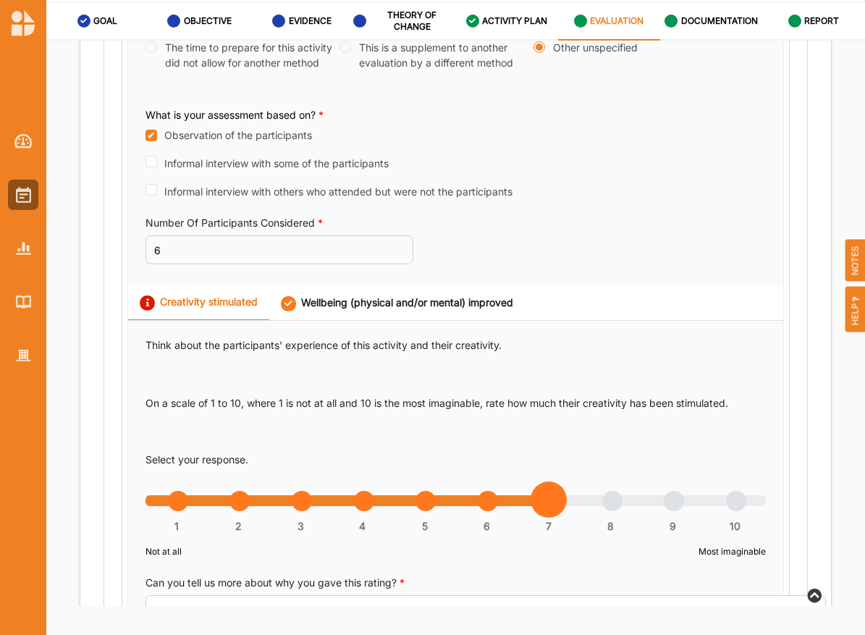
scroll to position [2101, 0]
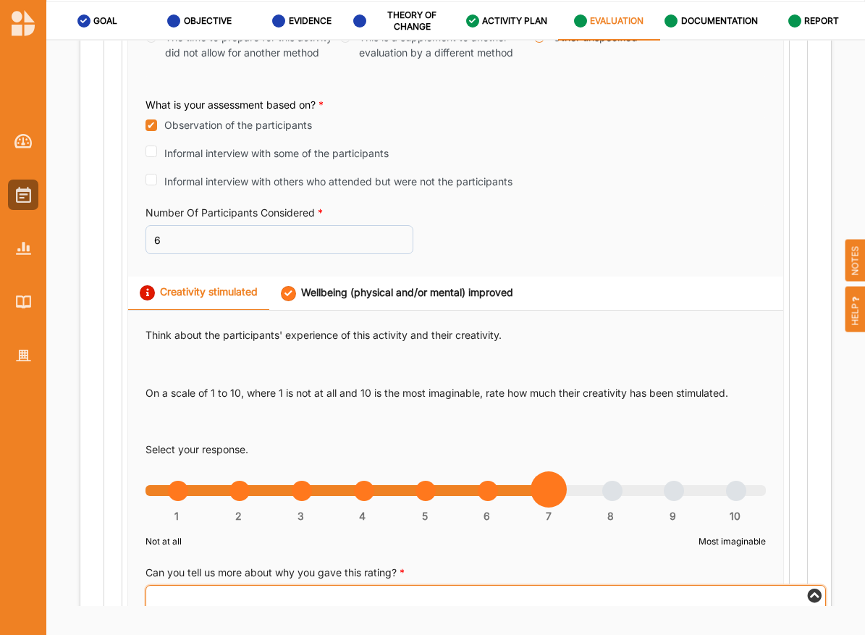
click at [406, 585] on textarea "Can you tell us more about why you gave this rating? *" at bounding box center [485, 640] width 680 height 110
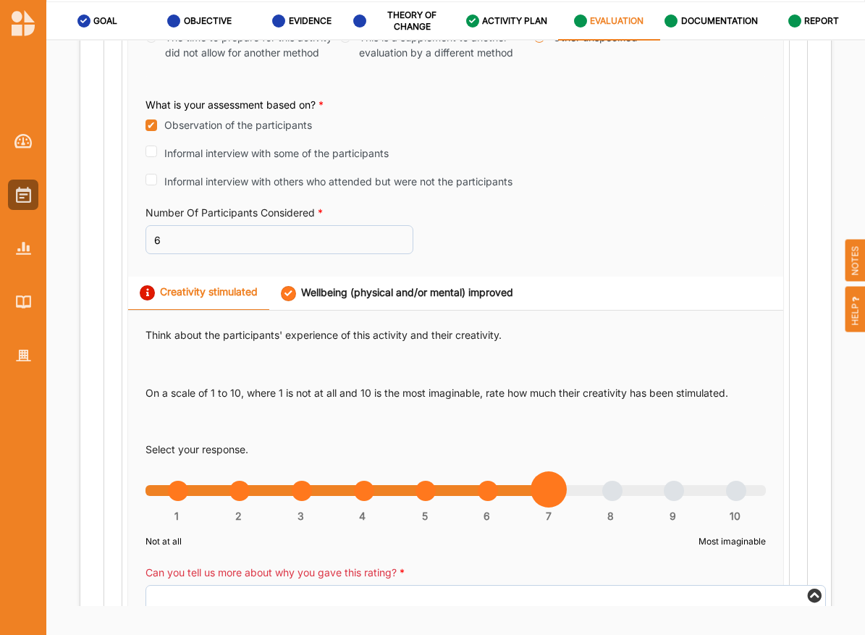
click at [397, 277] on link "Wellbeing (physical and/or mental) improved" at bounding box center [397, 293] width 256 height 33
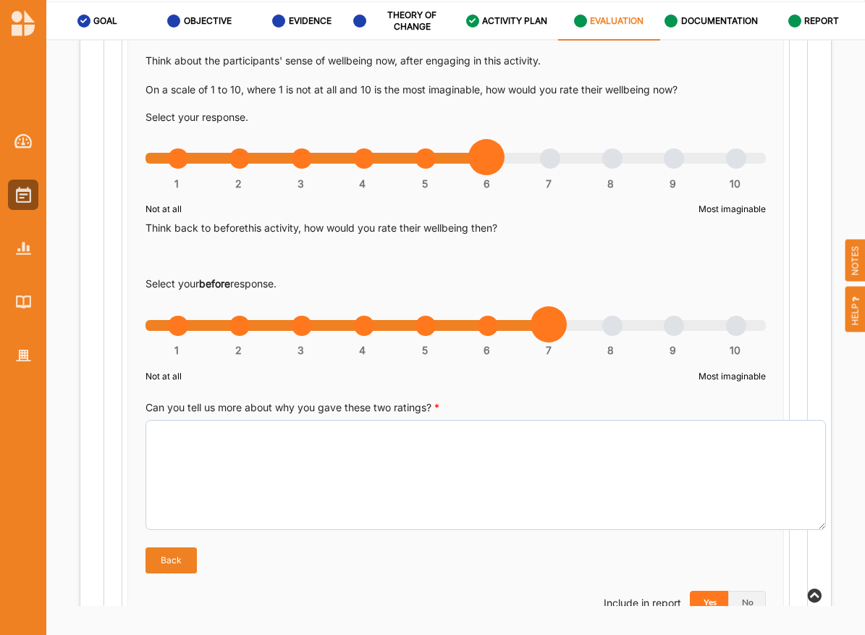
scroll to position [2395, 0]
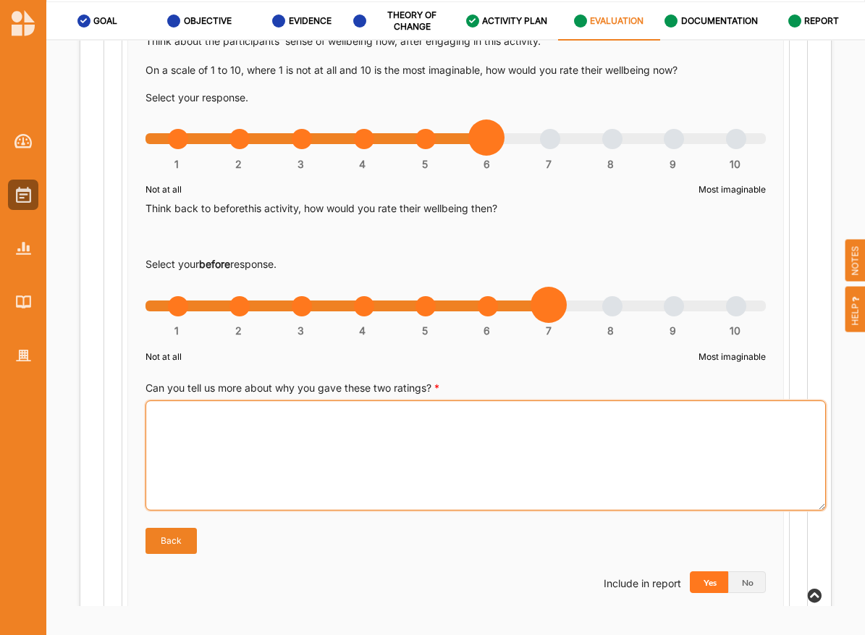
click at [366, 426] on textarea "Can you tell us more about why you gave these two ratings? *" at bounding box center [485, 455] width 680 height 110
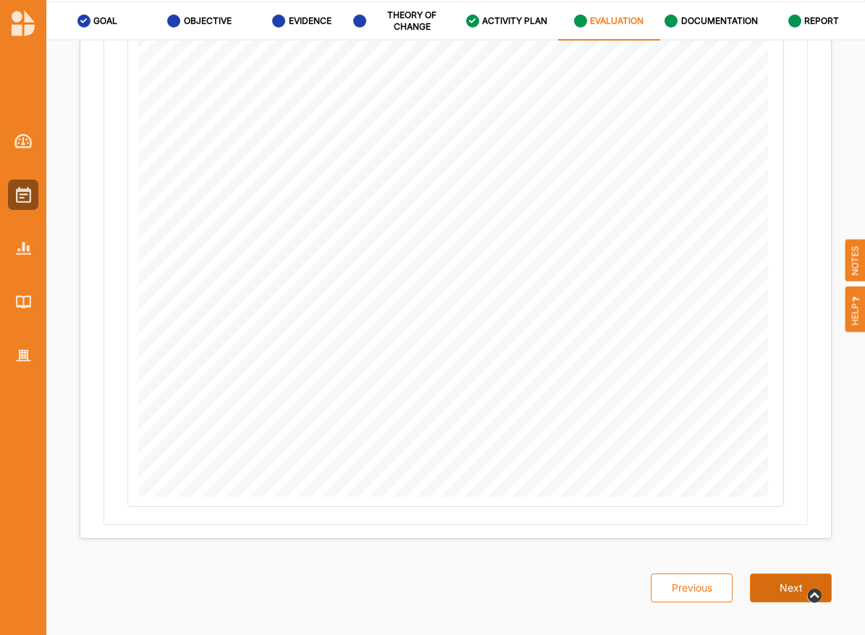
click at [775, 584] on button "Next" at bounding box center [791, 587] width 82 height 29
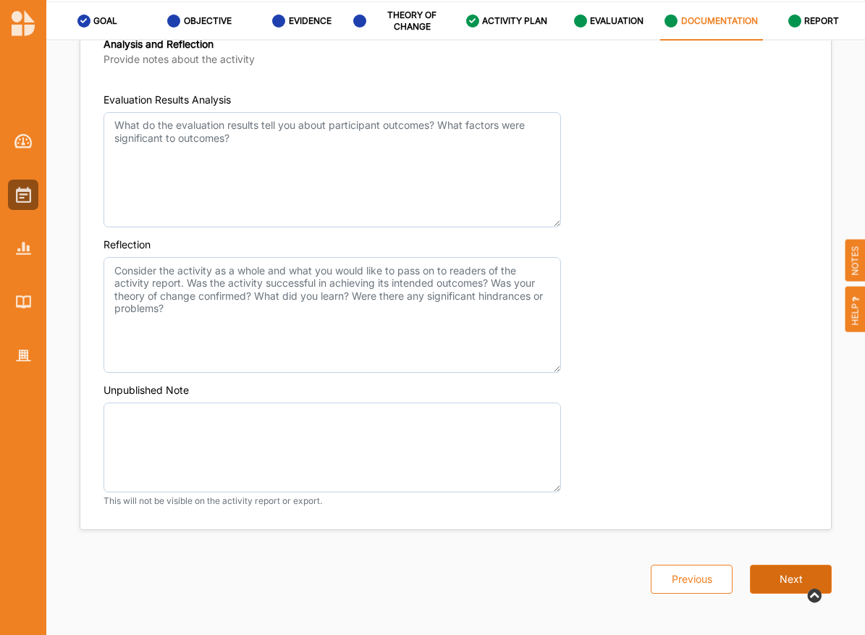
click at [775, 584] on button "Next" at bounding box center [791, 579] width 82 height 29
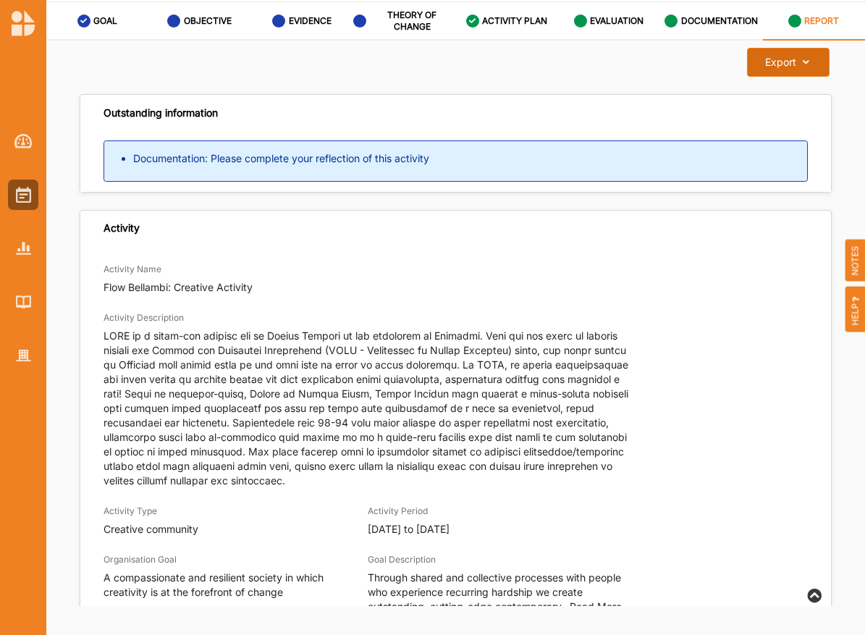
click at [778, 69] on button "Export Download Report" at bounding box center [788, 62] width 82 height 29
click at [701, 16] on label "DOCUMENTATION" at bounding box center [719, 21] width 77 height 12
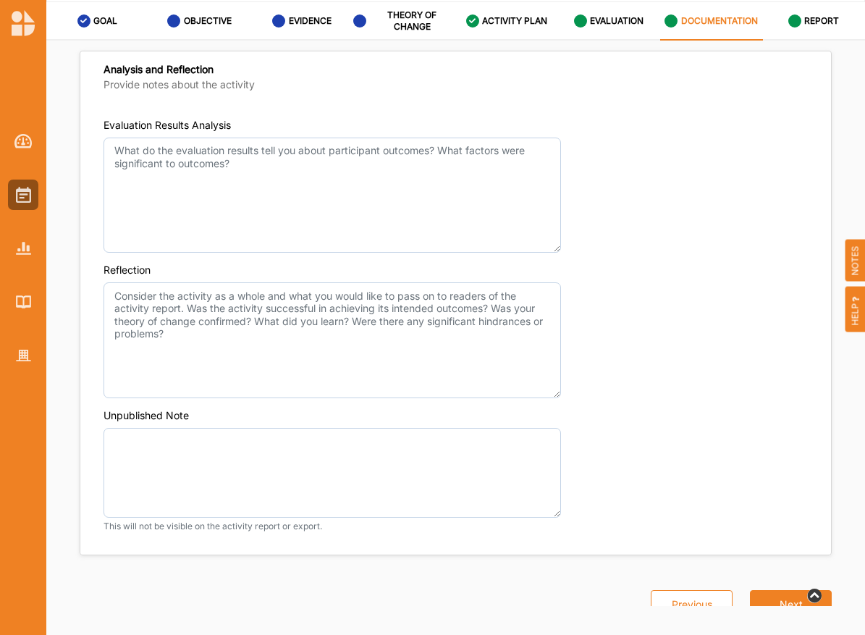
scroll to position [1144, 0]
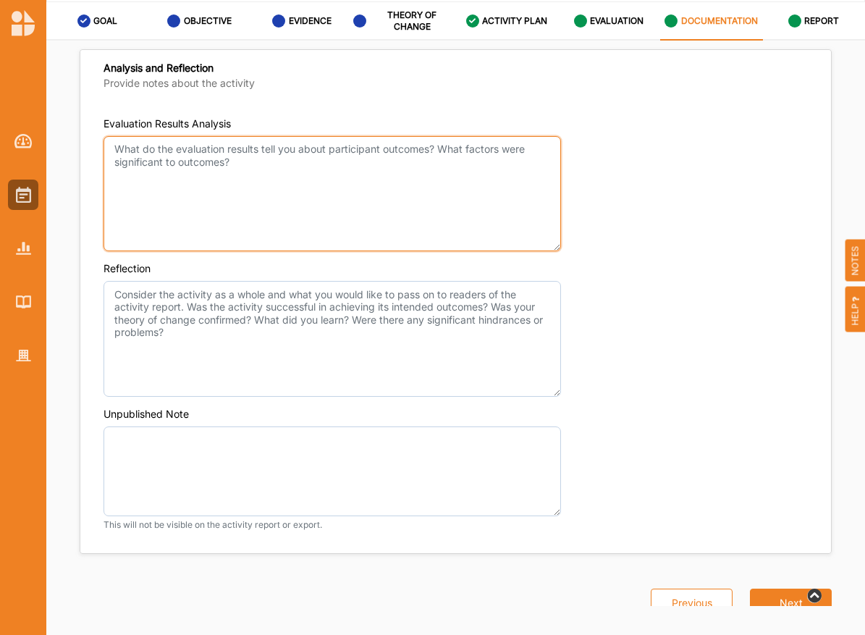
click at [379, 173] on textarea "Evaluation Results Analysis" at bounding box center [332, 194] width 457 height 116
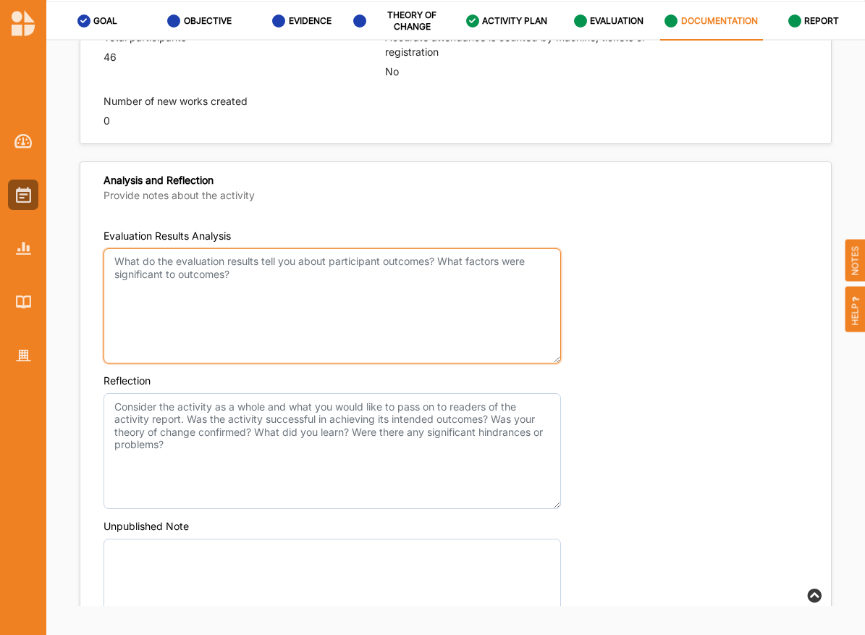
scroll to position [1033, 0]
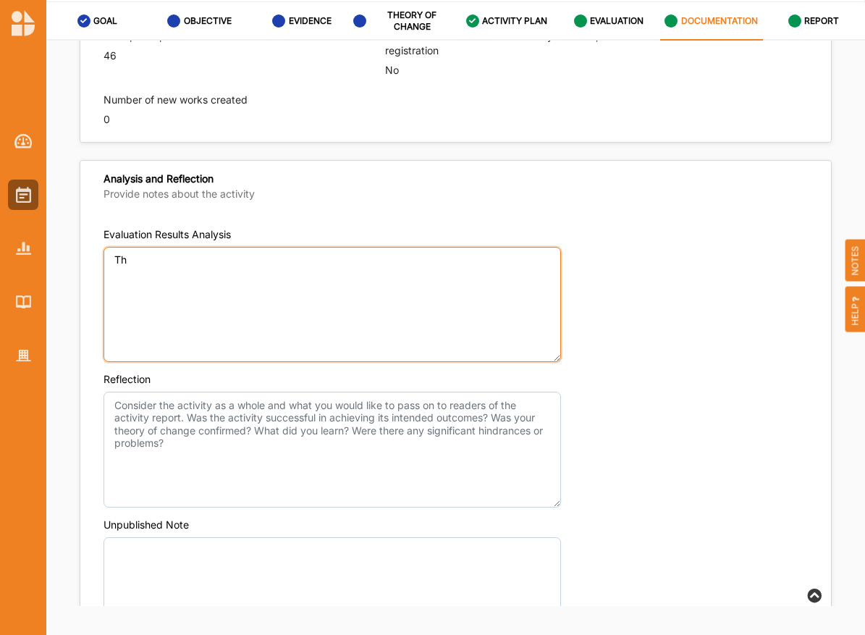
type textarea "T"
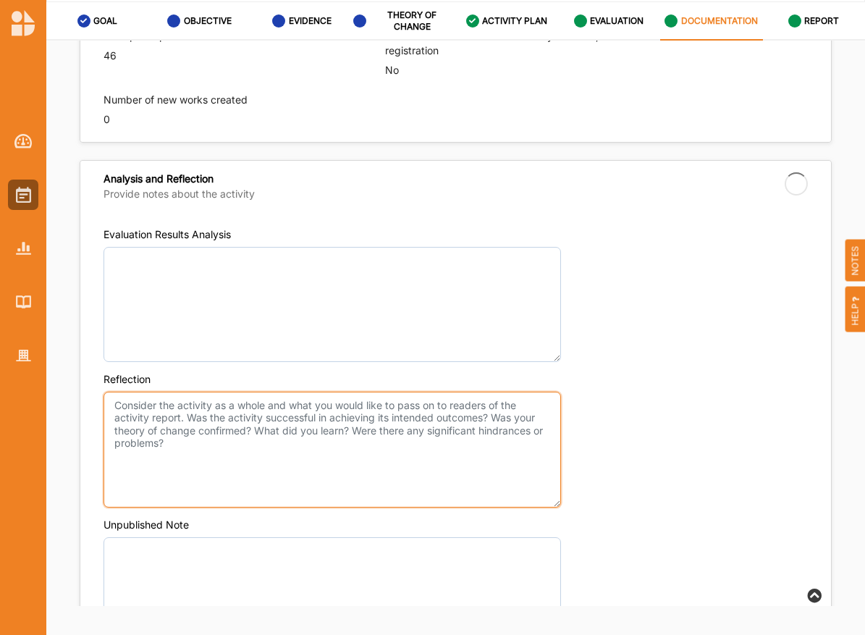
click at [316, 405] on textarea "Reflection" at bounding box center [332, 450] width 457 height 116
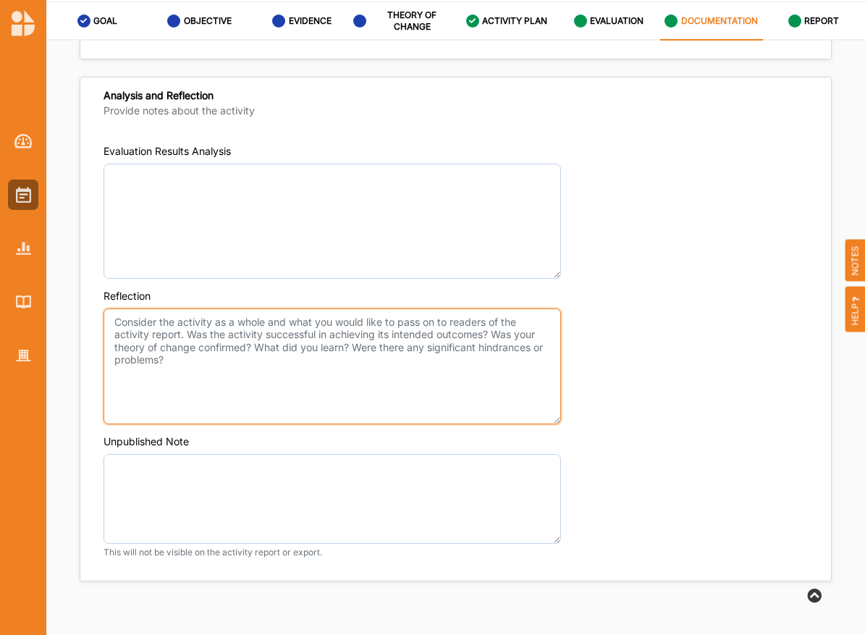
scroll to position [1123, 0]
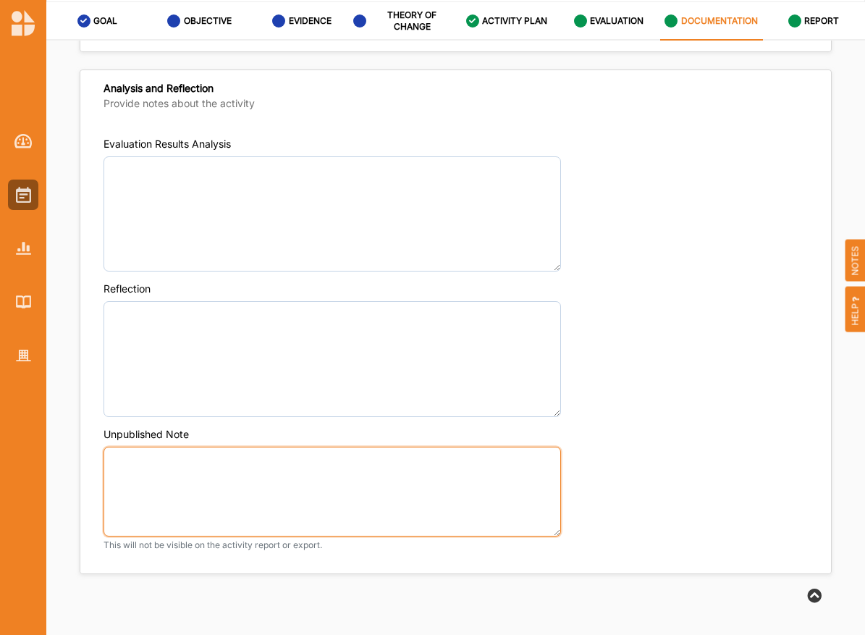
click at [311, 473] on textarea "Unpublished Note" at bounding box center [332, 492] width 457 height 90
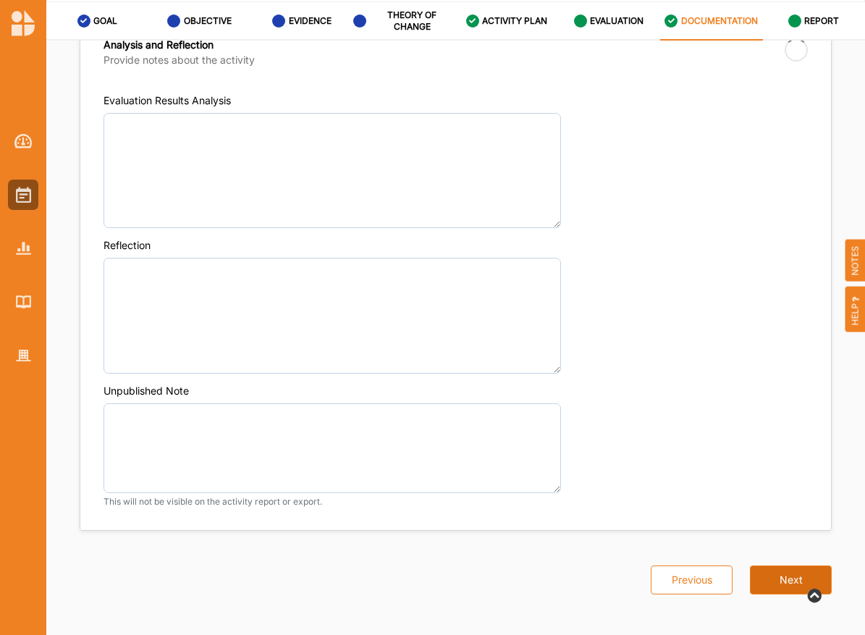
click at [780, 575] on button "Next" at bounding box center [791, 579] width 82 height 29
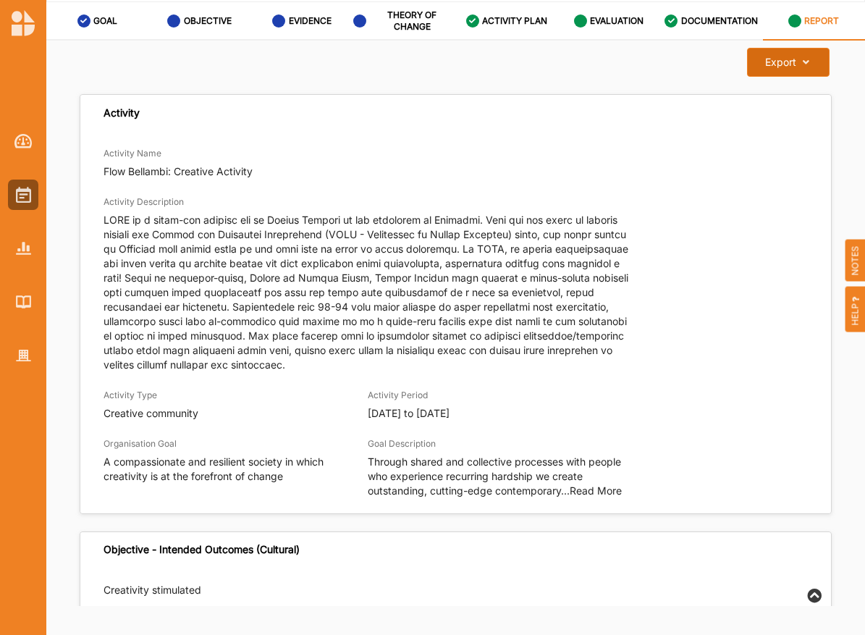
click at [780, 59] on div "Export" at bounding box center [780, 62] width 31 height 13
click at [780, 88] on label "Download Report" at bounding box center [776, 92] width 82 height 10
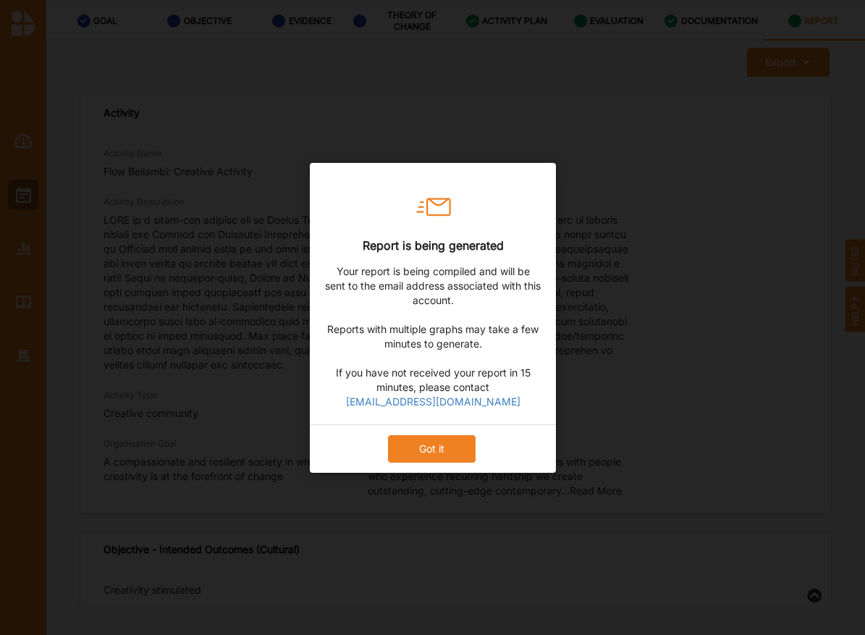
click at [583, 100] on div "Report is being generated Your report is being compiled and will be sent to the…" at bounding box center [432, 317] width 865 height 635
click at [441, 461] on div "Got it" at bounding box center [433, 447] width 246 height 48
click at [441, 460] on button "Got it" at bounding box center [431, 448] width 88 height 28
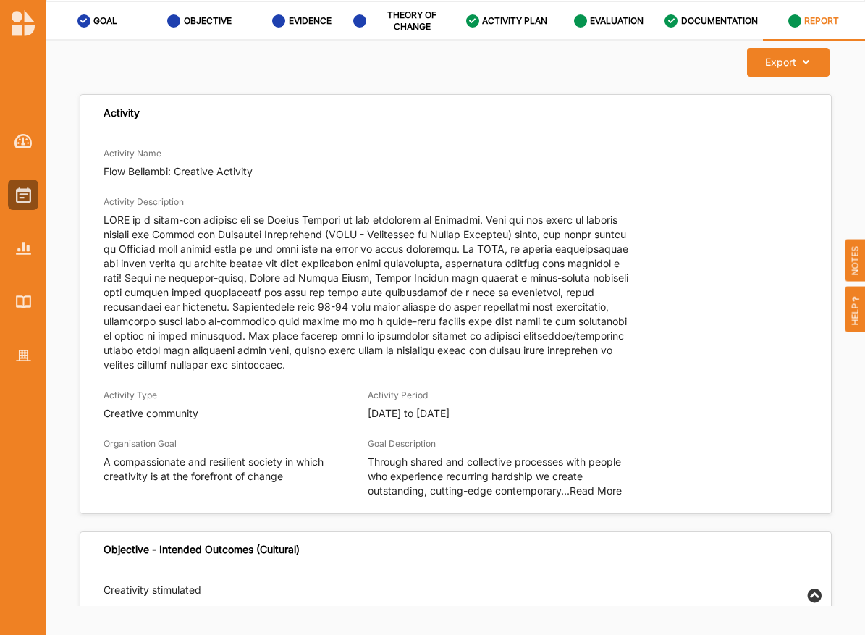
click at [650, 343] on div "Activity Description" at bounding box center [456, 283] width 704 height 178
